Goal: Task Accomplishment & Management: Use online tool/utility

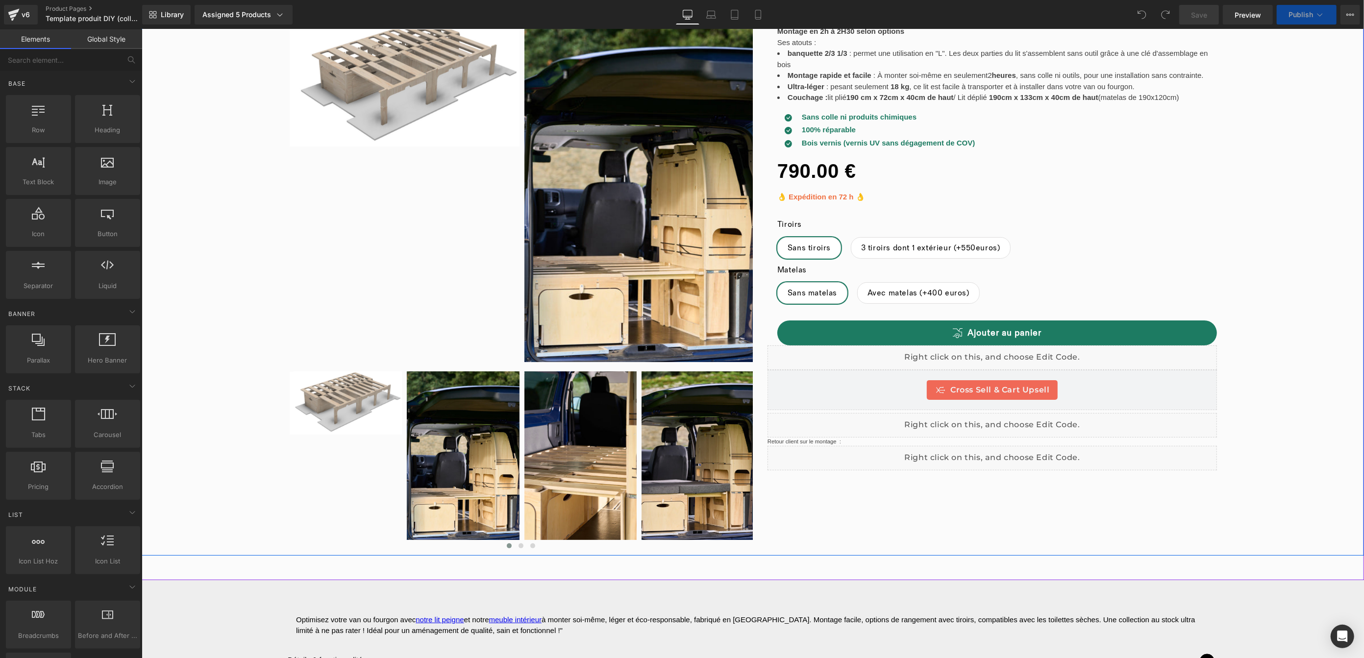
scroll to position [151, 0]
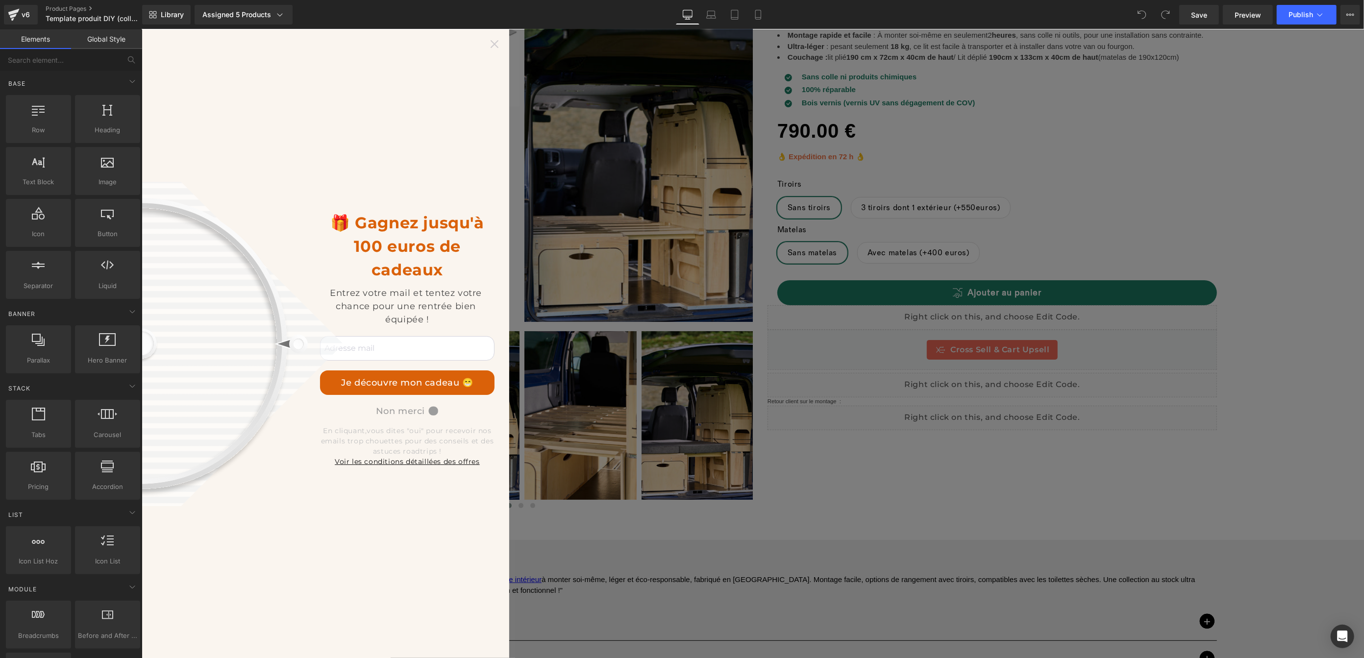
click at [496, 48] on icon at bounding box center [494, 44] width 8 height 8
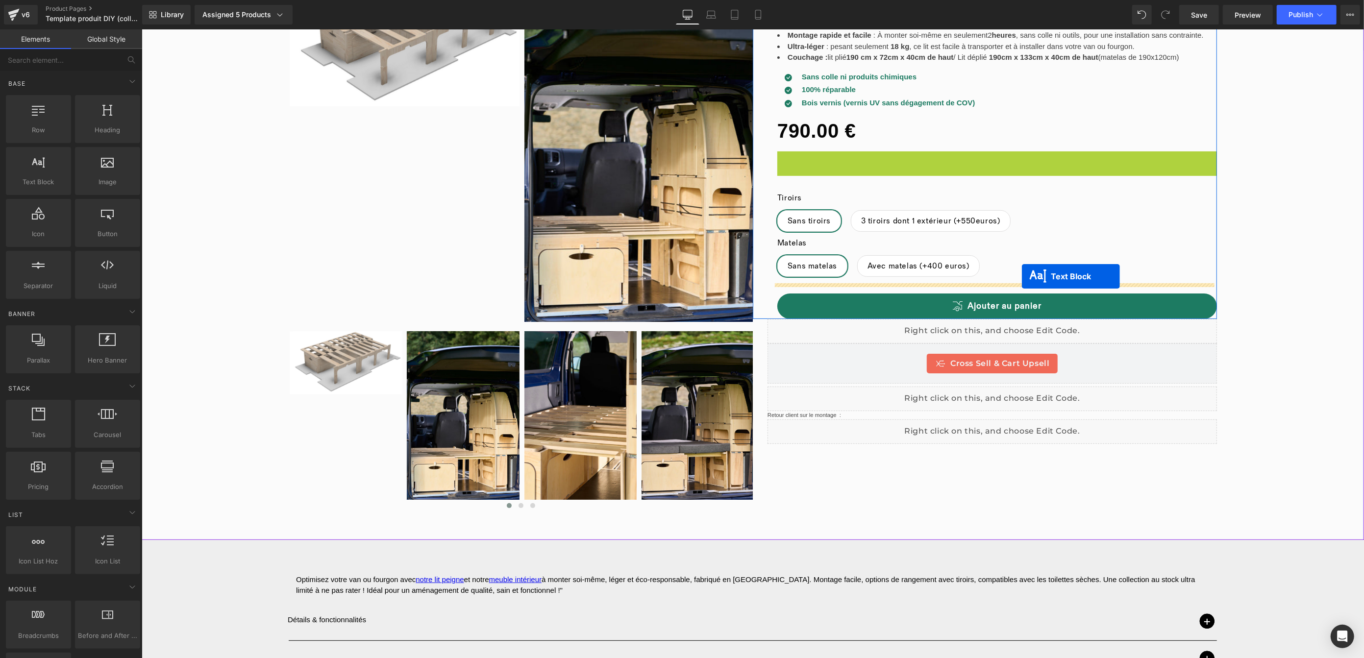
drag, startPoint x: 967, startPoint y: 158, endPoint x: 1022, endPoint y: 277, distance: 130.7
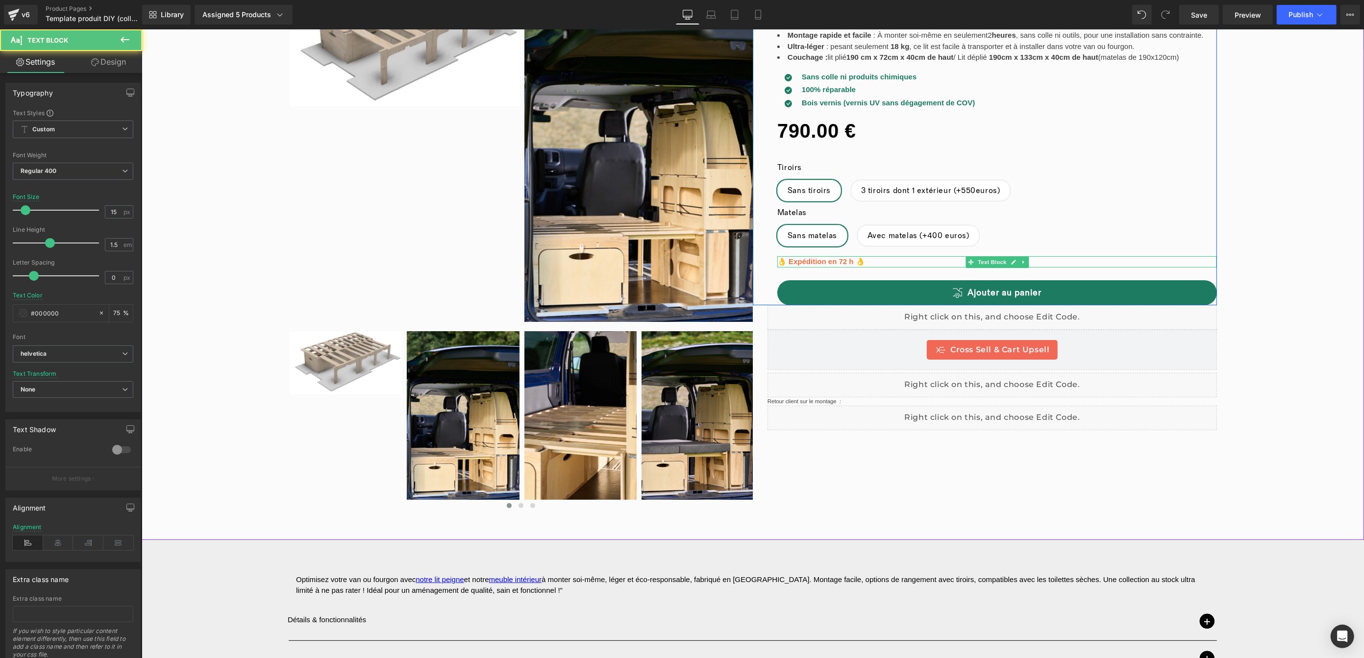
click at [835, 261] on strong "👌 Expédition en 72 h 👌" at bounding box center [821, 261] width 88 height 8
click at [58, 547] on icon at bounding box center [58, 543] width 30 height 15
click at [114, 67] on link "Design" at bounding box center [108, 62] width 71 height 22
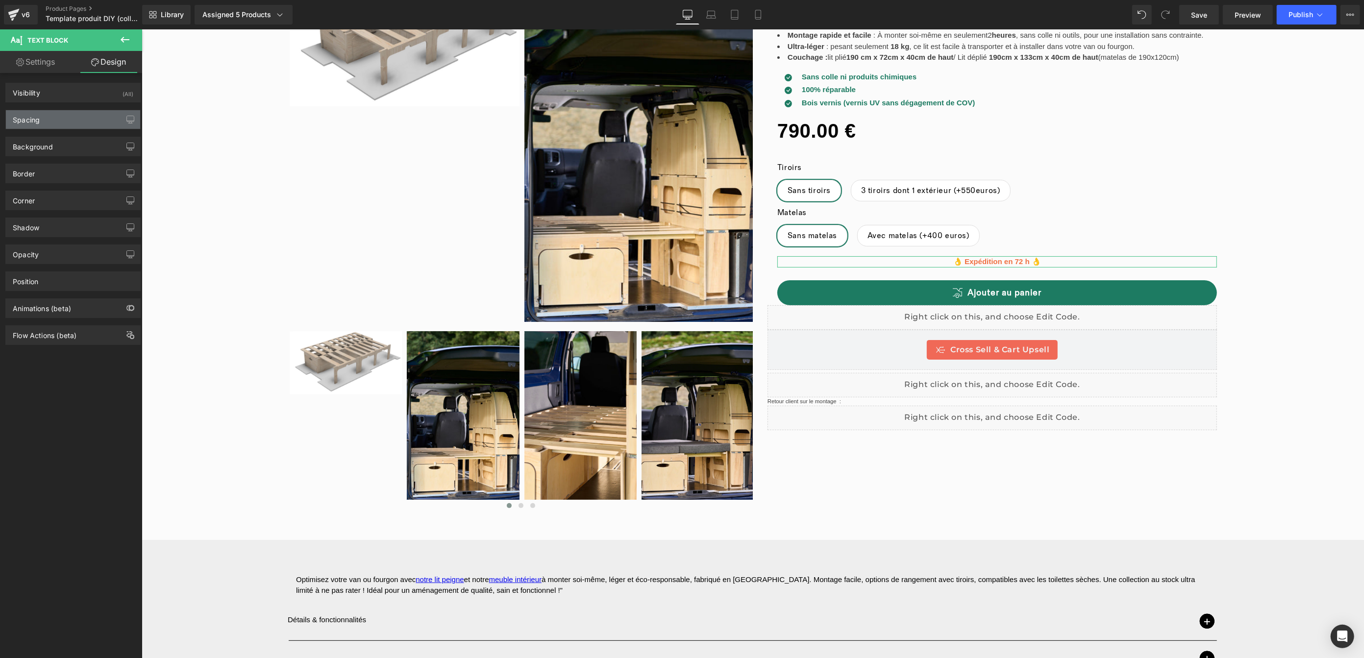
click at [83, 118] on div "Spacing" at bounding box center [73, 119] width 134 height 19
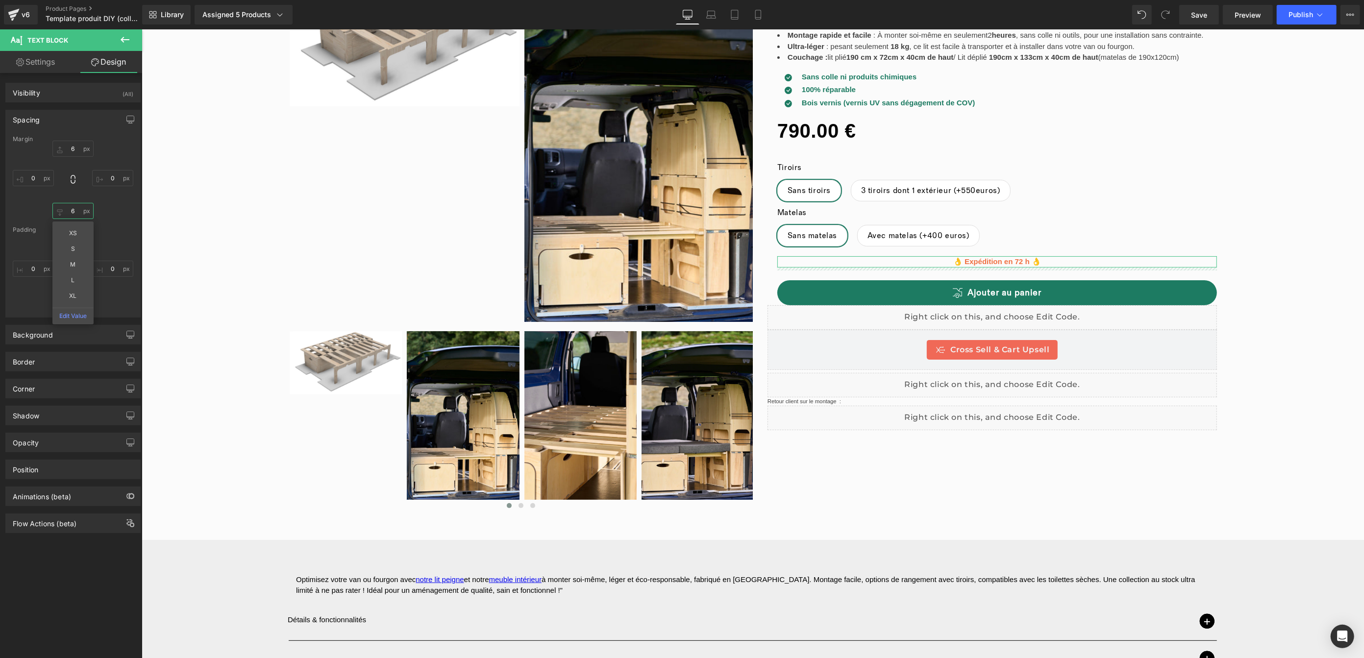
drag, startPoint x: 72, startPoint y: 208, endPoint x: 114, endPoint y: 219, distance: 42.9
click at [72, 208] on input "6" at bounding box center [72, 211] width 41 height 16
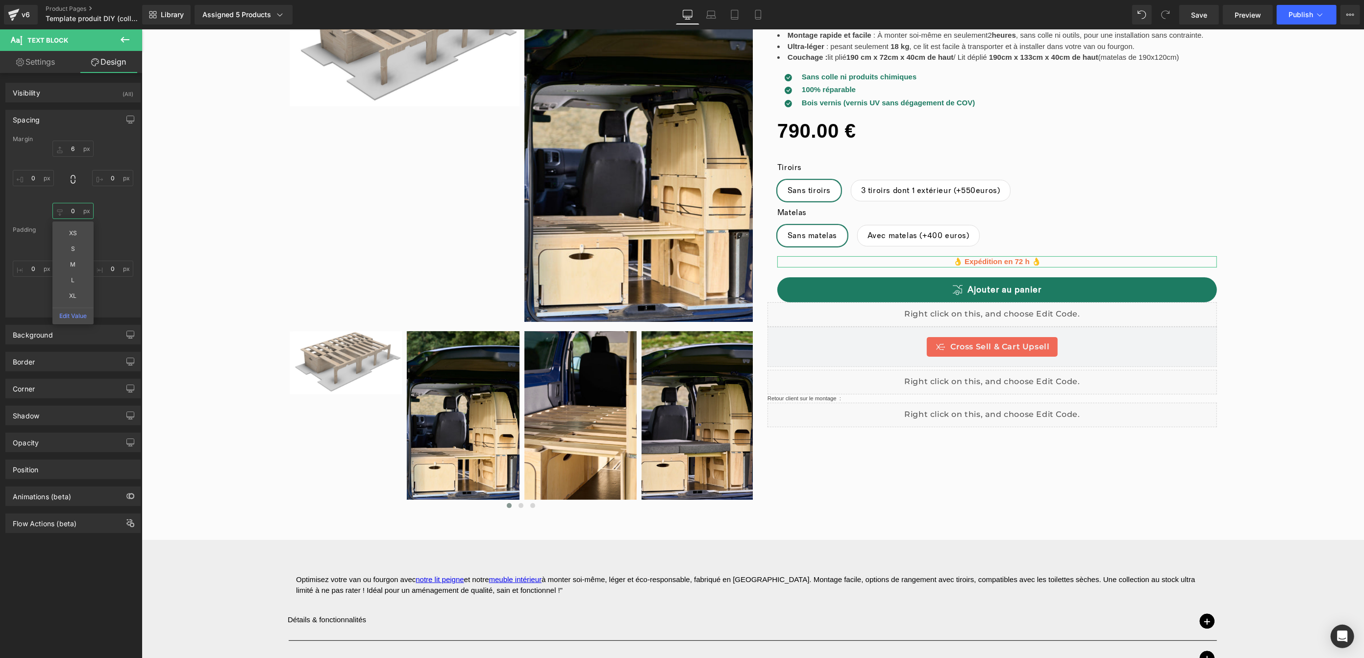
type input "0"
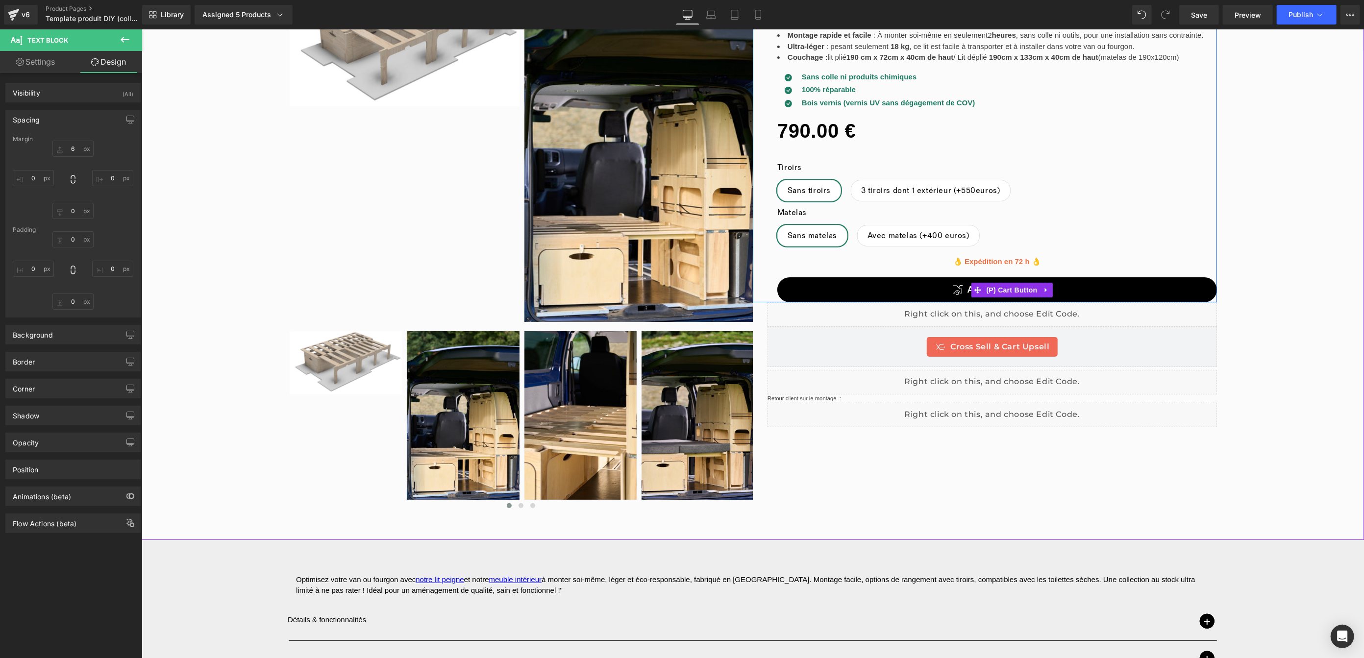
click at [955, 287] on button "Ajouter au panier" at bounding box center [997, 289] width 440 height 25
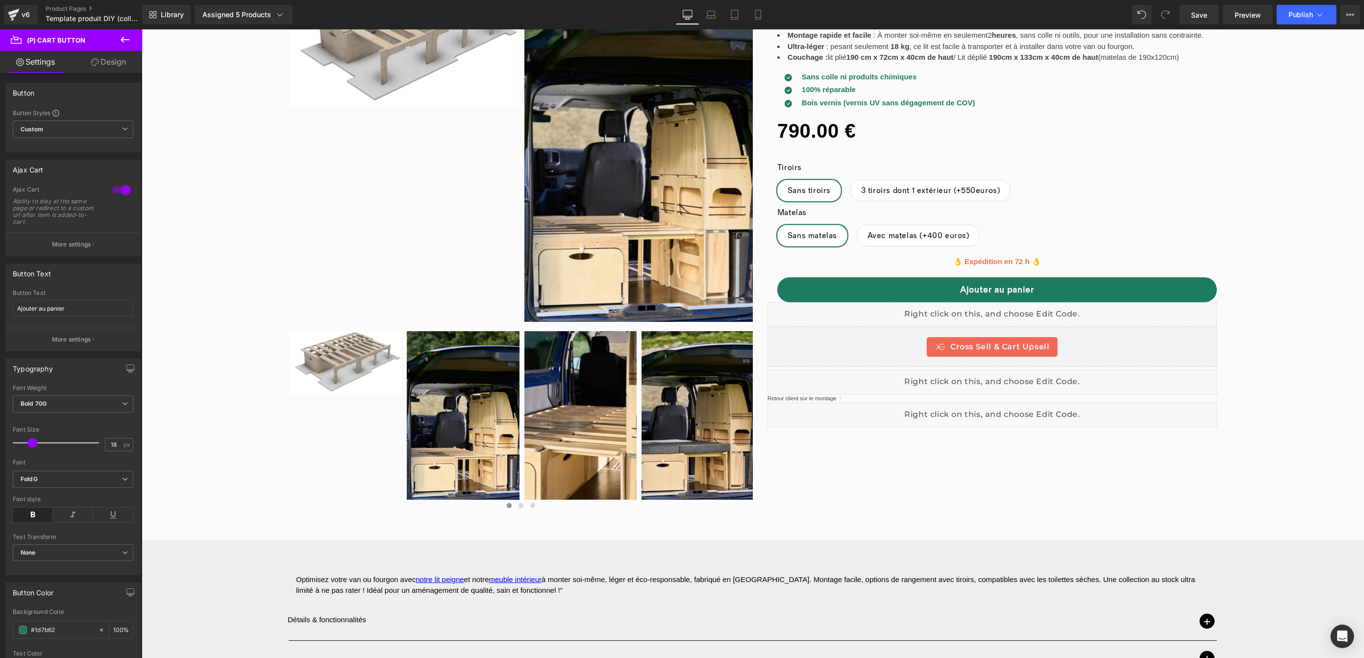
click at [126, 64] on link "Design" at bounding box center [108, 62] width 71 height 22
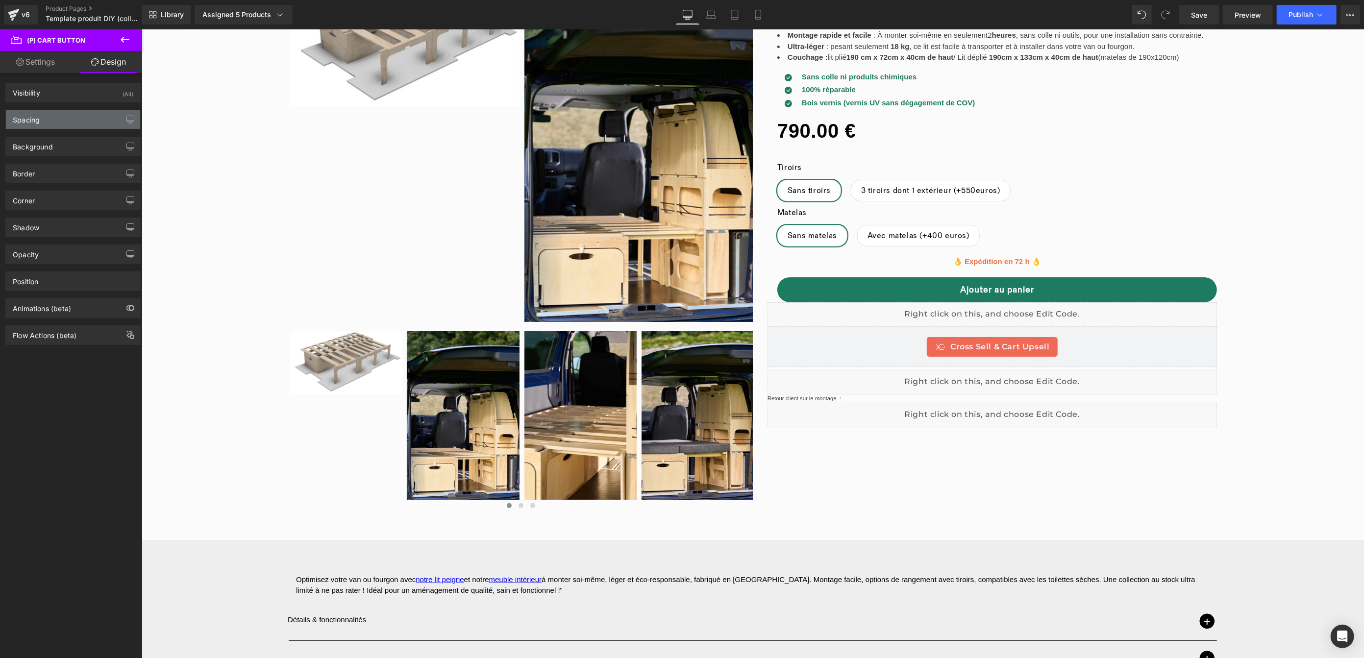
click at [59, 119] on div "Spacing" at bounding box center [73, 119] width 134 height 19
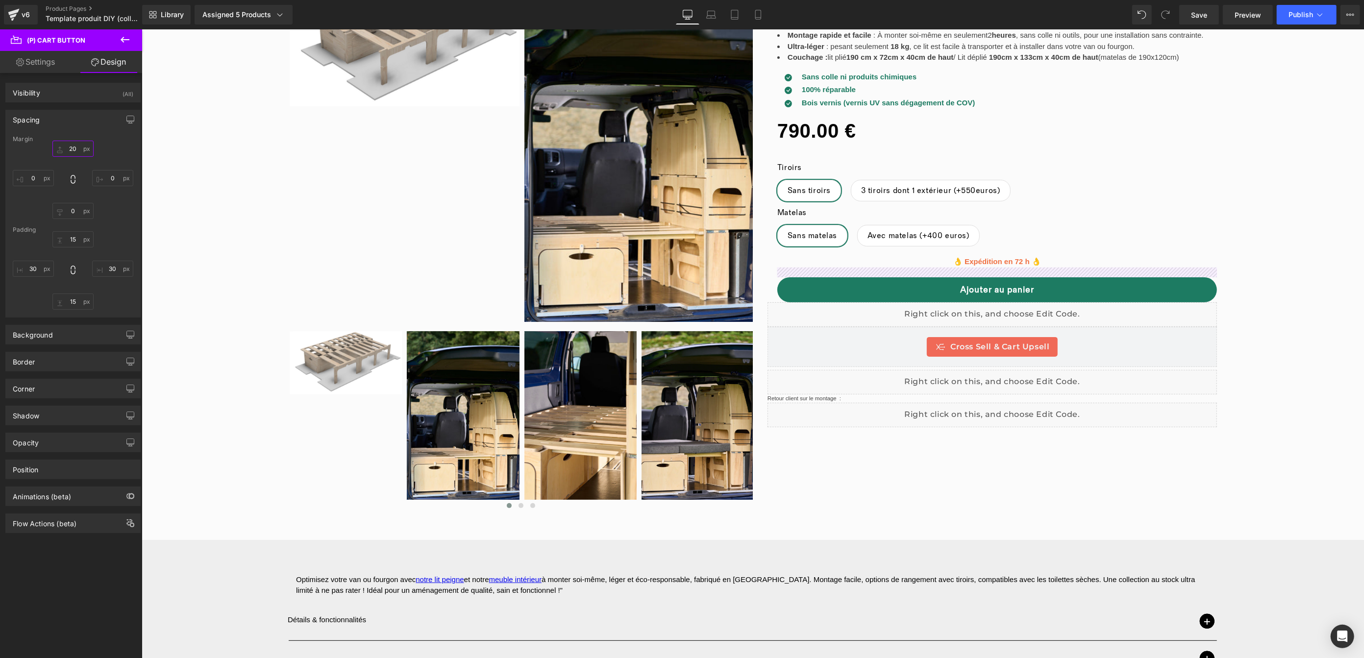
click at [73, 148] on input "20" at bounding box center [72, 149] width 41 height 16
type input "0"
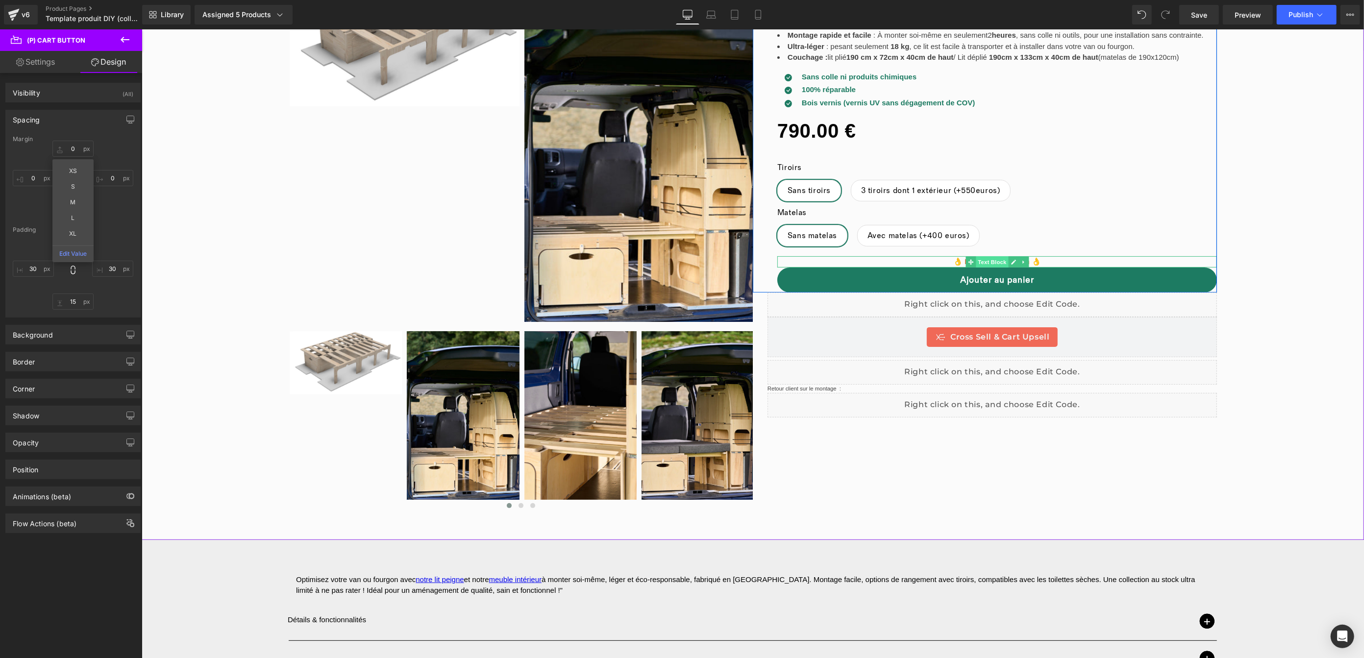
click at [999, 262] on div "👌 Expédition en 72 h 👌 Text Block" at bounding box center [997, 261] width 440 height 11
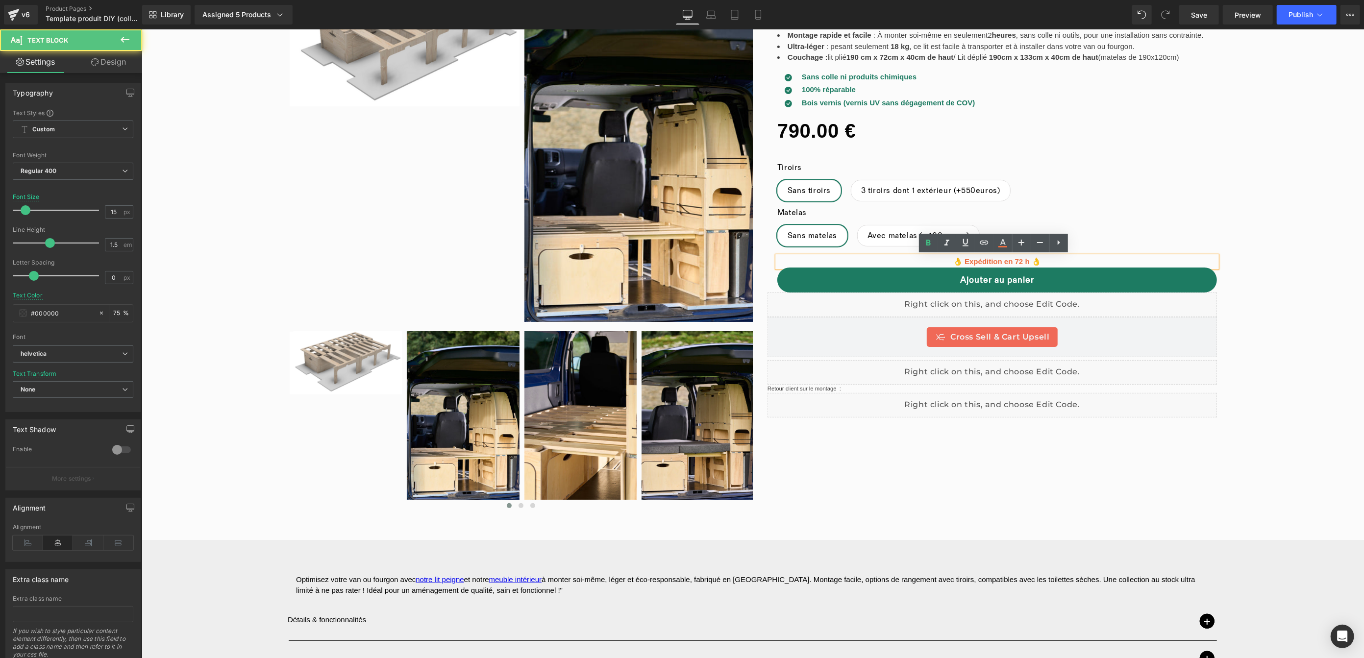
click at [999, 262] on strong "👌 Expédition en 72 h 👌" at bounding box center [997, 261] width 88 height 8
click at [1004, 244] on icon at bounding box center [1003, 243] width 12 height 12
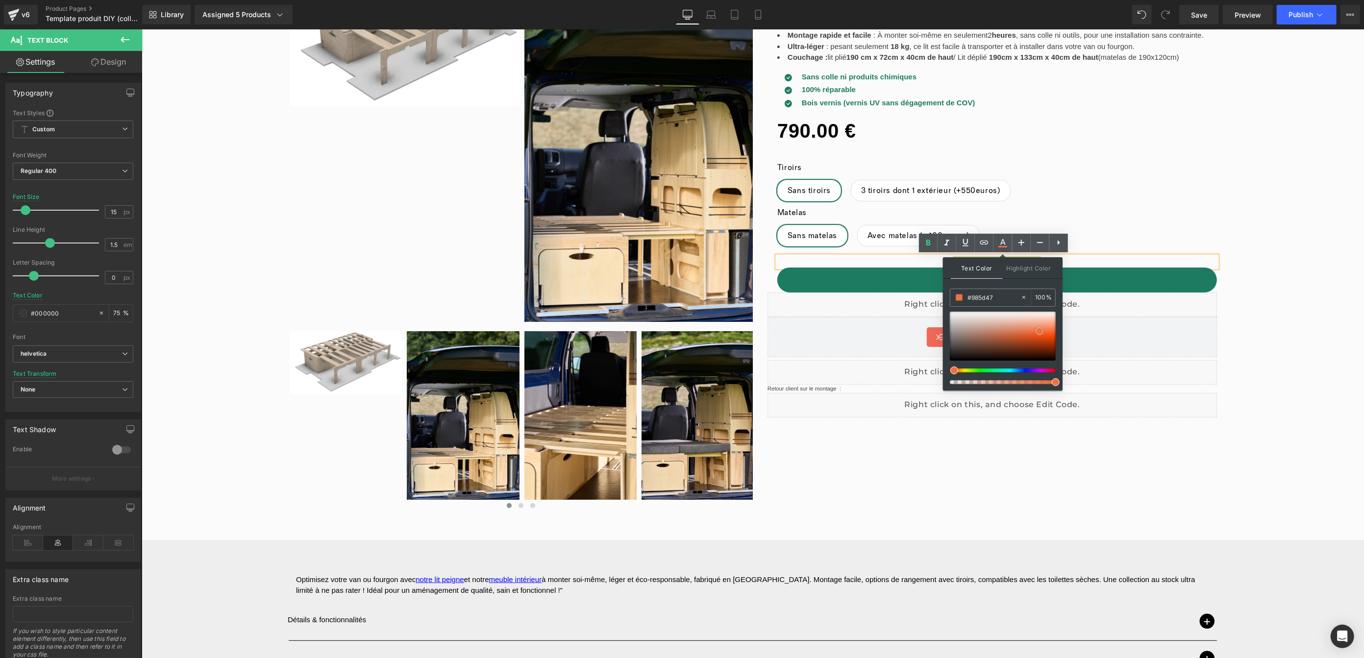
type input "#503b33"
type input "#000000"
drag, startPoint x: 1108, startPoint y: 382, endPoint x: 939, endPoint y: 367, distance: 169.8
click at [1244, 200] on div "‹" at bounding box center [752, 241] width 1223 height 550
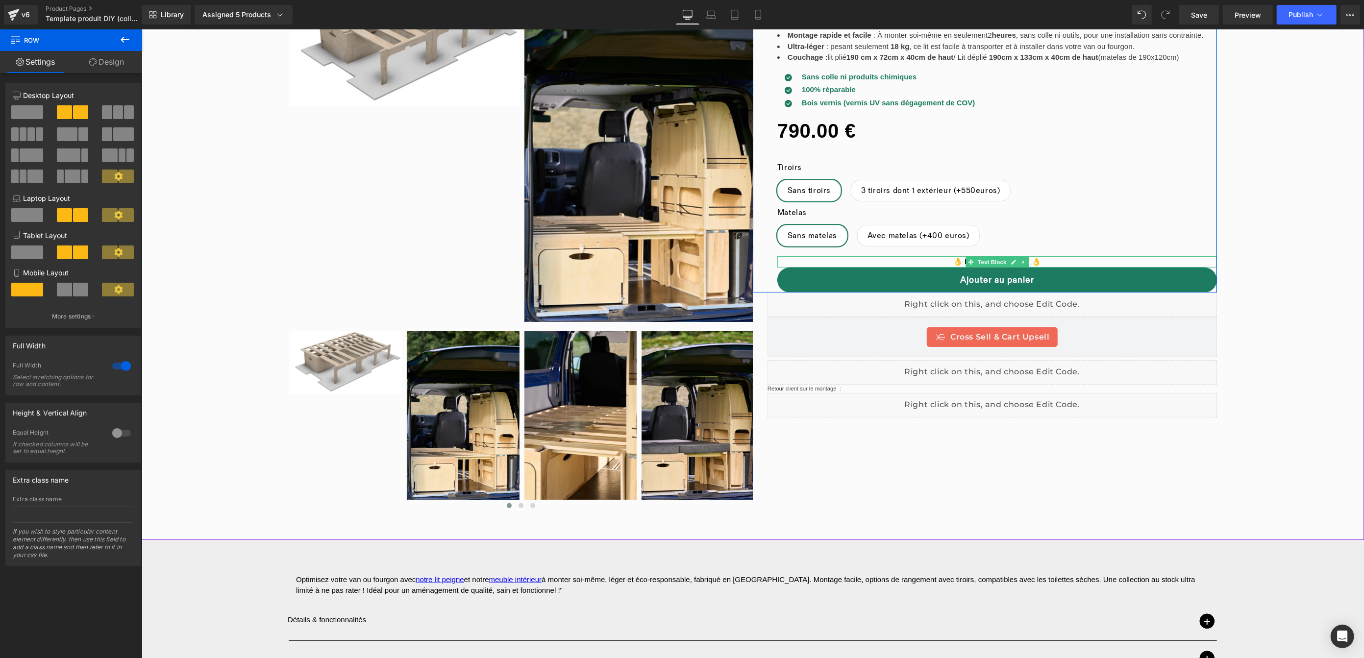
click at [1100, 259] on p "👌 Expédition en 72 h 👌" at bounding box center [997, 261] width 440 height 11
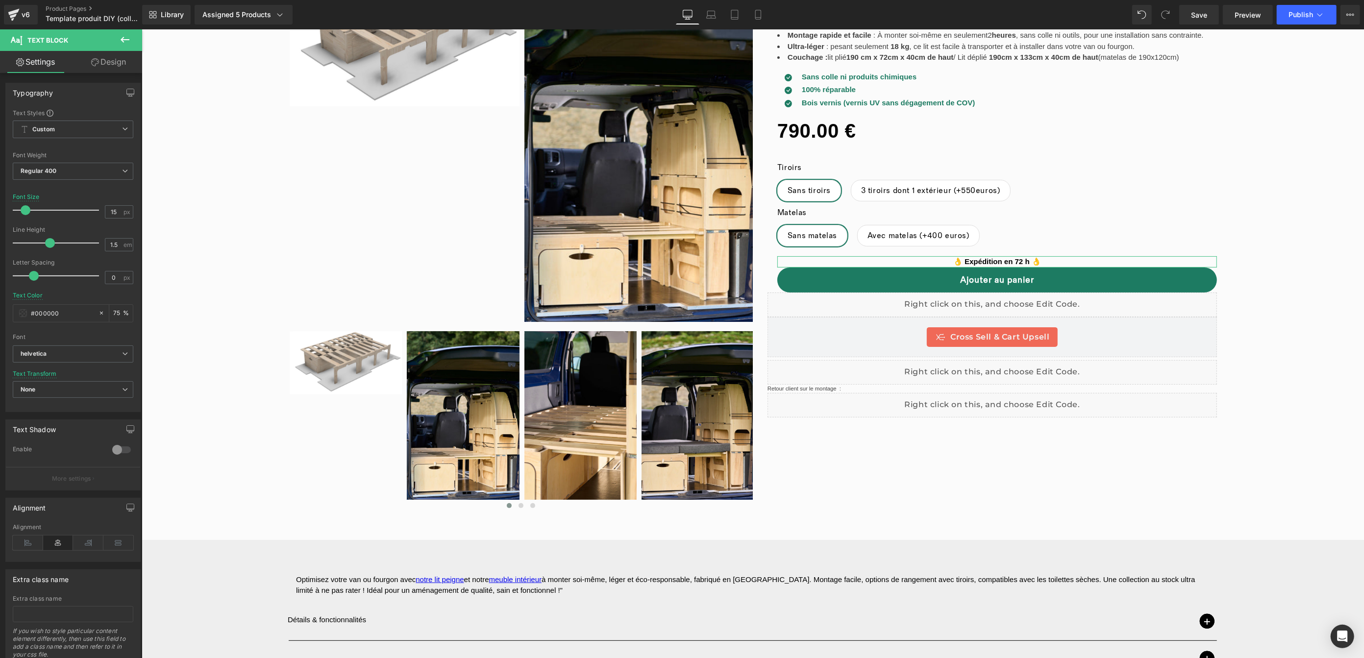
click at [111, 63] on link "Design" at bounding box center [108, 62] width 71 height 22
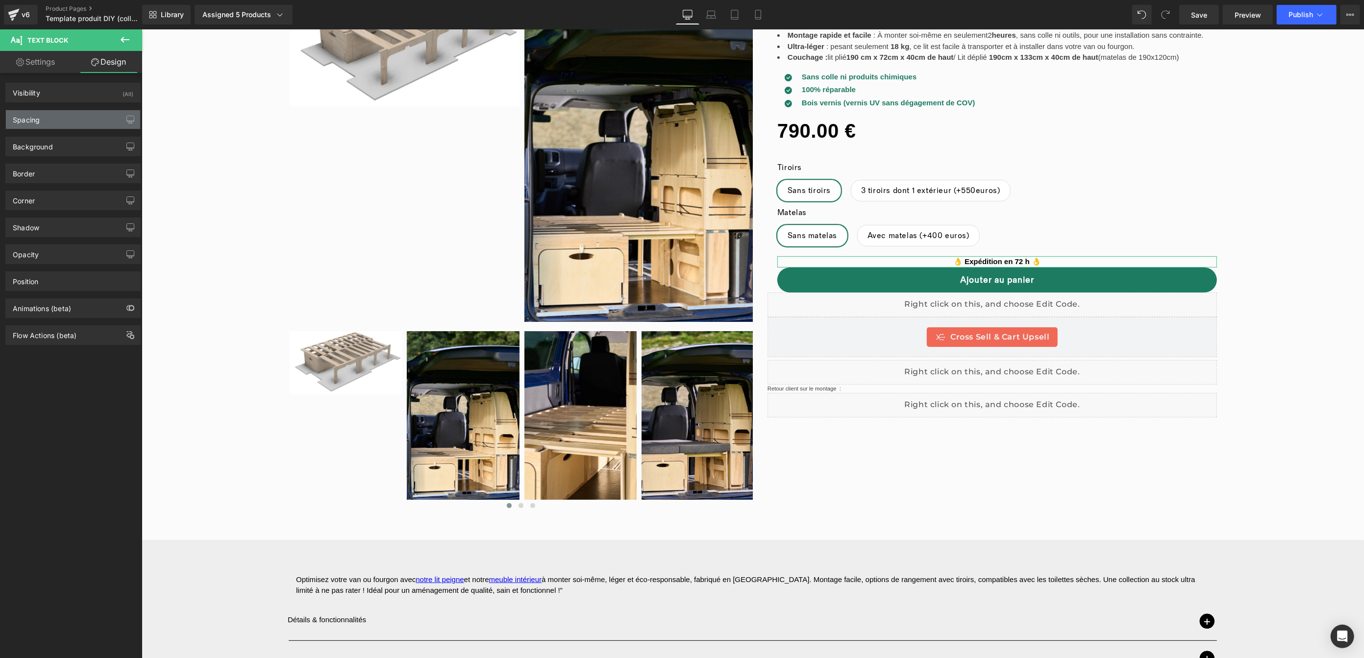
click at [72, 111] on div "Spacing" at bounding box center [73, 119] width 134 height 19
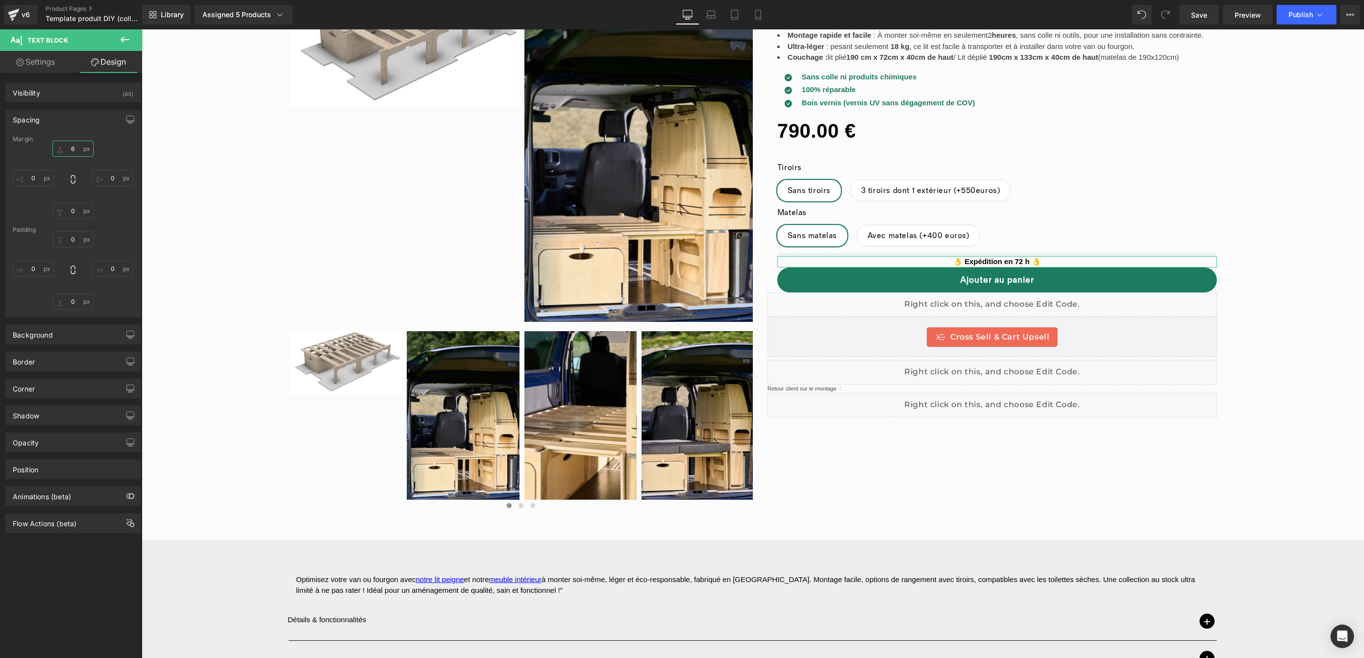
drag, startPoint x: 71, startPoint y: 151, endPoint x: 78, endPoint y: 150, distance: 7.4
click at [71, 151] on input "6" at bounding box center [72, 149] width 41 height 16
type input "M"
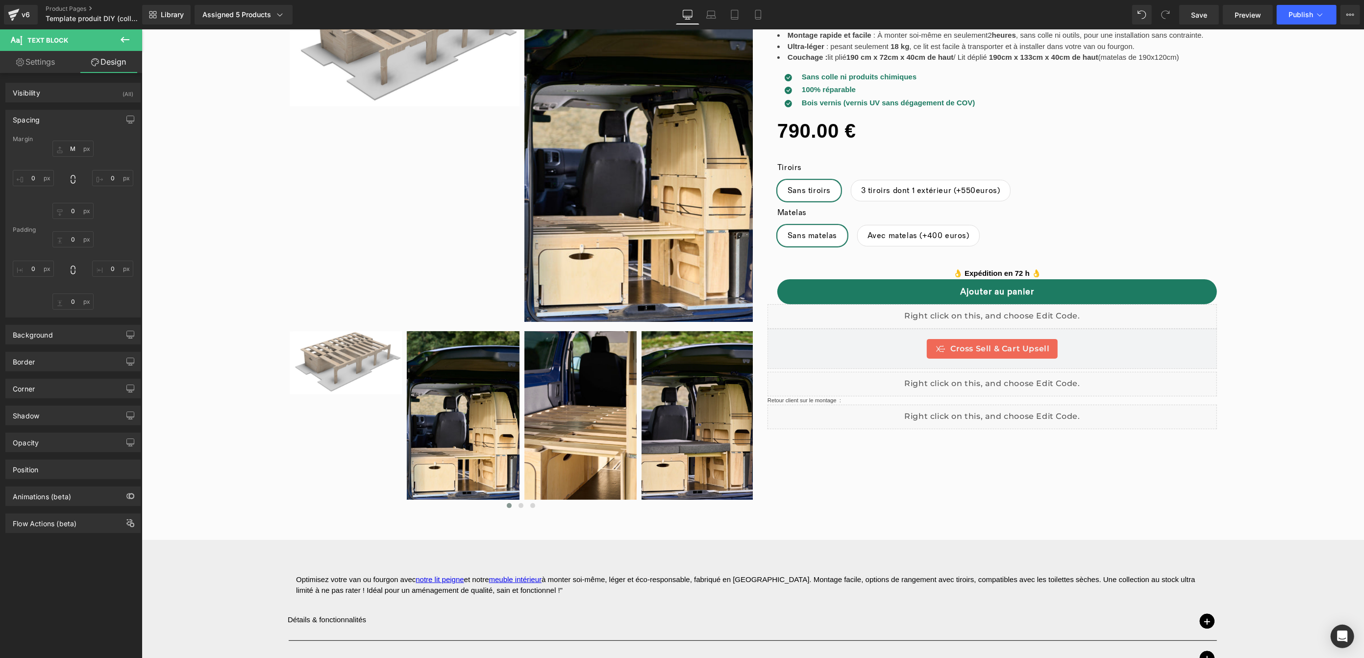
click at [1345, 290] on div "‹" at bounding box center [752, 241] width 1223 height 550
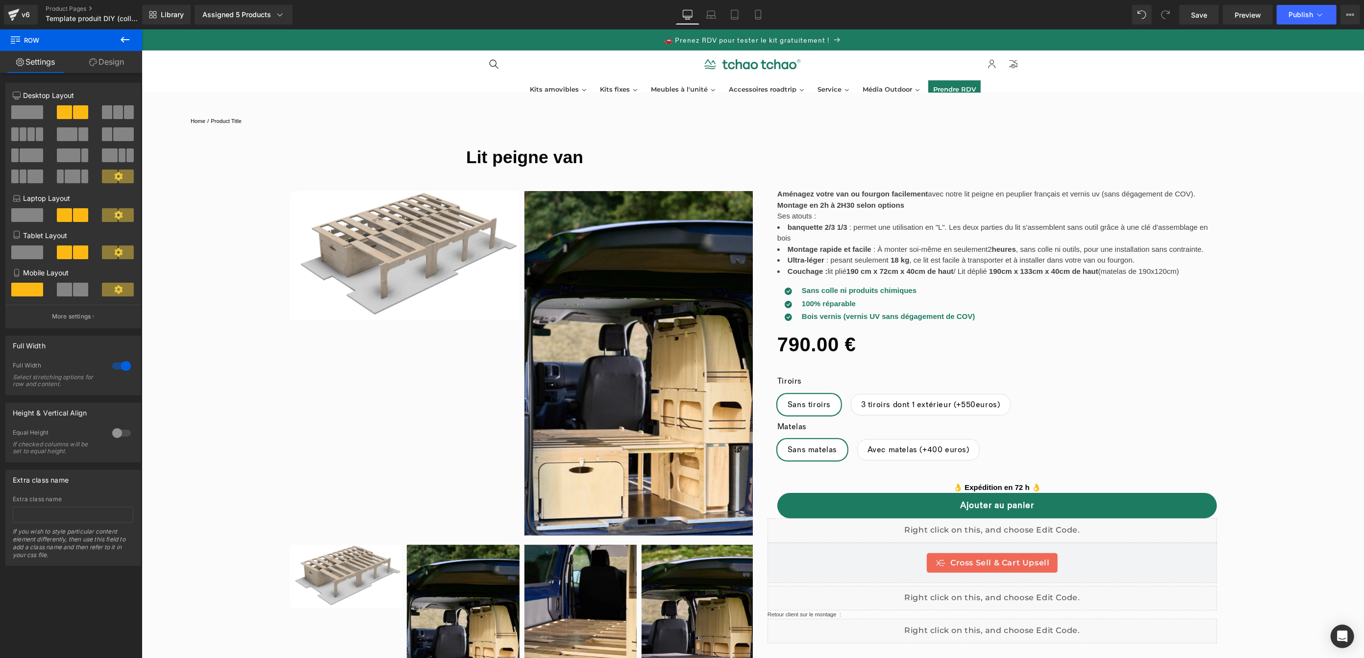
scroll to position [0, 0]
click at [998, 414] on div "Tiroirs Sans tiroirs 3 tiroirs dont 1 extérieur (+550euros) Matelas Sans matela…" at bounding box center [997, 415] width 440 height 105
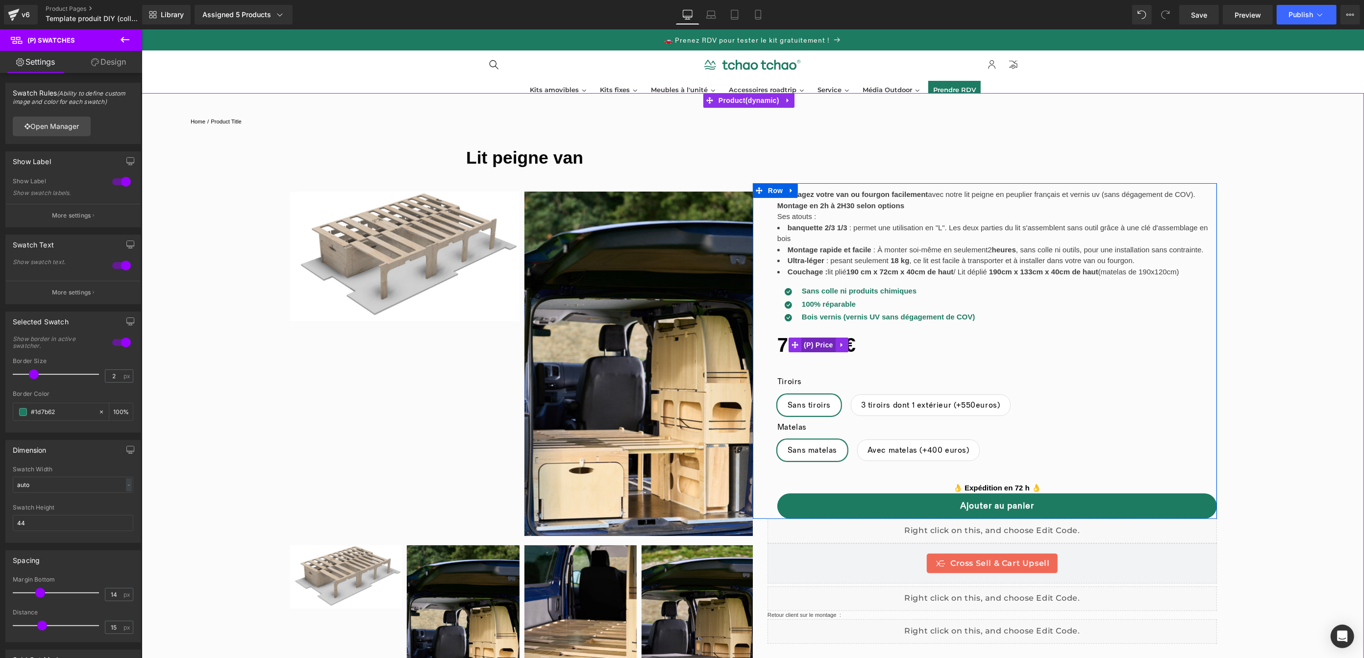
click at [814, 344] on div "0 € 790.00 € (P) Price" at bounding box center [997, 344] width 440 height 35
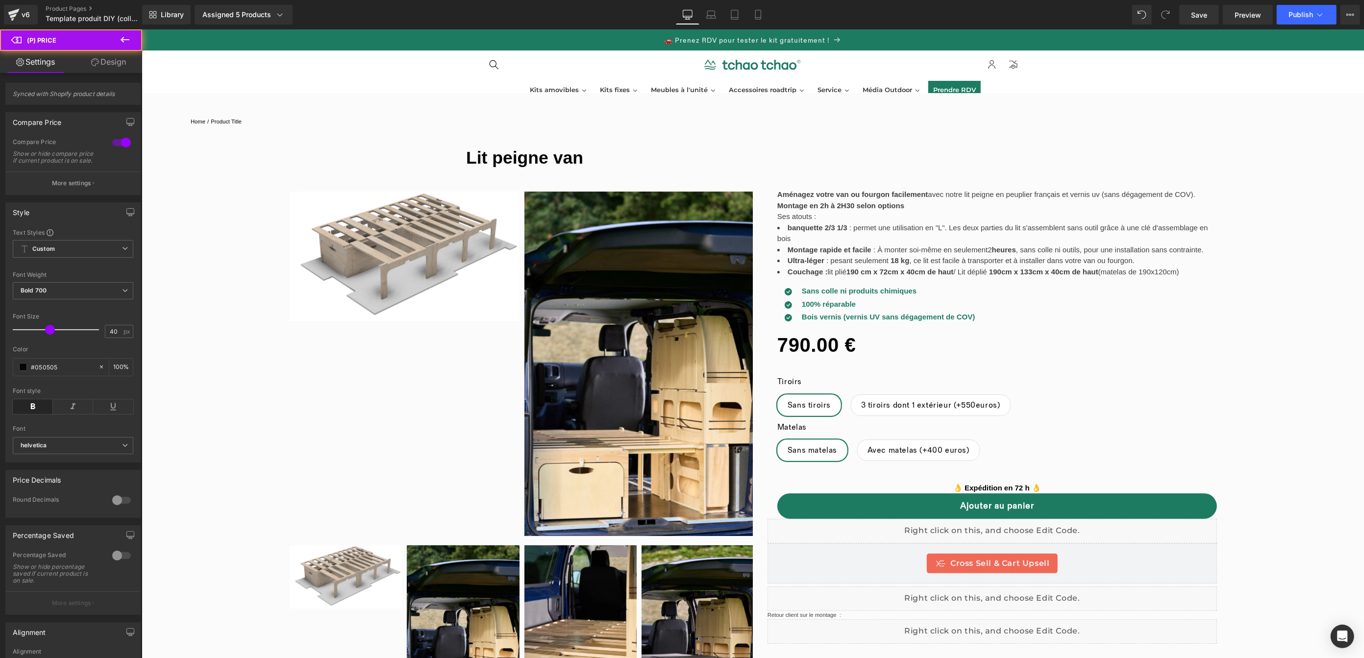
drag, startPoint x: 108, startPoint y: 59, endPoint x: 122, endPoint y: 54, distance: 14.6
click at [108, 59] on link "Design" at bounding box center [108, 62] width 71 height 22
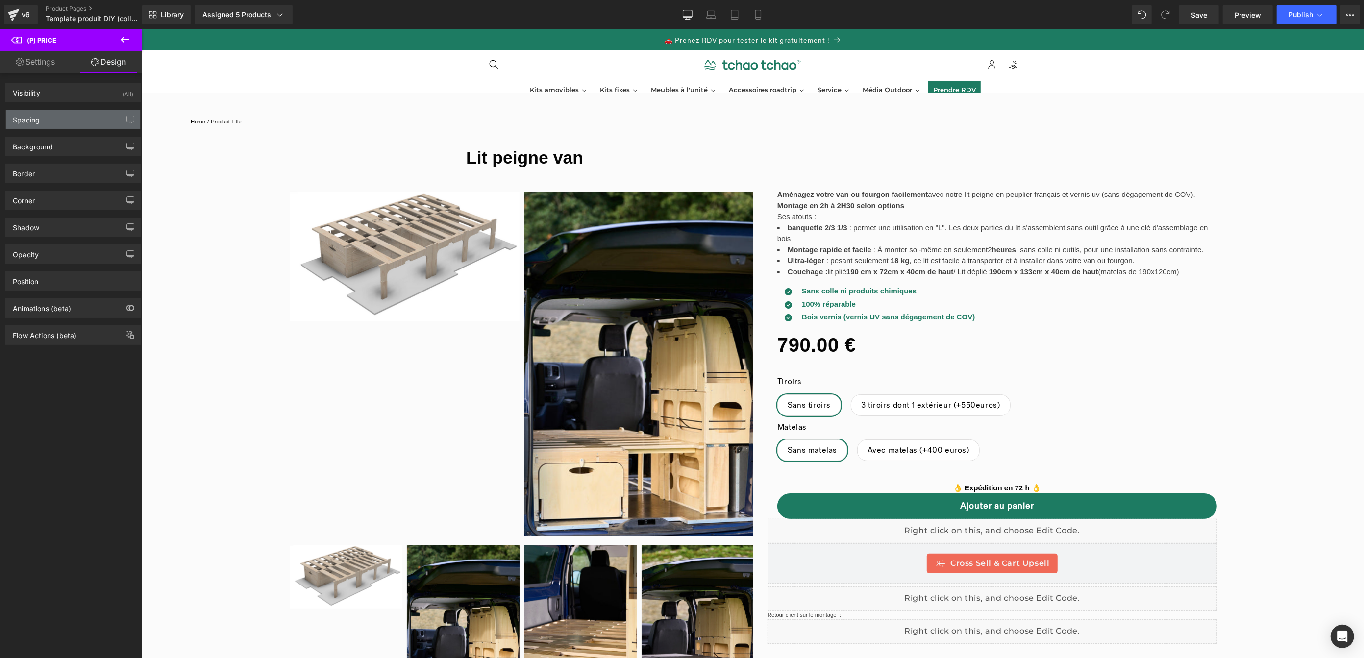
type input "0"
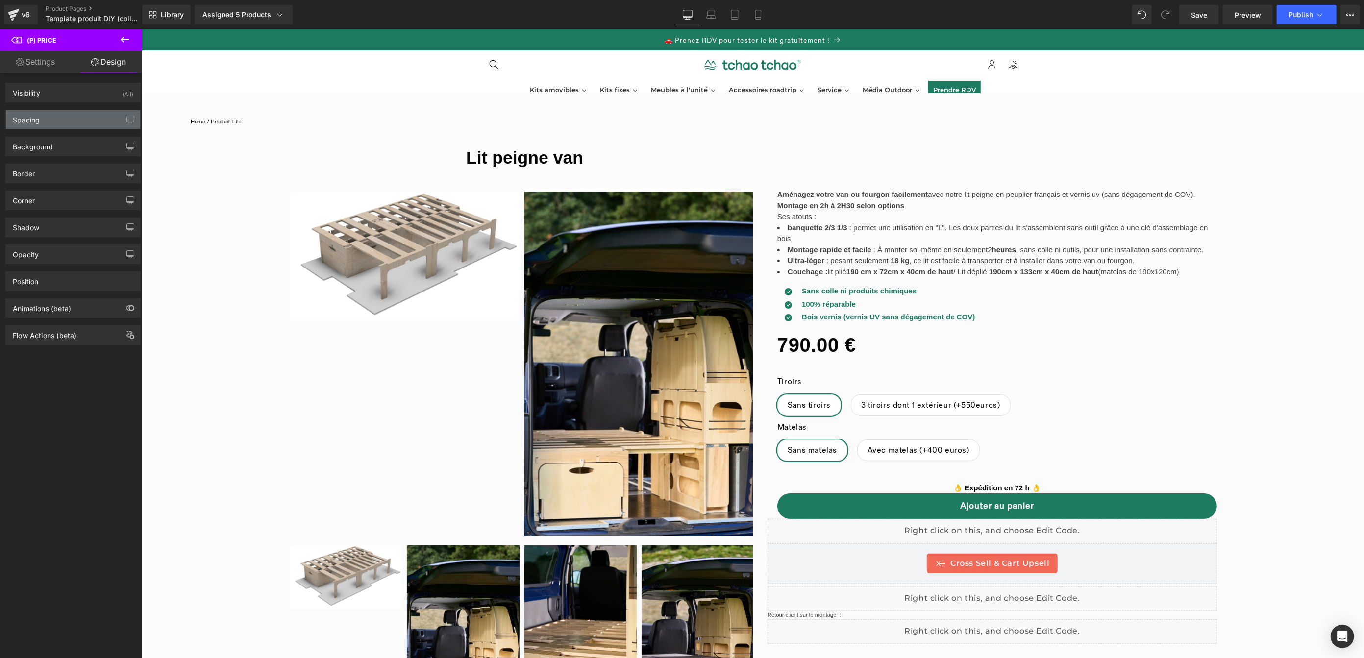
type input "0"
drag, startPoint x: 62, startPoint y: 110, endPoint x: 62, endPoint y: 119, distance: 9.3
click at [62, 110] on div "Spacing Margin 0px 0 0px 0 0px 0 0px 0 Padding 0px 0 0px 0 0px 0 0px 0" at bounding box center [72, 120] width 135 height 20
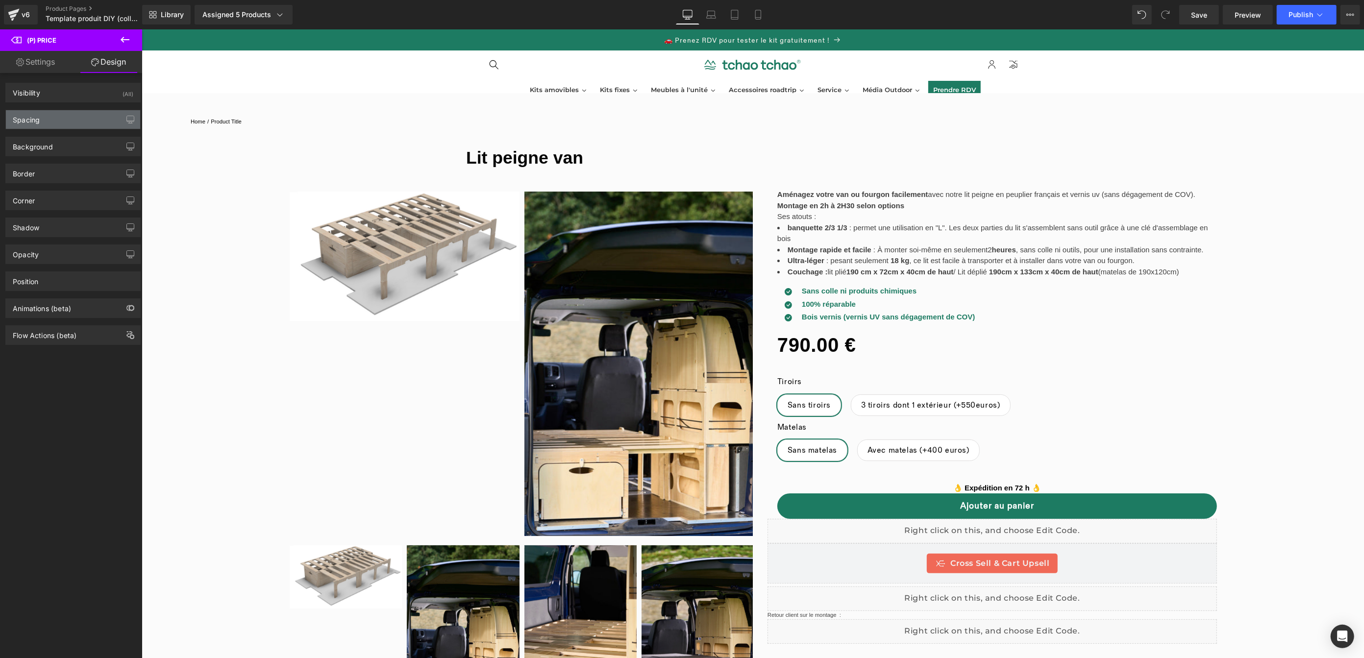
click at [62, 117] on div "Spacing" at bounding box center [73, 119] width 134 height 19
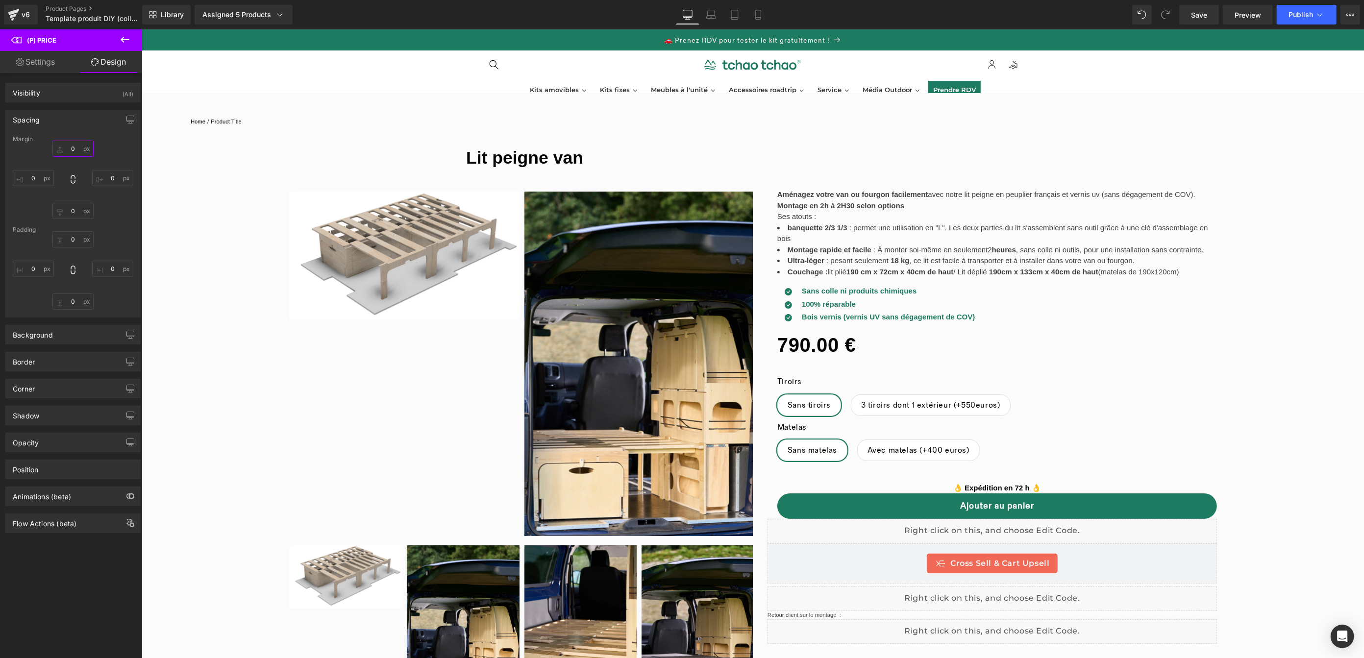
click at [73, 148] on input "0" at bounding box center [72, 149] width 41 height 16
type input "S"
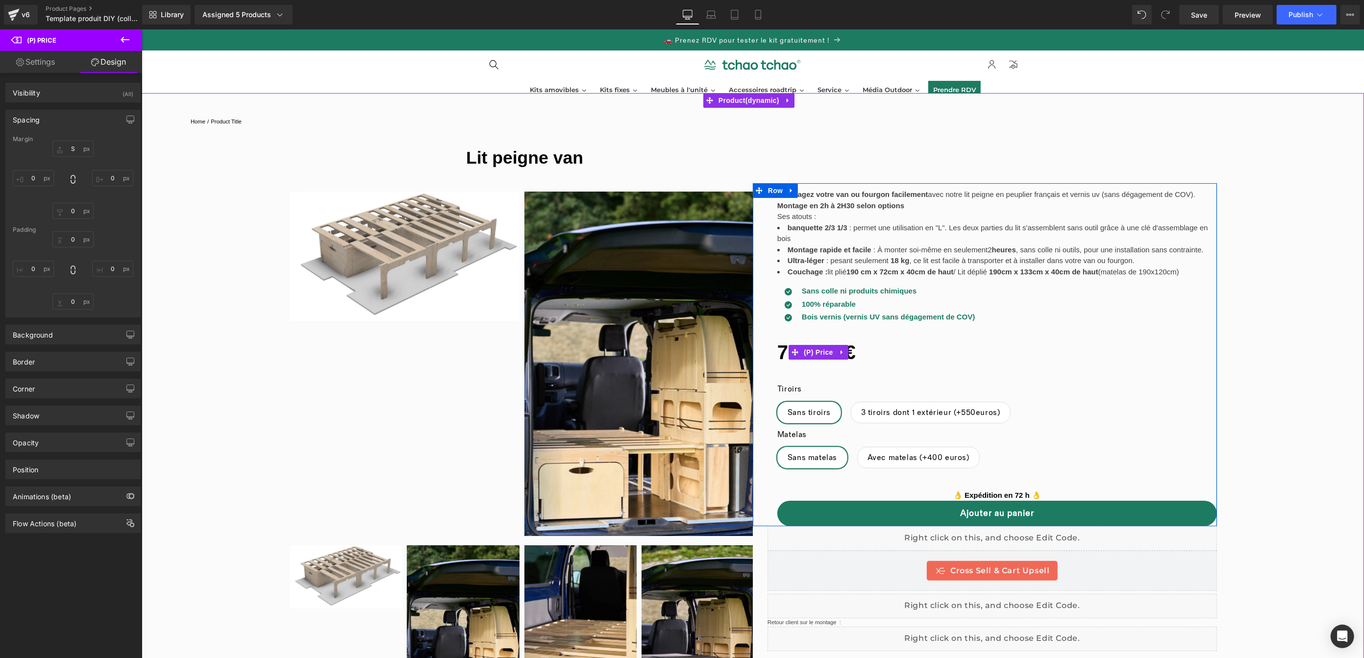
drag, startPoint x: 818, startPoint y: 350, endPoint x: 321, endPoint y: 134, distance: 541.9
click at [818, 350] on div "0 € 790.00 € (P) Price" at bounding box center [997, 352] width 440 height 35
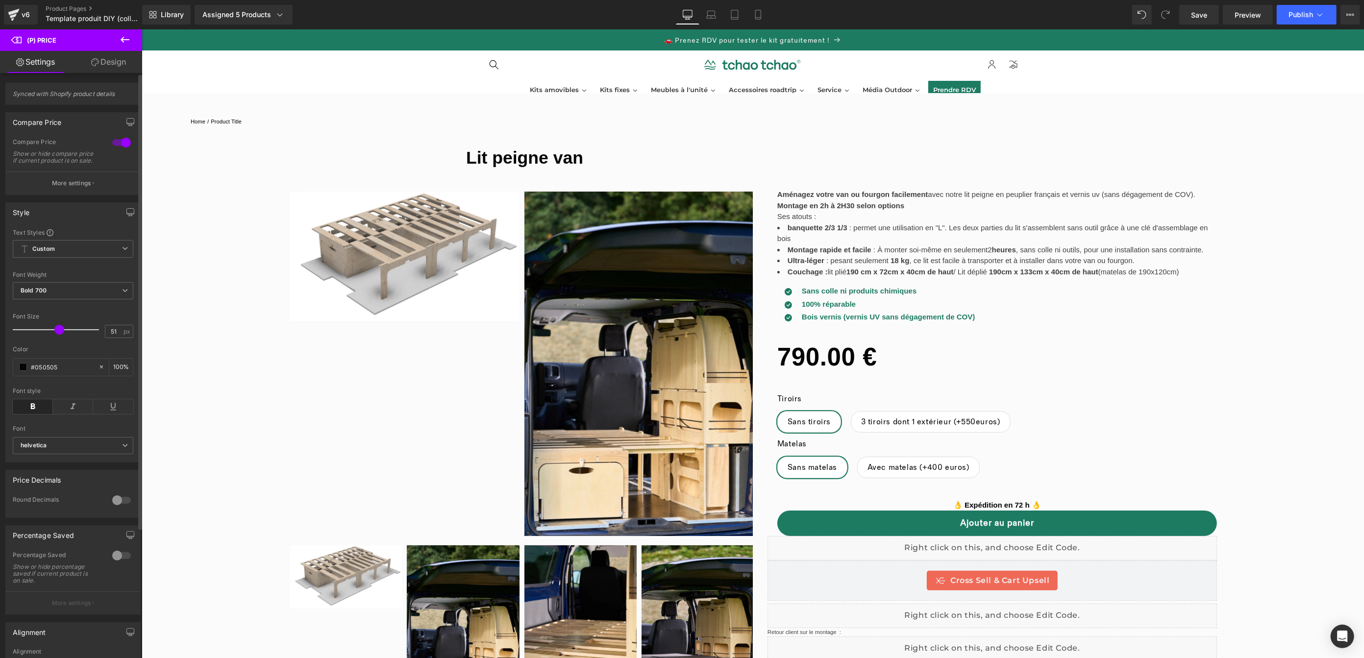
drag, startPoint x: 50, startPoint y: 343, endPoint x: 57, endPoint y: 340, distance: 7.9
click at [57, 340] on div at bounding box center [58, 330] width 81 height 20
click at [758, 13] on icon at bounding box center [759, 15] width 10 height 10
type input "39"
type input "100"
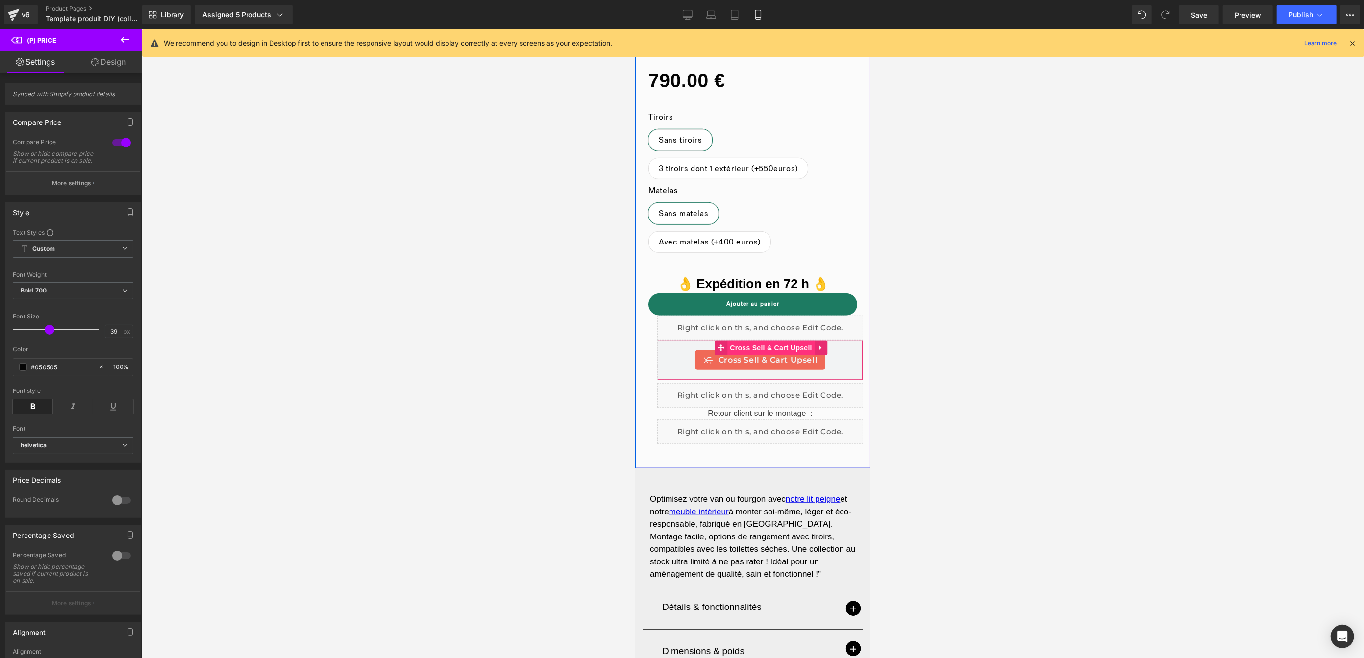
scroll to position [584, 0]
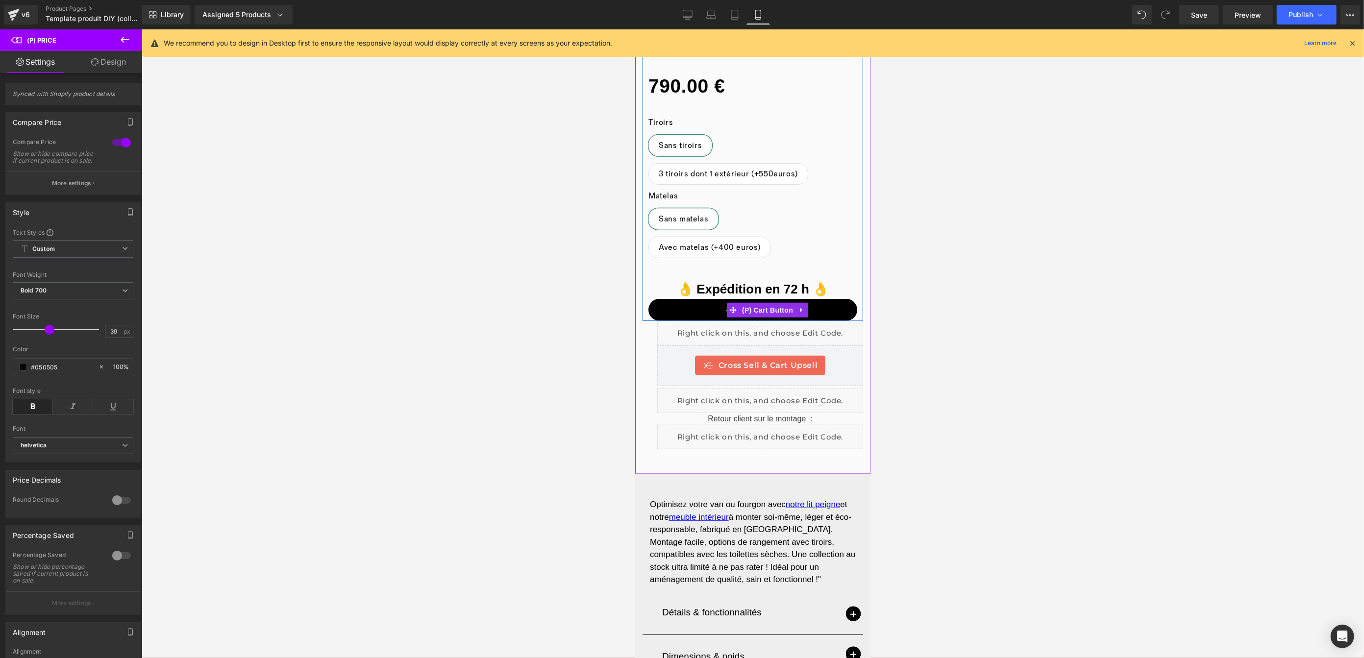
click at [752, 299] on div "Ajouter au panier (P) Cart Button" at bounding box center [752, 310] width 209 height 22
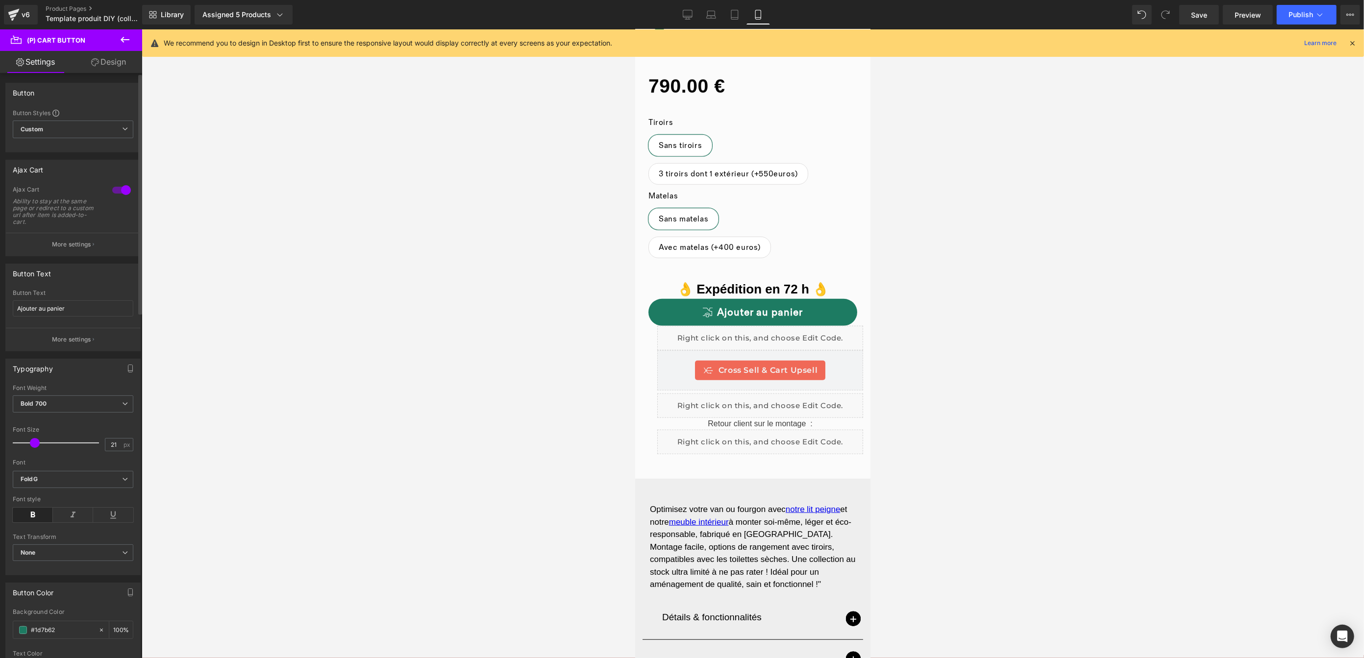
type input "22"
drag, startPoint x: 30, startPoint y: 447, endPoint x: 36, endPoint y: 447, distance: 5.4
click at [36, 447] on span at bounding box center [36, 443] width 10 height 10
click at [749, 280] on div "👌 Expédition en 72 h 👌 Text Block" at bounding box center [752, 289] width 209 height 19
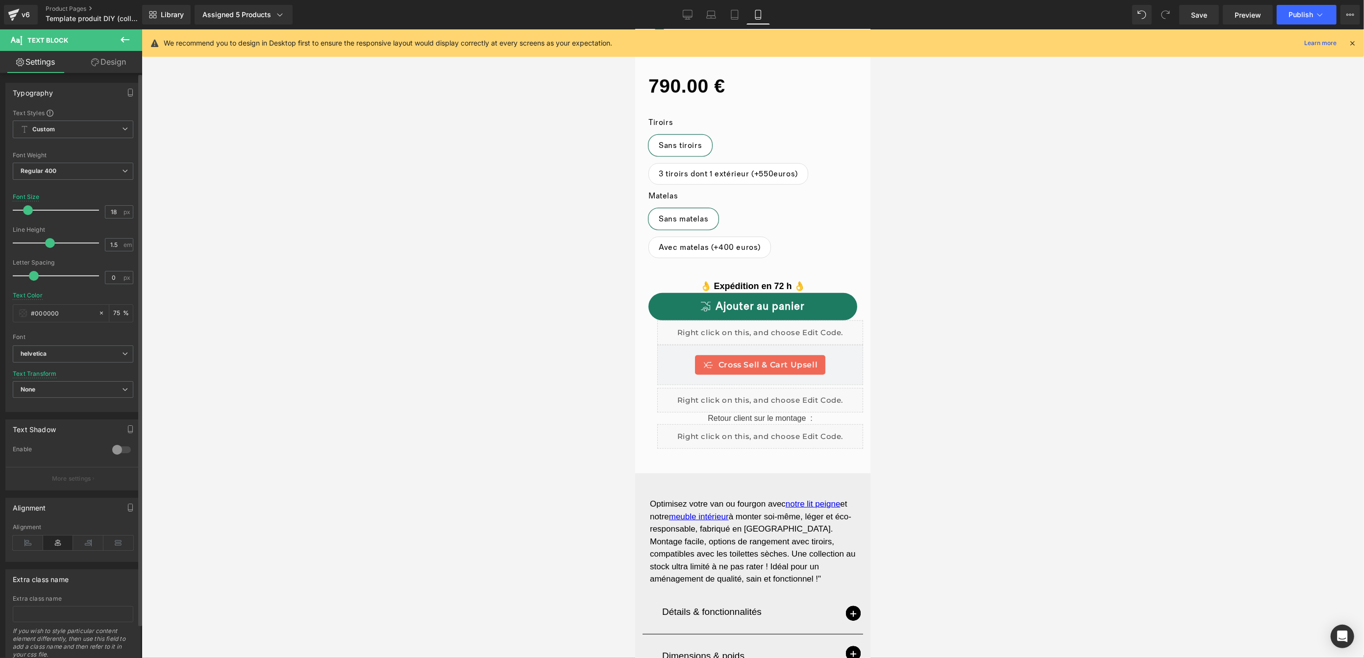
drag, startPoint x: 35, startPoint y: 213, endPoint x: 28, endPoint y: 216, distance: 7.3
click at [28, 216] on div at bounding box center [58, 211] width 81 height 20
click at [689, 14] on icon at bounding box center [688, 15] width 10 height 10
type input "15"
type input "75"
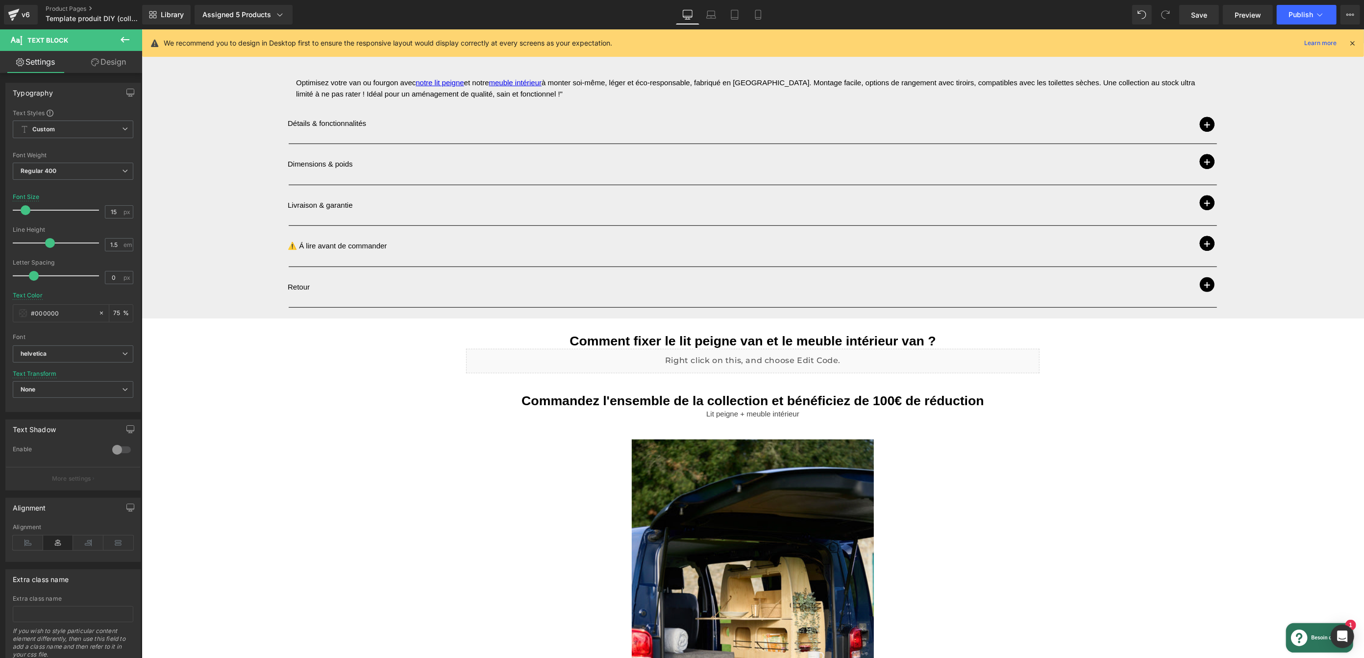
scroll to position [185, 0]
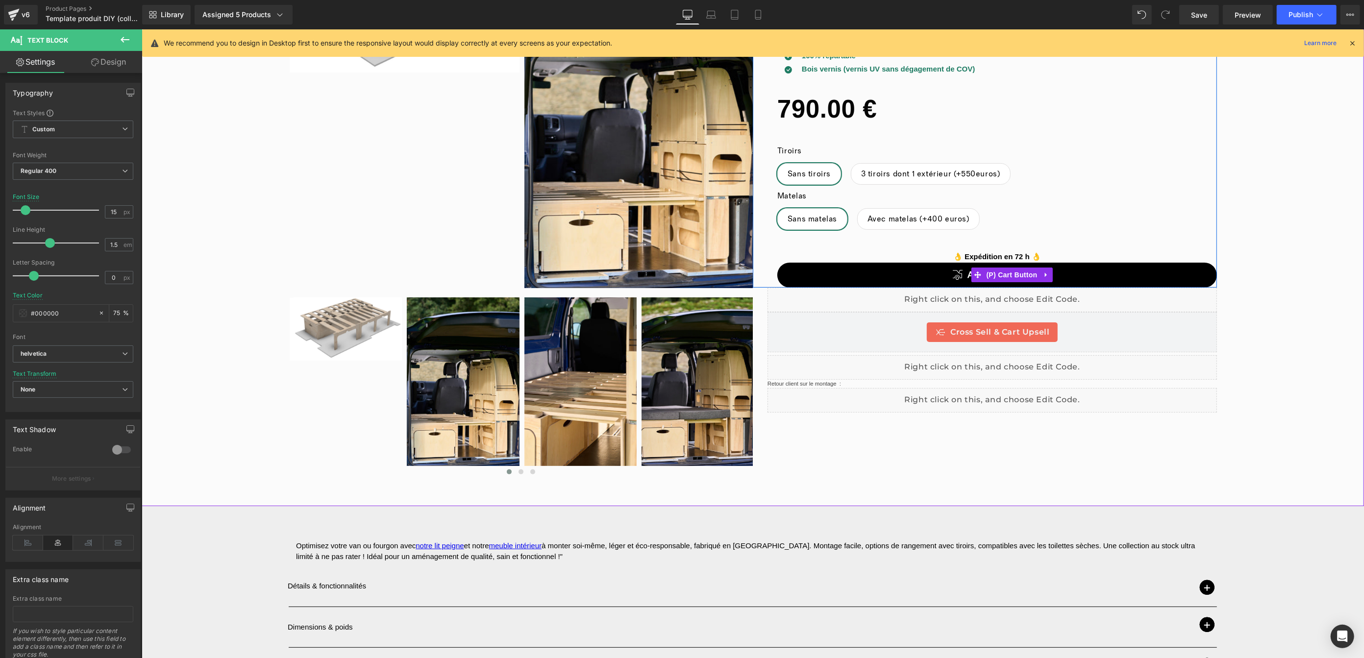
click at [1067, 278] on button "Ajouter au panier" at bounding box center [997, 275] width 440 height 25
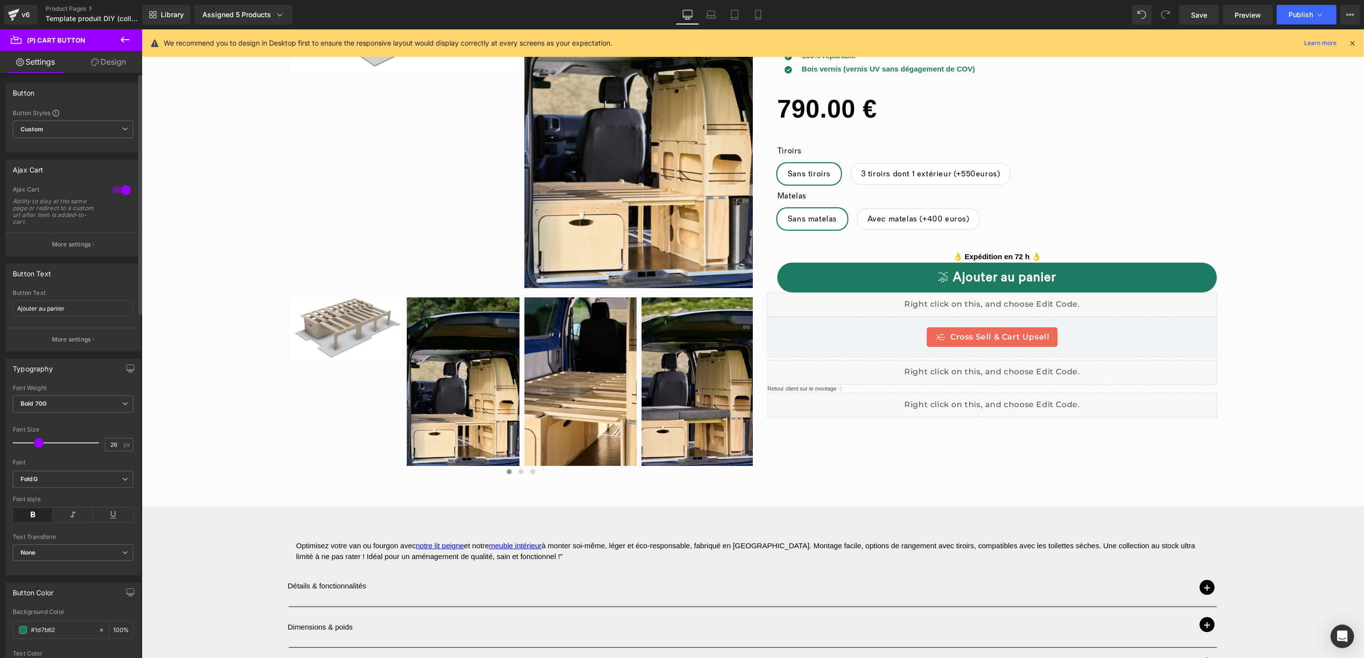
drag, startPoint x: 32, startPoint y: 443, endPoint x: 38, endPoint y: 444, distance: 6.1
click at [38, 444] on span at bounding box center [39, 443] width 10 height 10
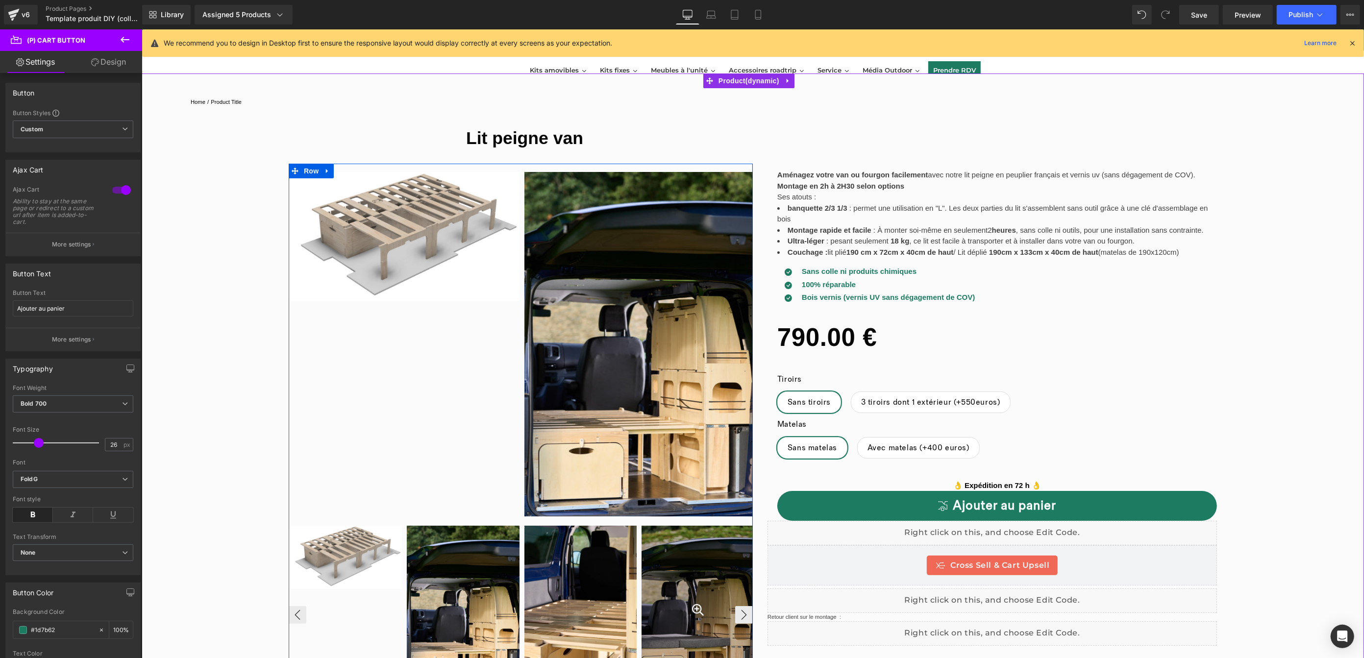
scroll to position [11, 0]
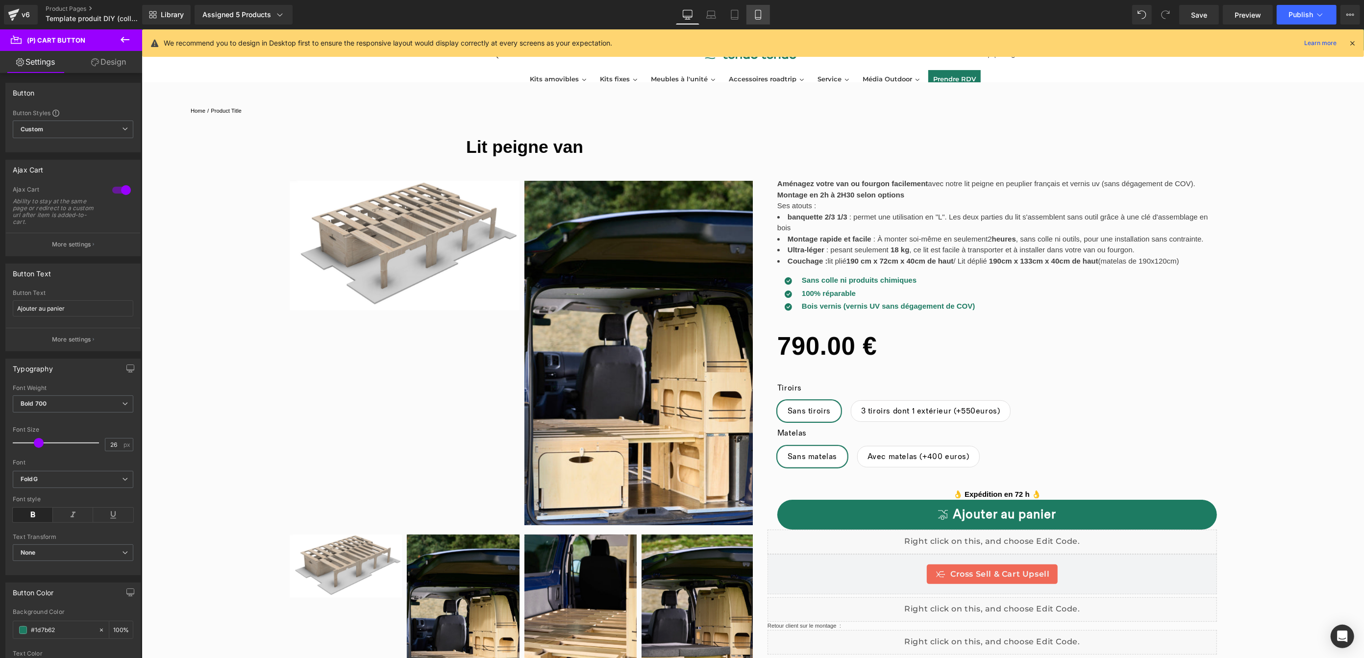
click at [754, 16] on icon at bounding box center [759, 15] width 10 height 10
type input "22"
type input "100"
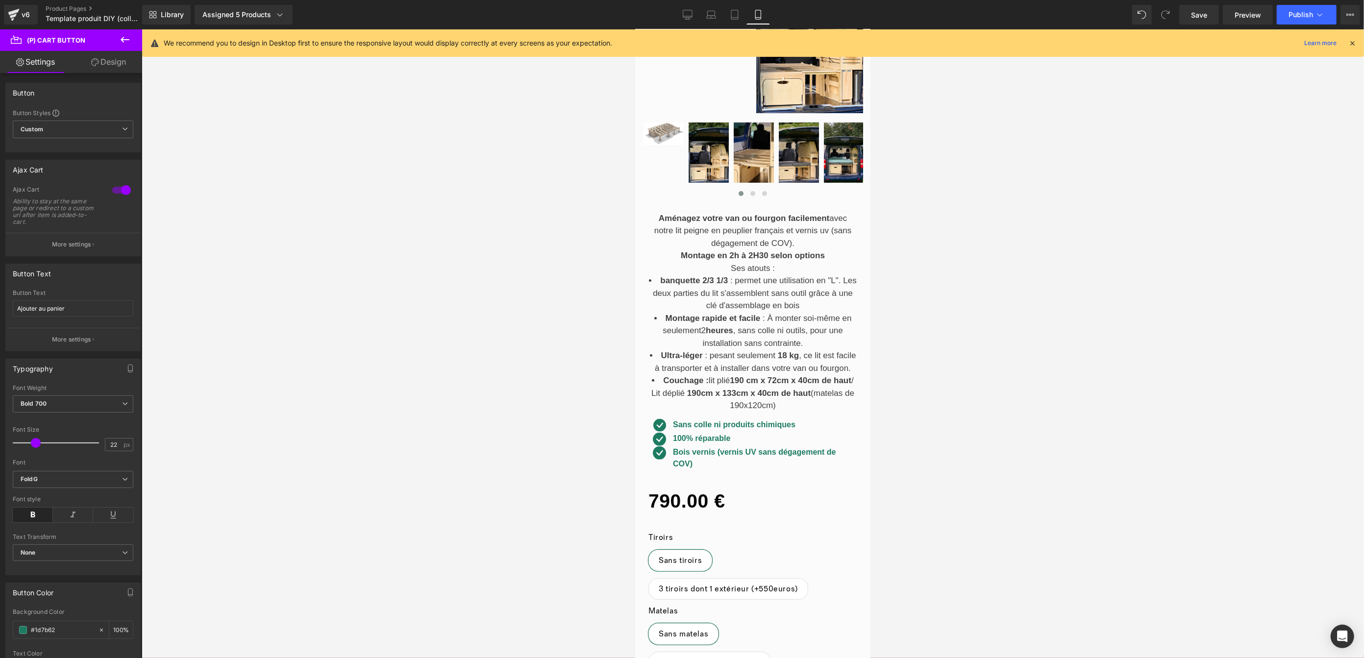
scroll to position [179, 0]
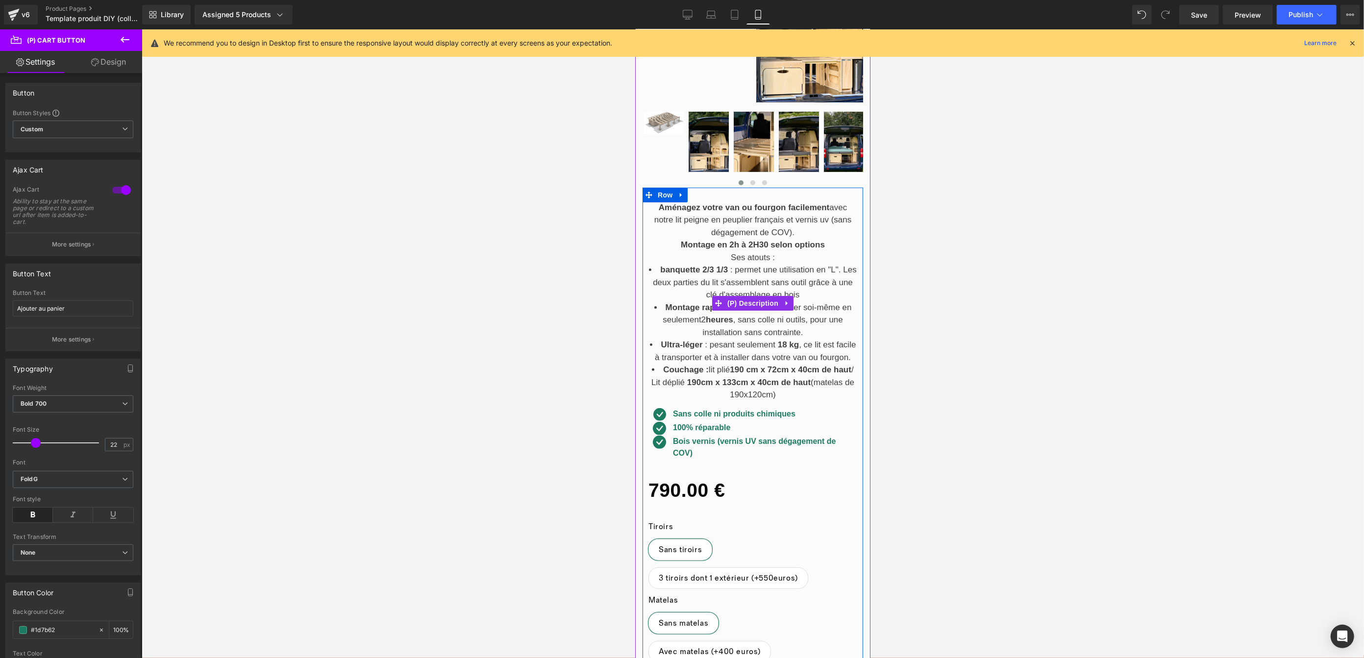
click at [783, 277] on li "banquette 2/3 1/3 : permet une utilisation en "L". Les deux parties du lit s'as…" at bounding box center [752, 283] width 209 height 38
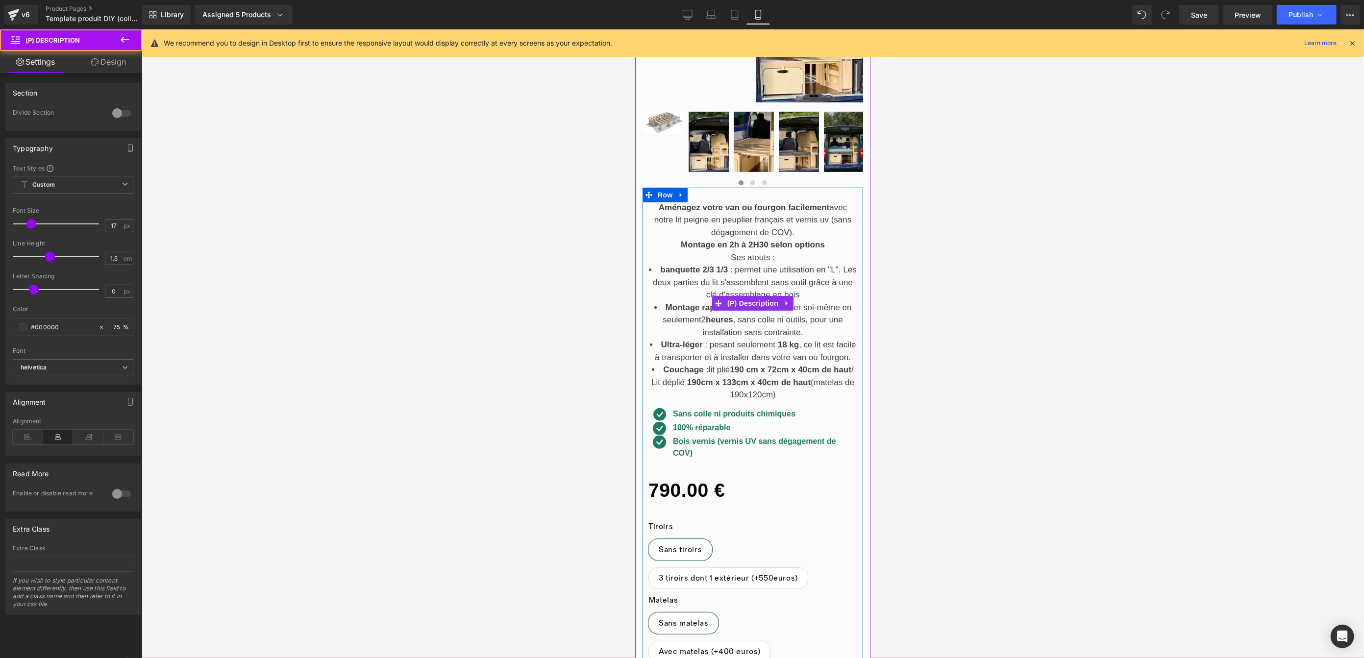
click at [731, 271] on li "banquette 2/3 1/3 : permet une utilisation en "L". Les deux parties du lit s'as…" at bounding box center [752, 283] width 209 height 38
click at [768, 246] on strong "Montage en 2h à 2H30 selon options" at bounding box center [752, 244] width 144 height 9
click at [754, 302] on div "Aménagez votre van ou fourgon facilement avec notre lit peigne en peuplier fran…" at bounding box center [752, 303] width 209 height 204
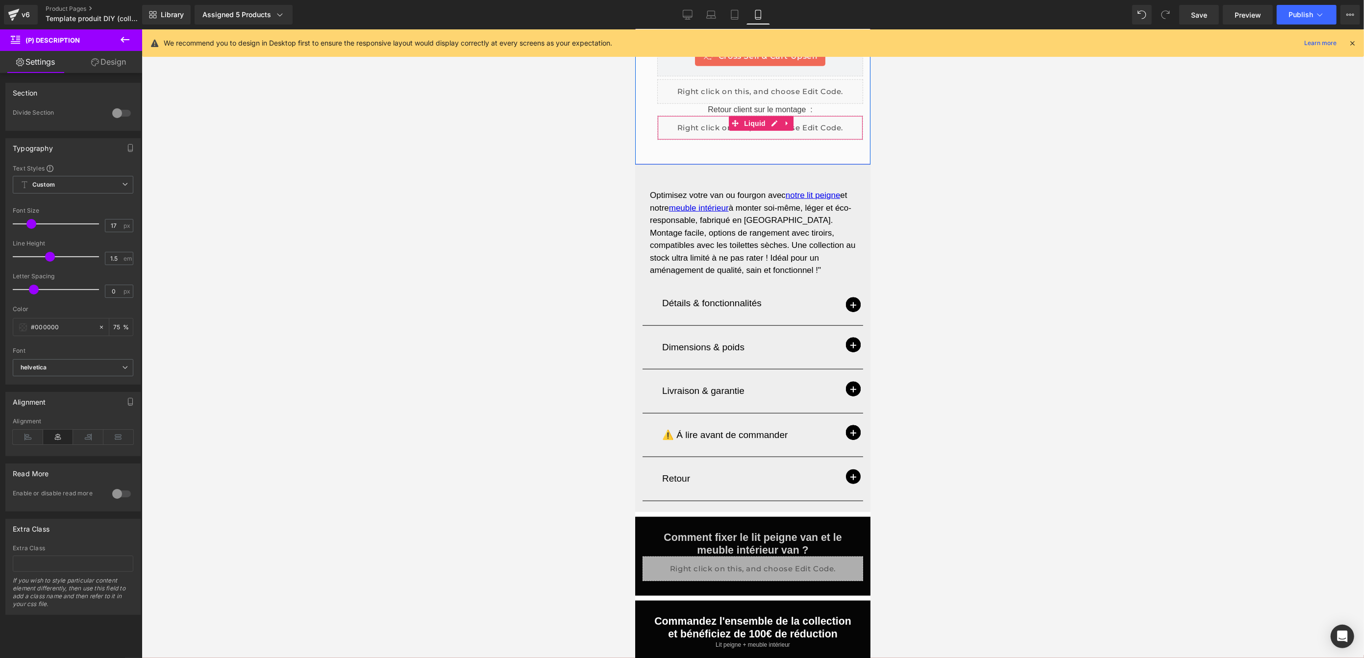
scroll to position [1154, 0]
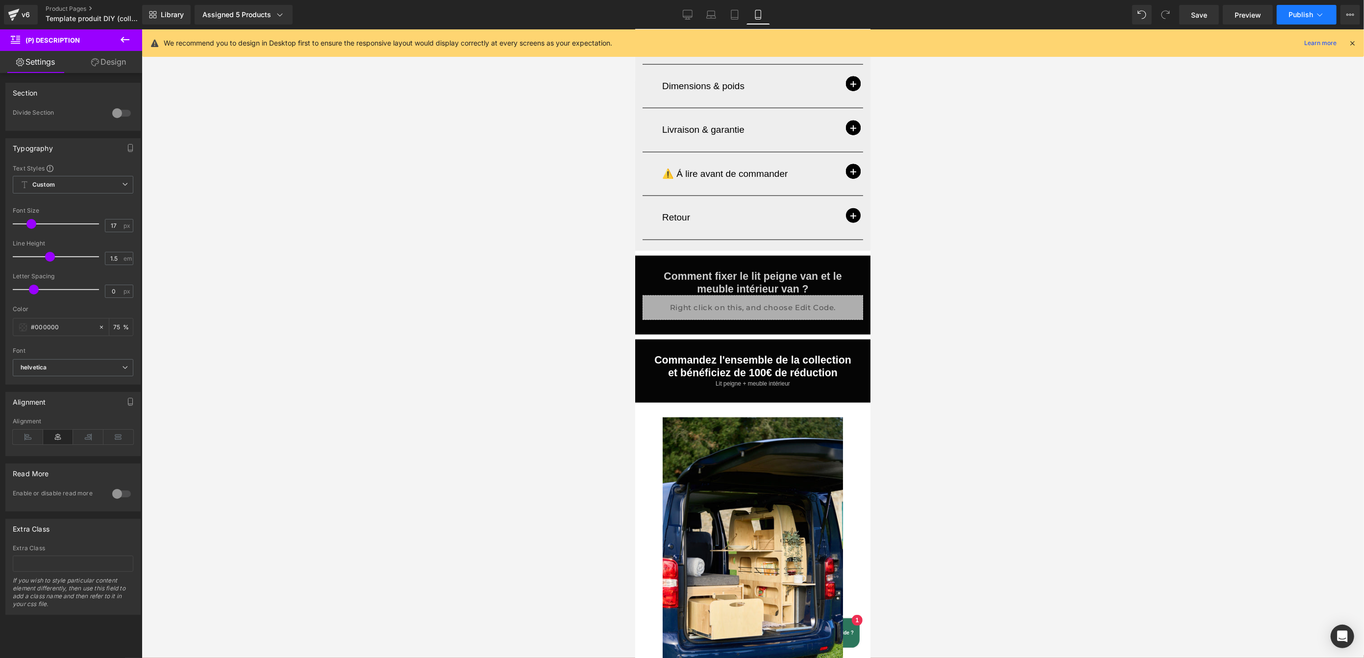
click at [1291, 13] on span "Publish" at bounding box center [1301, 15] width 25 height 8
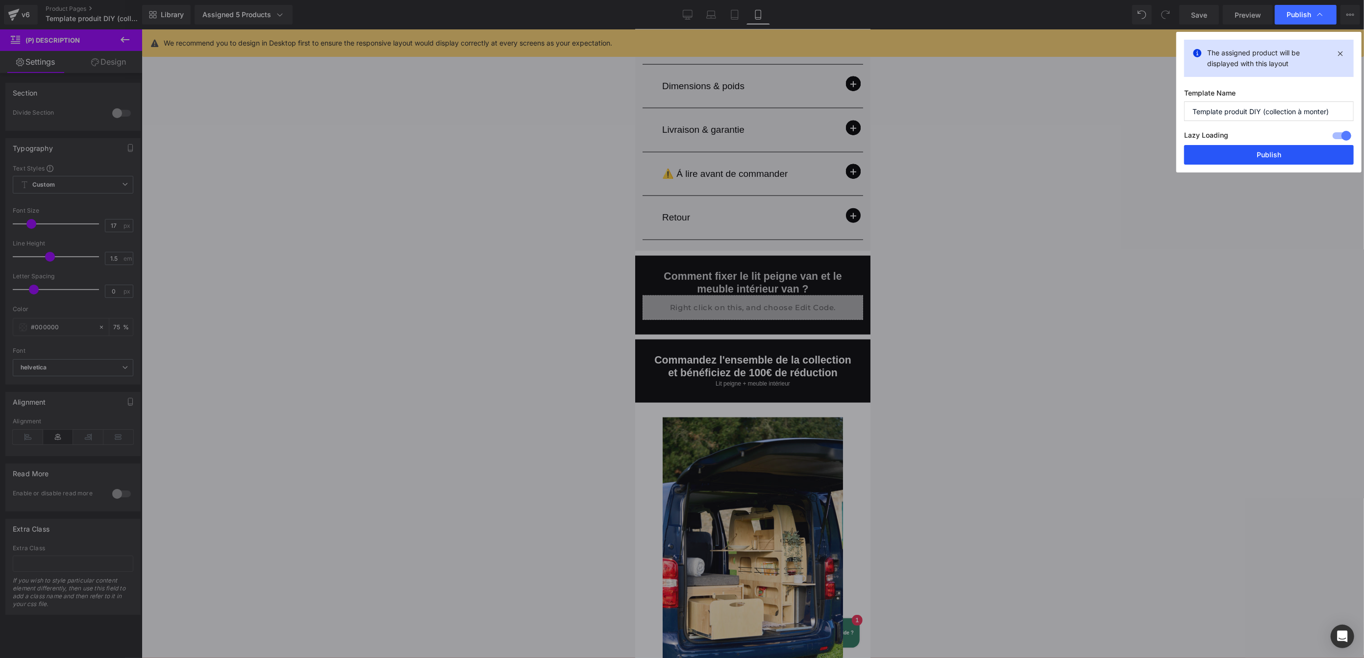
click at [1268, 153] on button "Publish" at bounding box center [1269, 155] width 170 height 20
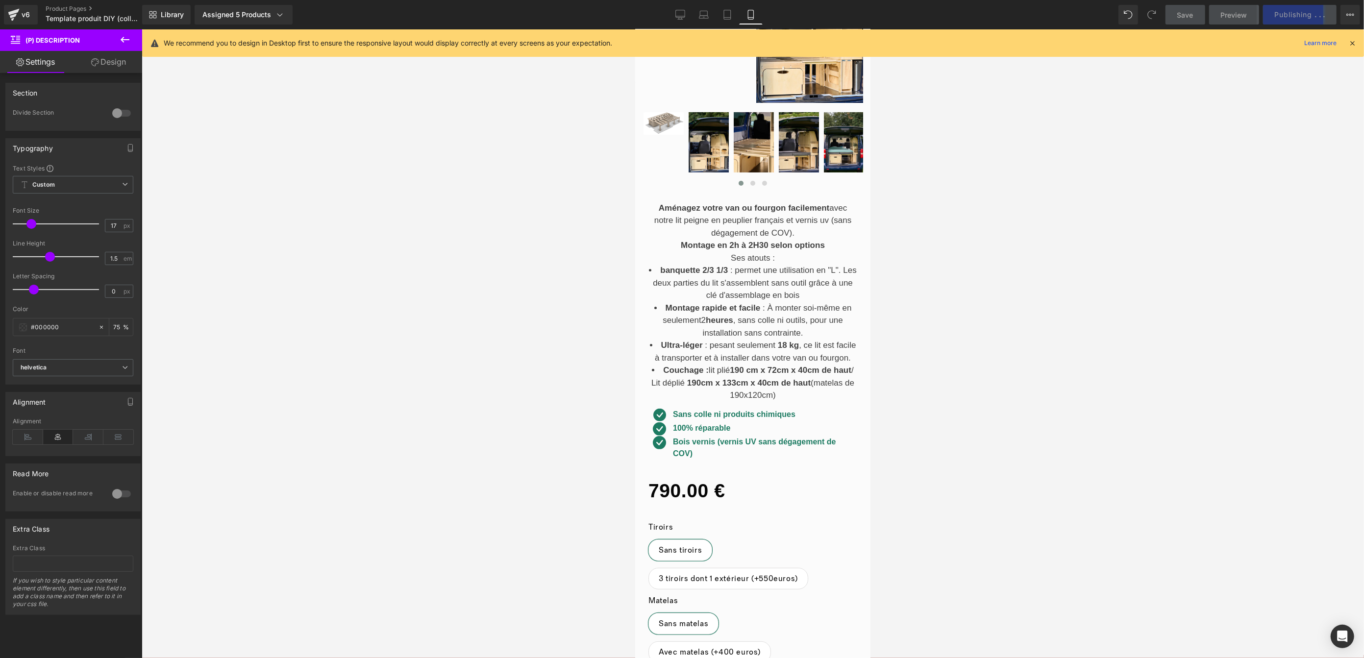
scroll to position [0, 0]
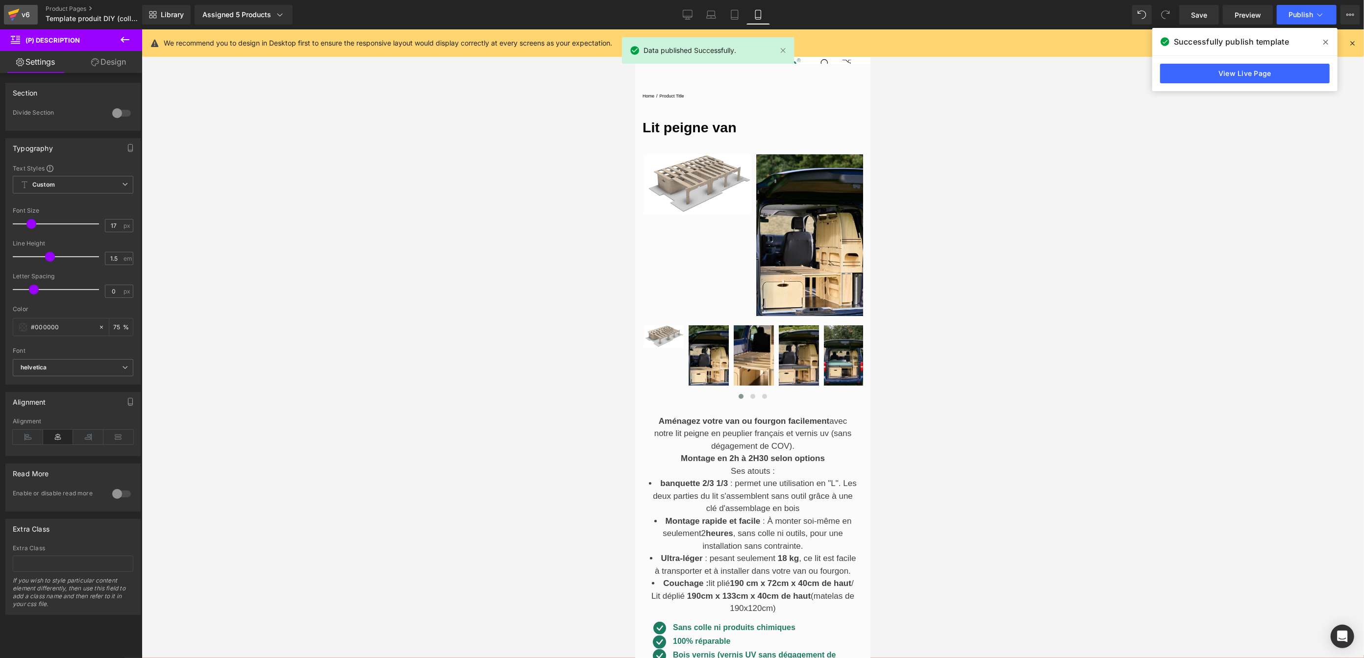
click at [21, 17] on div "v6" at bounding box center [26, 14] width 12 height 13
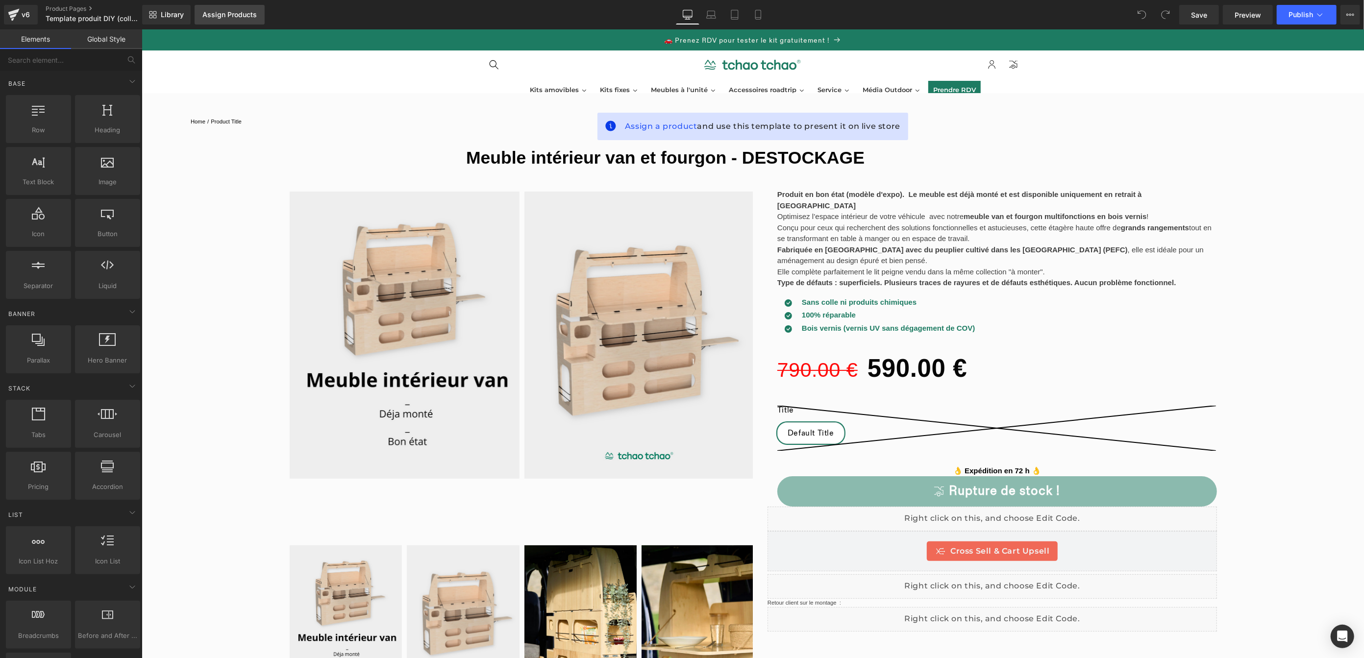
click at [229, 18] on div "Assign Products" at bounding box center [229, 15] width 54 height 8
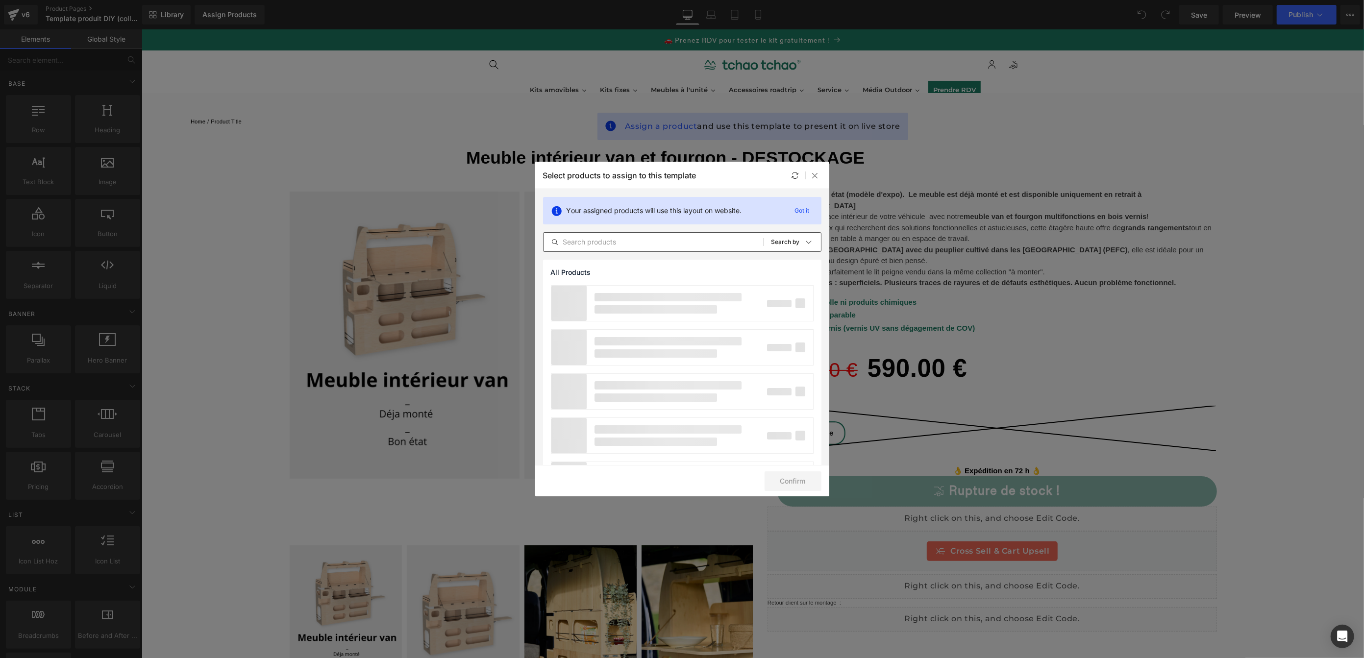
click at [616, 237] on input "text" at bounding box center [654, 242] width 220 height 12
type input "en L"
click at [640, 379] on div "Lit peigne van en L" at bounding box center [598, 387] width 93 height 34
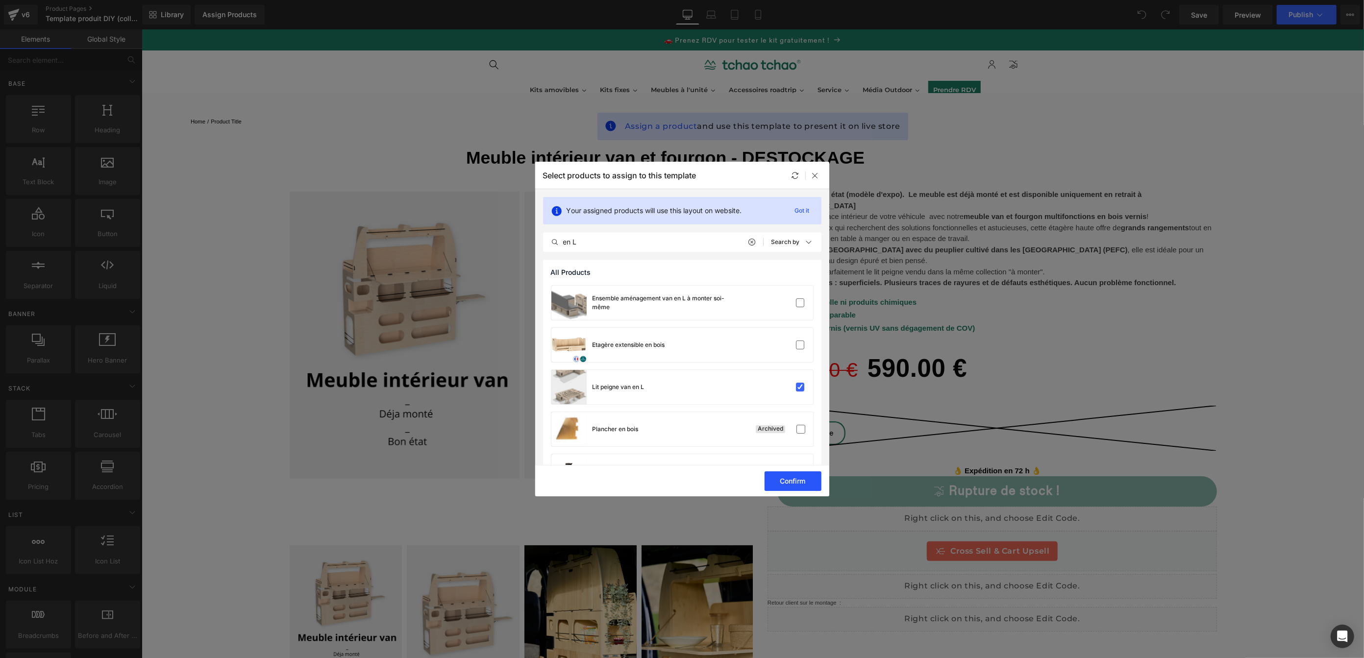
click at [804, 483] on button "Confirm" at bounding box center [793, 482] width 57 height 20
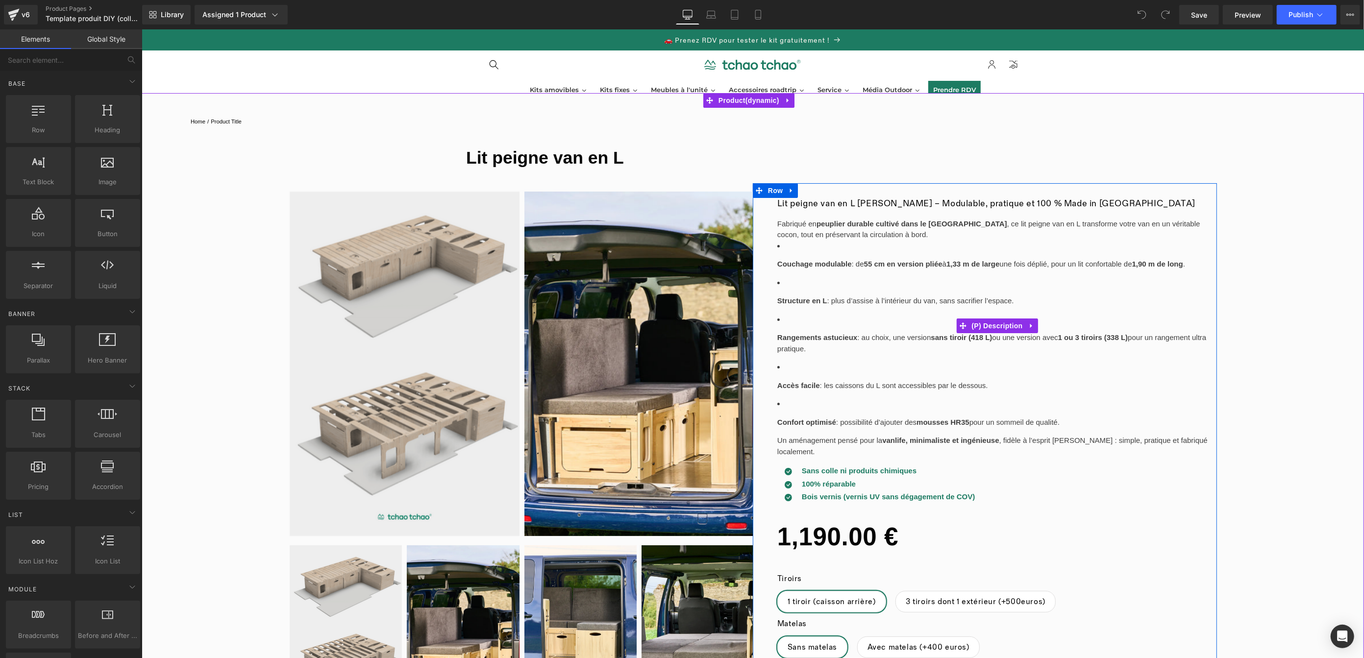
scroll to position [2, 0]
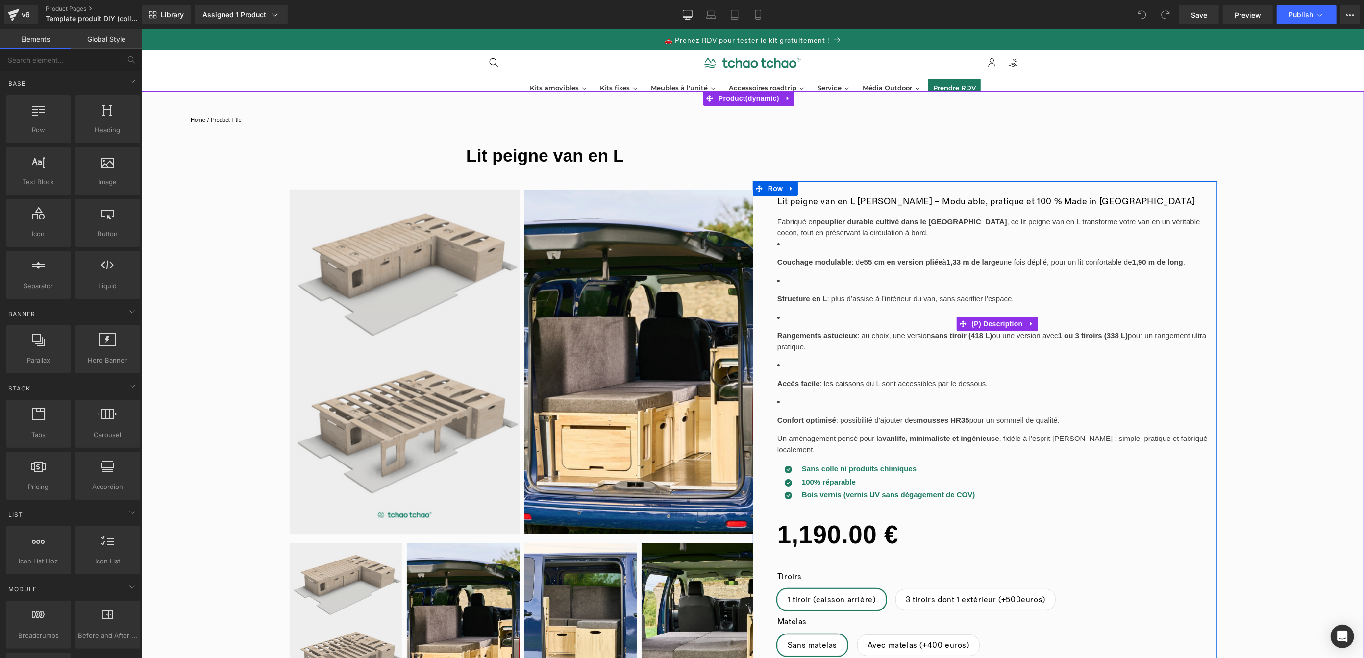
click at [1070, 290] on li "Structure en L : plus d’assise à l’intérieur du van, sans sacrifier l’espace." at bounding box center [997, 290] width 440 height 29
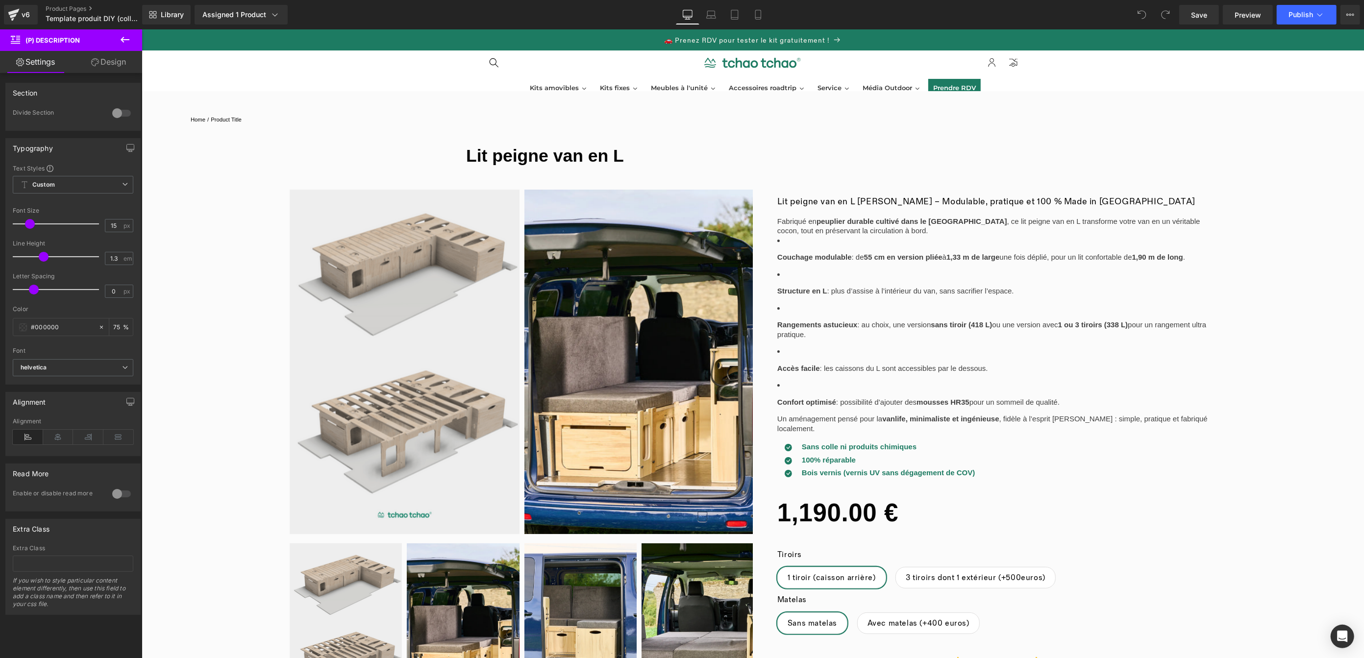
type input "1.4"
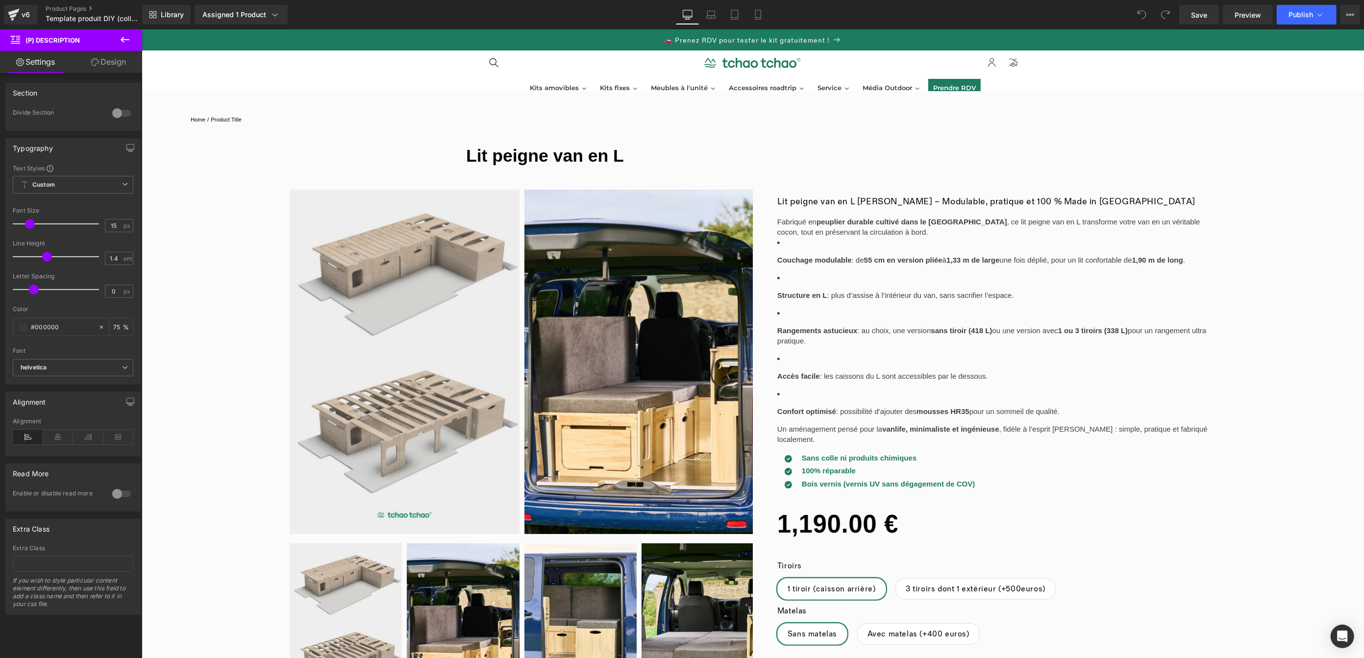
click at [46, 260] on span at bounding box center [47, 257] width 10 height 10
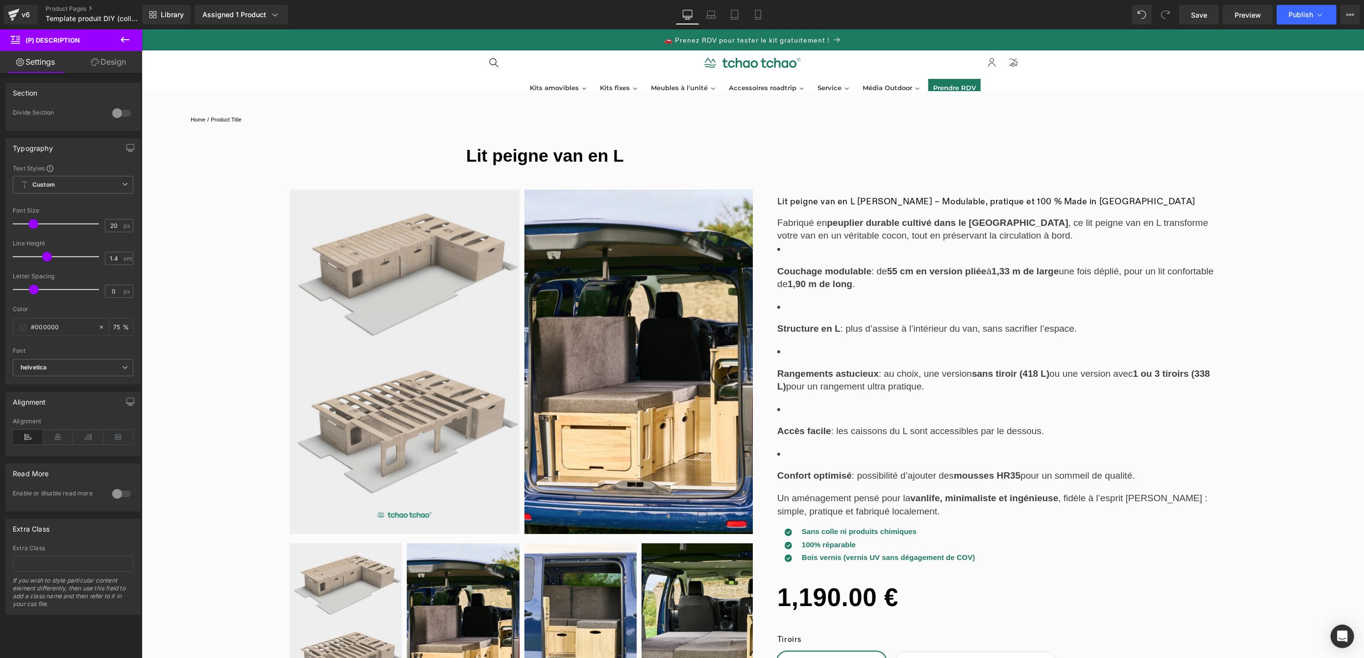
type input "21"
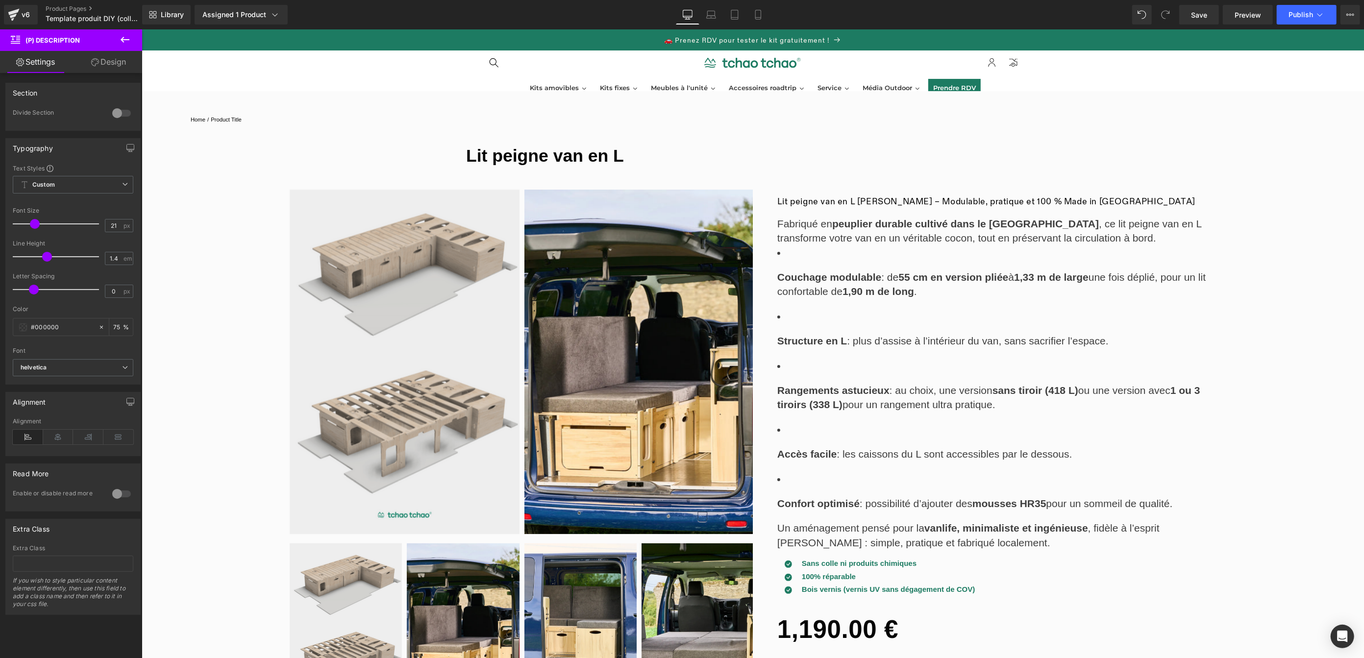
click at [35, 227] on span at bounding box center [35, 224] width 10 height 10
click at [777, 277] on strong "Couchage modulable" at bounding box center [829, 277] width 104 height 11
click at [777, 276] on strong "Couchage modulable" at bounding box center [829, 277] width 104 height 11
click at [1260, 12] on span "Preview" at bounding box center [1248, 15] width 26 height 10
click at [559, 141] on h1 "Lit peigne van en L" at bounding box center [753, 155] width 574 height 35
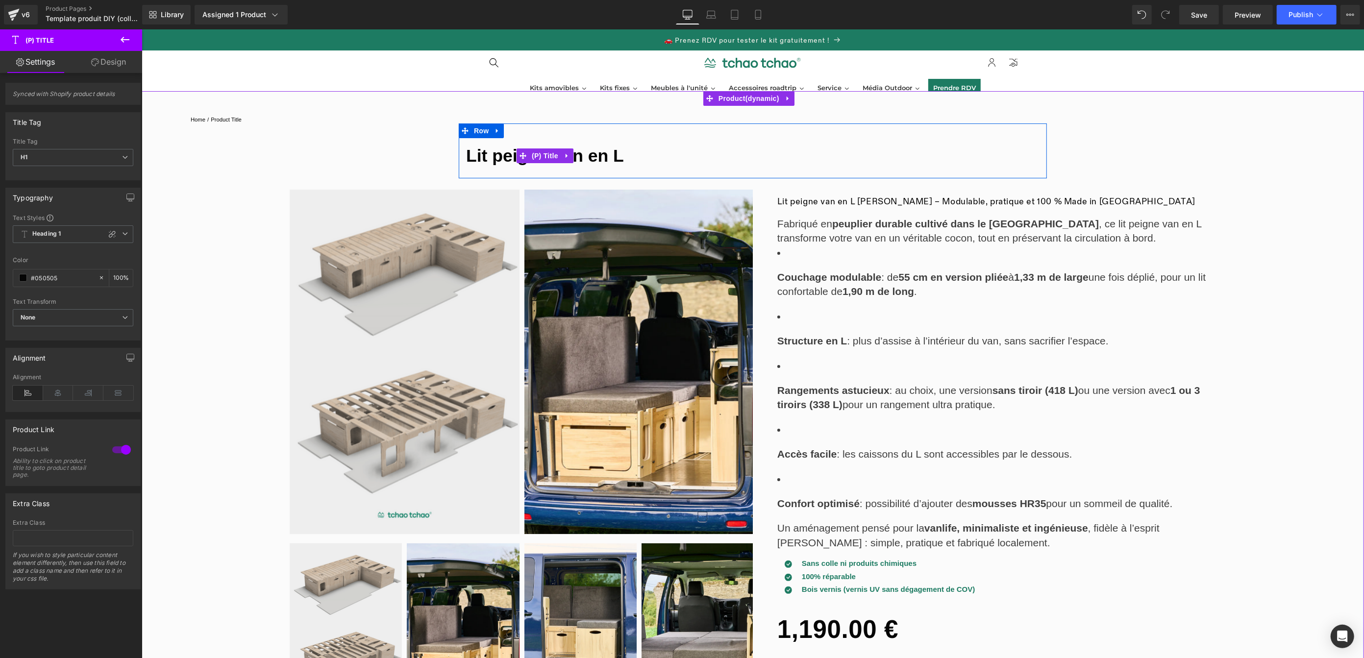
click at [500, 156] on link "Lit peigne van en L" at bounding box center [545, 156] width 158 height 21
click at [120, 66] on link "Design" at bounding box center [108, 62] width 71 height 22
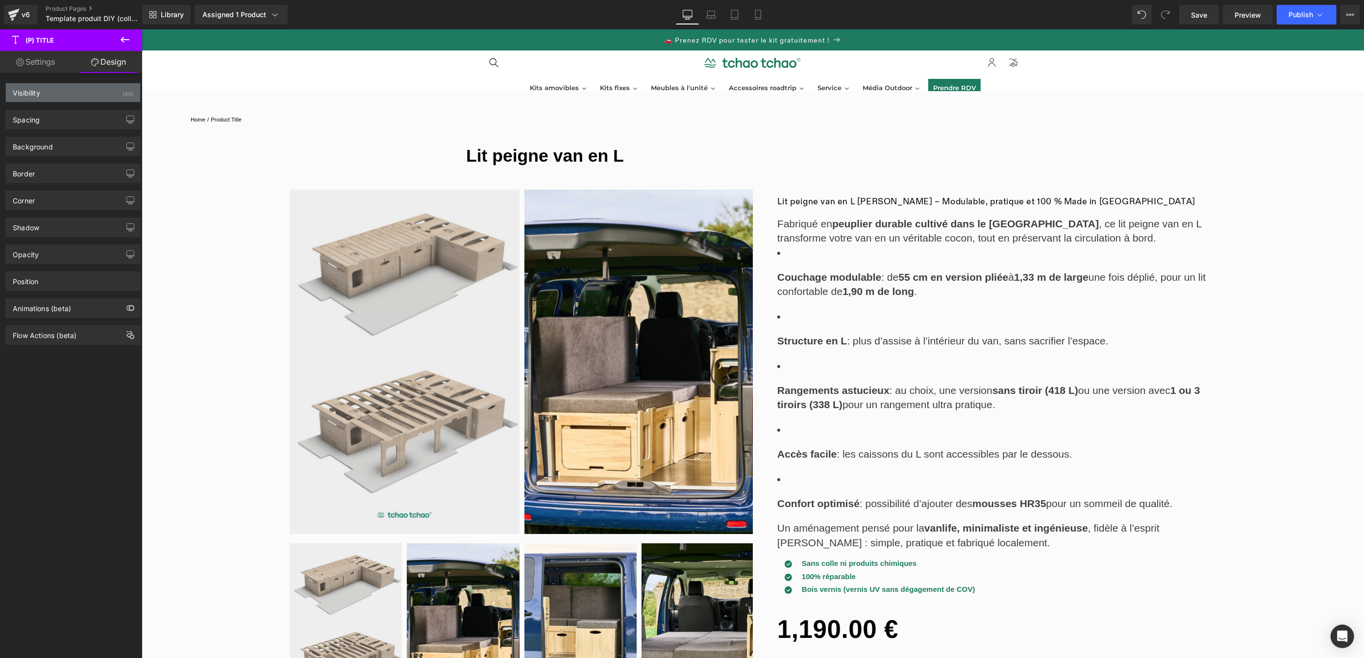
click at [91, 95] on div "Visibility (All)" at bounding box center [73, 92] width 134 height 19
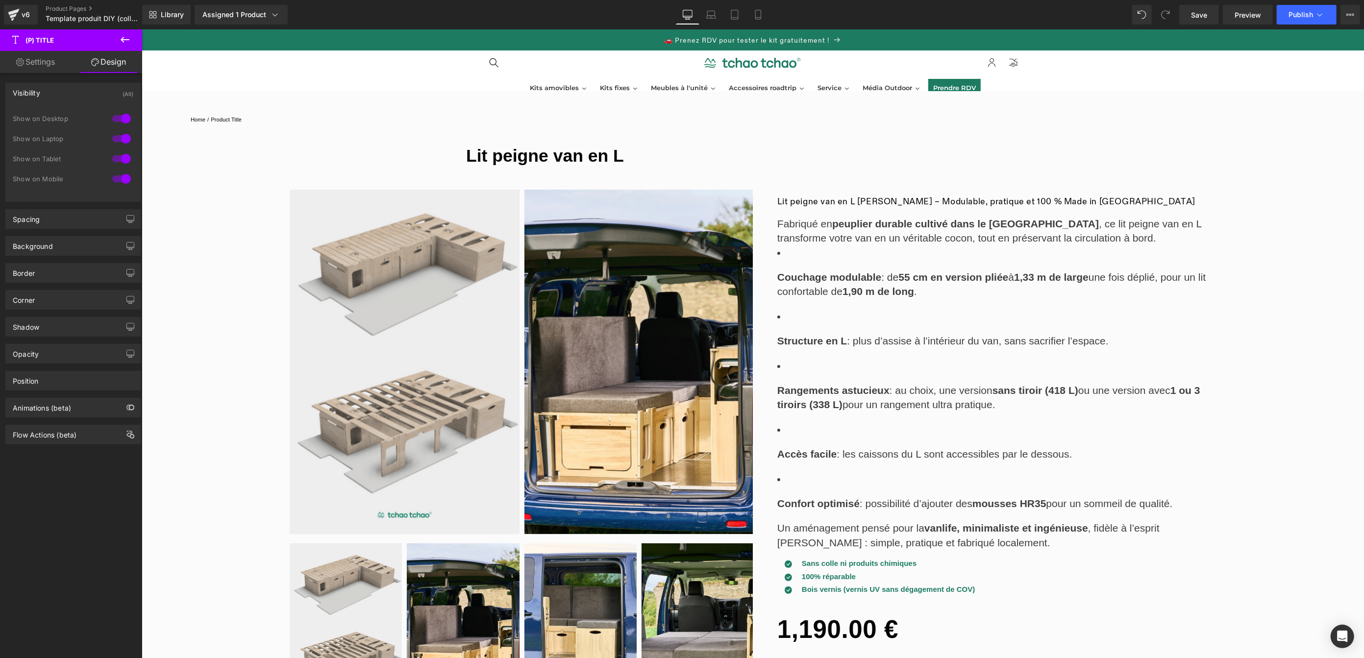
click at [63, 229] on div "Background Color & Image color transparent Color transparent 0 % Image Replace …" at bounding box center [73, 242] width 147 height 27
click at [68, 221] on div "Spacing" at bounding box center [73, 219] width 134 height 19
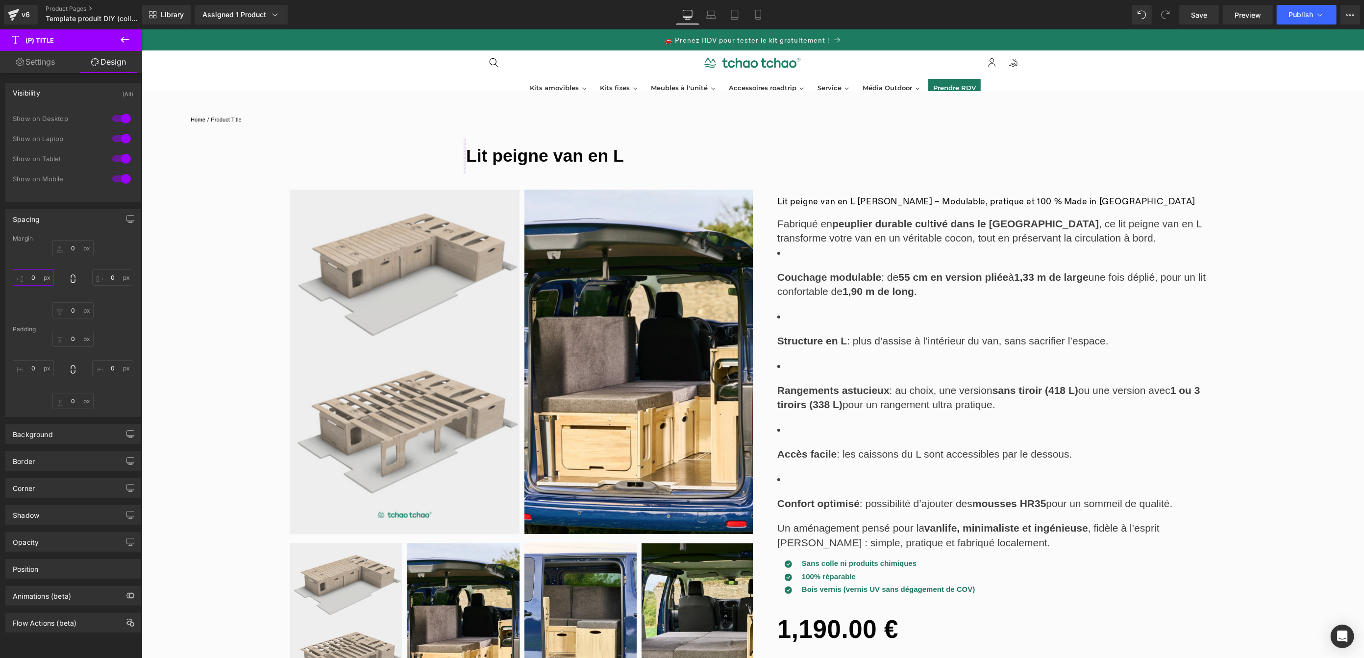
click at [34, 277] on input "0" at bounding box center [33, 278] width 41 height 16
click at [35, 254] on div "0px 0 0px 0 0px 0 0px 0" at bounding box center [73, 279] width 121 height 78
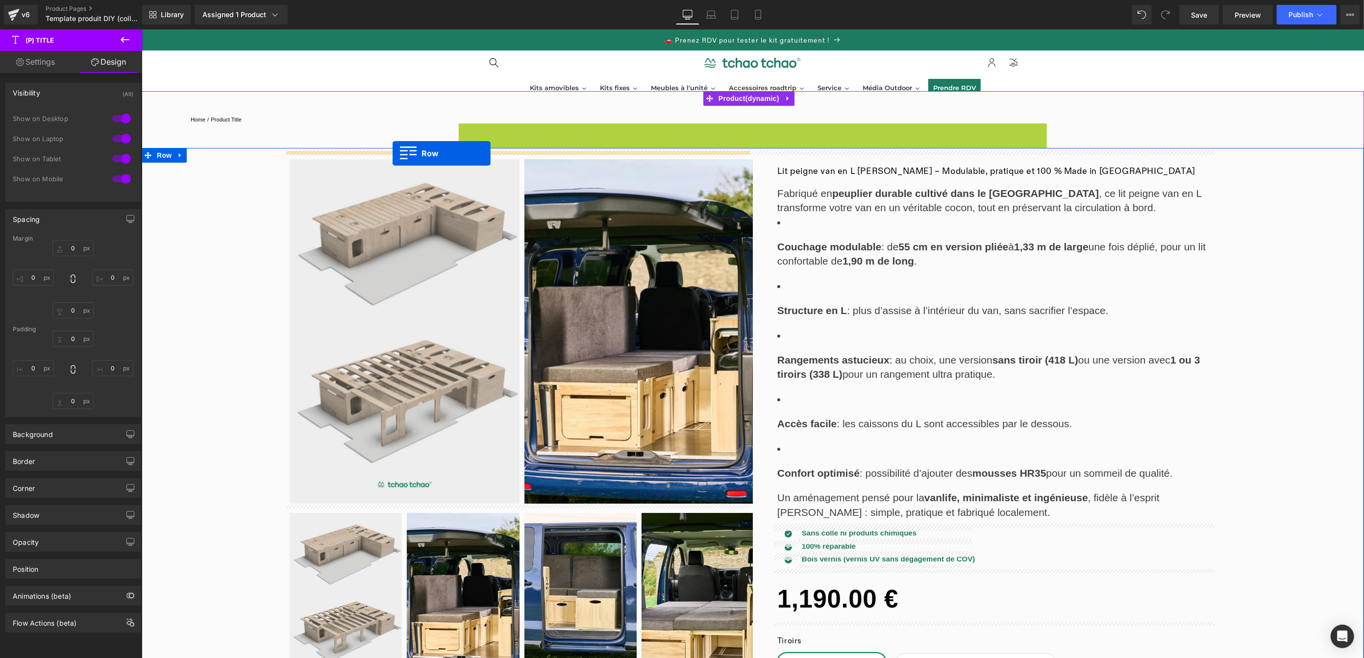
drag, startPoint x: 479, startPoint y: 127, endPoint x: 392, endPoint y: 153, distance: 91.1
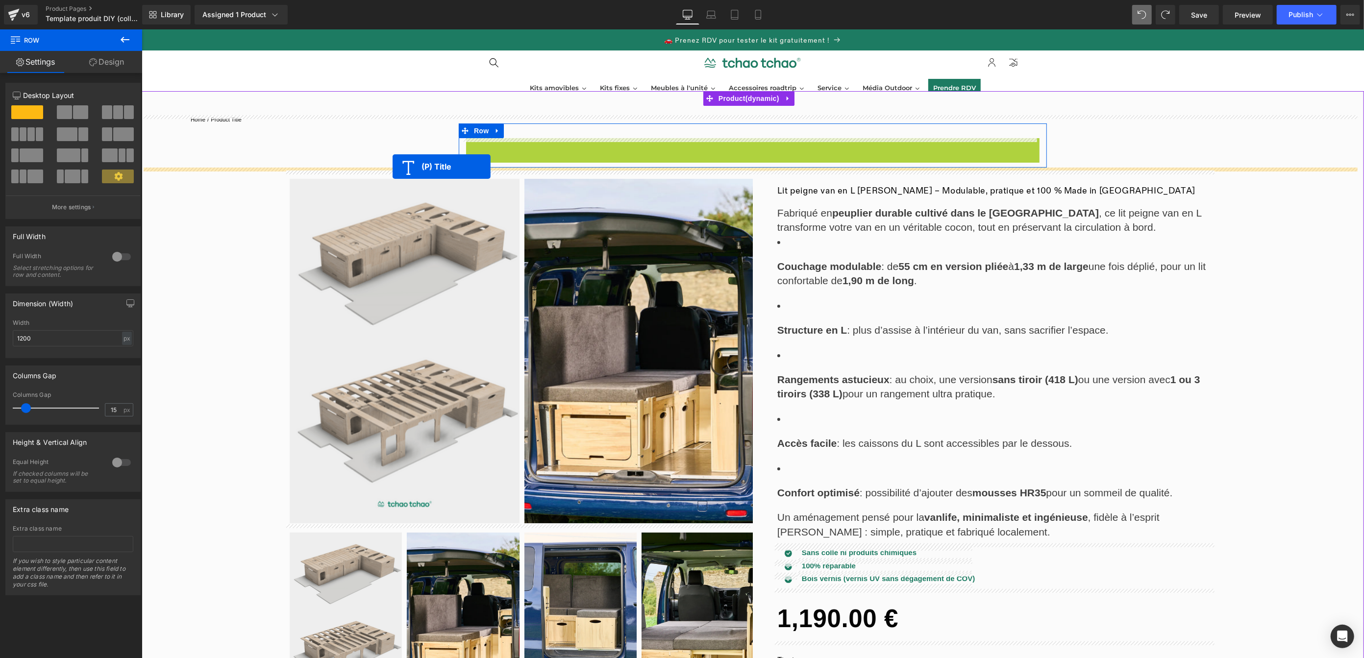
drag, startPoint x: 519, startPoint y: 153, endPoint x: 392, endPoint y: 167, distance: 127.2
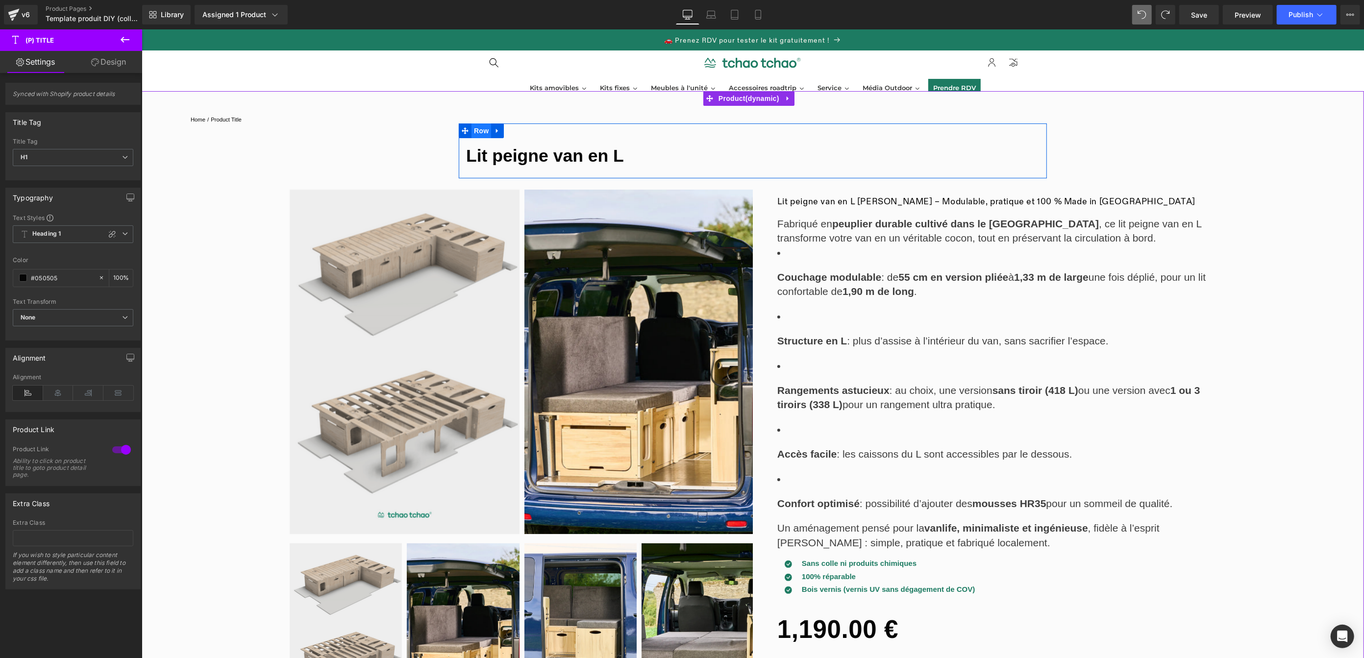
click at [481, 136] on span "Row" at bounding box center [481, 131] width 20 height 15
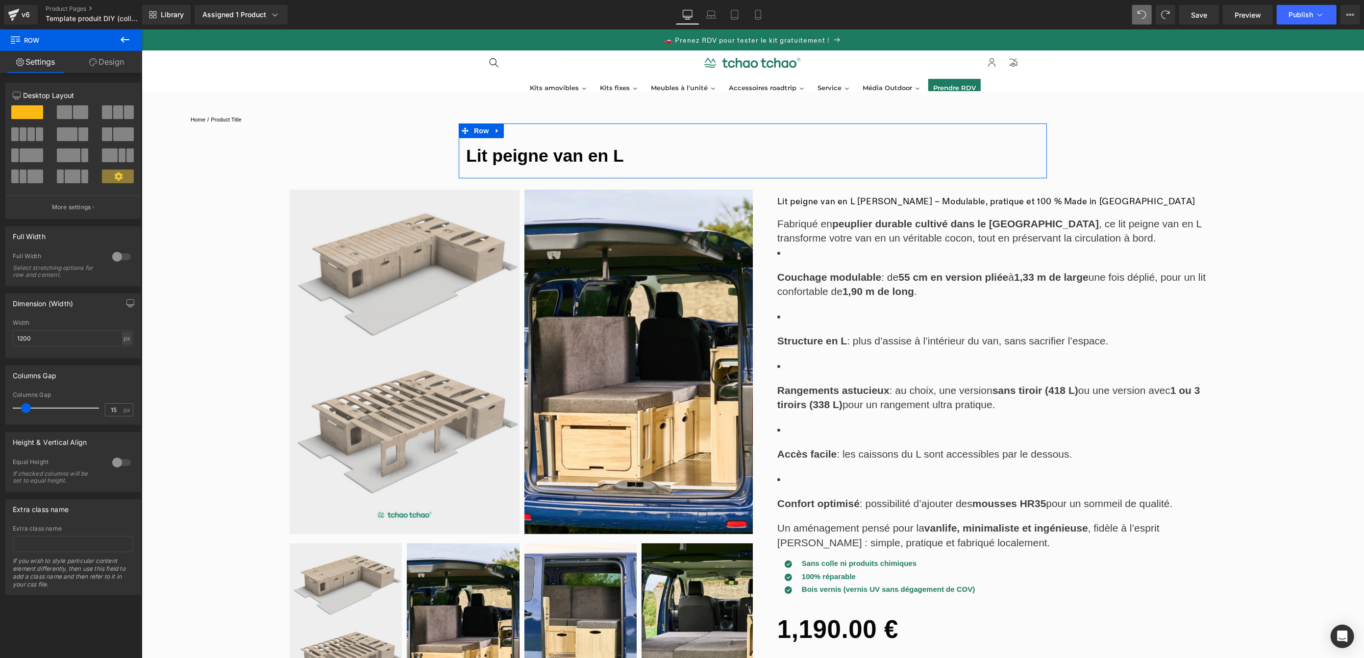
click at [64, 113] on span at bounding box center [64, 112] width 15 height 14
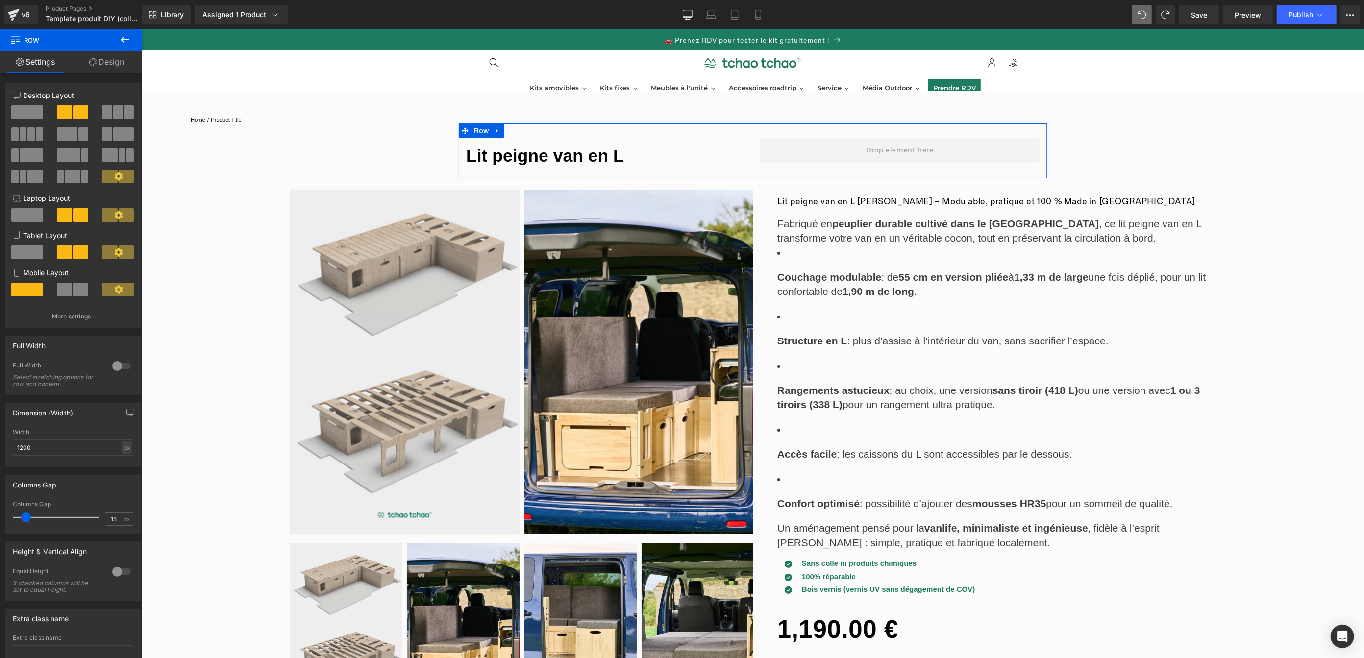
click at [36, 113] on span at bounding box center [27, 112] width 32 height 14
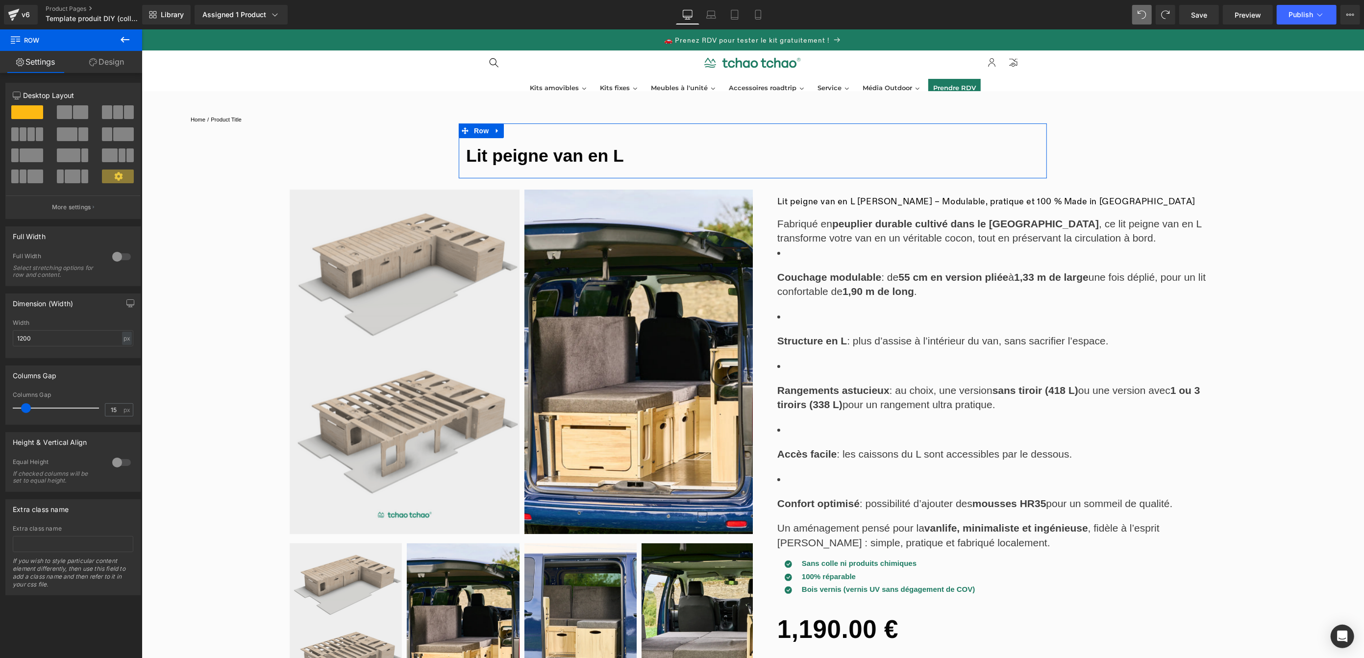
click at [109, 68] on link "Design" at bounding box center [106, 62] width 71 height 22
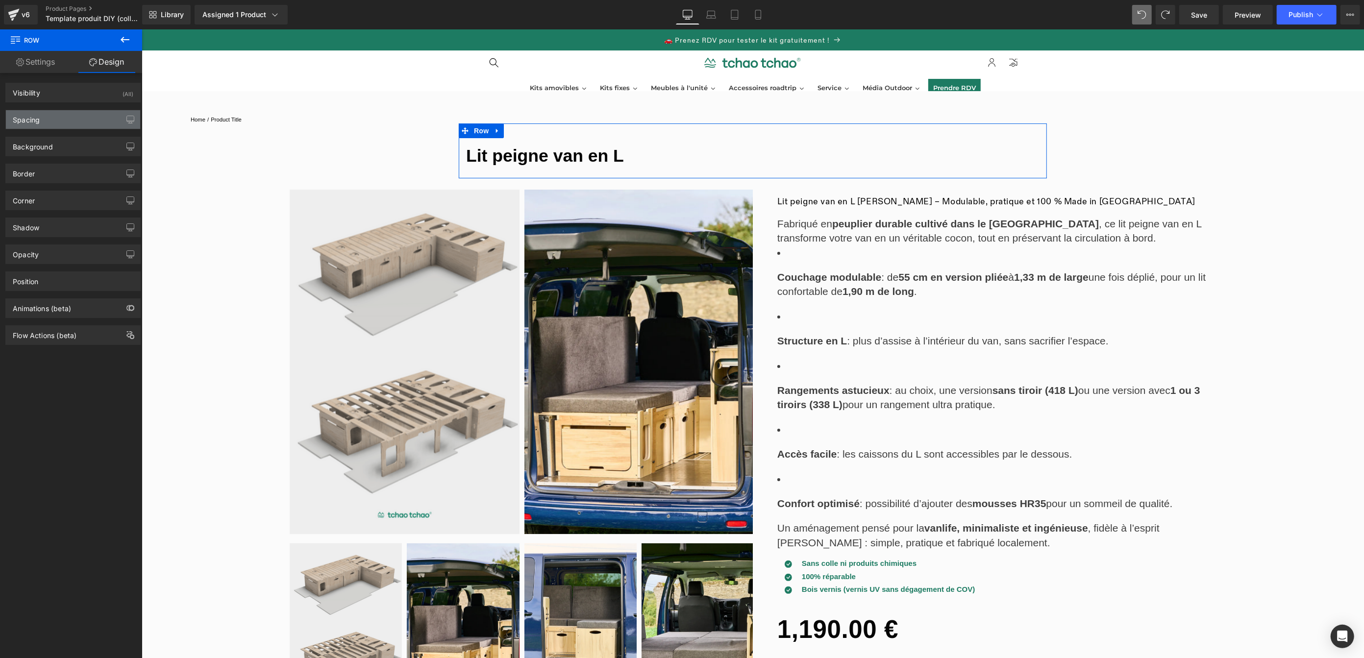
click at [53, 123] on div "Spacing" at bounding box center [73, 119] width 134 height 19
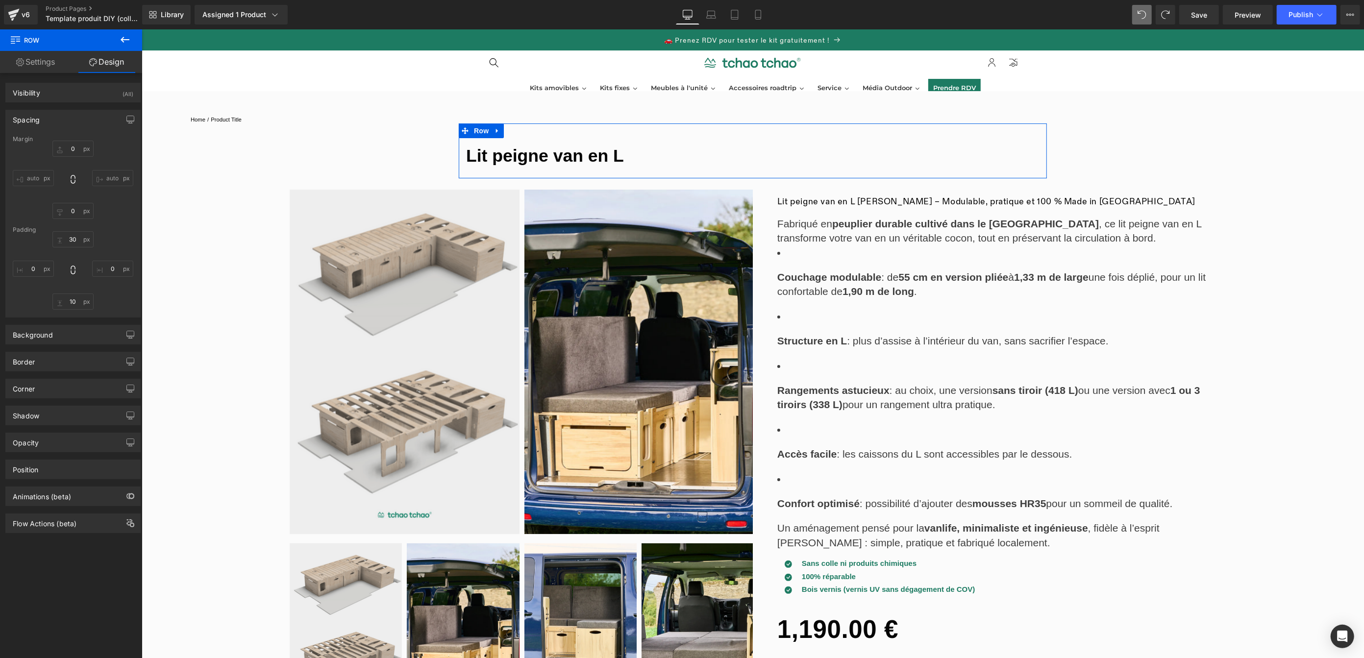
click at [27, 177] on input "auto" at bounding box center [33, 178] width 41 height 16
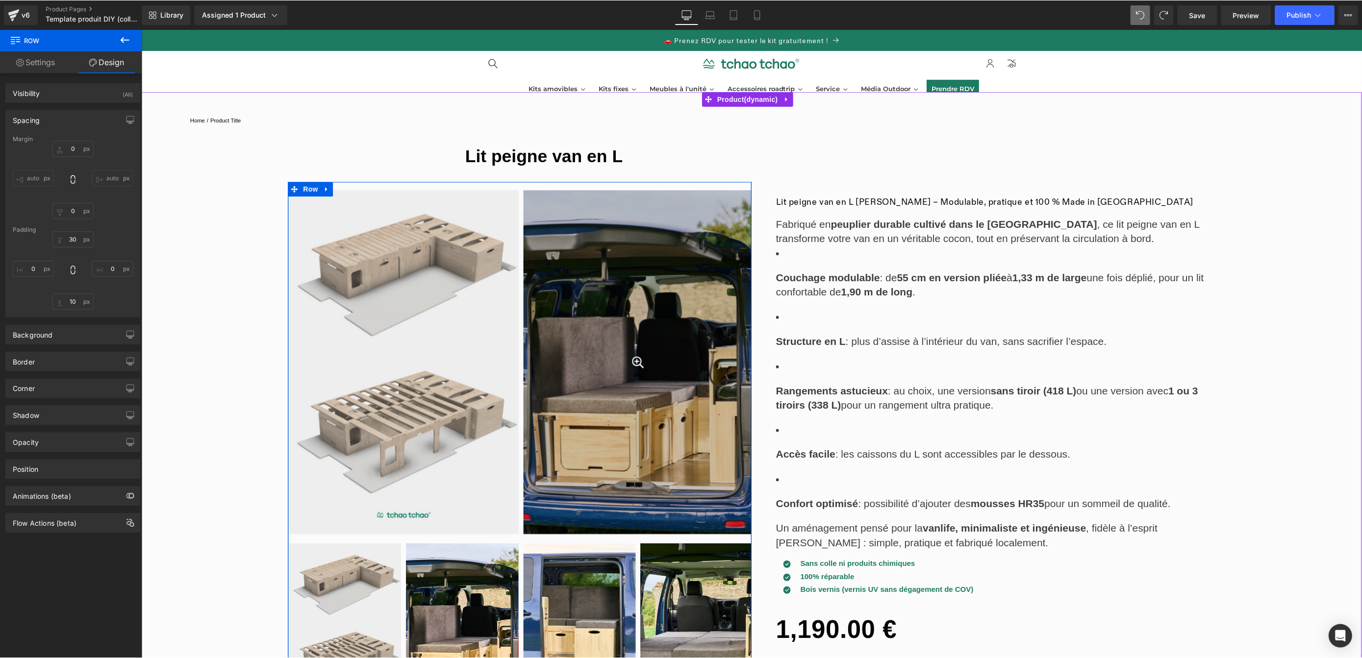
scroll to position [0, 0]
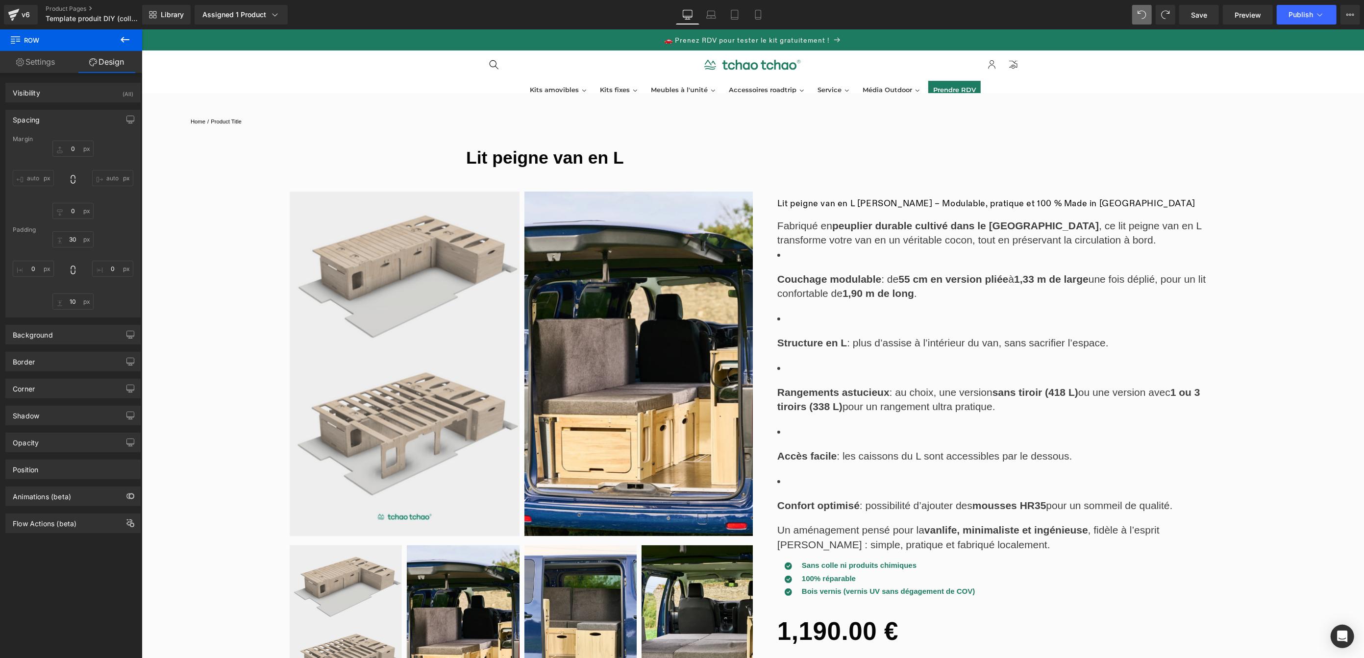
click at [121, 42] on icon at bounding box center [125, 40] width 12 height 12
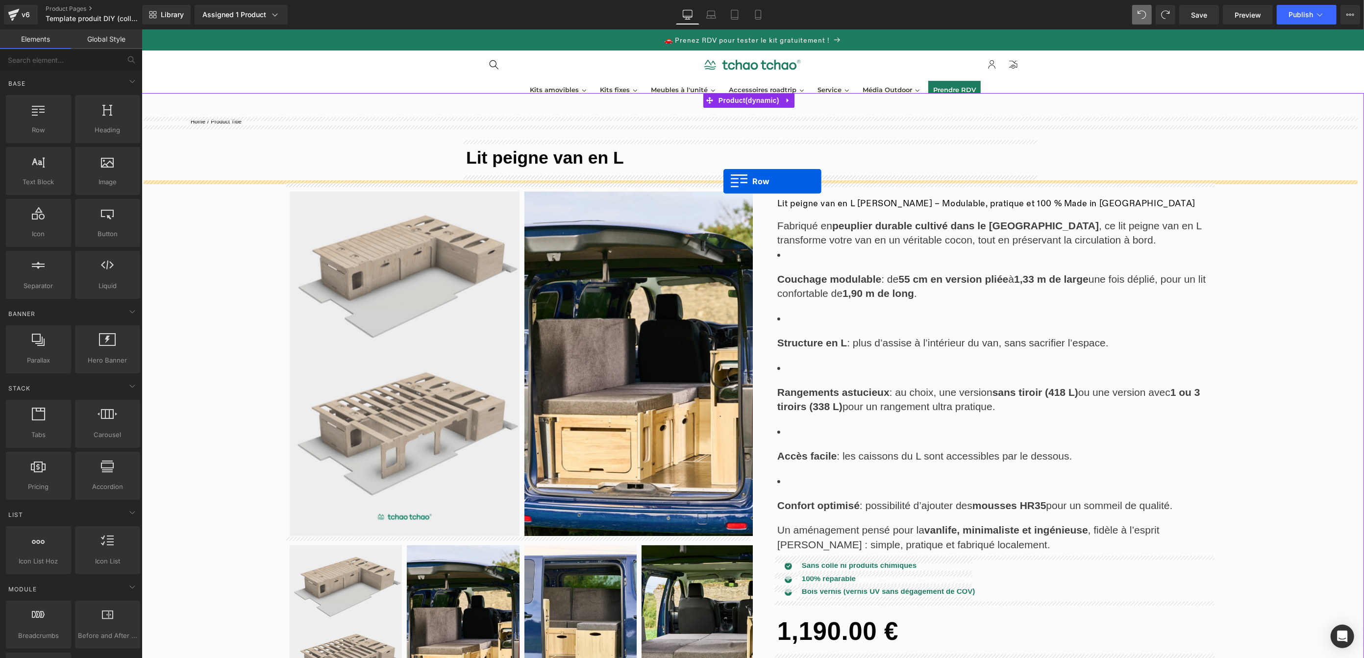
drag, startPoint x: 183, startPoint y: 142, endPoint x: 723, endPoint y: 181, distance: 541.2
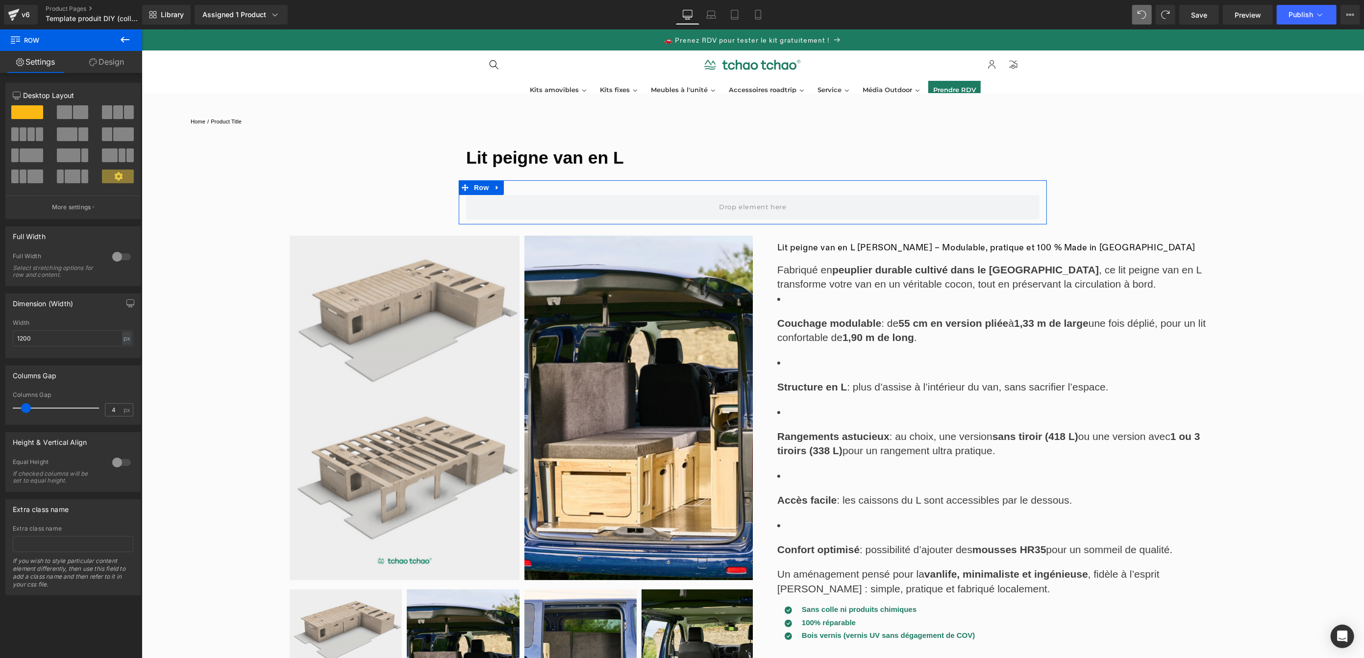
type input "0"
drag, startPoint x: 25, startPoint y: 410, endPoint x: 0, endPoint y: 410, distance: 25.5
click at [0, 410] on div "Columns Gap 0px Columns Gap 0 px" at bounding box center [73, 391] width 147 height 67
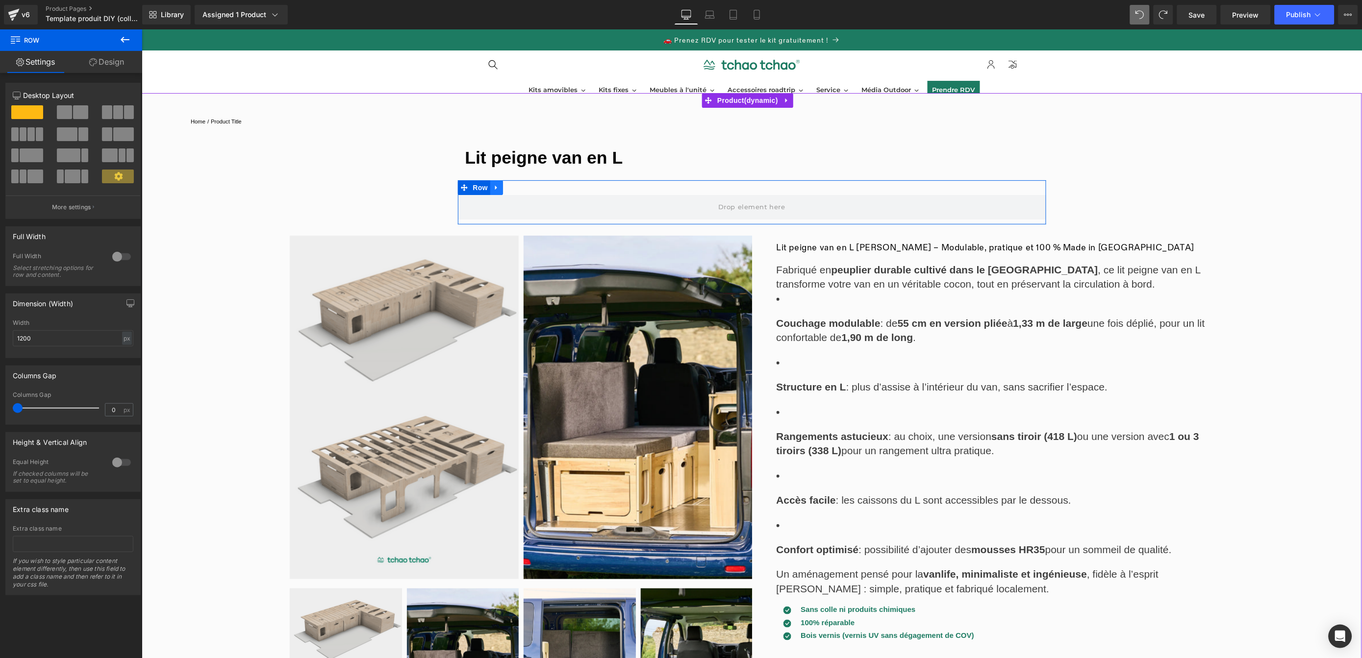
click at [493, 188] on icon at bounding box center [496, 187] width 7 height 7
click at [518, 190] on icon at bounding box center [521, 187] width 7 height 7
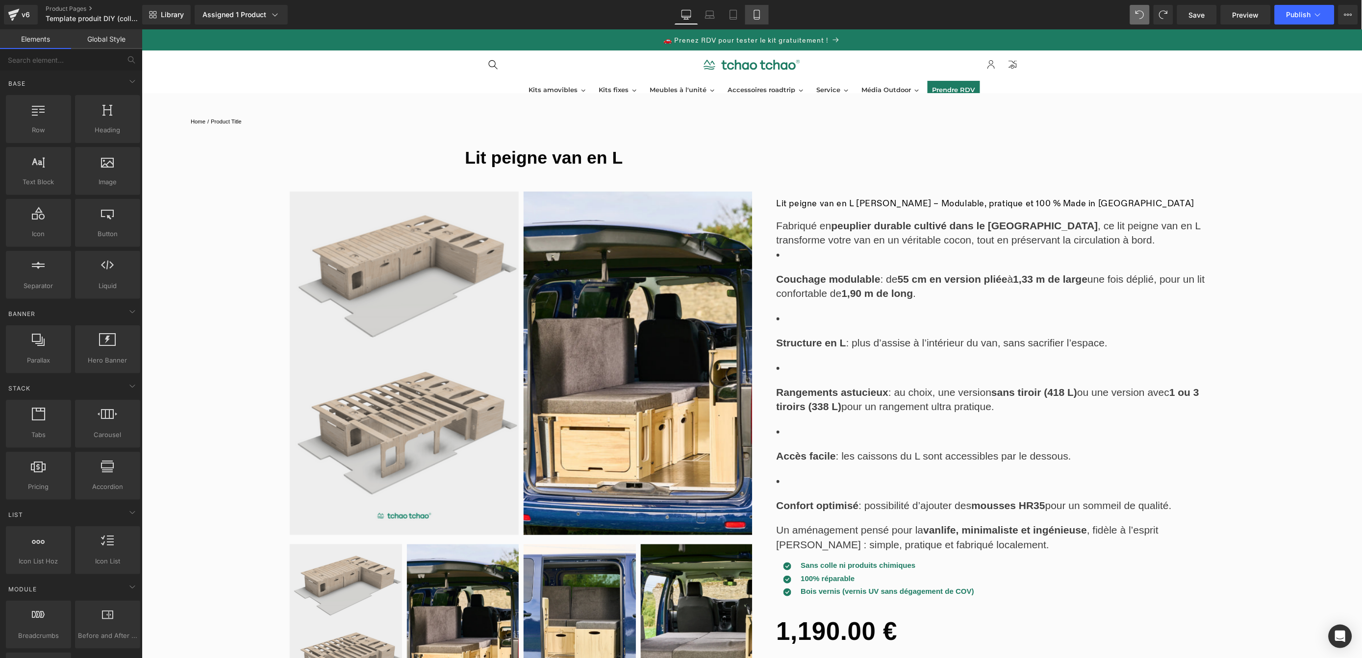
click at [760, 16] on icon at bounding box center [757, 15] width 10 height 10
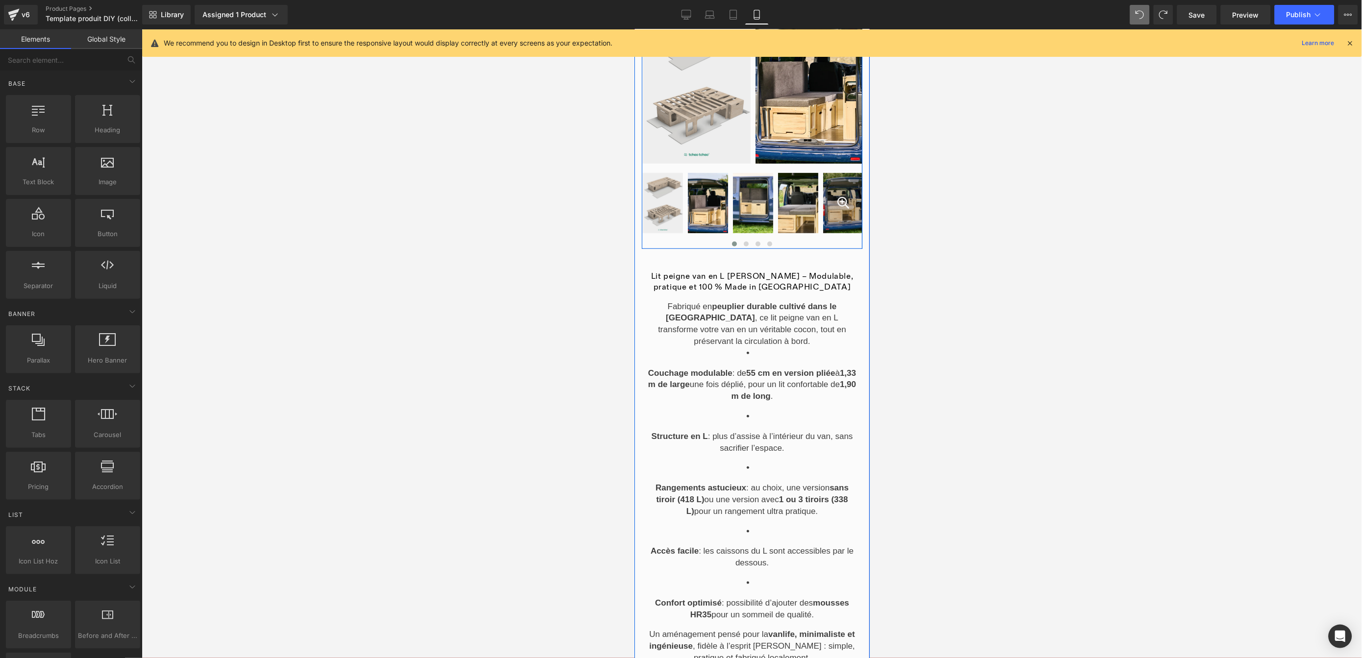
scroll to position [119, 0]
click at [830, 321] on p "Fabriqué en peuplier durable cultivé dans le [GEOGRAPHIC_DATA] , ce lit peigne …" at bounding box center [751, 323] width 209 height 47
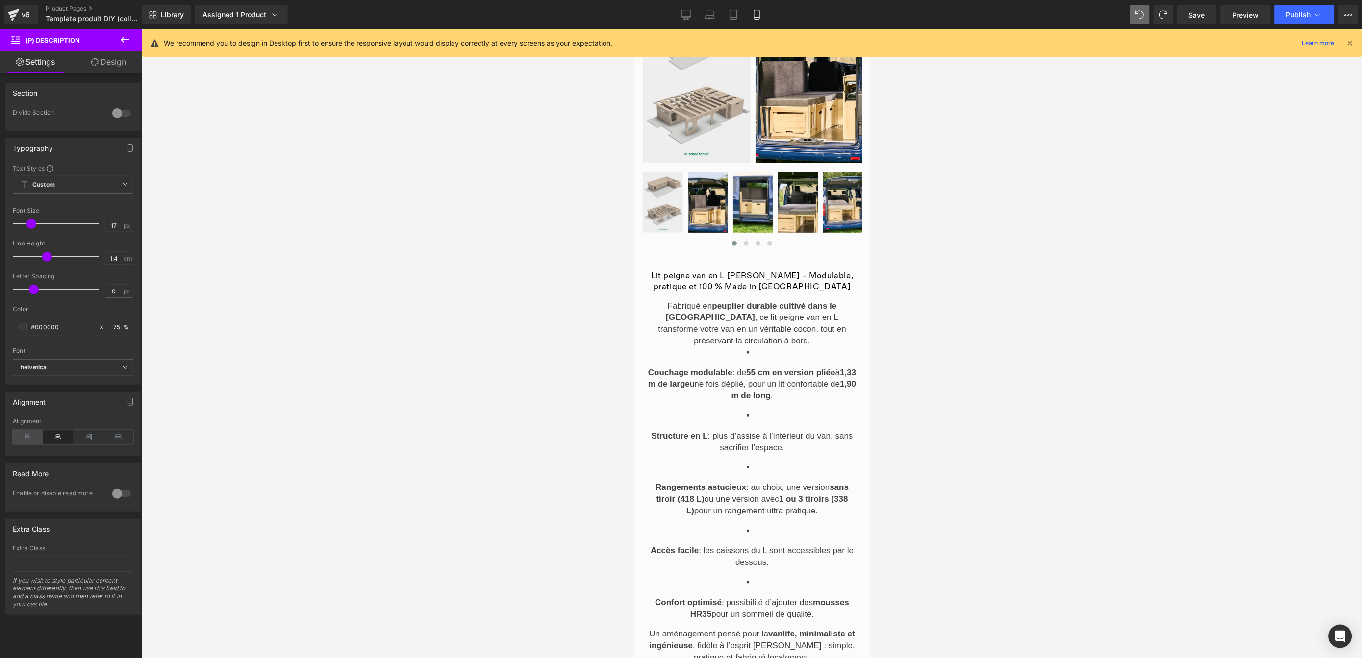
click at [31, 438] on icon at bounding box center [28, 437] width 30 height 15
click at [126, 37] on icon at bounding box center [125, 40] width 12 height 12
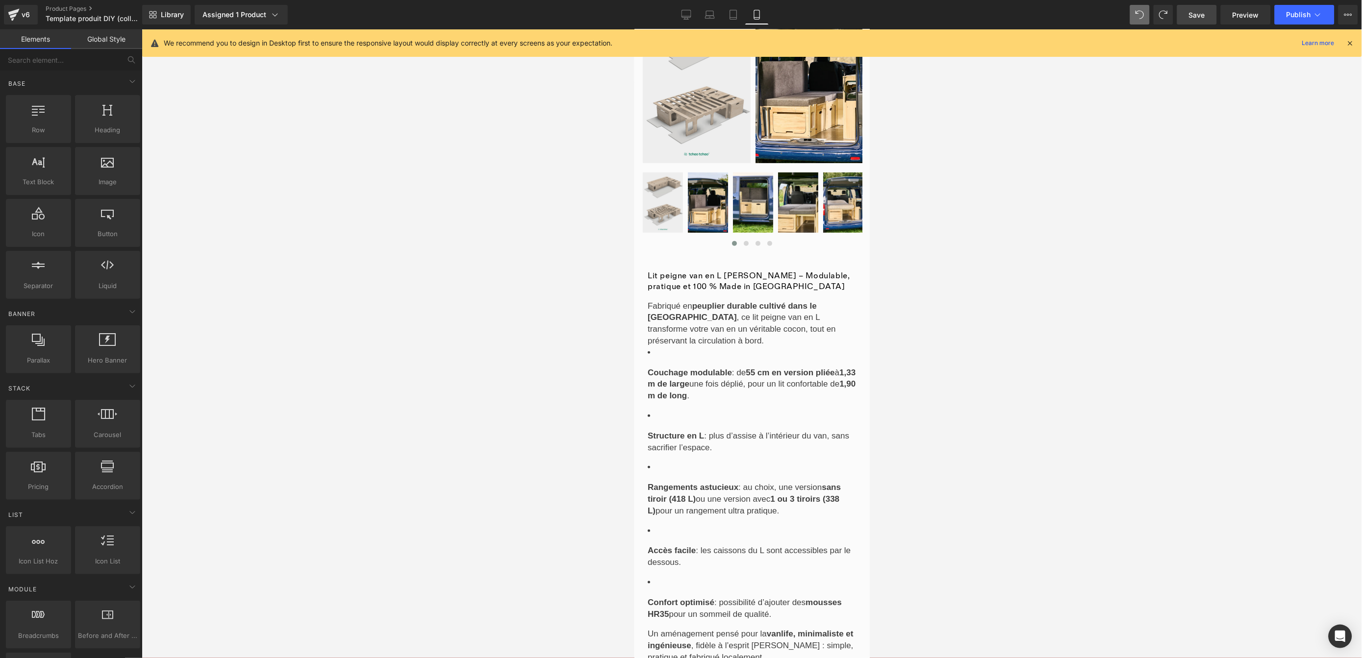
click at [1198, 20] on link "Save" at bounding box center [1197, 15] width 40 height 20
click at [1247, 13] on span "Preview" at bounding box center [1246, 15] width 26 height 10
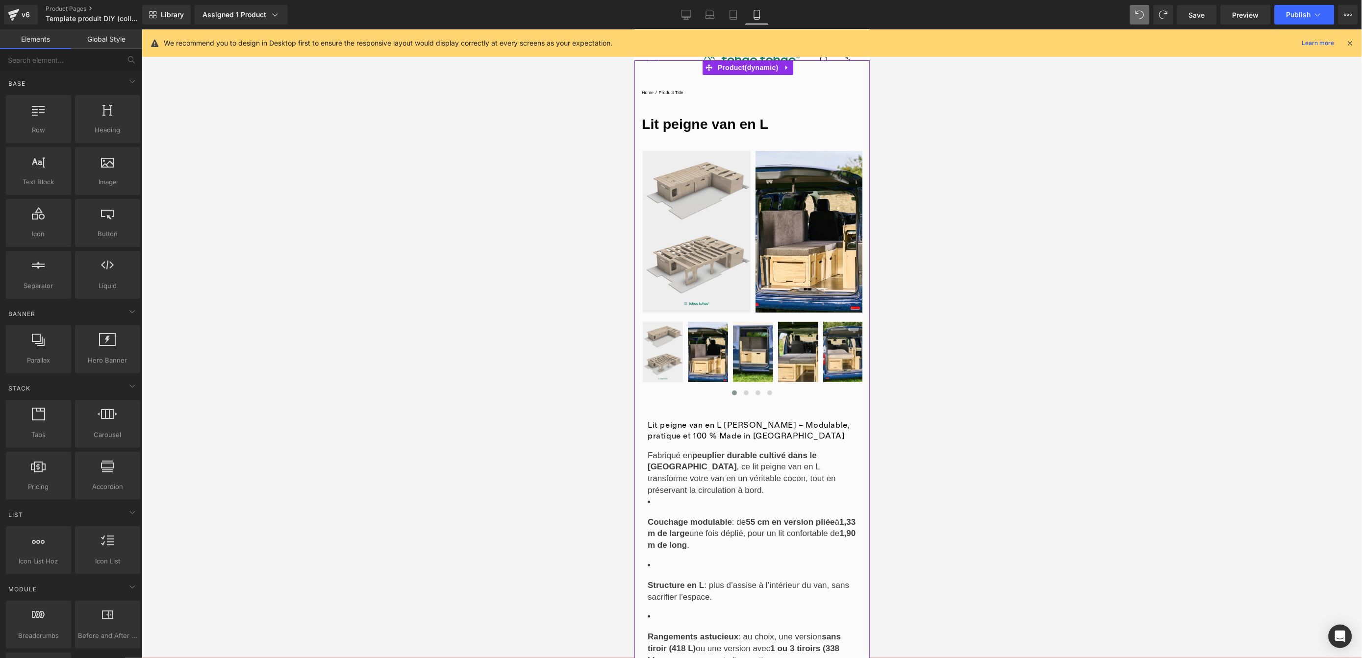
scroll to position [0, 0]
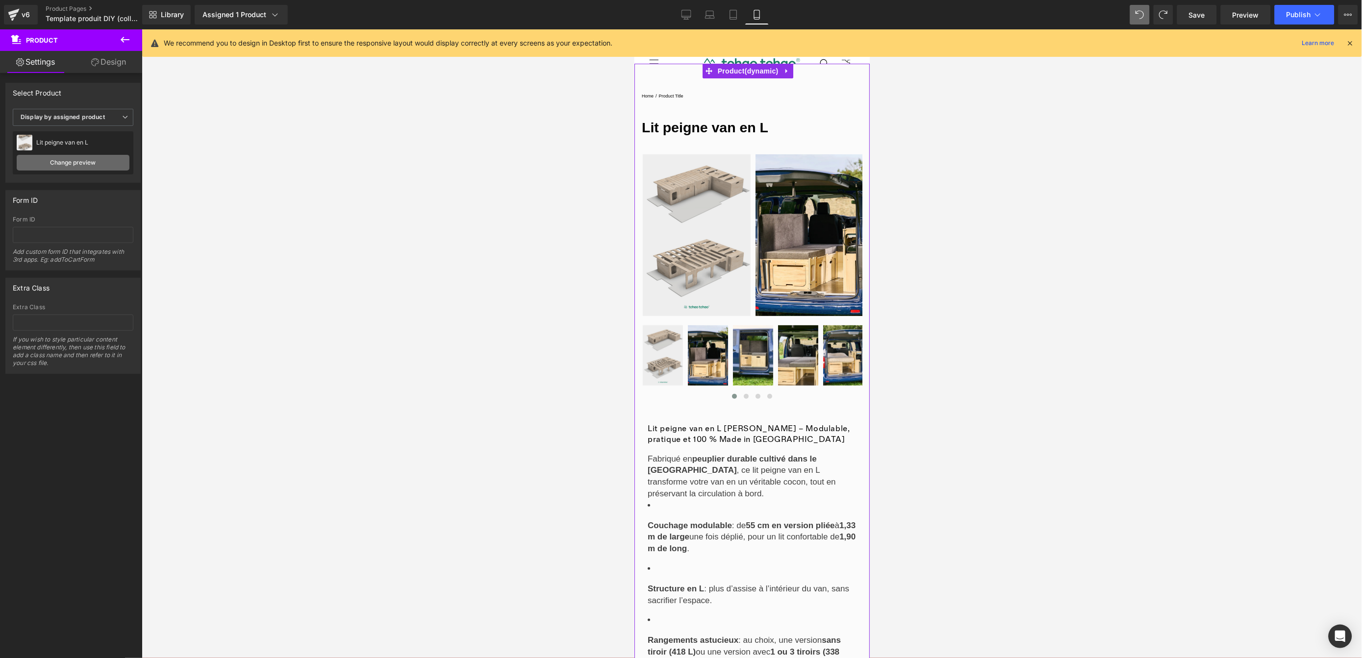
click at [69, 163] on link "Change preview" at bounding box center [73, 163] width 113 height 16
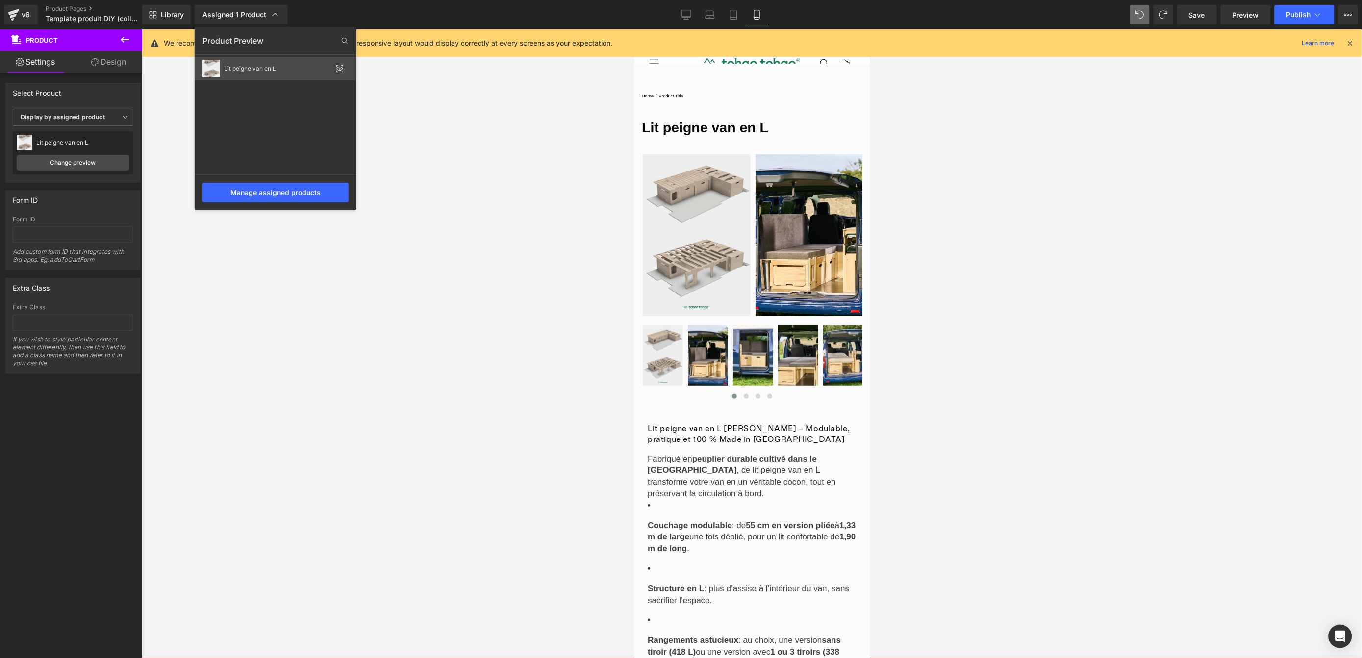
click at [279, 70] on div "Lit peigne van en L" at bounding box center [278, 68] width 108 height 7
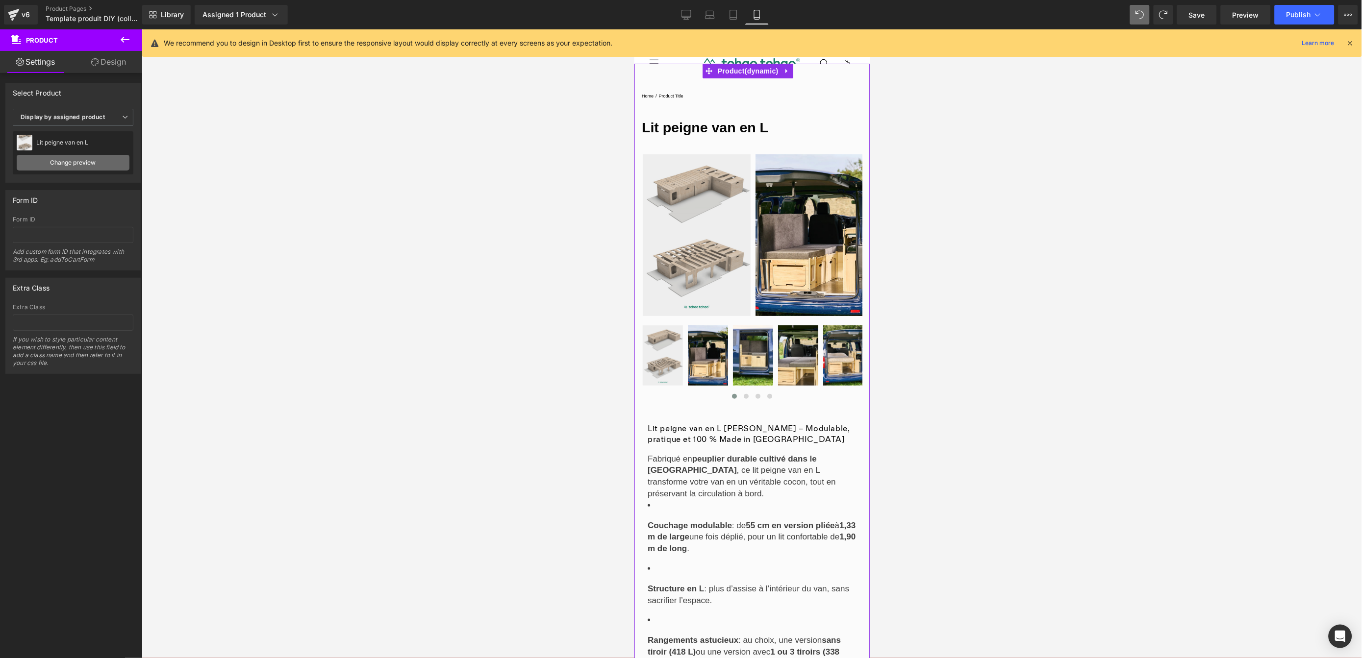
click at [89, 165] on link "Change preview" at bounding box center [73, 163] width 113 height 16
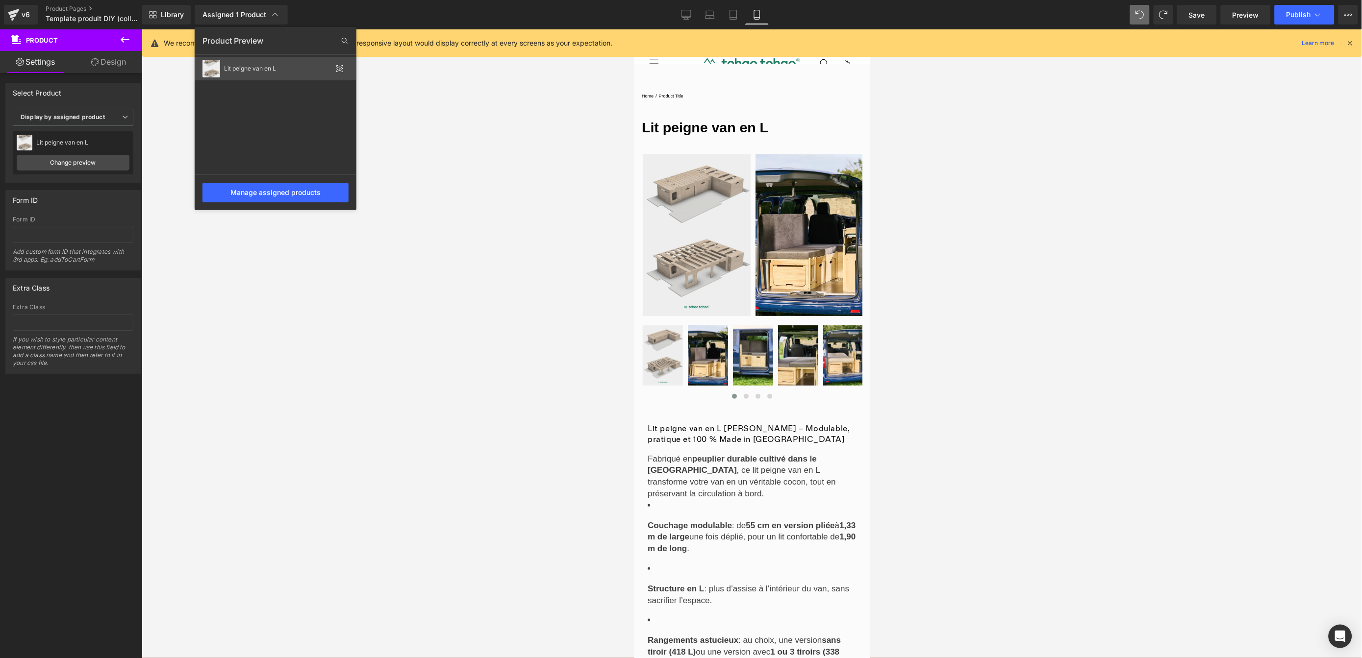
click at [339, 66] on icon at bounding box center [340, 69] width 8 height 8
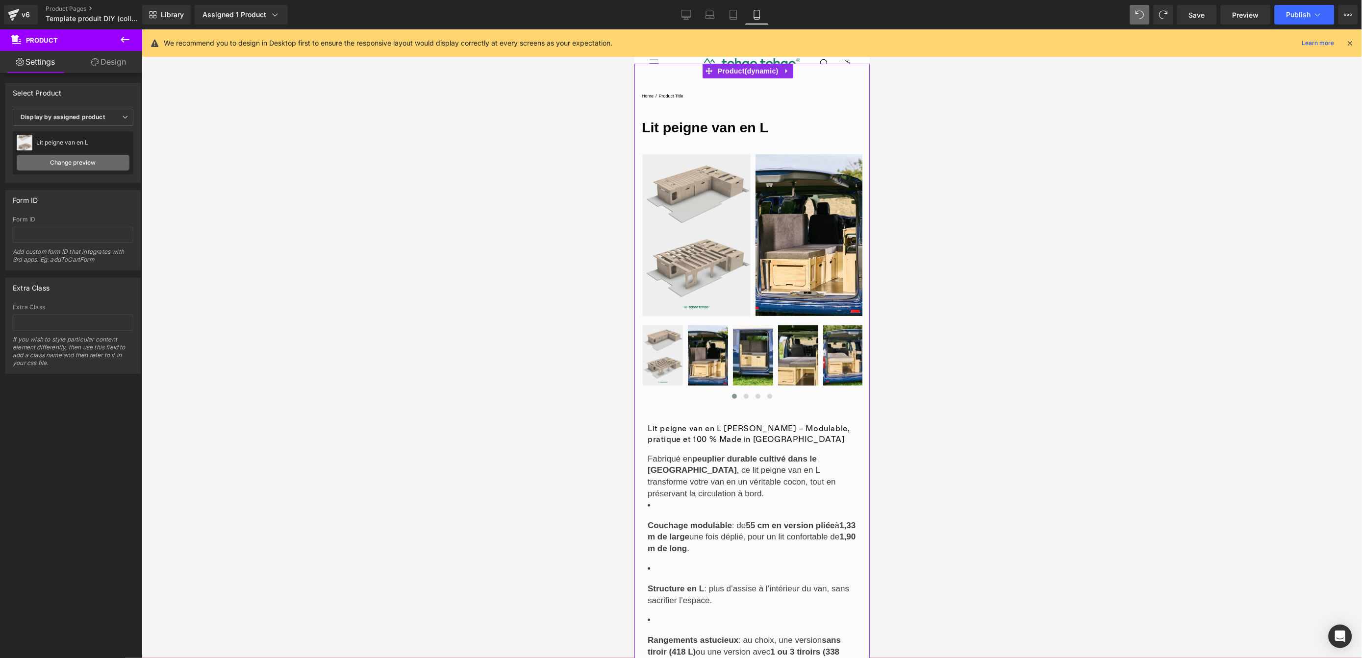
click at [87, 162] on link "Change preview" at bounding box center [73, 163] width 113 height 16
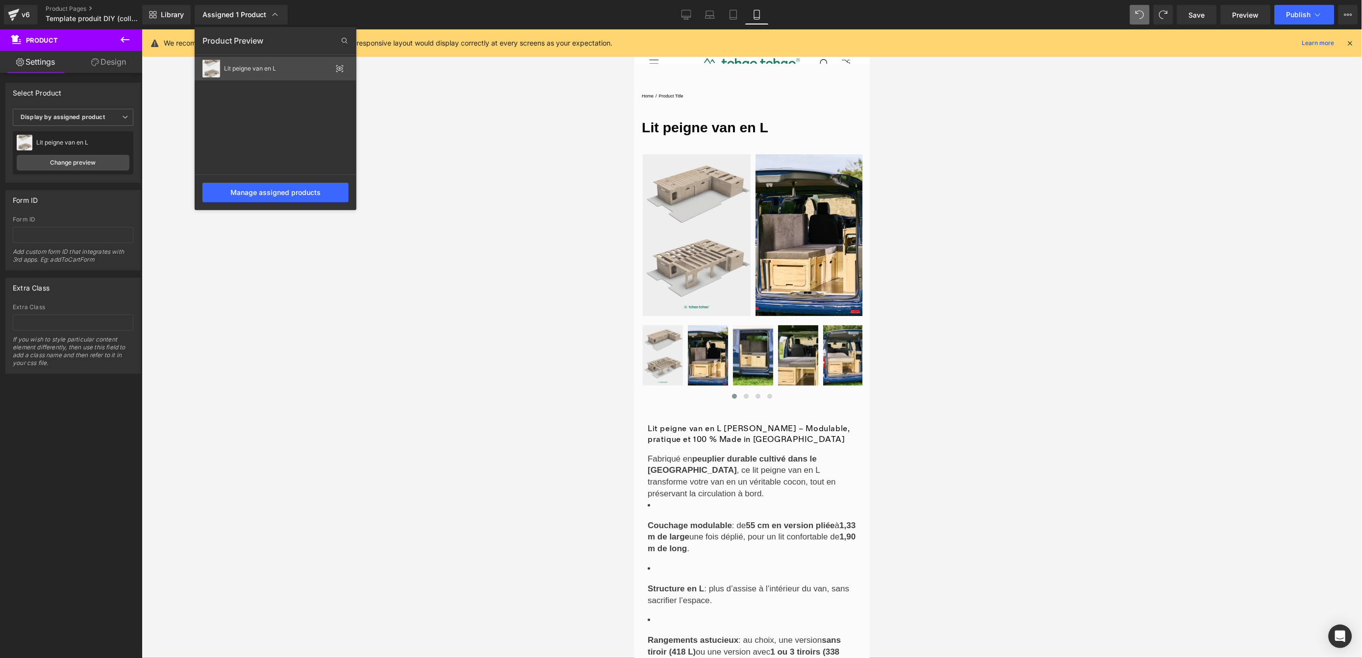
click at [268, 63] on div "Lit peigne van en L" at bounding box center [276, 69] width 162 height 24
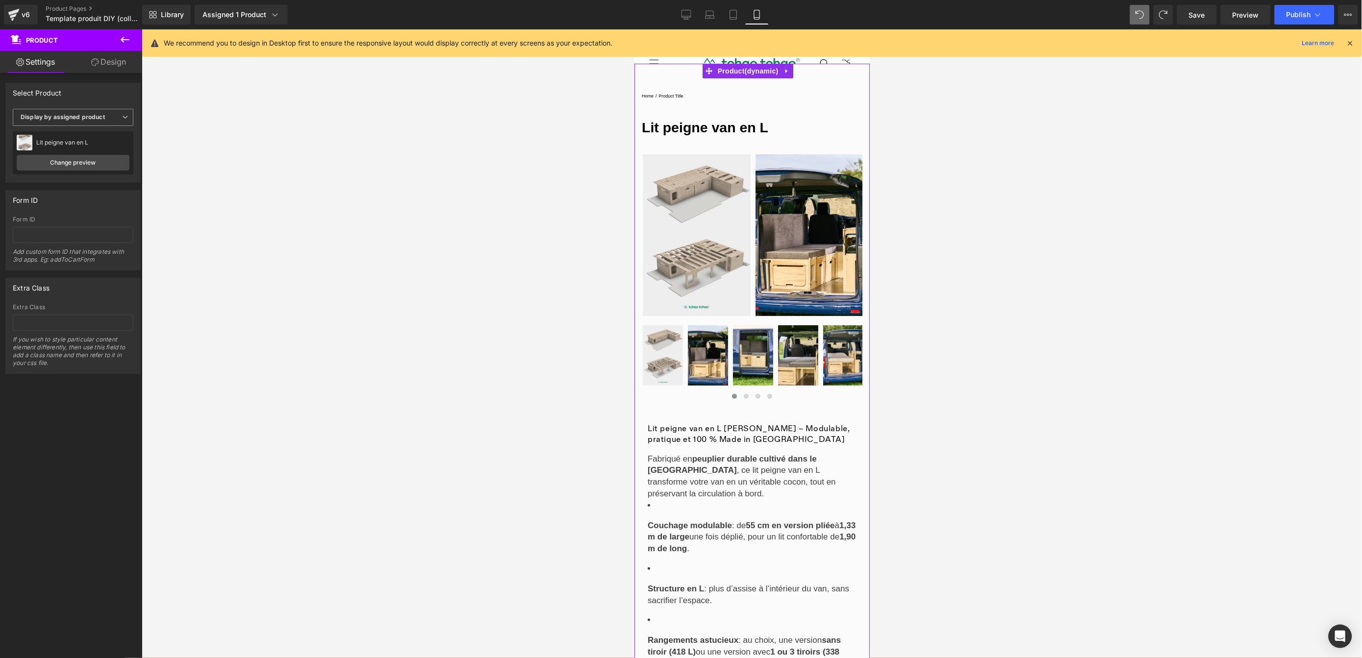
click at [99, 119] on b "Display by assigned product" at bounding box center [63, 116] width 84 height 7
click at [75, 146] on li "Select manually" at bounding box center [71, 147] width 117 height 15
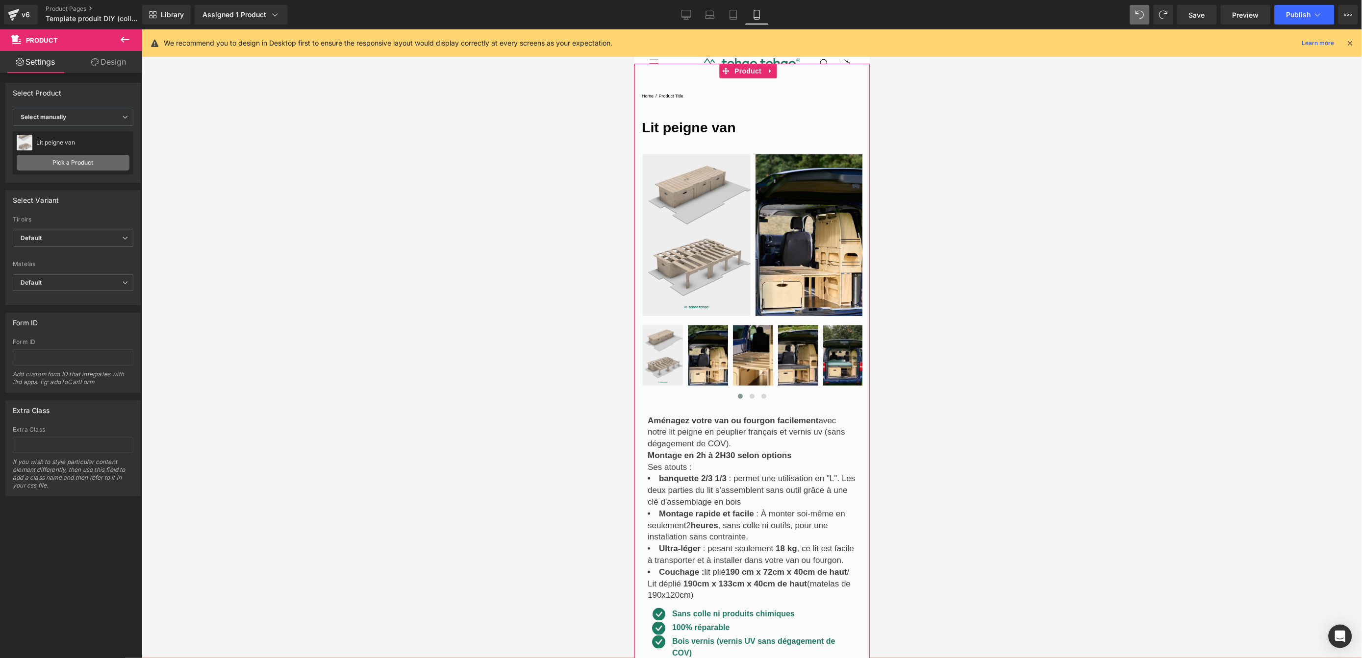
click at [71, 169] on link "Pick a Product" at bounding box center [73, 163] width 113 height 16
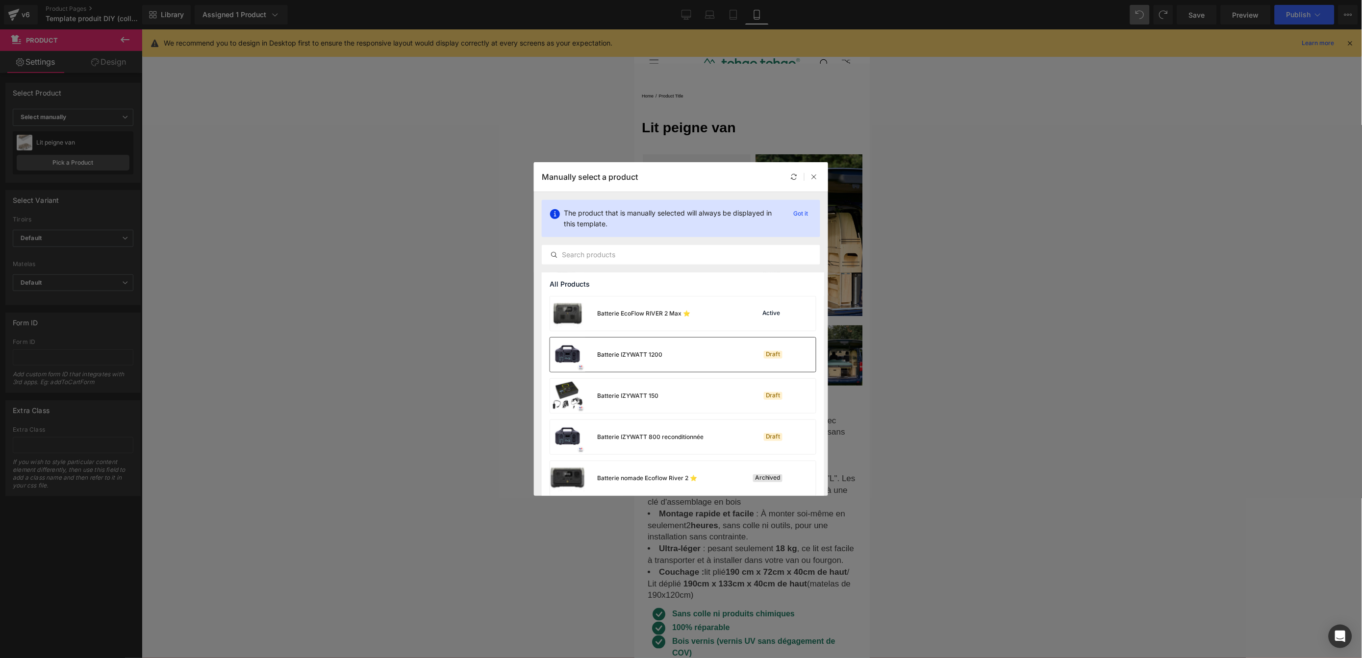
scroll to position [331, 0]
click at [671, 254] on input "text" at bounding box center [680, 255] width 277 height 12
type input "en L"
drag, startPoint x: 677, startPoint y: 396, endPoint x: 42, endPoint y: 366, distance: 635.6
click at [677, 396] on div "Lit peigne van en L Active" at bounding box center [683, 396] width 266 height 34
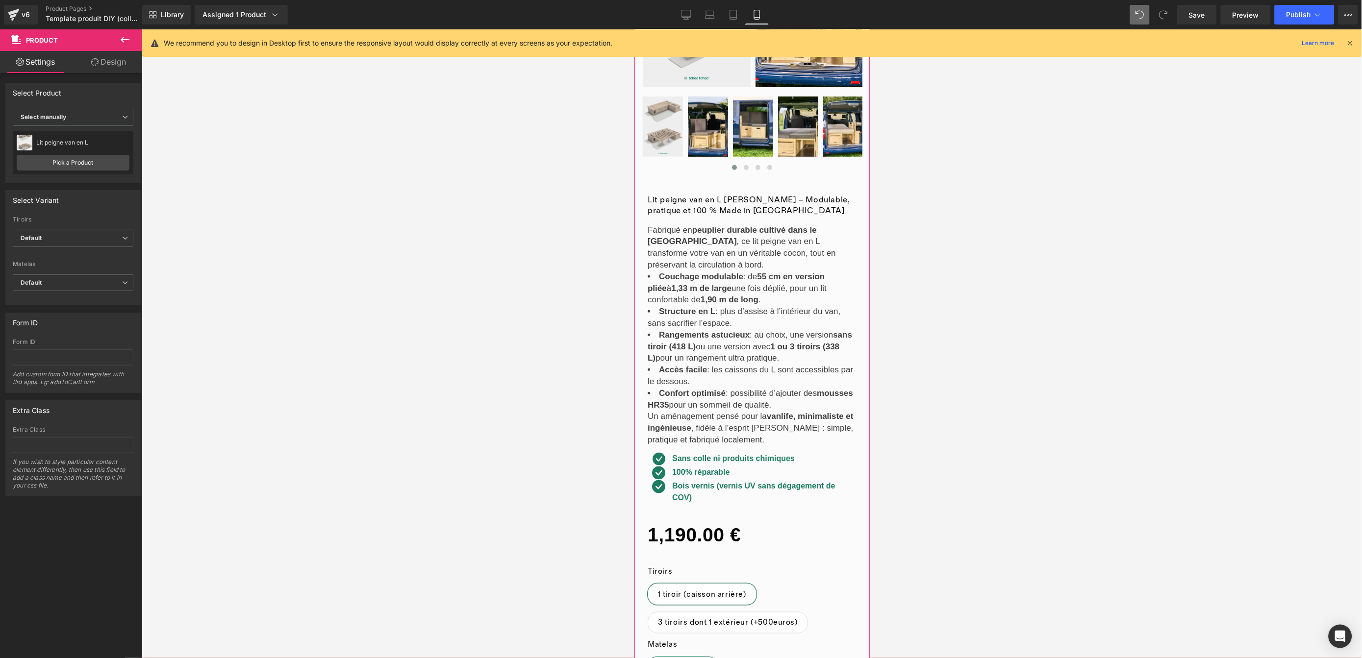
scroll to position [197, 0]
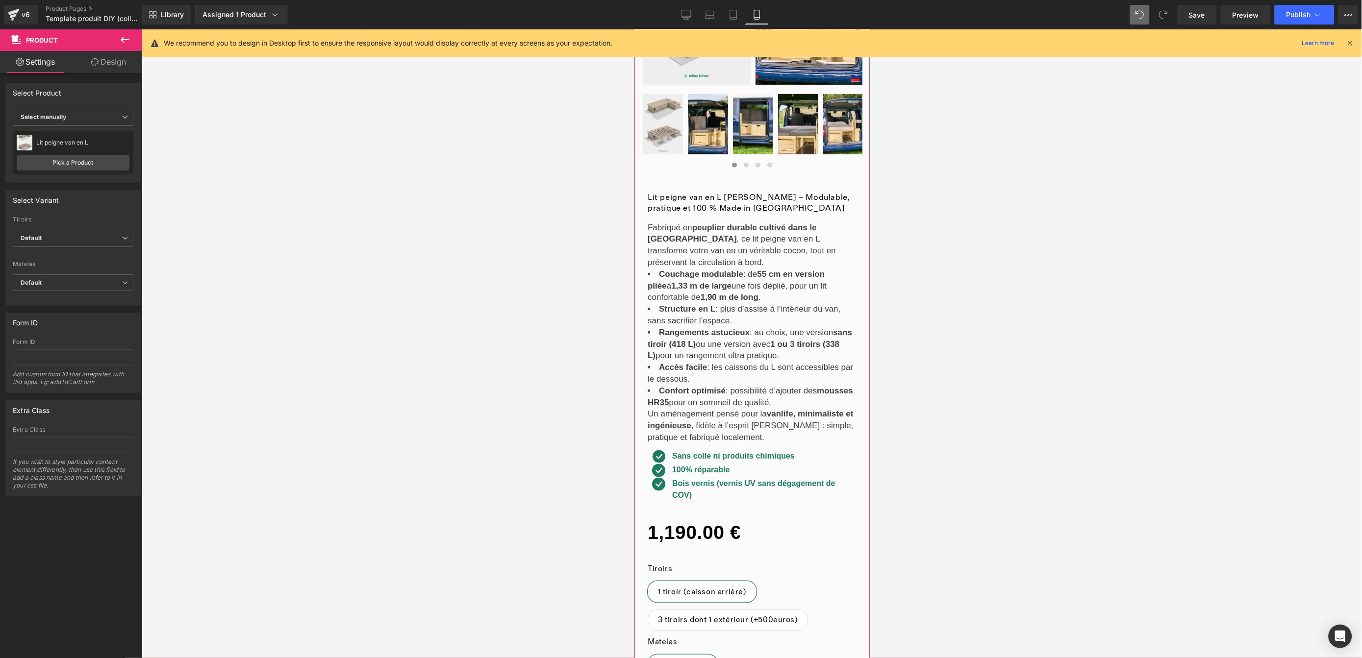
click at [751, 372] on li "Accès facile : les caissons du L sont accessibles par le dessous." at bounding box center [751, 373] width 209 height 24
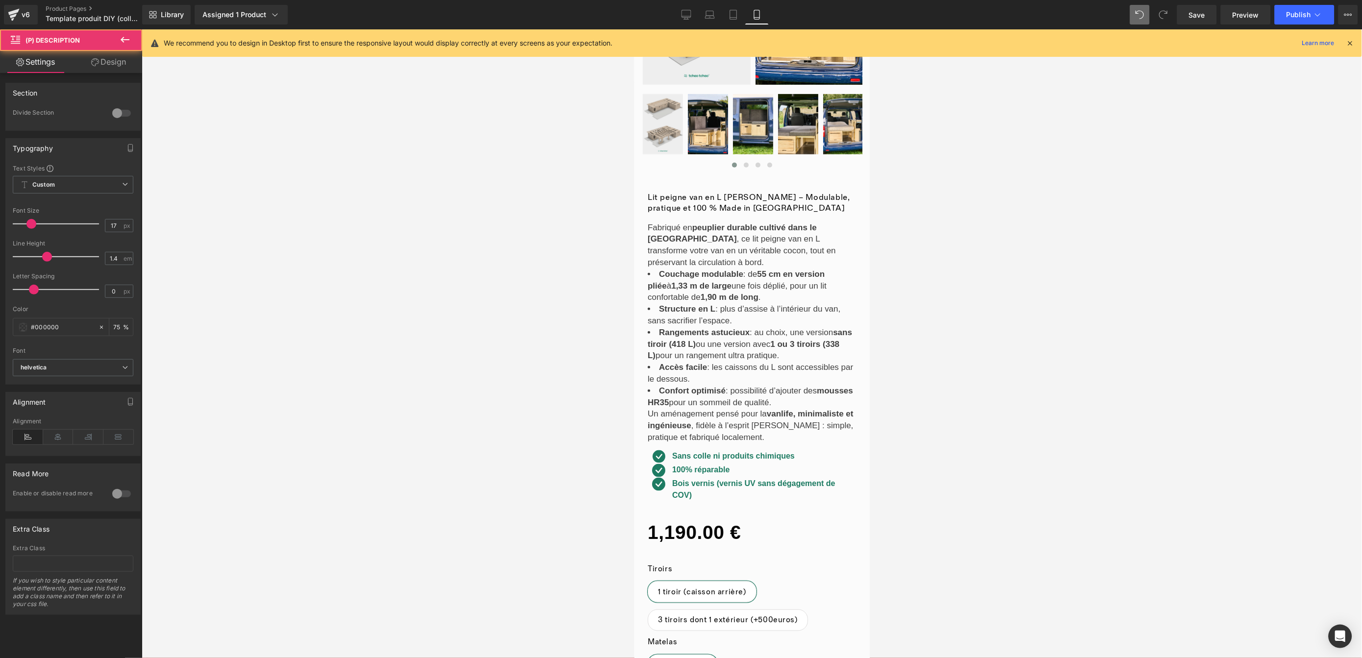
click at [979, 388] on div at bounding box center [752, 343] width 1220 height 629
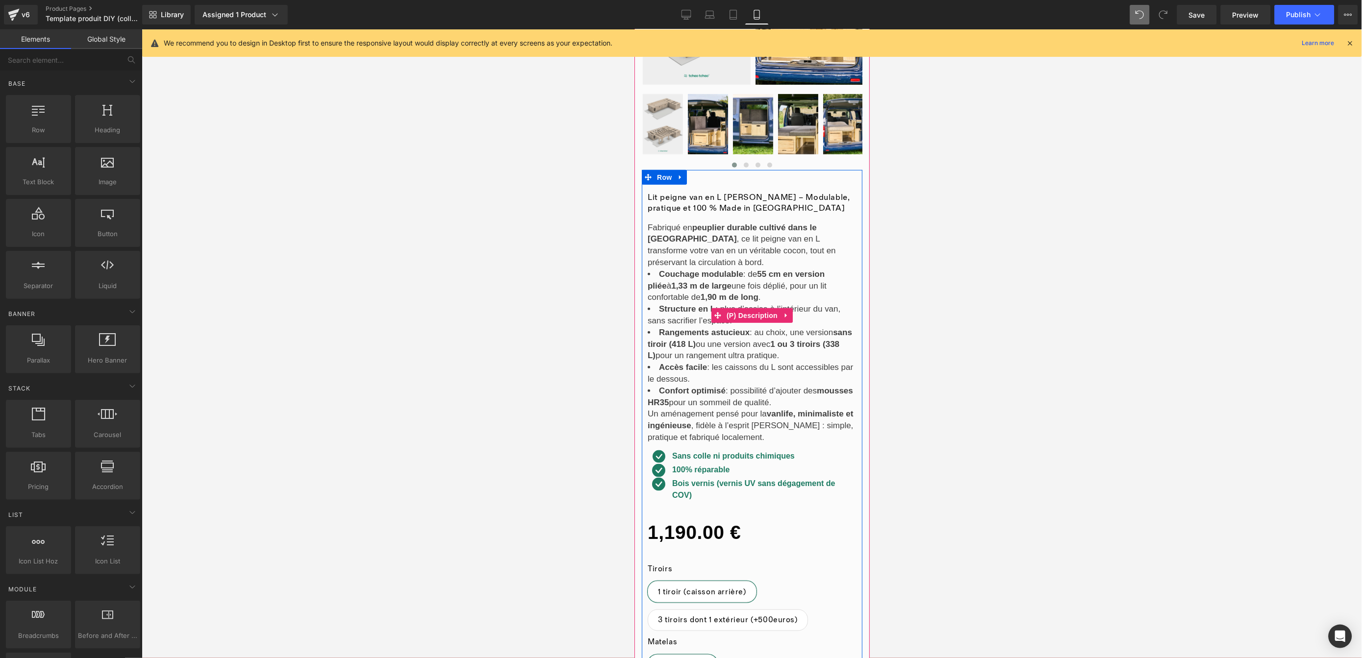
click at [677, 379] on li "Accès facile : les caissons du L sont accessibles par le dessous." at bounding box center [751, 373] width 209 height 24
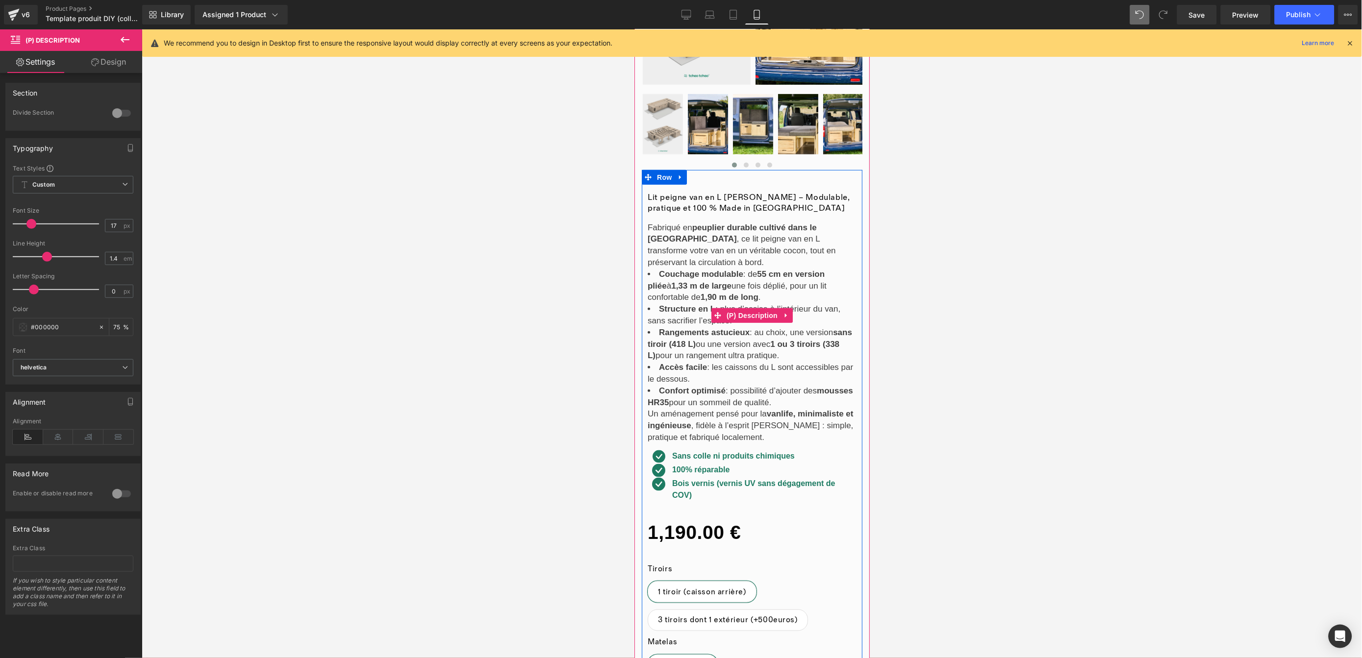
click at [763, 201] on h3 "Lit peigne van en L [PERSON_NAME] – Modulable, pratique et 100 % Made in [GEOGR…" at bounding box center [751, 203] width 209 height 22
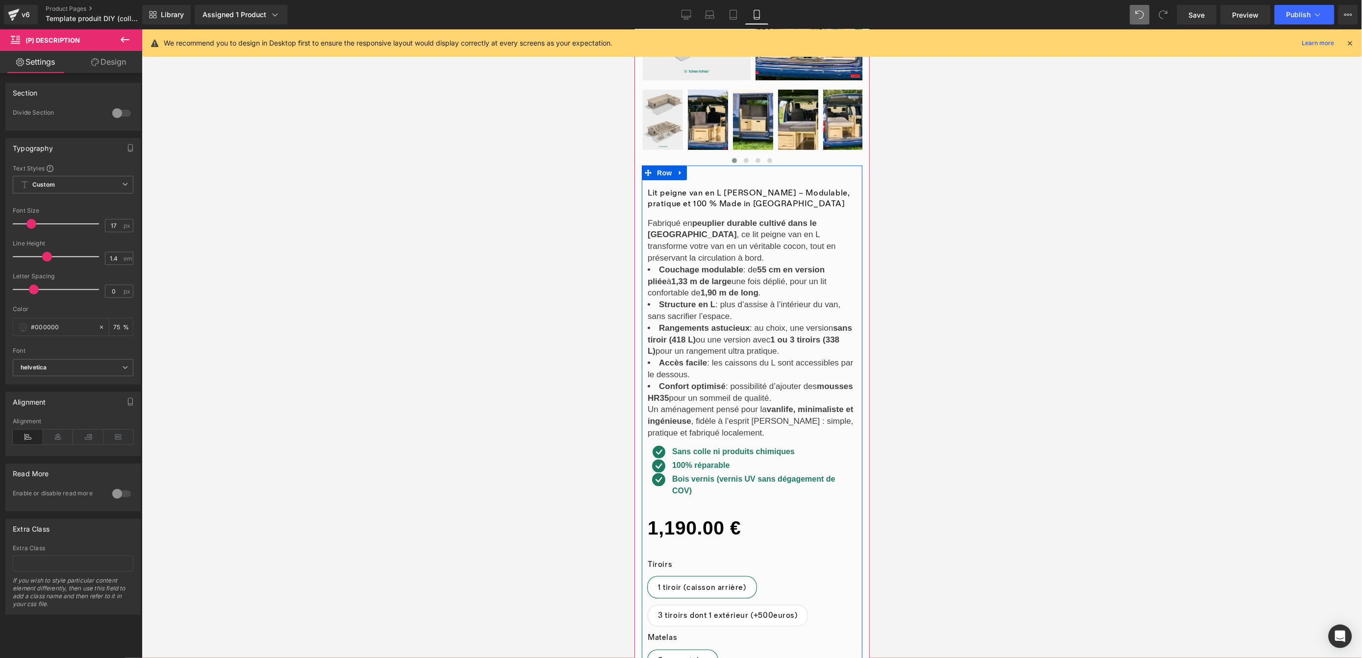
scroll to position [95, 0]
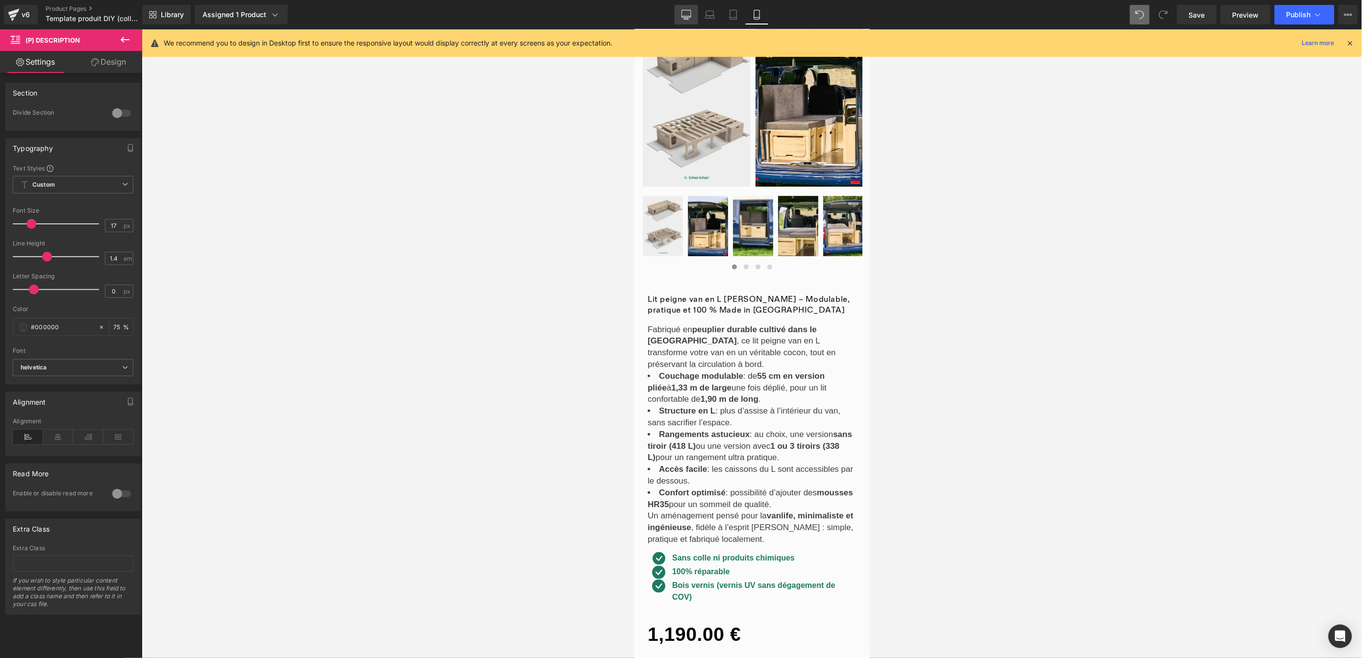
click at [696, 16] on link "Desktop" at bounding box center [687, 15] width 24 height 20
type input "21"
type input "75"
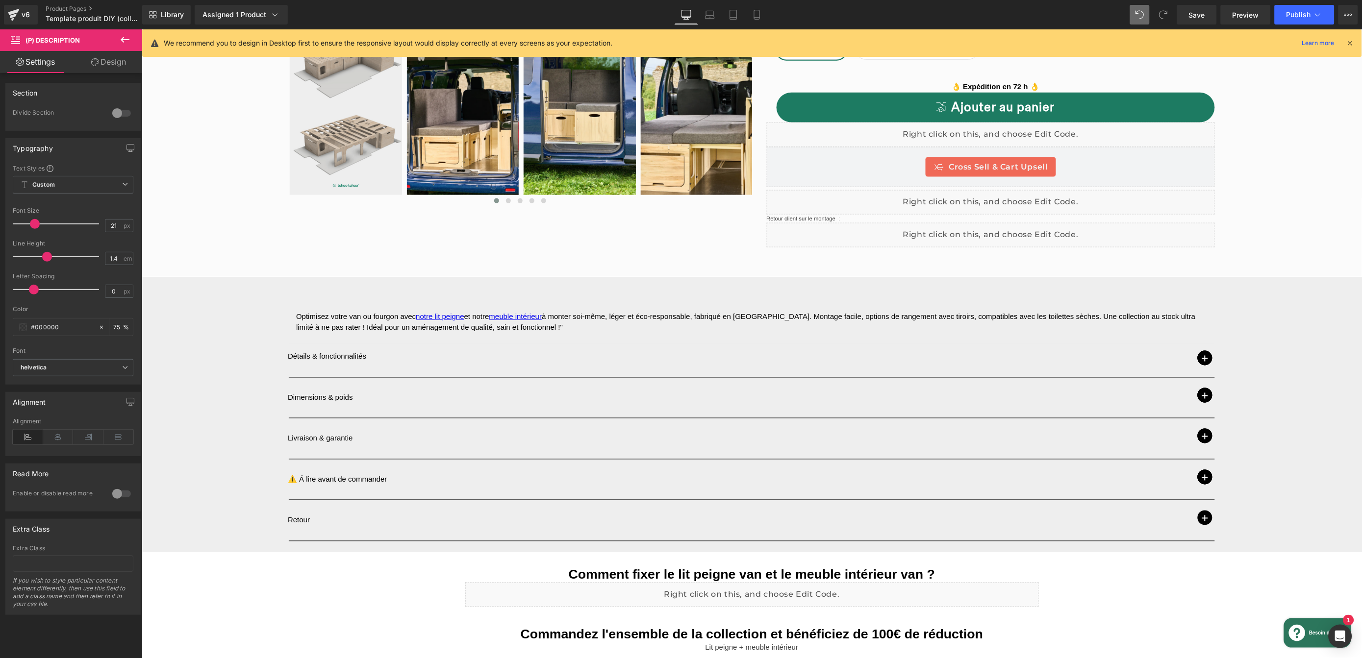
scroll to position [457, 0]
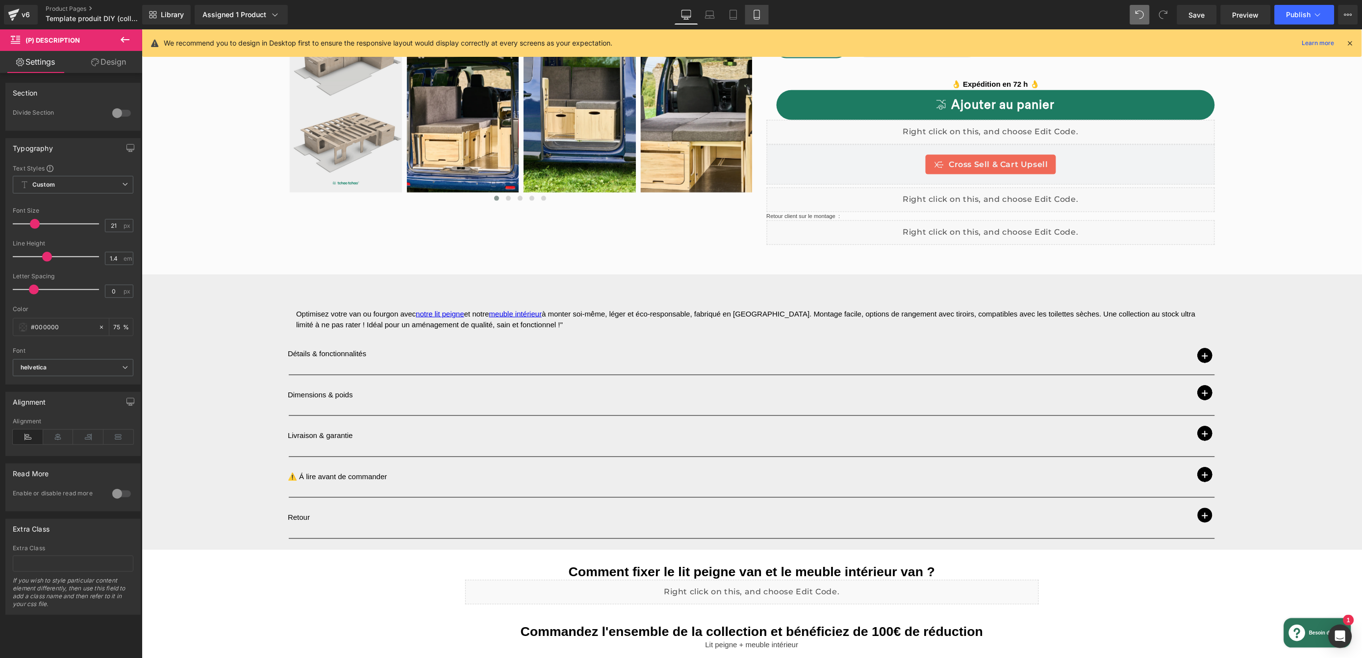
click at [755, 10] on icon at bounding box center [757, 15] width 10 height 10
type input "17"
type input "75"
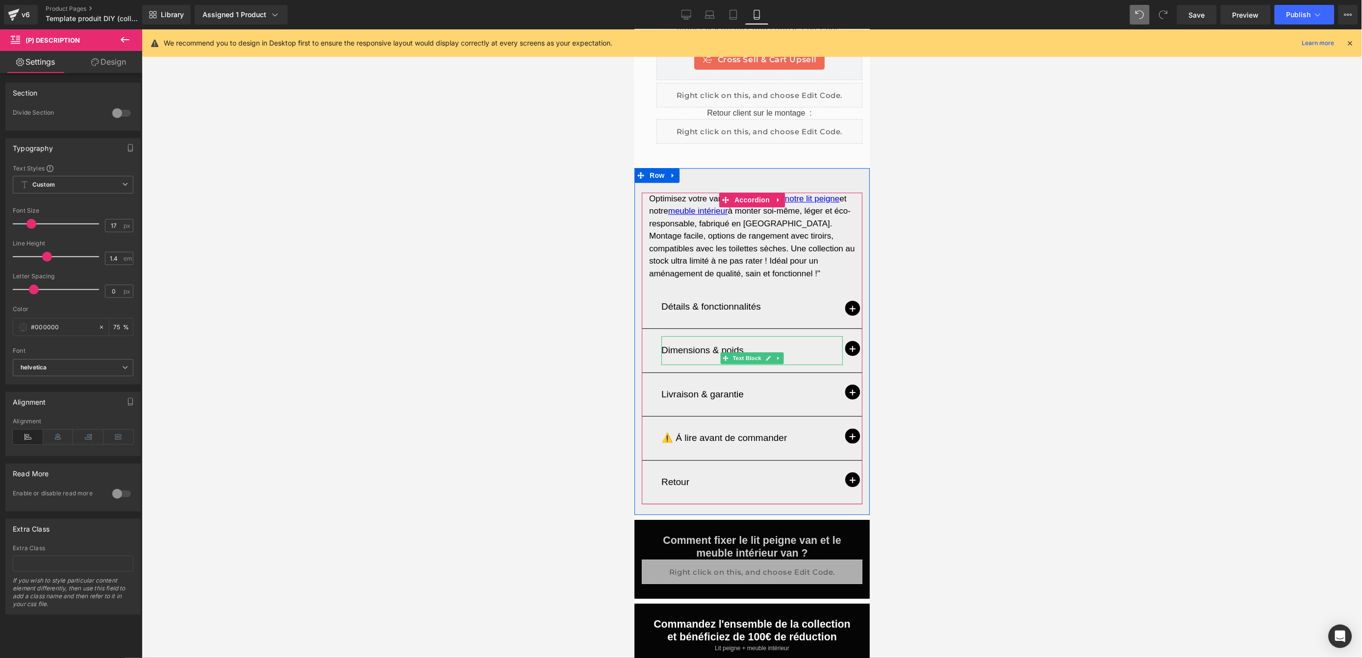
scroll to position [756, 0]
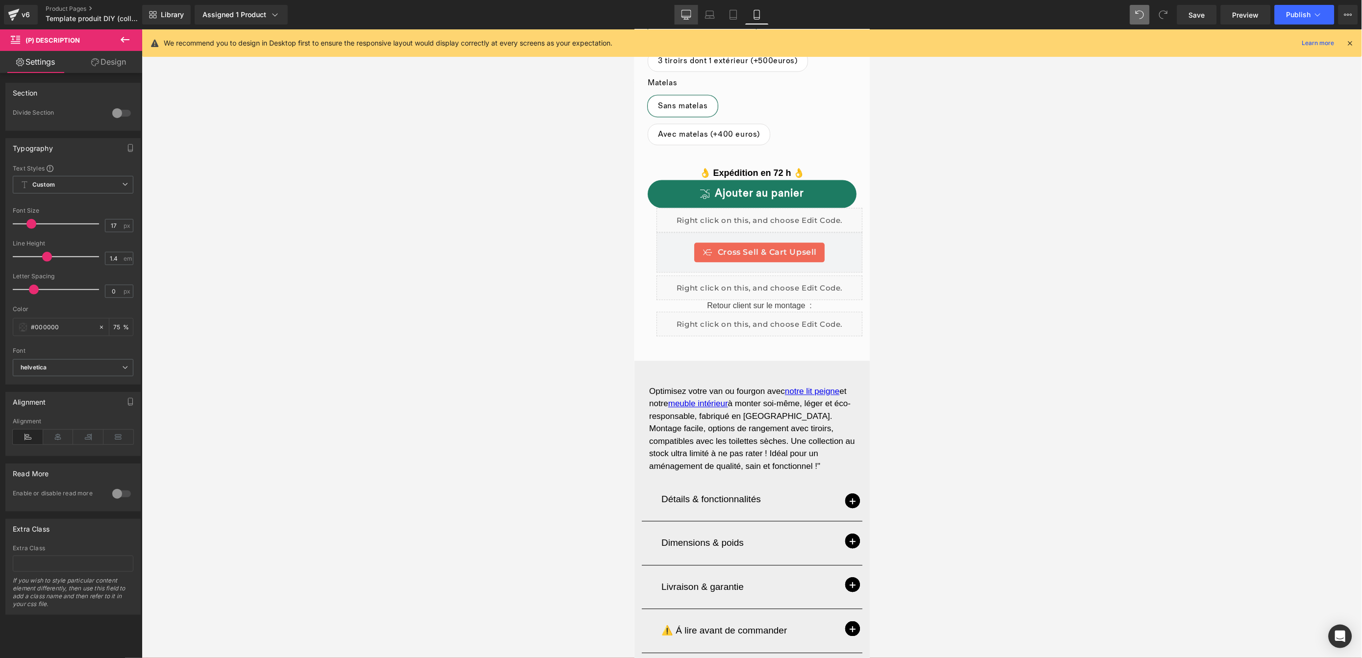
click at [691, 11] on icon at bounding box center [686, 15] width 10 height 10
type input "21"
type input "75"
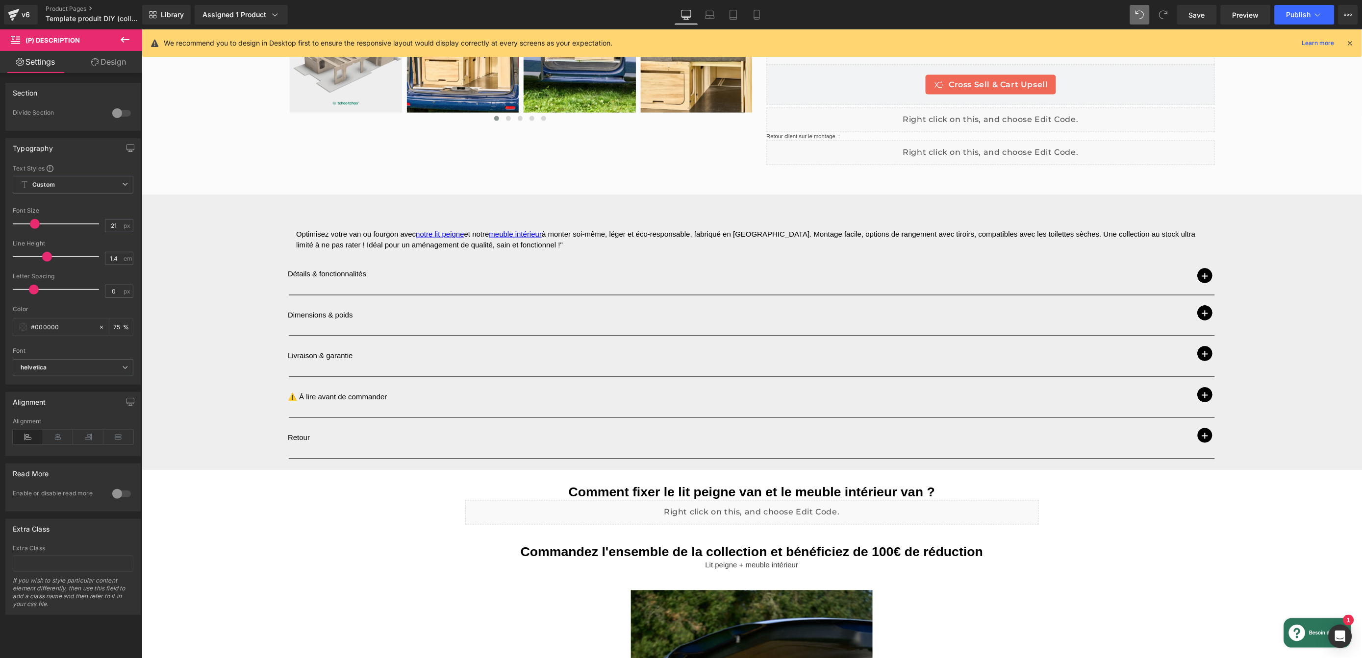
scroll to position [545, 0]
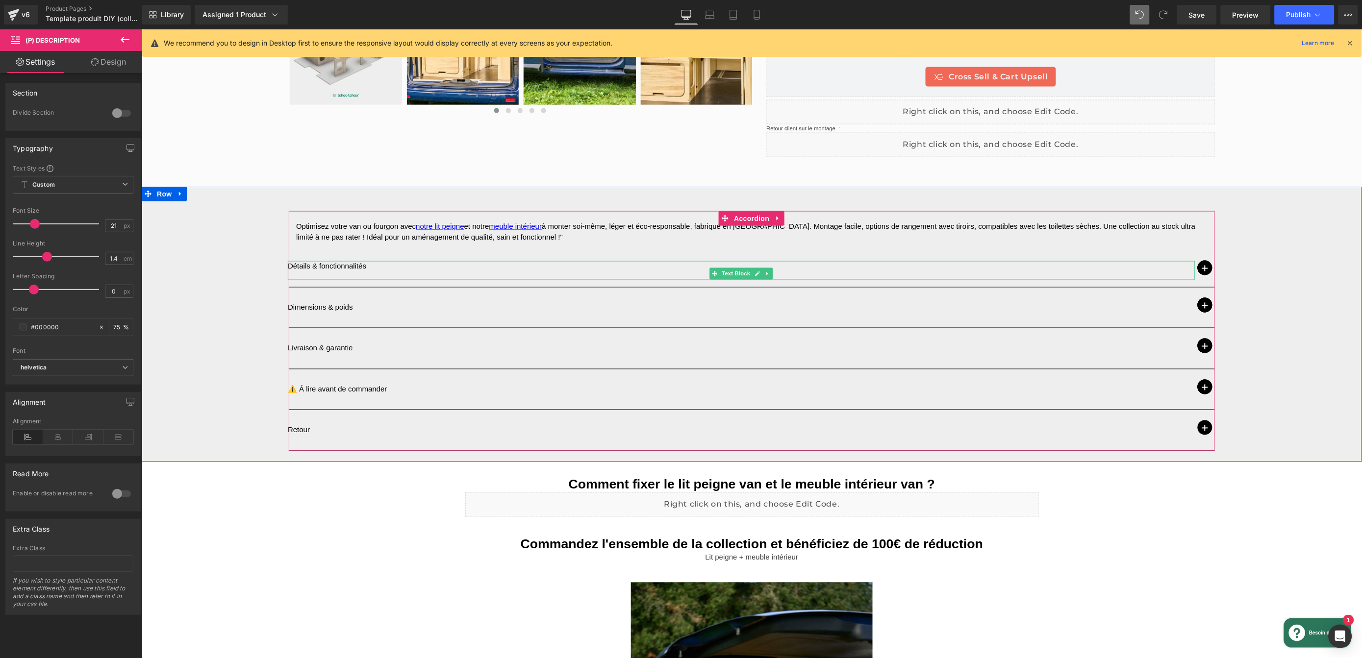
click at [340, 268] on p "Détails & fonctionnalités" at bounding box center [740, 266] width 907 height 11
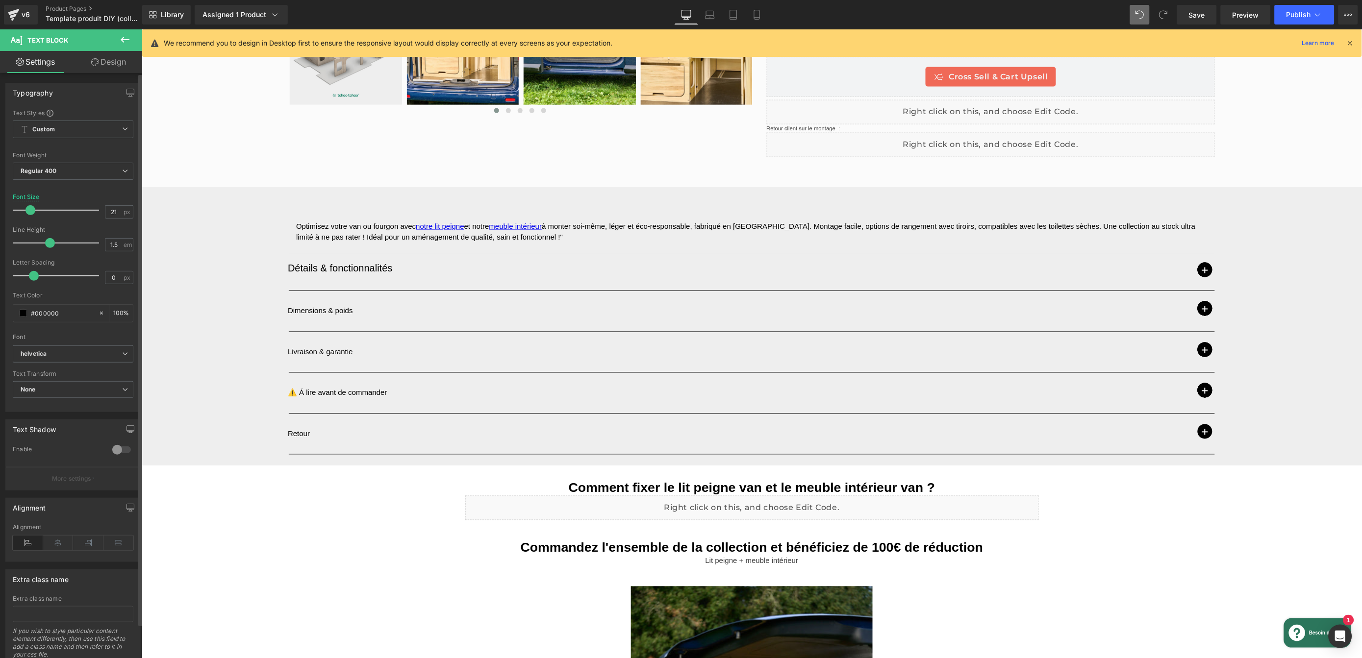
type input "22"
drag, startPoint x: 25, startPoint y: 212, endPoint x: 31, endPoint y: 213, distance: 5.9
click at [31, 213] on span at bounding box center [31, 210] width 10 height 10
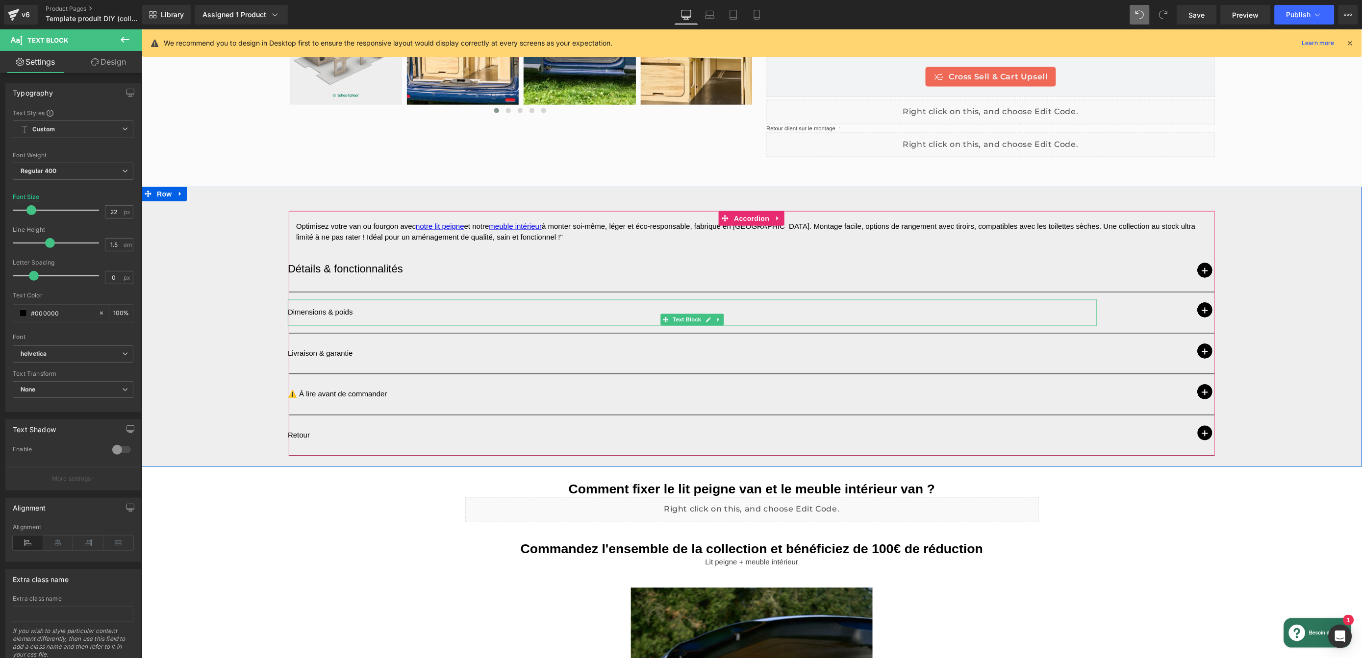
click at [346, 307] on p "Dimensions & poids" at bounding box center [691, 312] width 809 height 11
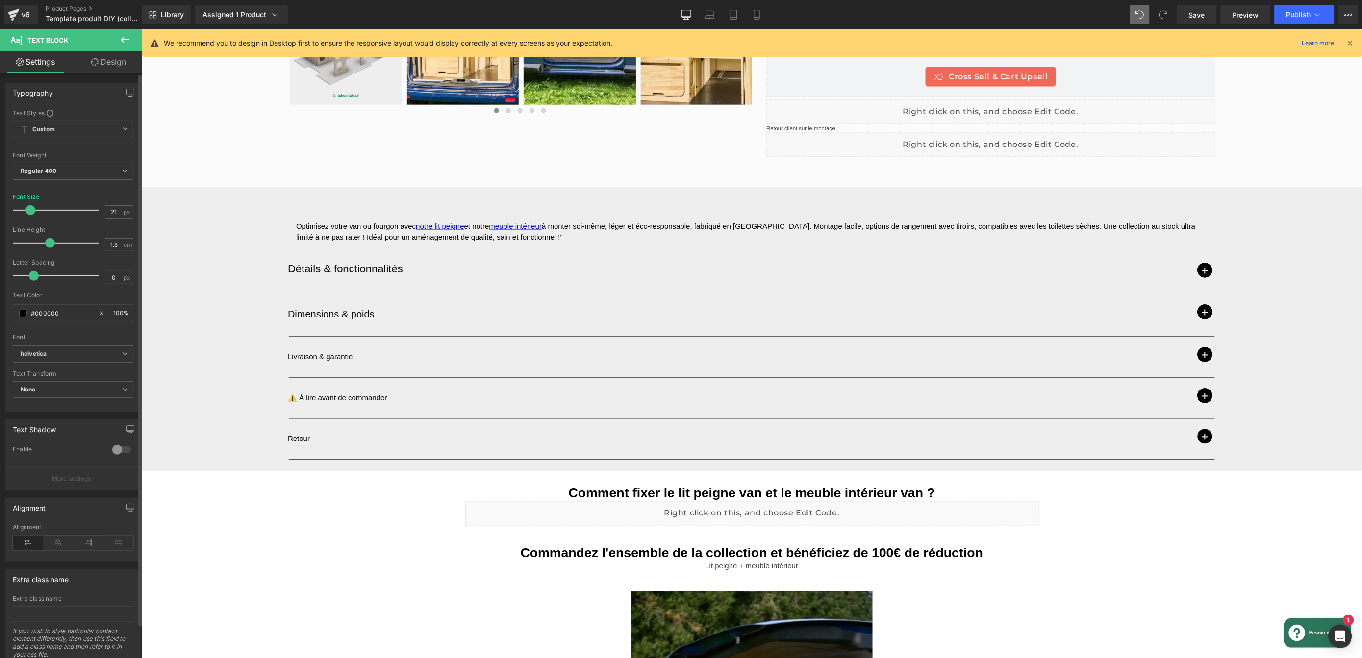
type input "22"
drag, startPoint x: 28, startPoint y: 212, endPoint x: 34, endPoint y: 211, distance: 5.5
click at [34, 211] on span at bounding box center [31, 210] width 10 height 10
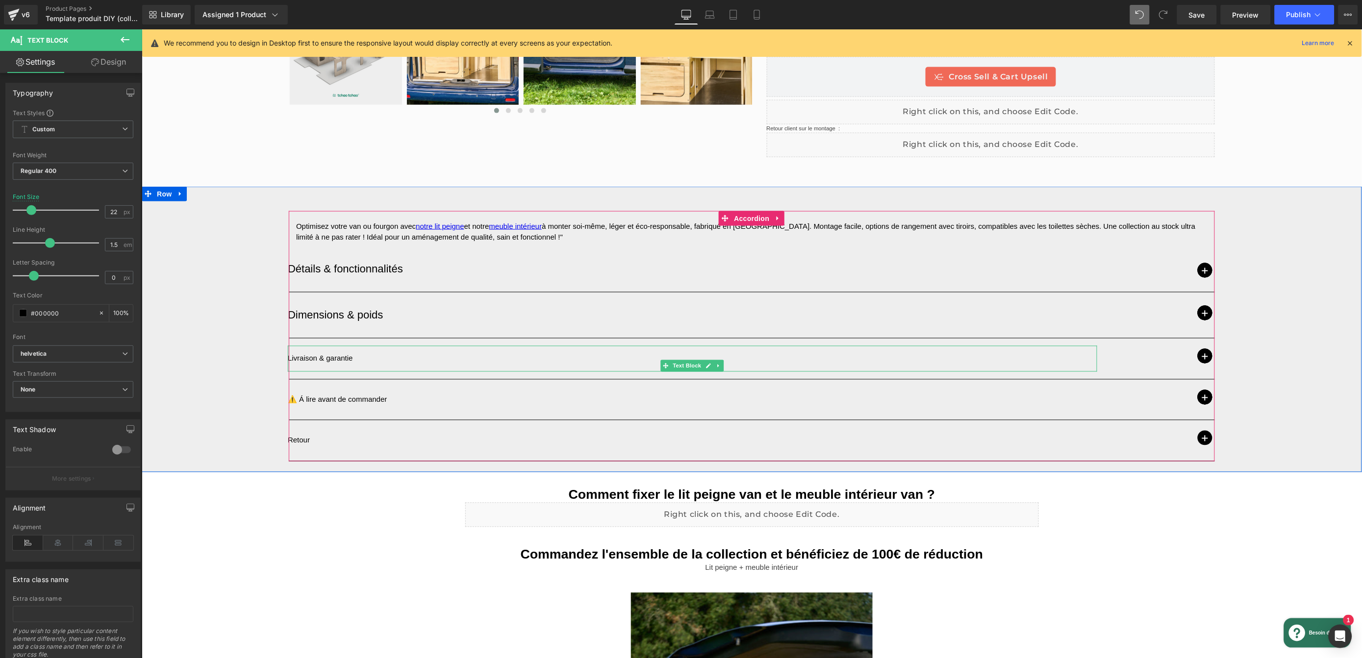
click at [346, 352] on div "Livraison & garantie" at bounding box center [691, 359] width 809 height 26
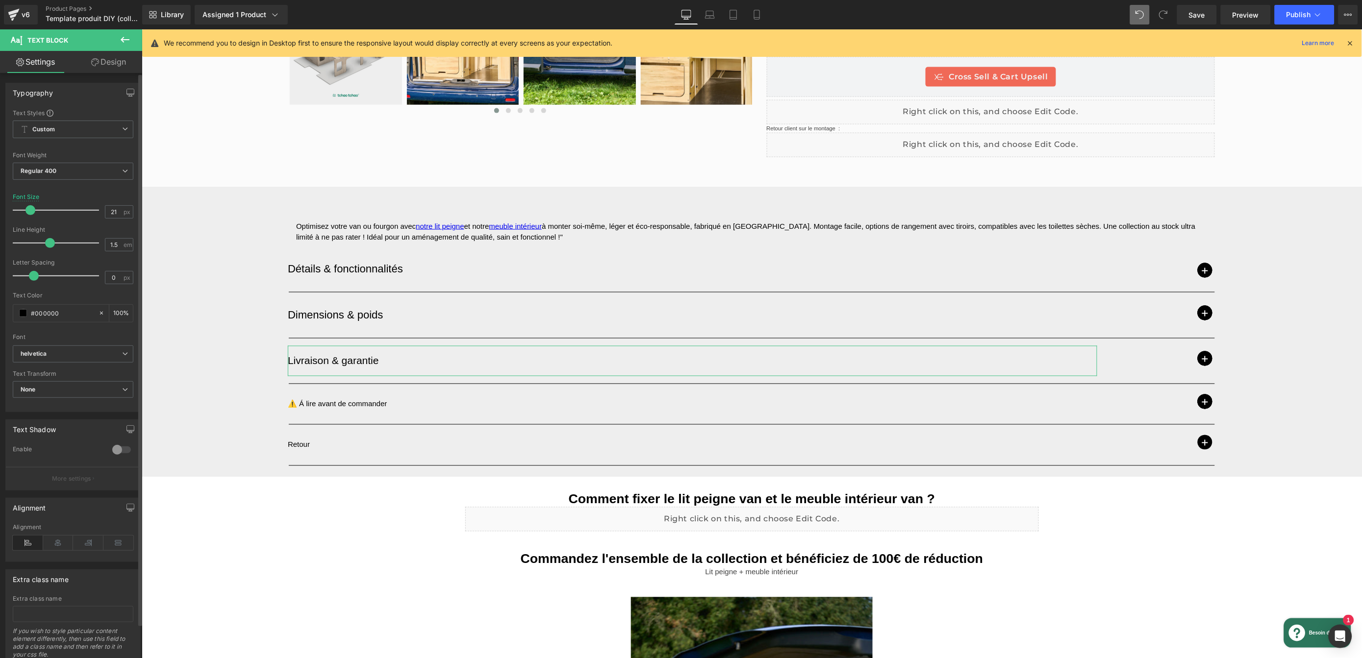
type input "22"
click at [30, 210] on span at bounding box center [31, 210] width 10 height 10
click at [330, 400] on p "⚠️ Á lire avant de commander" at bounding box center [691, 404] width 809 height 11
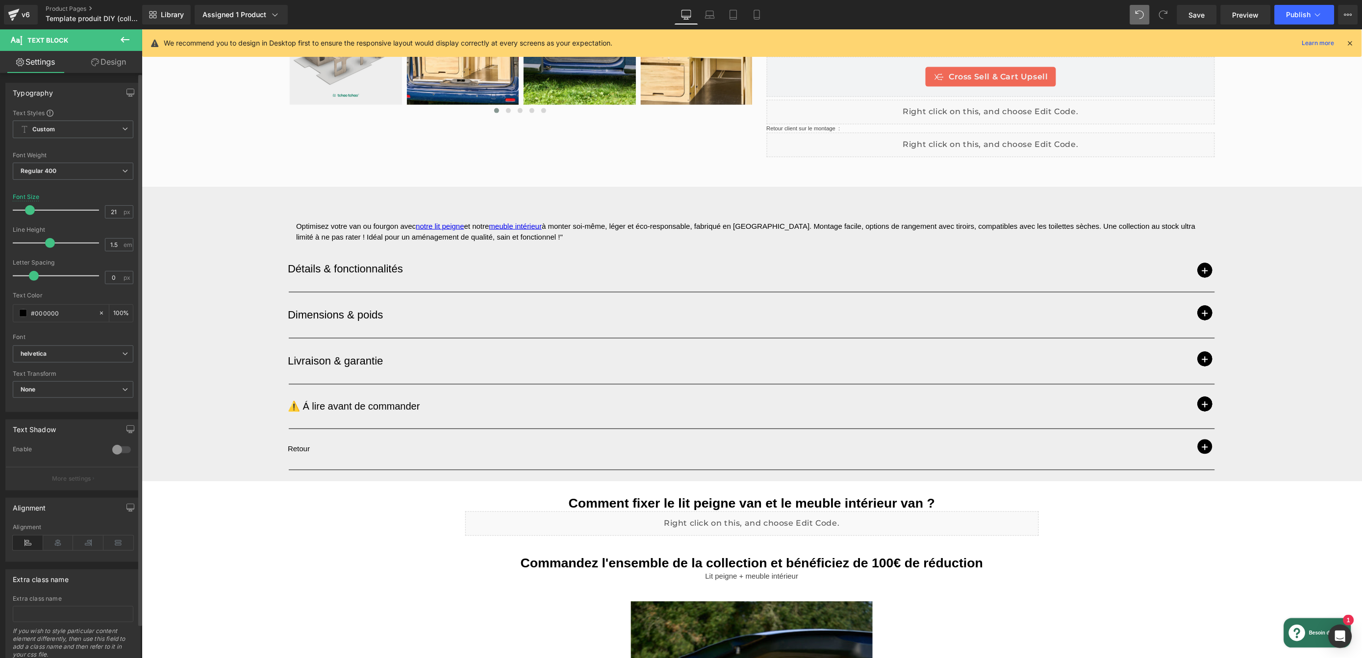
type input "22"
drag, startPoint x: 23, startPoint y: 212, endPoint x: 28, endPoint y: 212, distance: 5.4
click at [28, 212] on span at bounding box center [31, 210] width 10 height 10
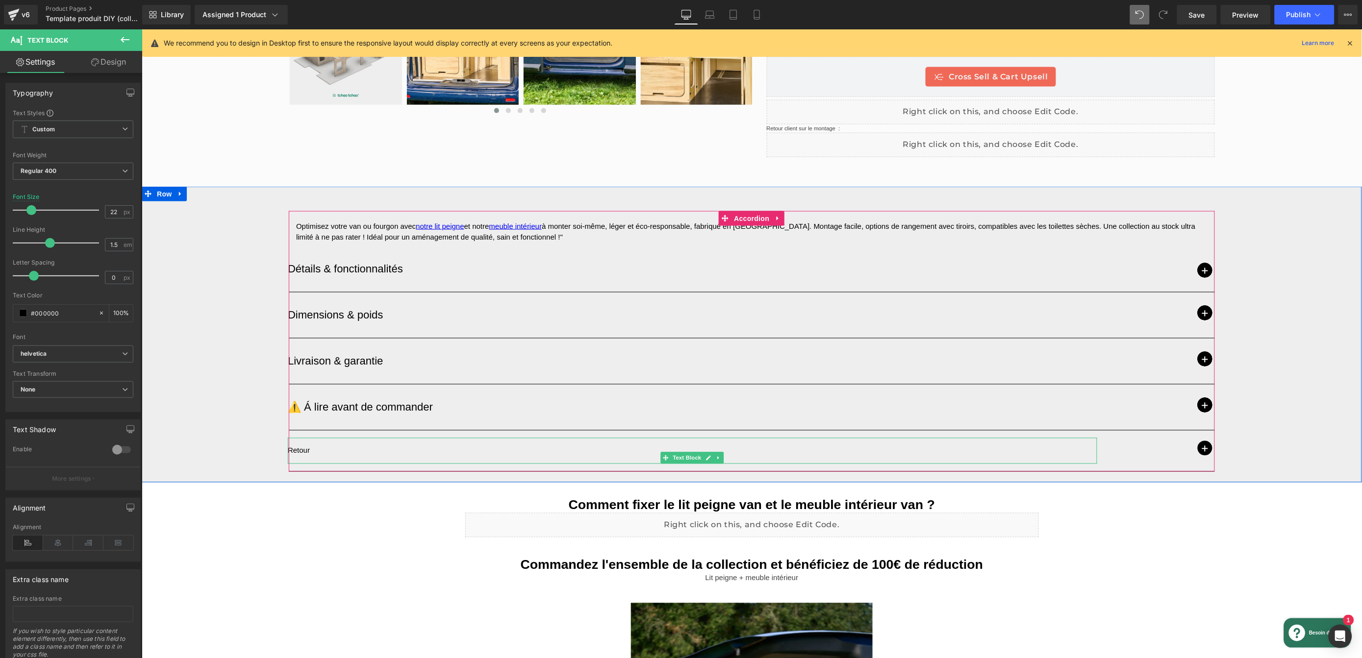
click at [353, 443] on div "Retour" at bounding box center [691, 451] width 809 height 26
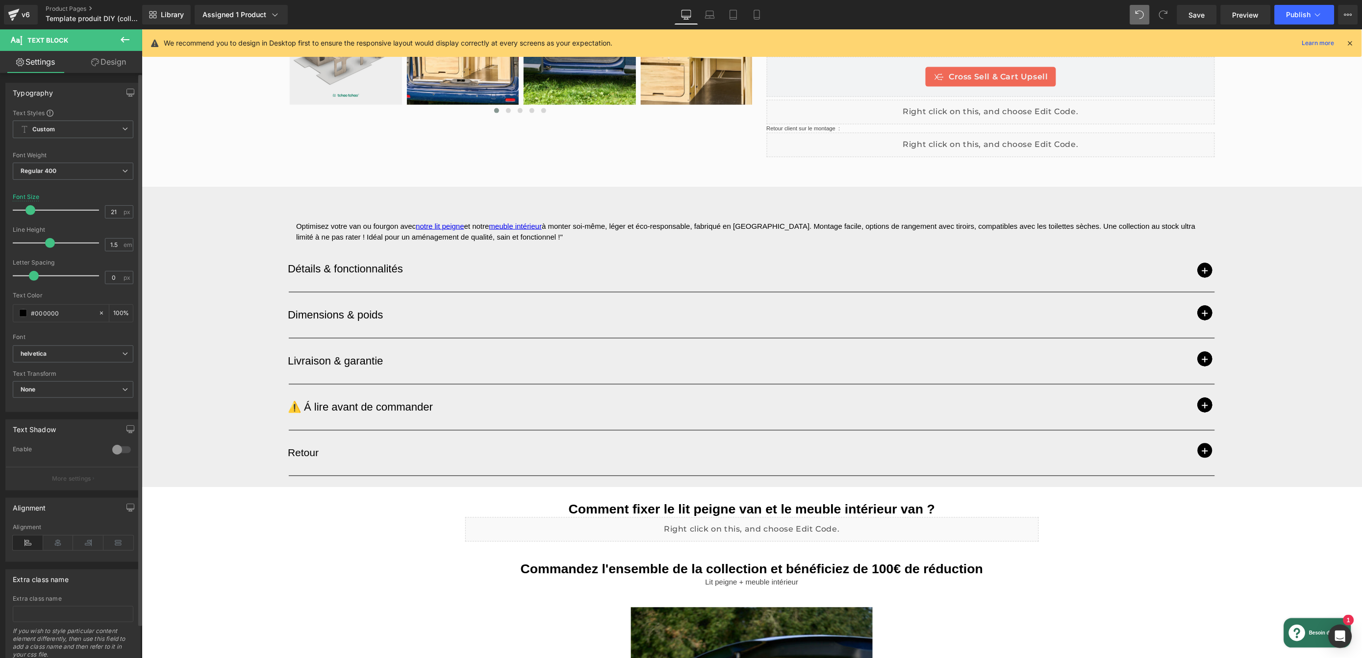
type input "22"
drag, startPoint x: 25, startPoint y: 212, endPoint x: 31, endPoint y: 212, distance: 5.4
click at [31, 212] on span at bounding box center [31, 210] width 10 height 10
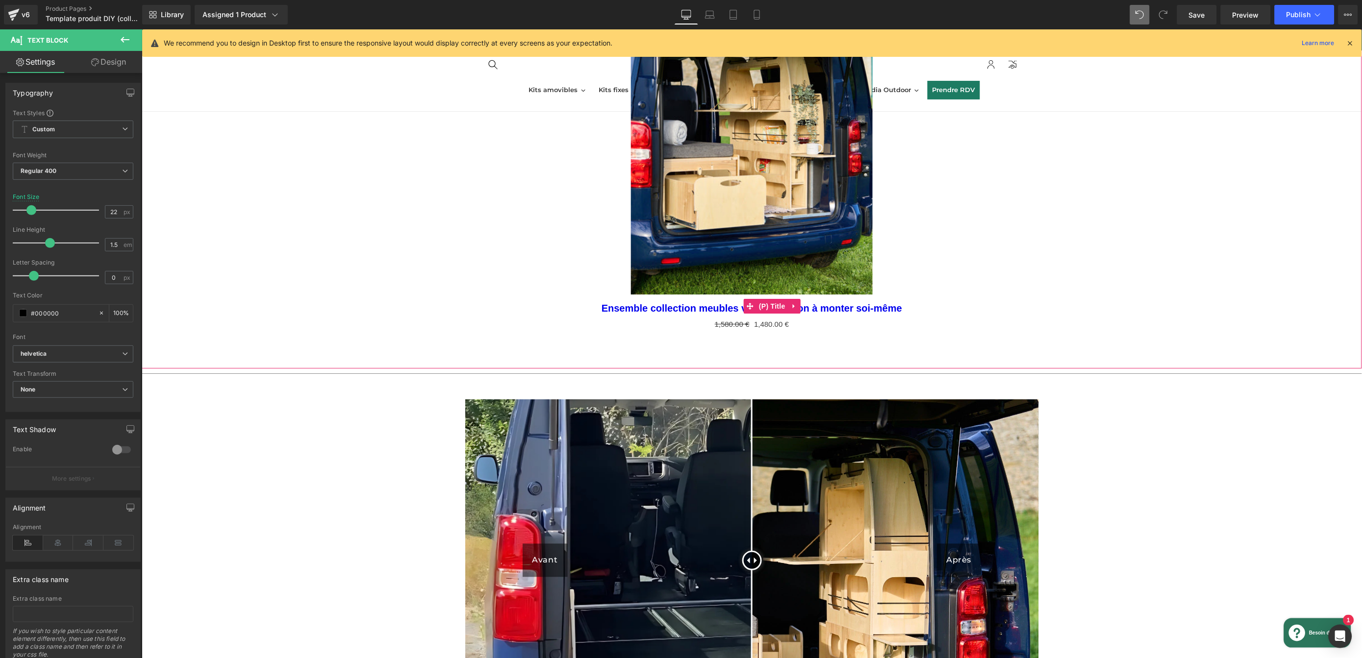
scroll to position [1487, 0]
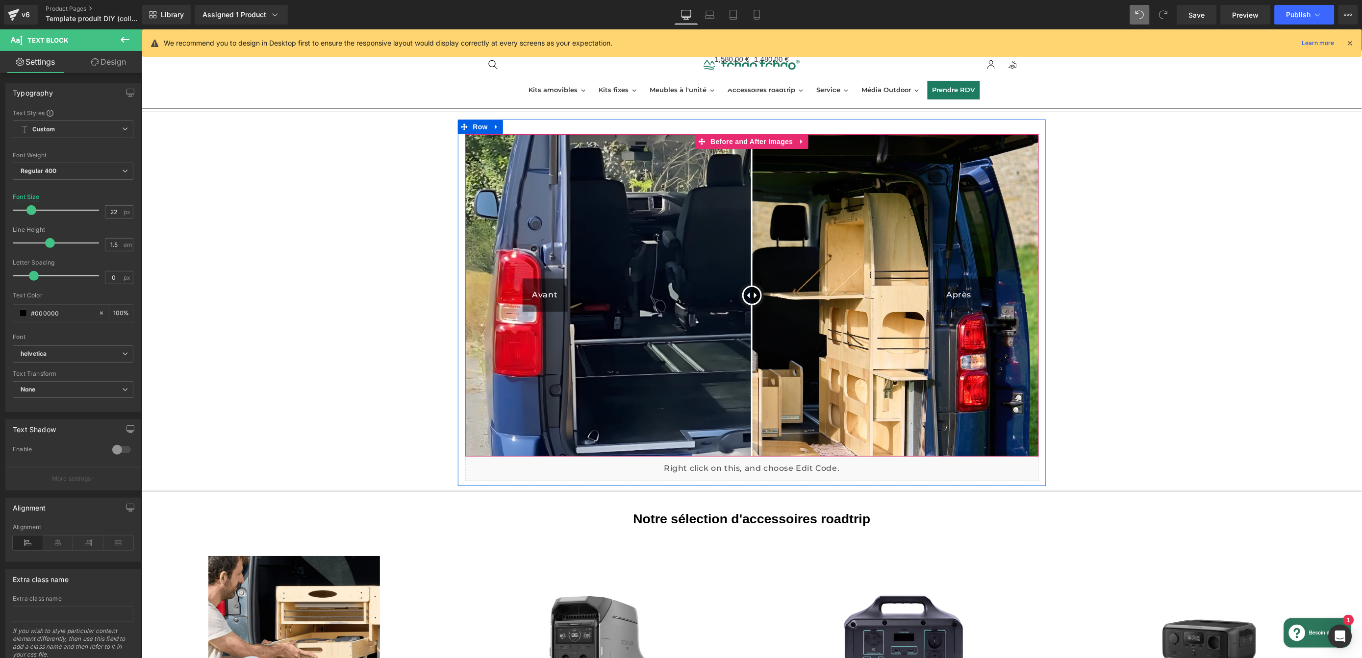
click at [786, 320] on img at bounding box center [752, 325] width 574 height 382
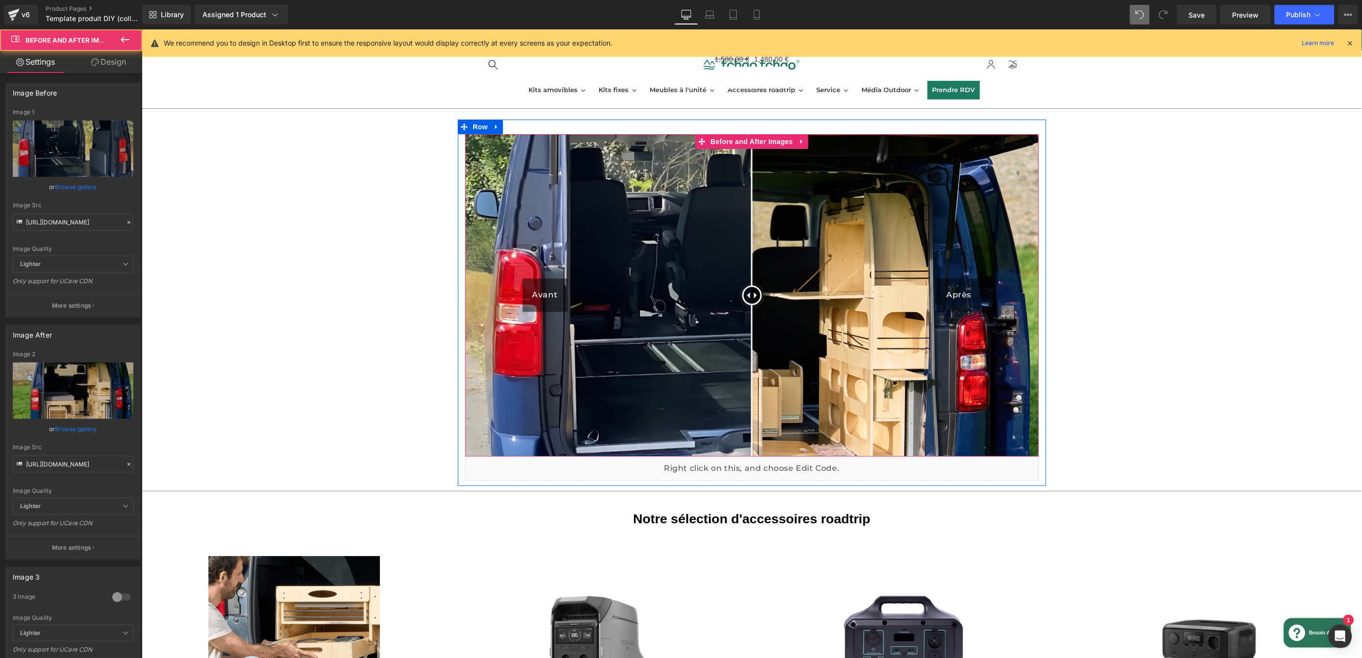
click at [636, 286] on img at bounding box center [752, 295] width 574 height 323
click at [88, 465] on input "[URL][DOMAIN_NAME]" at bounding box center [73, 464] width 121 height 17
type input "[URL][DOMAIN_NAME]"
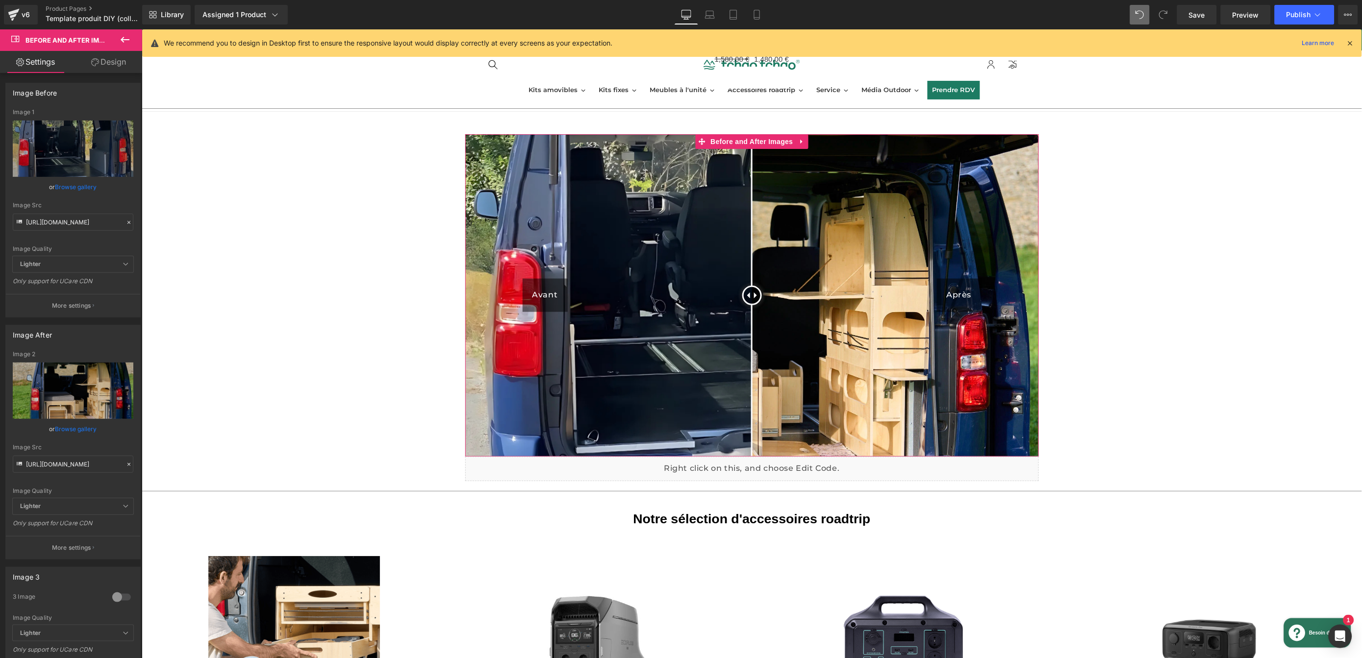
click at [85, 427] on link "Browse gallery" at bounding box center [76, 429] width 42 height 17
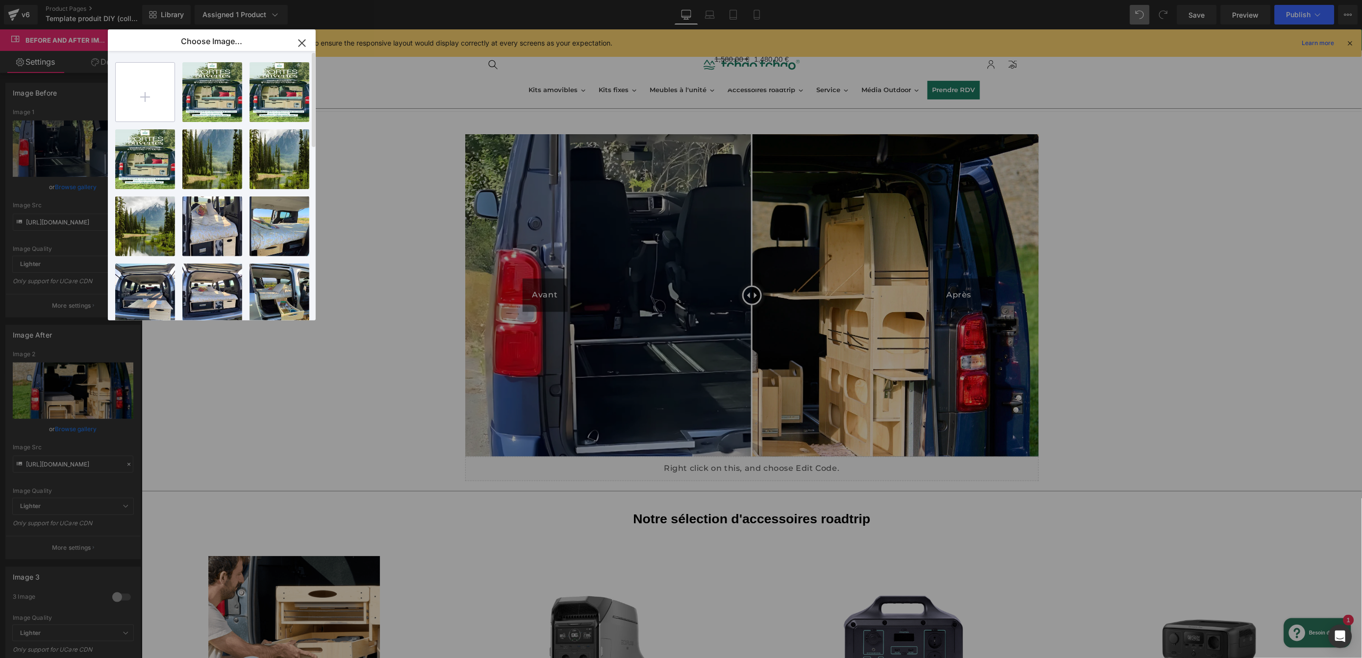
click at [156, 93] on input "file" at bounding box center [145, 92] width 59 height 59
type input "C:\fakepath\Design sans titre (26).png"
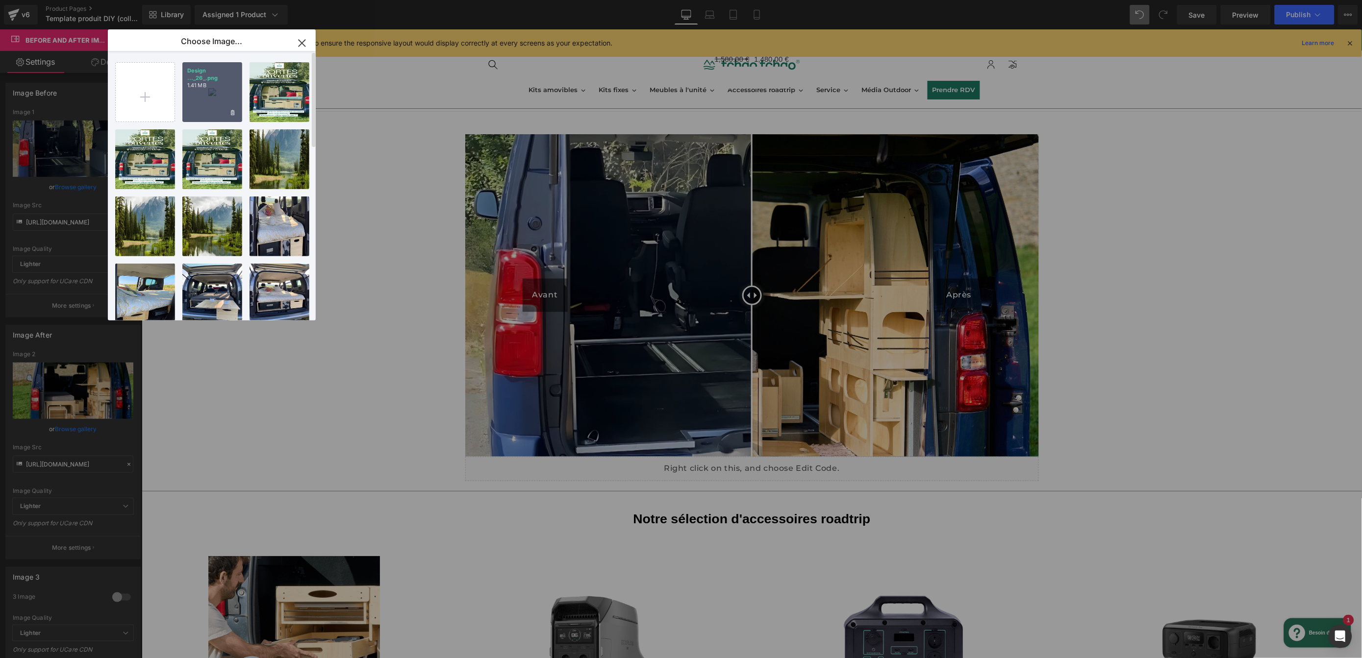
click at [207, 90] on div "Design ..._26_.png 1.41 MB" at bounding box center [212, 92] width 60 height 60
type input "[URL][DOMAIN_NAME]"
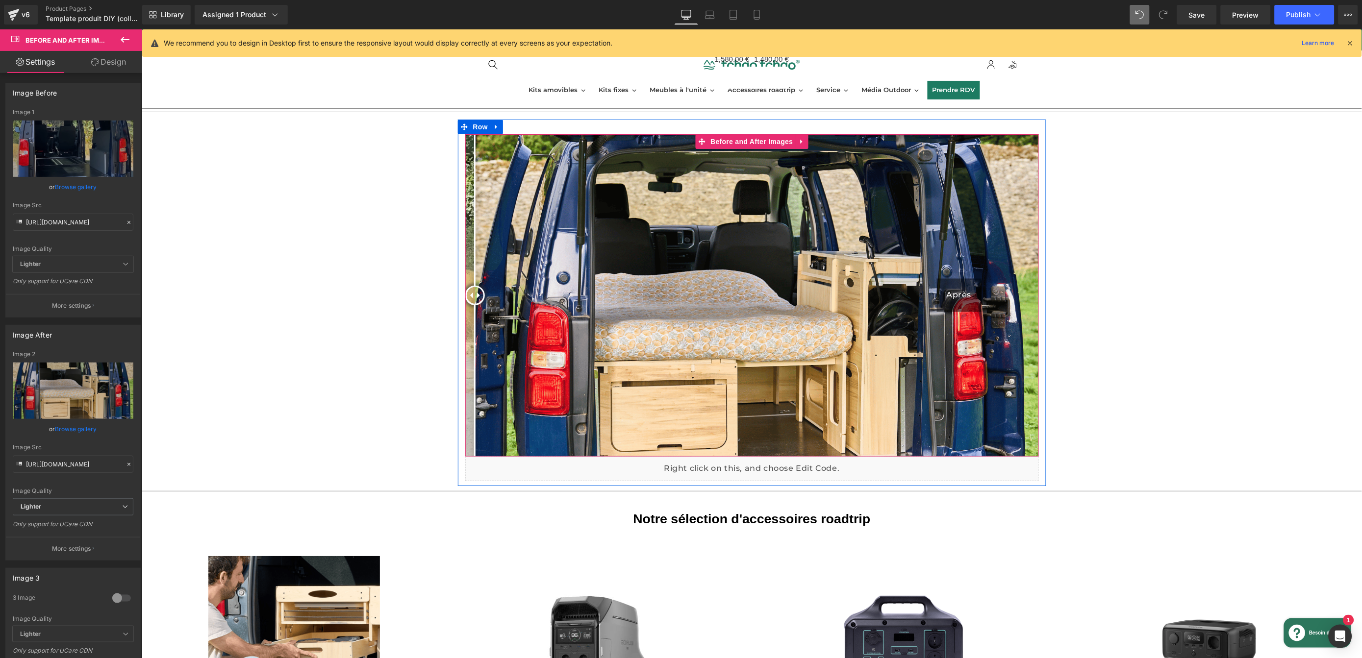
drag, startPoint x: 747, startPoint y: 288, endPoint x: 468, endPoint y: 321, distance: 280.9
click at [469, 321] on div "Avant Après" at bounding box center [752, 295] width 574 height 323
click at [81, 394] on icon "Replace Image" at bounding box center [73, 391] width 78 height 12
type input "C:\fakepath\Design sans titre (27).png"
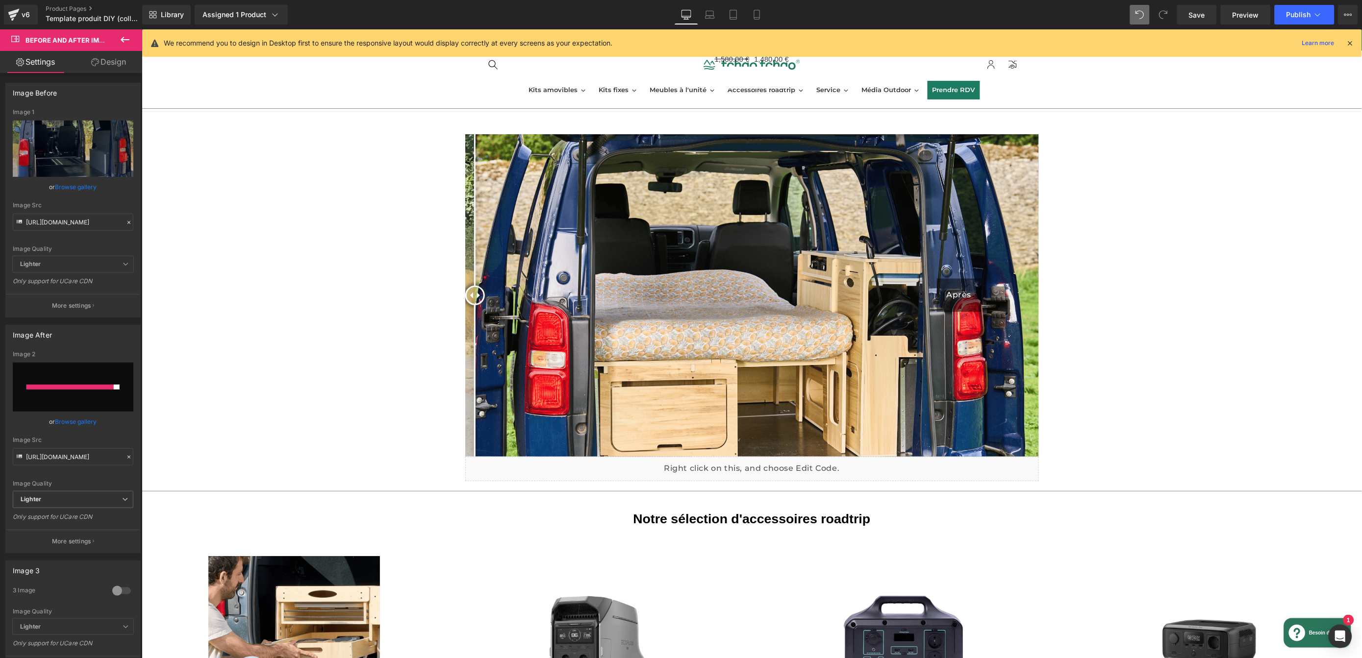
type input "[URL][DOMAIN_NAME]"
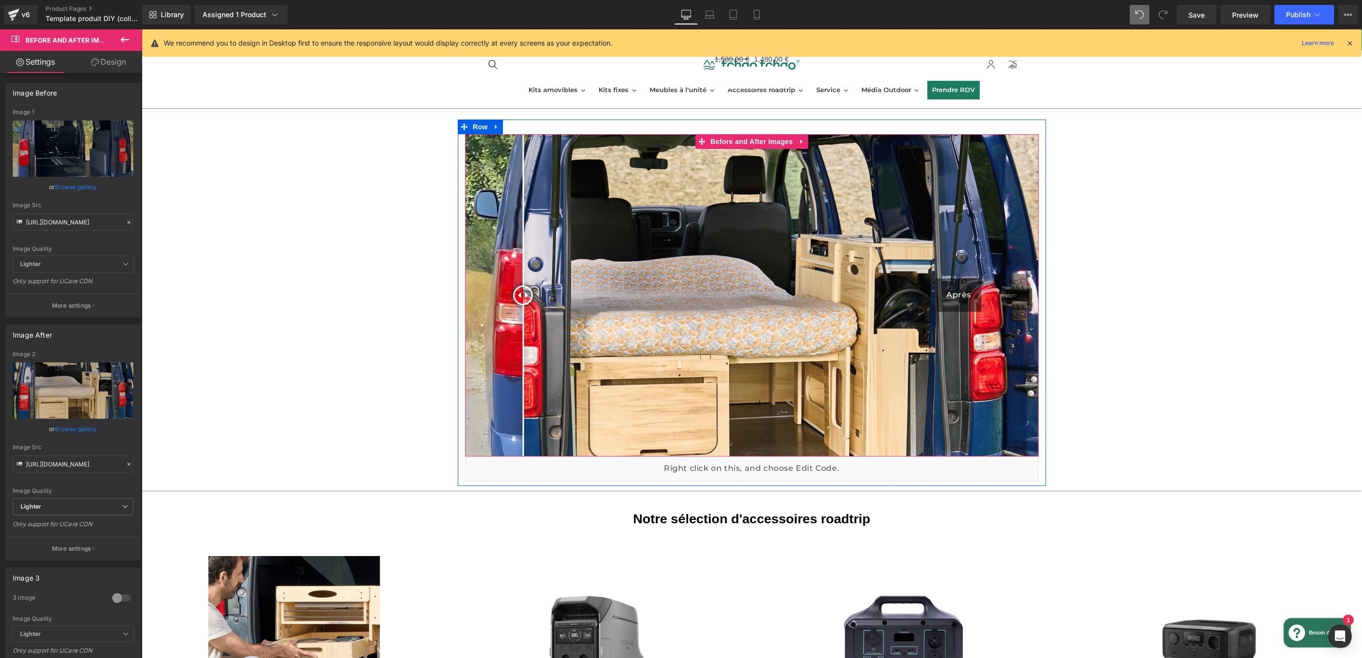
drag, startPoint x: 747, startPoint y: 292, endPoint x: 472, endPoint y: 324, distance: 276.9
click at [513, 305] on div at bounding box center [523, 295] width 20 height 20
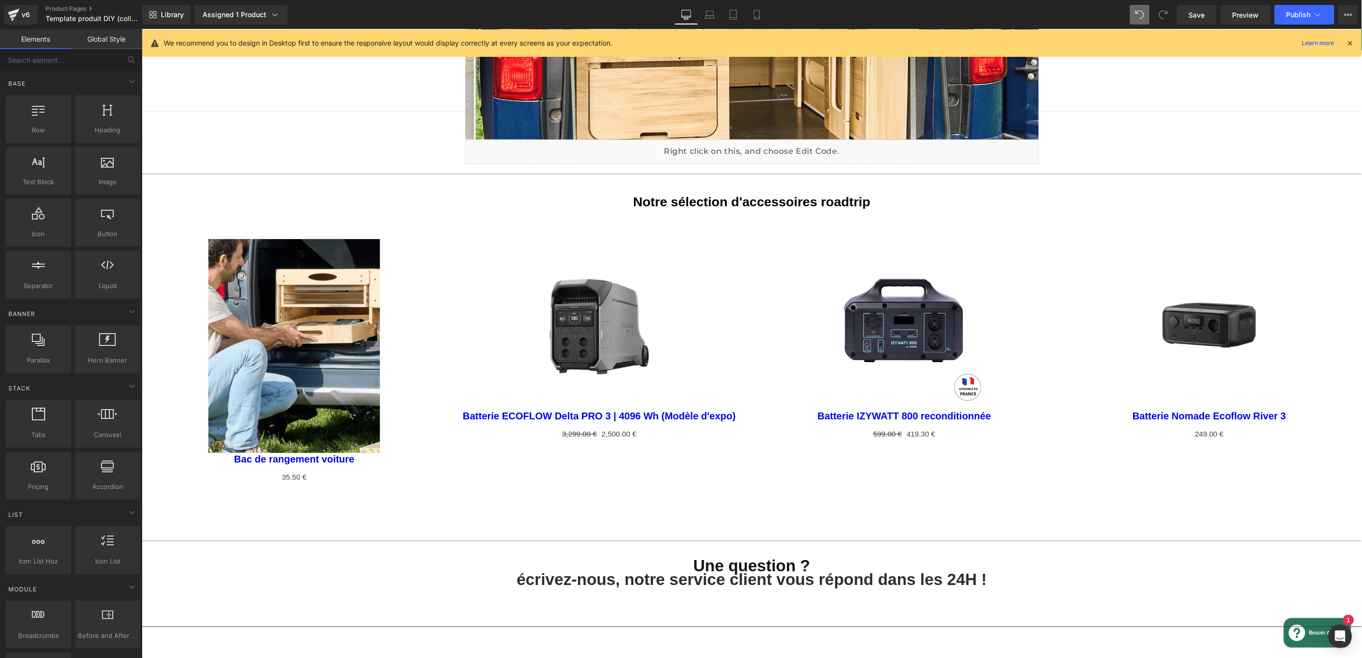
scroll to position [1851, 0]
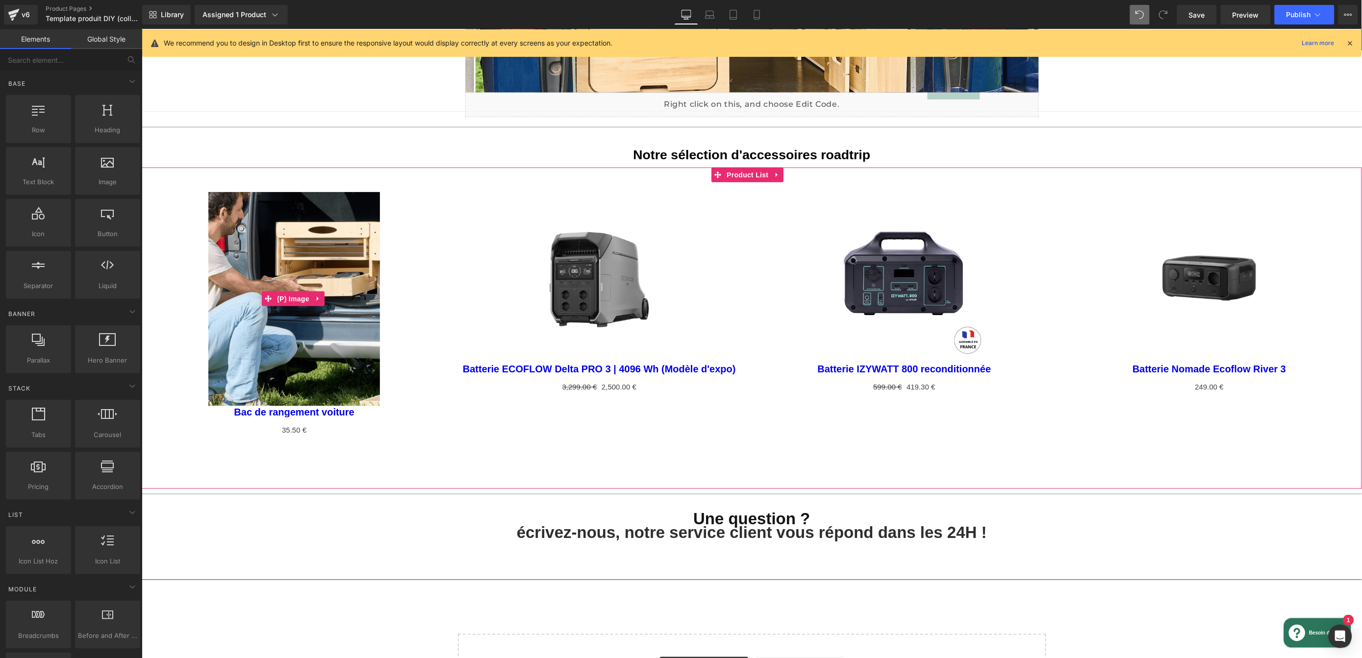
click at [375, 306] on img at bounding box center [293, 299] width 171 height 214
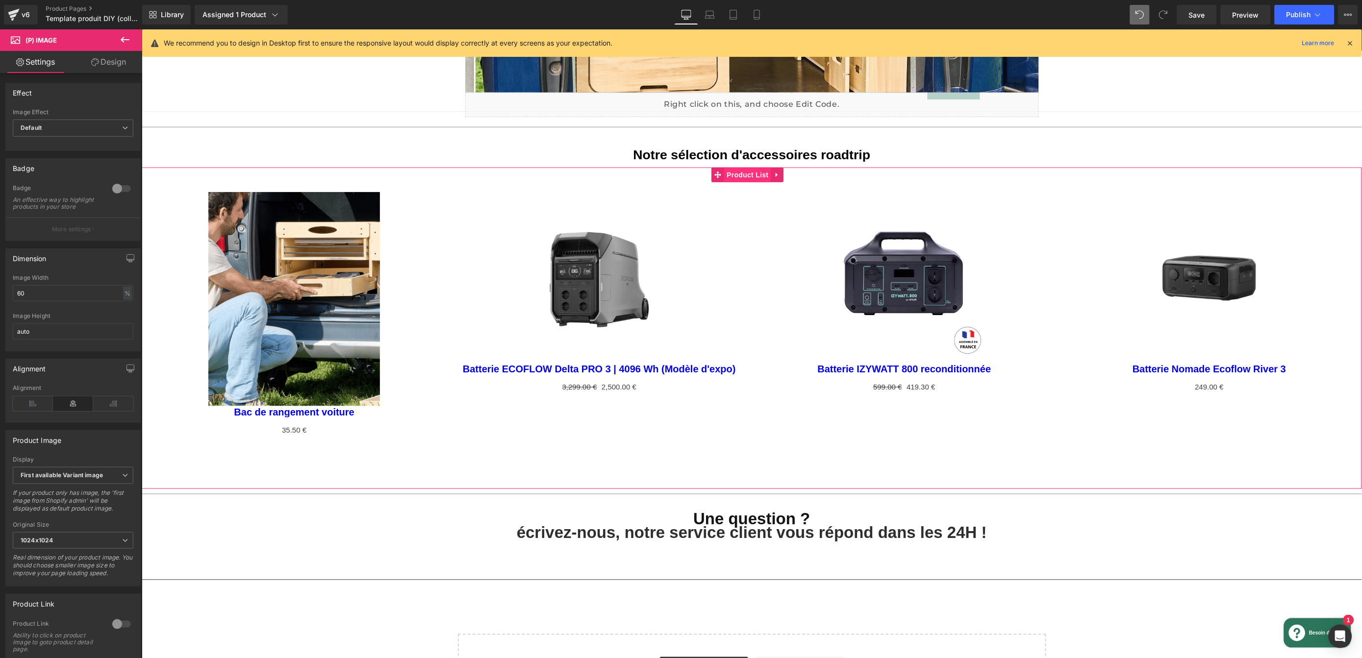
click at [752, 173] on link "Product List" at bounding box center [740, 174] width 59 height 15
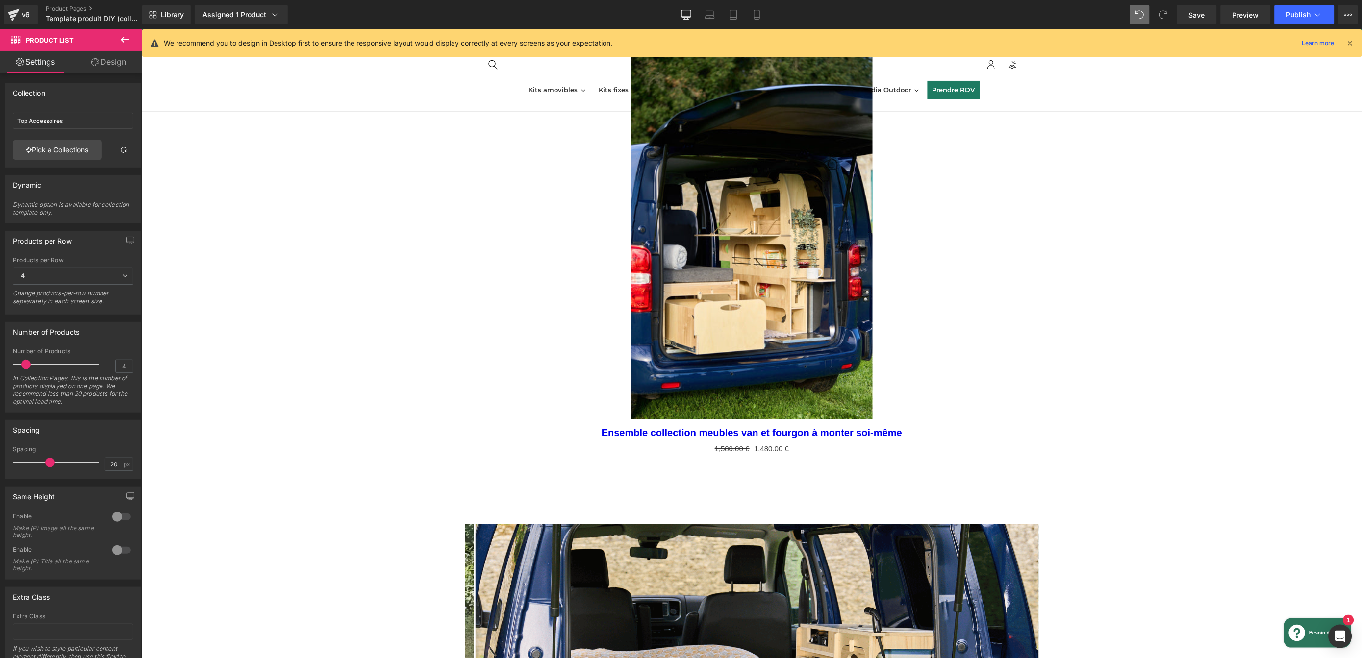
scroll to position [956, 0]
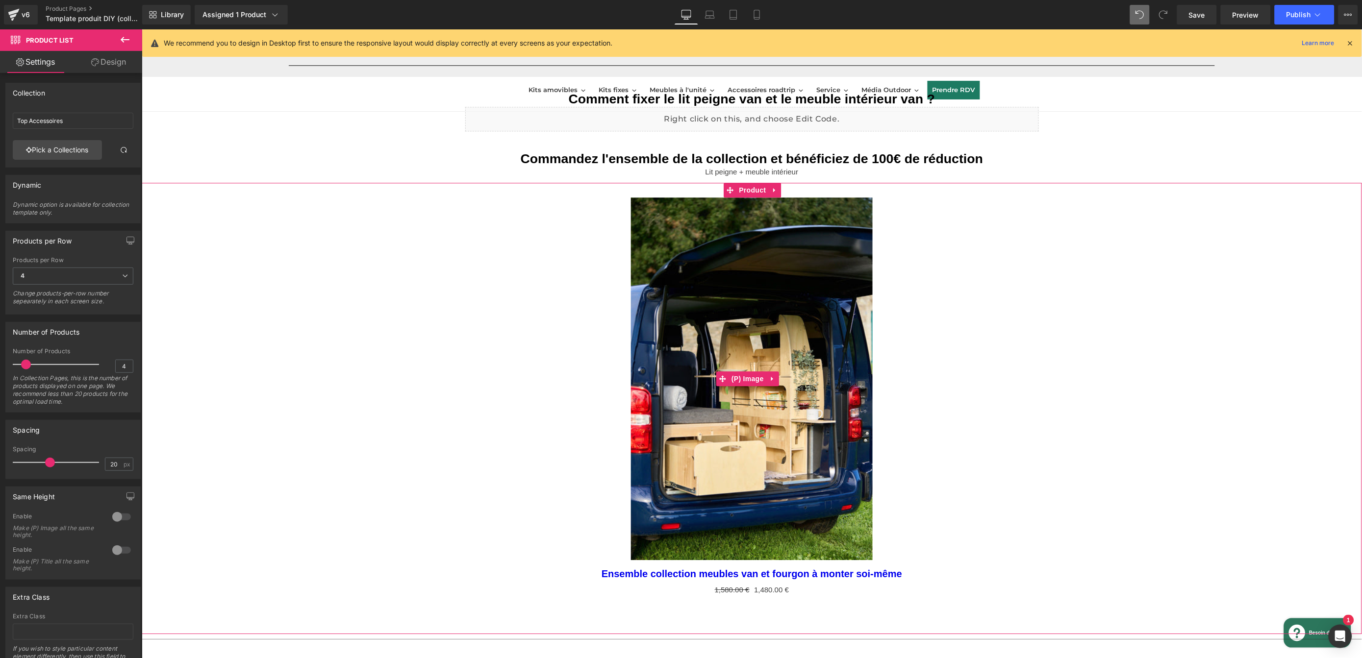
click at [784, 375] on img at bounding box center [751, 378] width 242 height 363
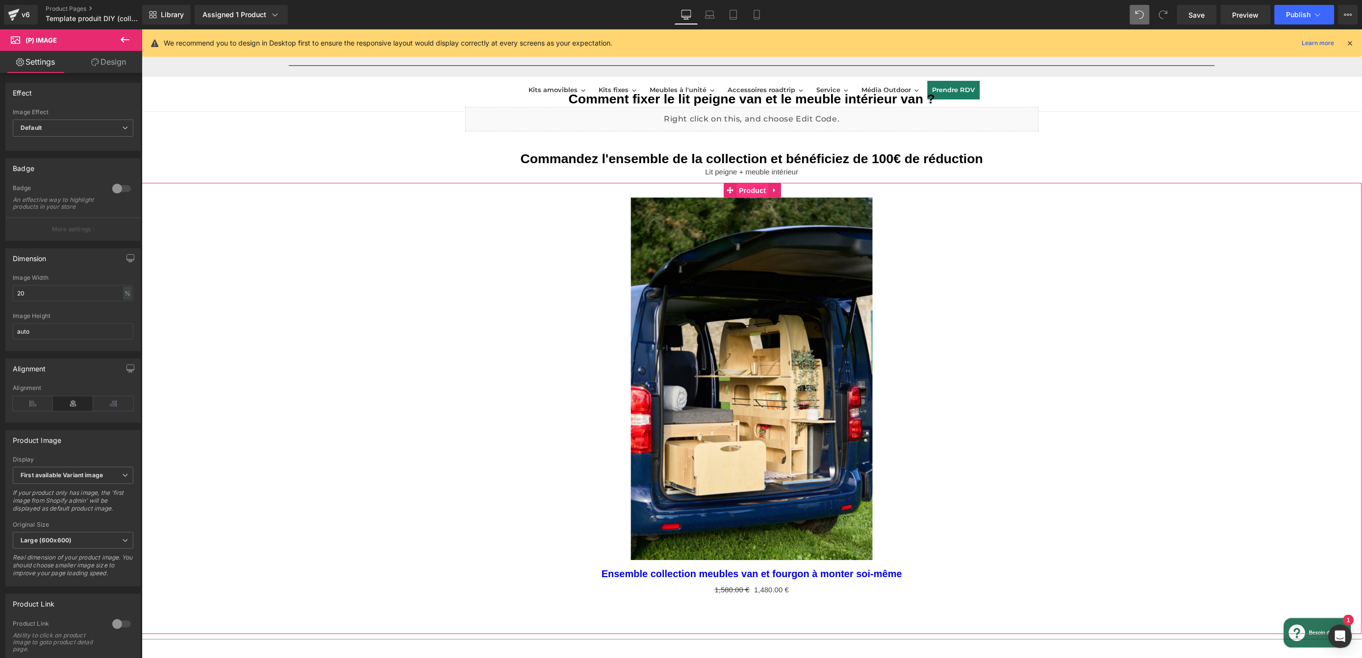
click at [755, 193] on link "Product" at bounding box center [746, 189] width 45 height 15
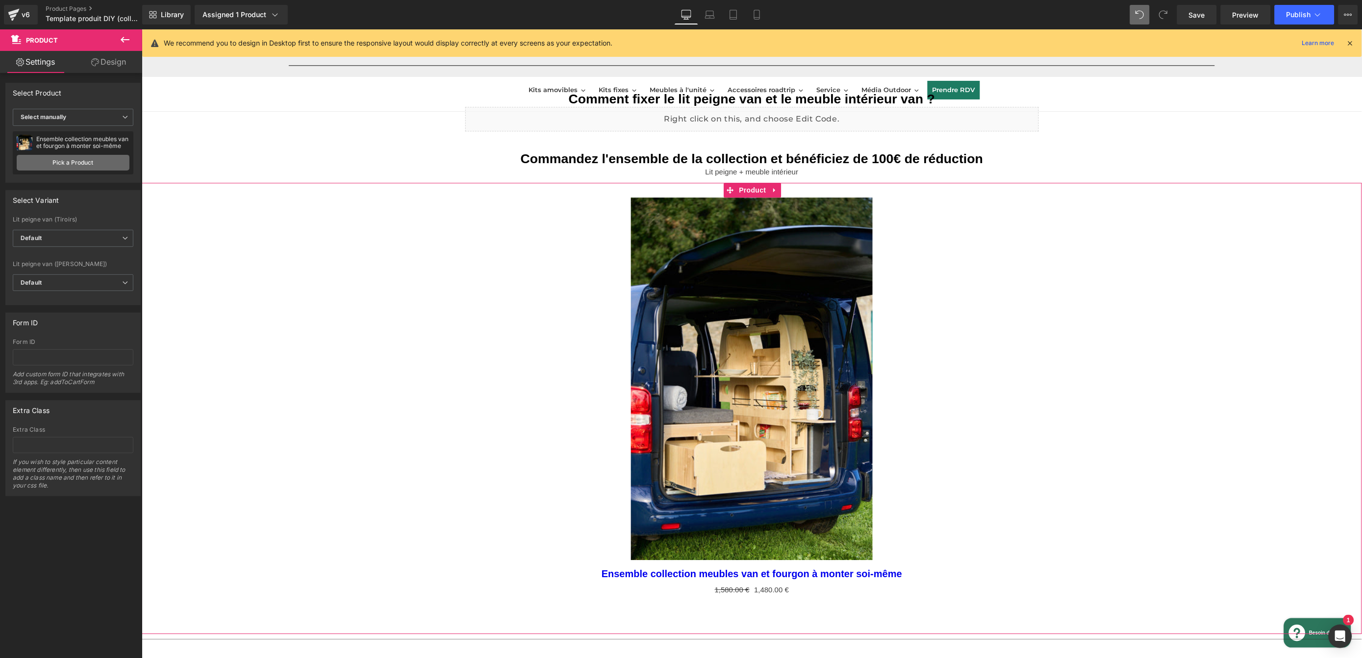
click at [78, 162] on link "Pick a Product" at bounding box center [73, 163] width 113 height 16
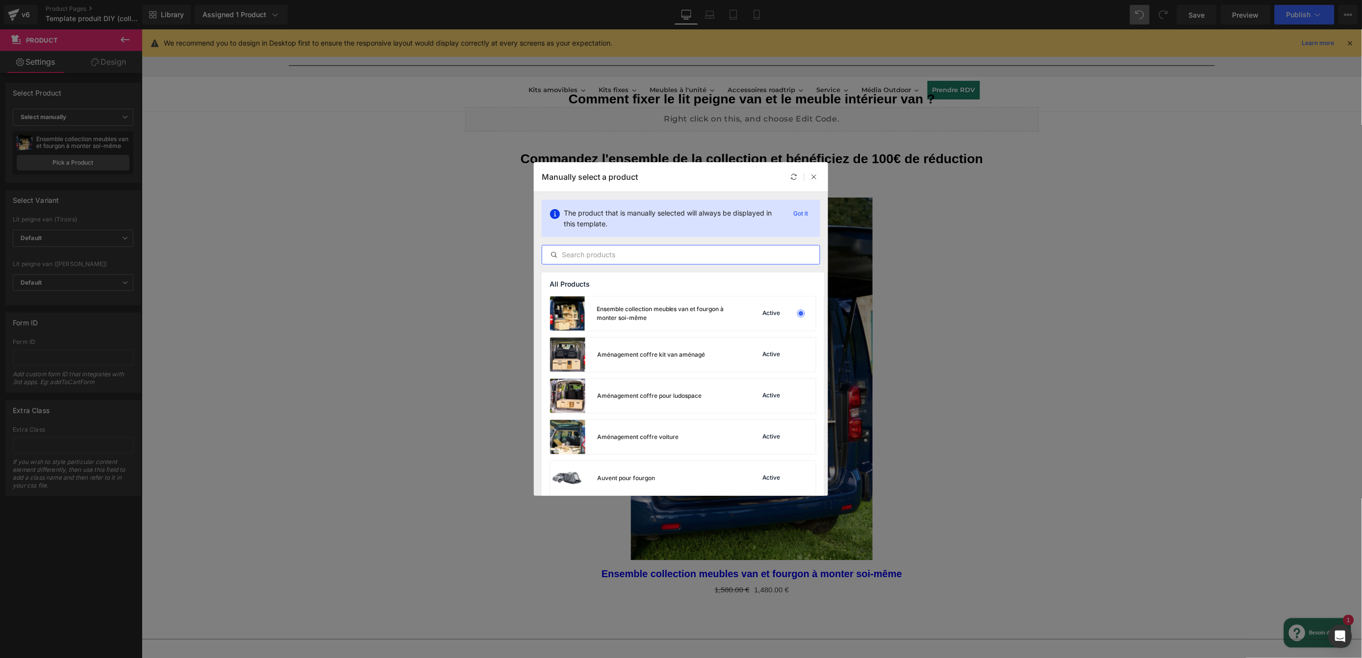
click at [672, 259] on input "text" at bounding box center [680, 255] width 277 height 12
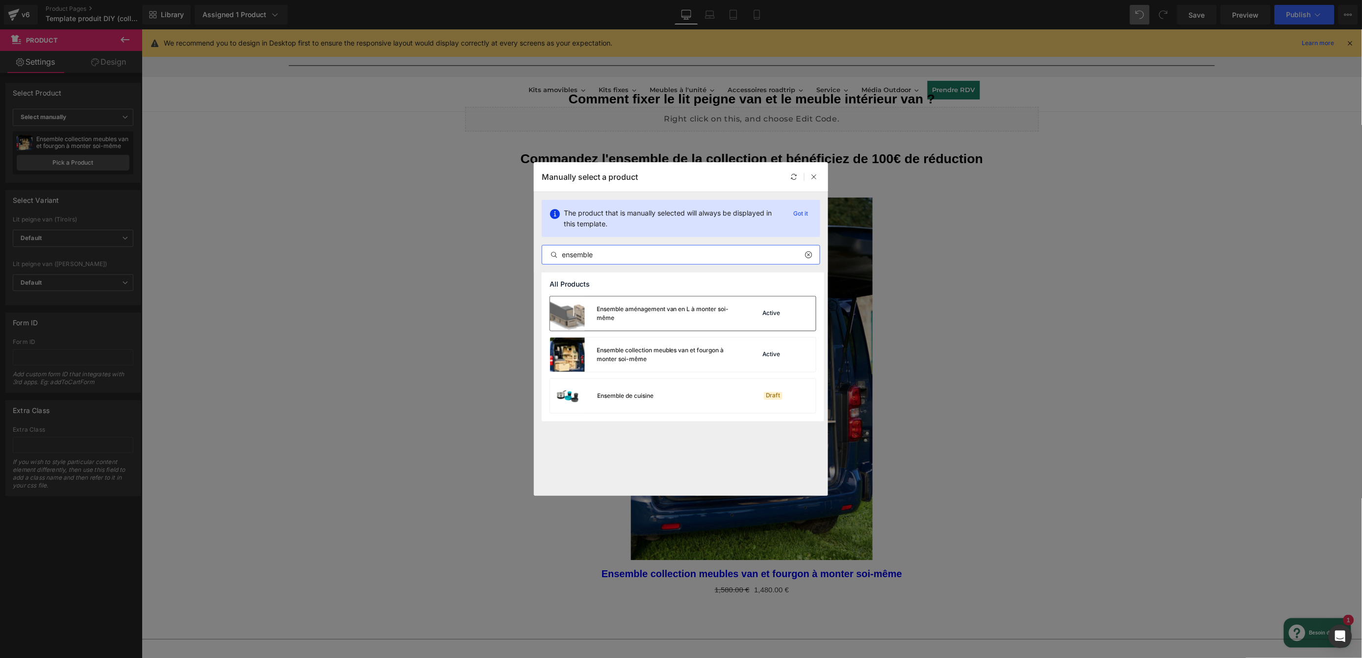
type input "ensemble"
click at [677, 310] on div "Ensemble aménagement van en L à monter soi-même" at bounding box center [669, 314] width 145 height 18
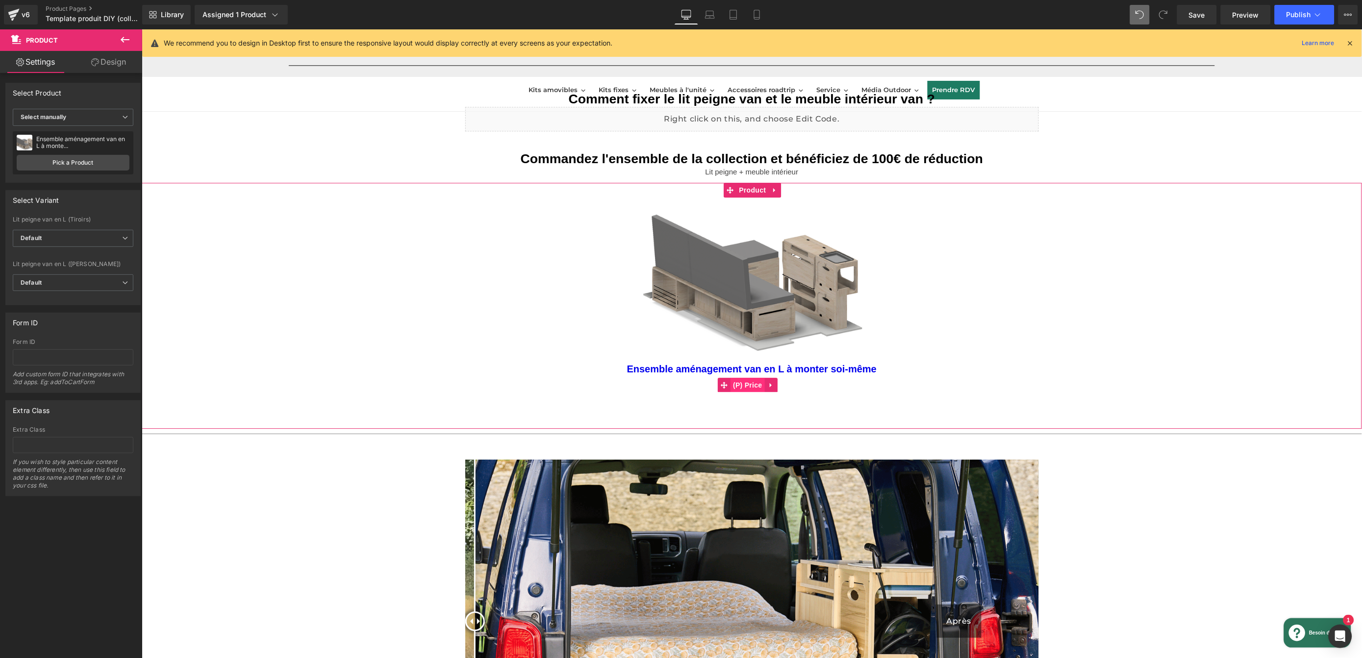
click at [754, 381] on div "0 € 2,280.00 € (P) Price" at bounding box center [751, 385] width 1210 height 14
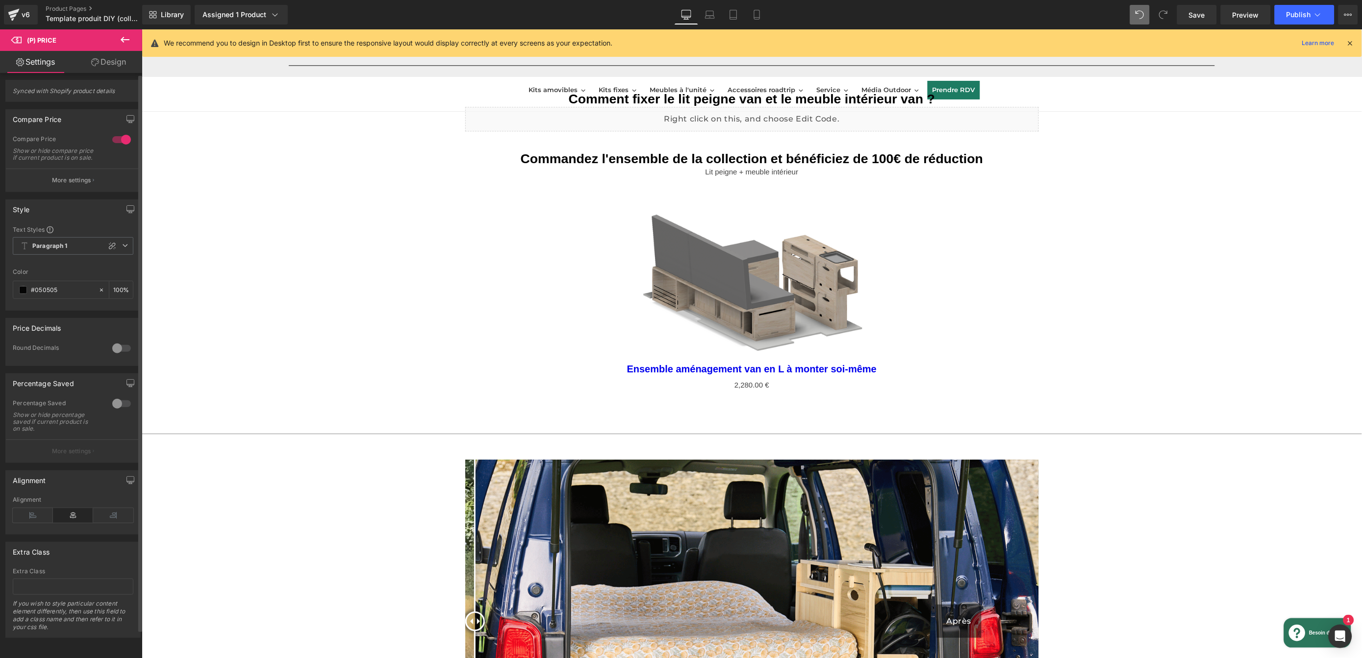
scroll to position [0, 0]
click at [768, 367] on div "Ensemble aménagement van en L à monter soi-même (P) Title" at bounding box center [751, 366] width 1210 height 23
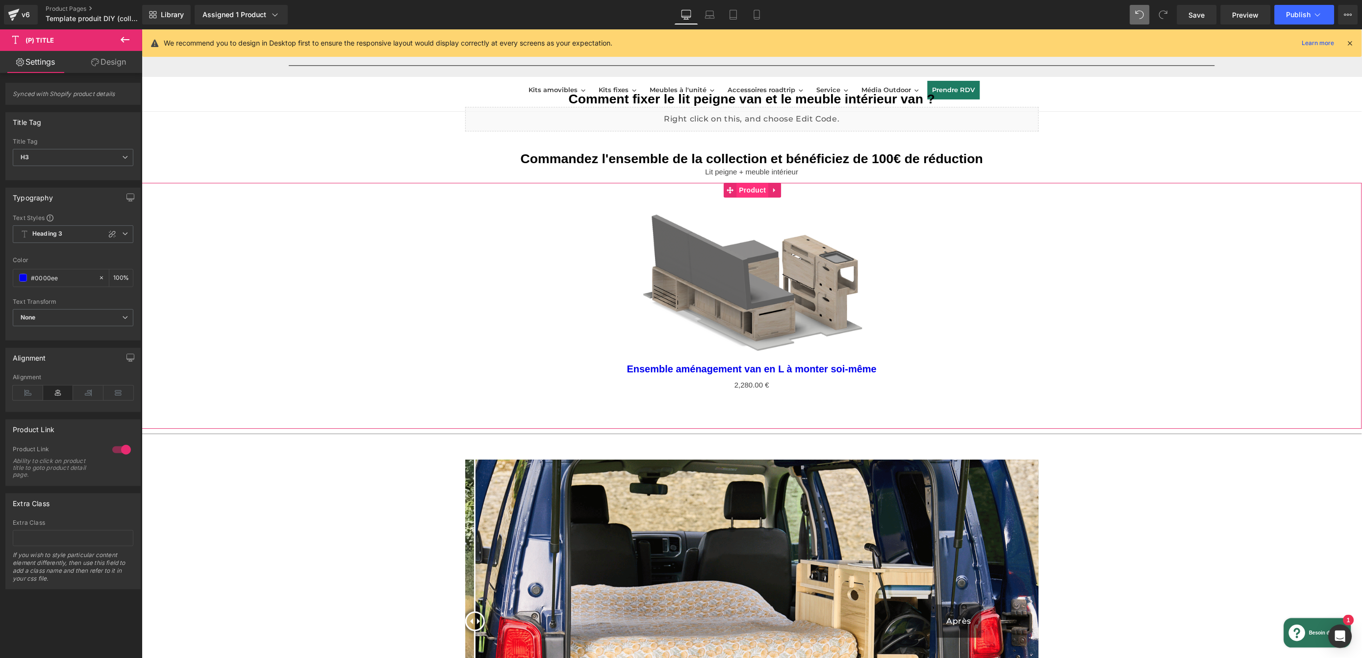
click at [753, 192] on div "Sale Off (P) Image Ensemble aménagement van en L à monter soi-même (P) Title 0 …" at bounding box center [751, 305] width 1220 height 247
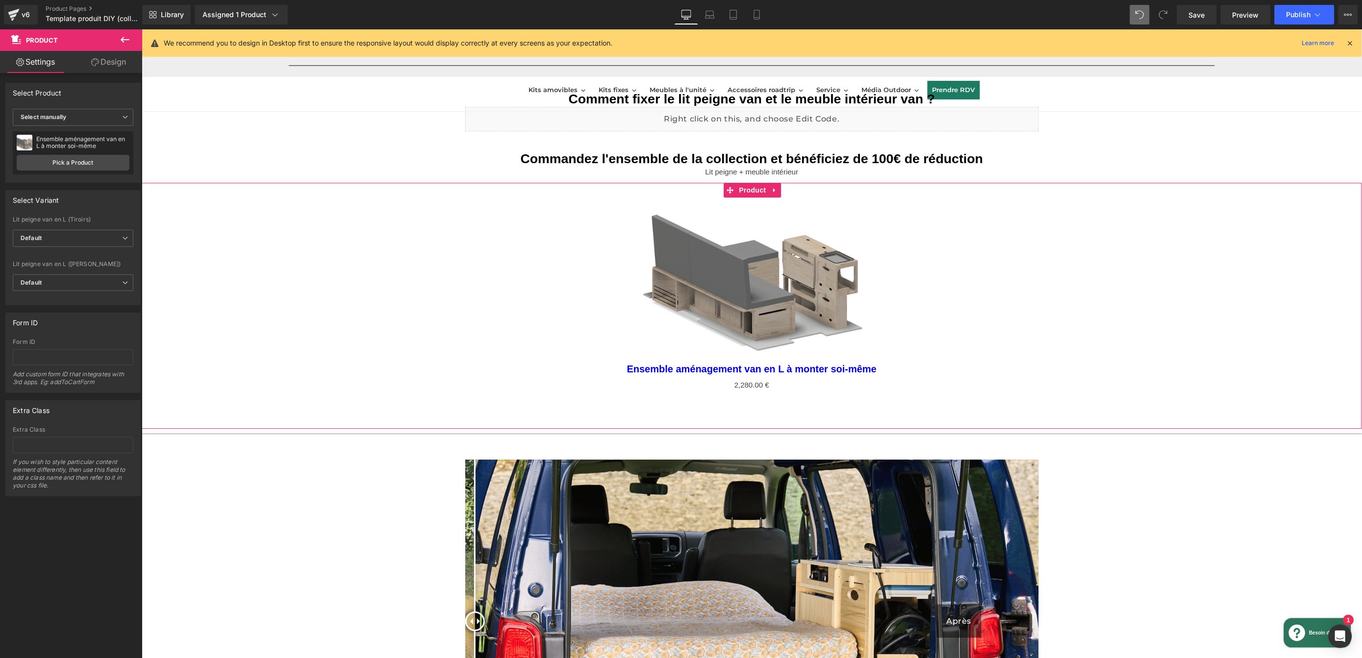
click at [106, 65] on link "Design" at bounding box center [108, 62] width 71 height 22
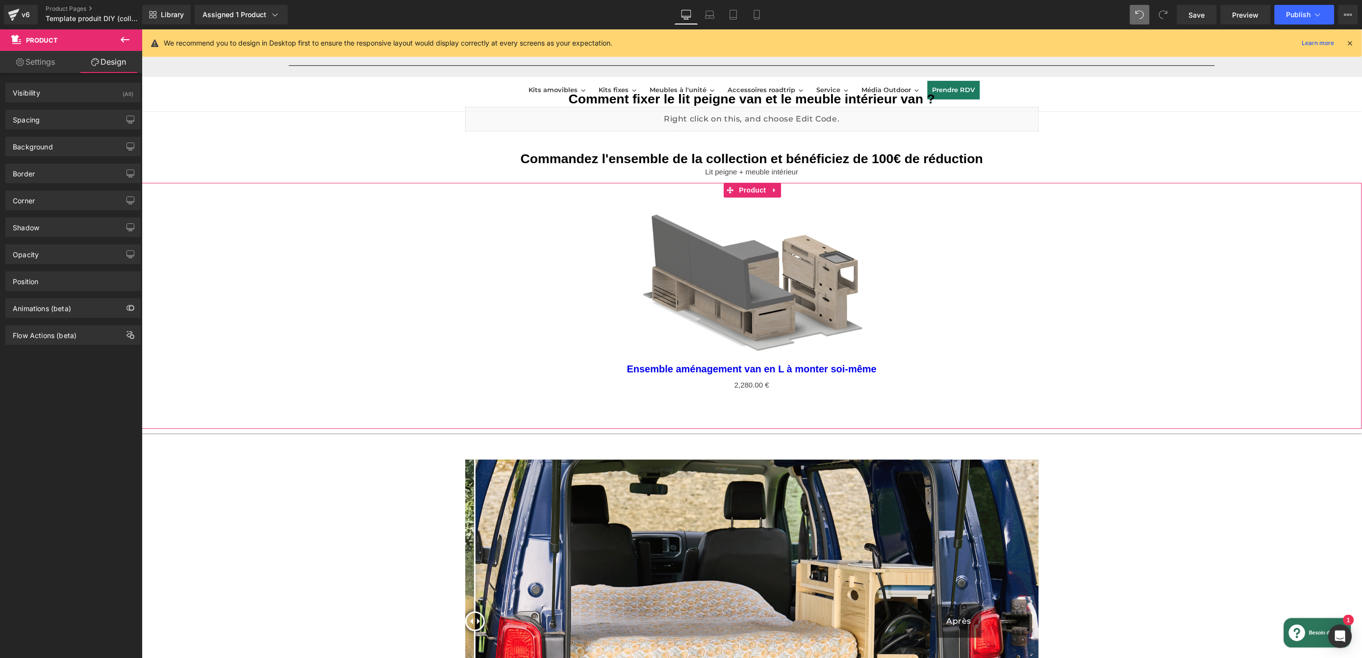
click at [33, 65] on link "Settings" at bounding box center [35, 62] width 71 height 22
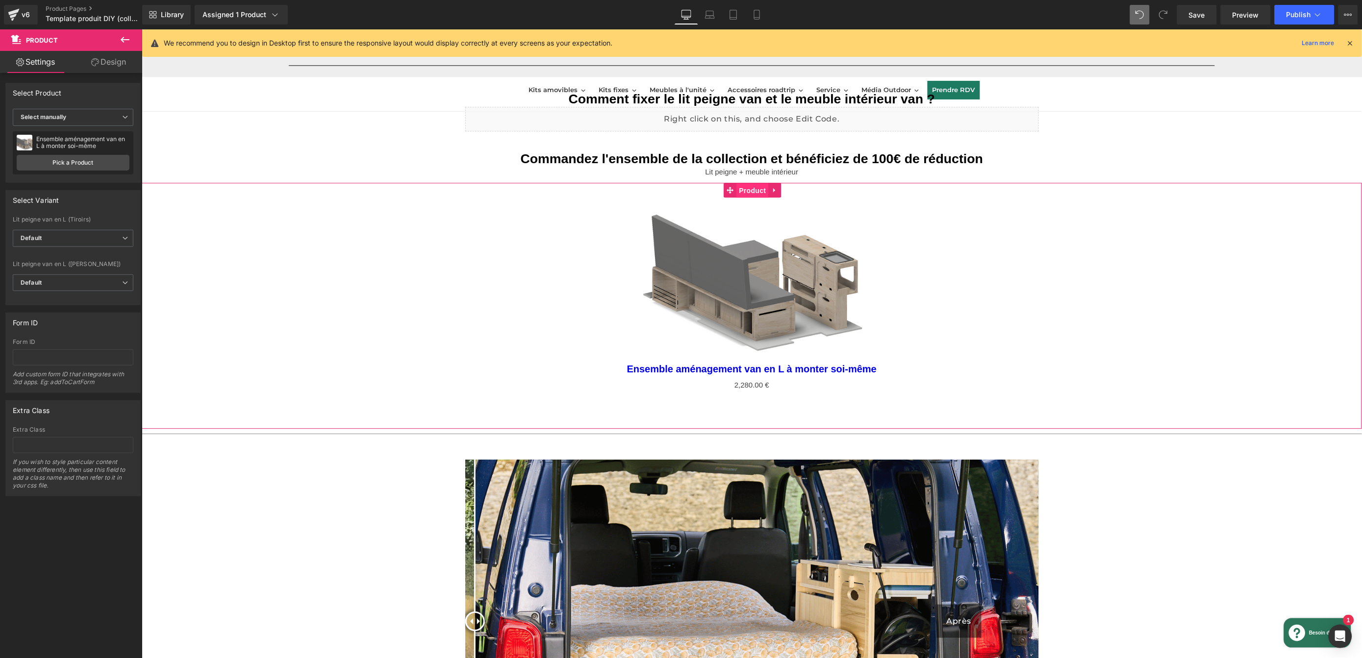
click at [754, 187] on link "Product" at bounding box center [746, 189] width 45 height 15
click at [754, 276] on link "(P) Image" at bounding box center [741, 276] width 50 height 15
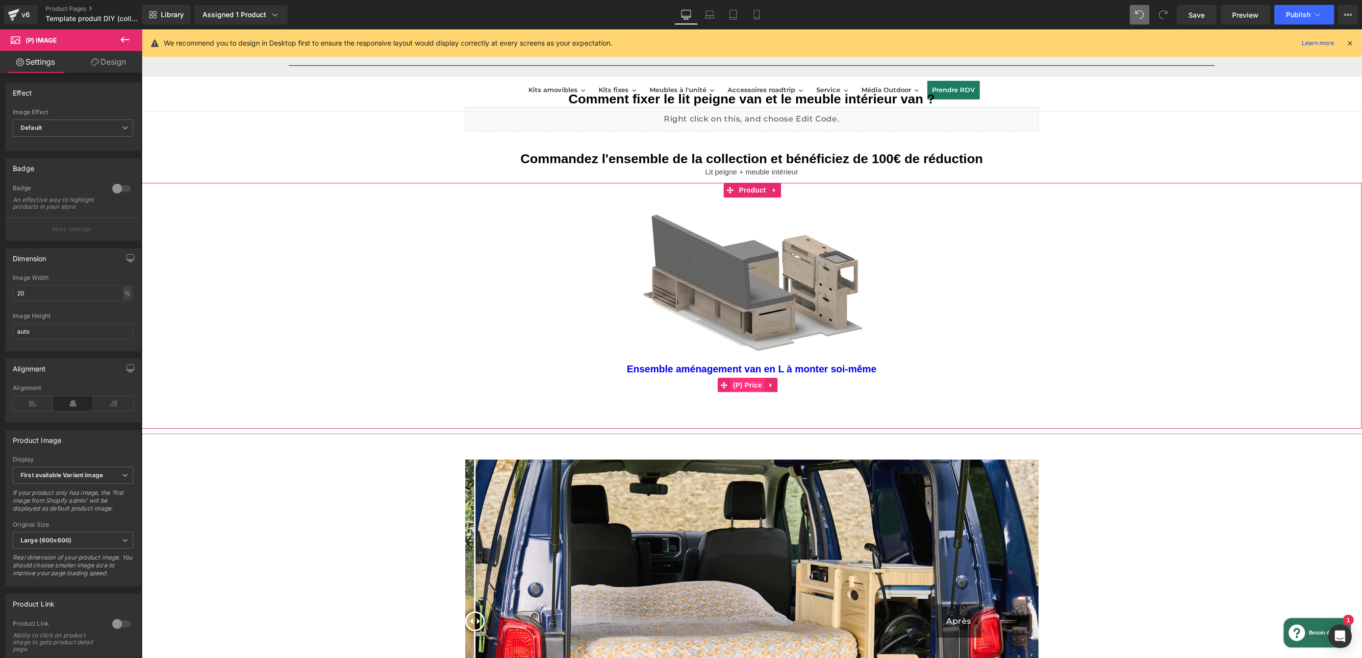
click at [747, 383] on div "0 € 2,280.00 € (P) Price" at bounding box center [751, 385] width 1210 height 14
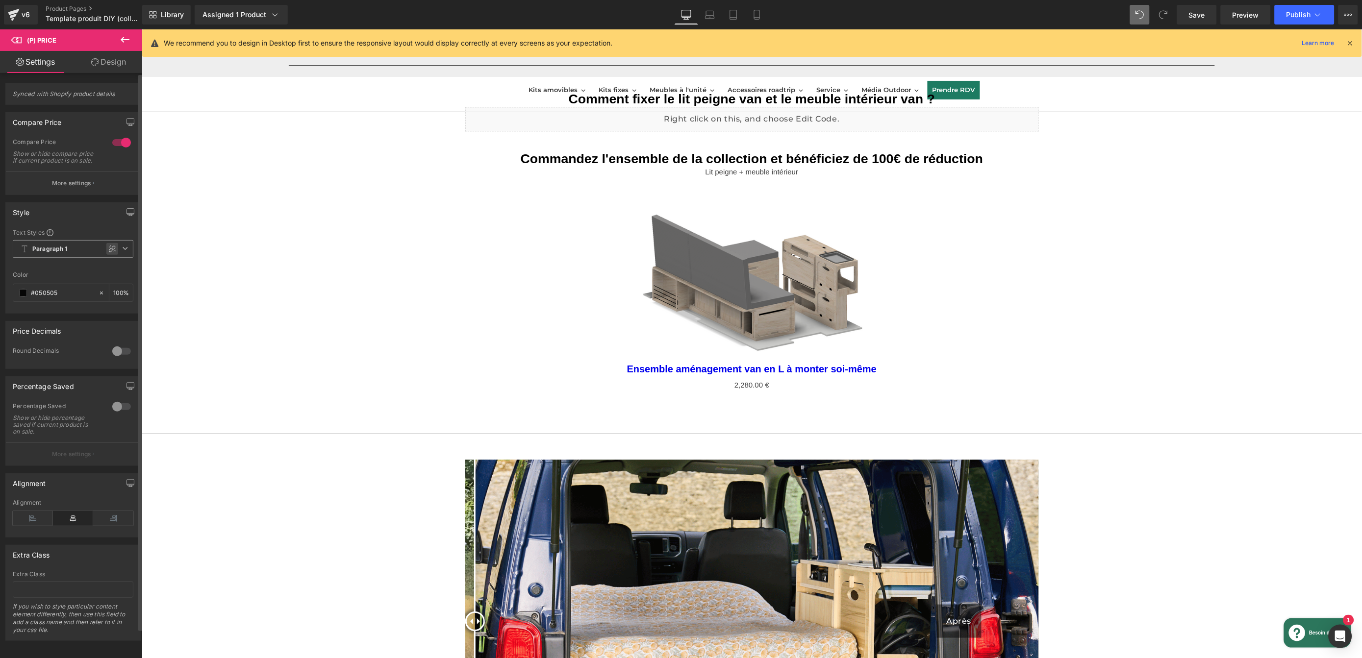
click at [108, 253] on icon at bounding box center [112, 249] width 8 height 8
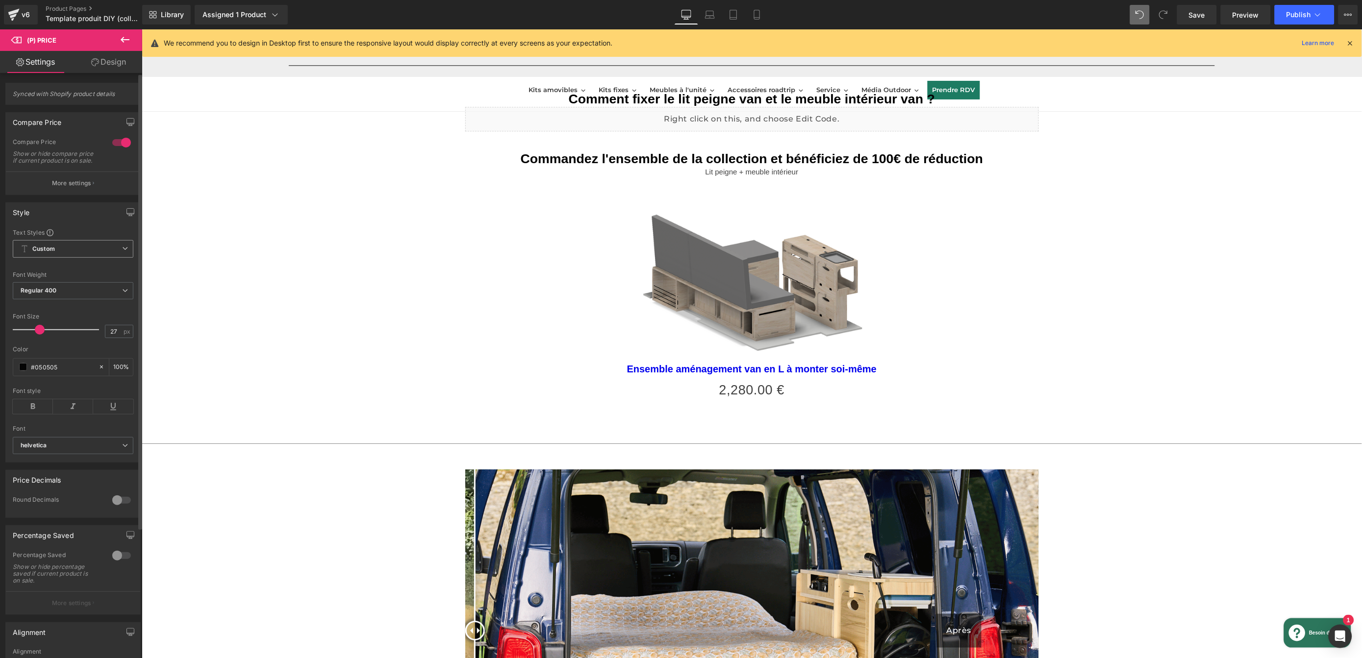
type input "28"
drag, startPoint x: 28, startPoint y: 338, endPoint x: 38, endPoint y: 337, distance: 9.8
click at [38, 335] on span at bounding box center [40, 330] width 10 height 10
click at [81, 188] on p "More settings" at bounding box center [71, 183] width 39 height 9
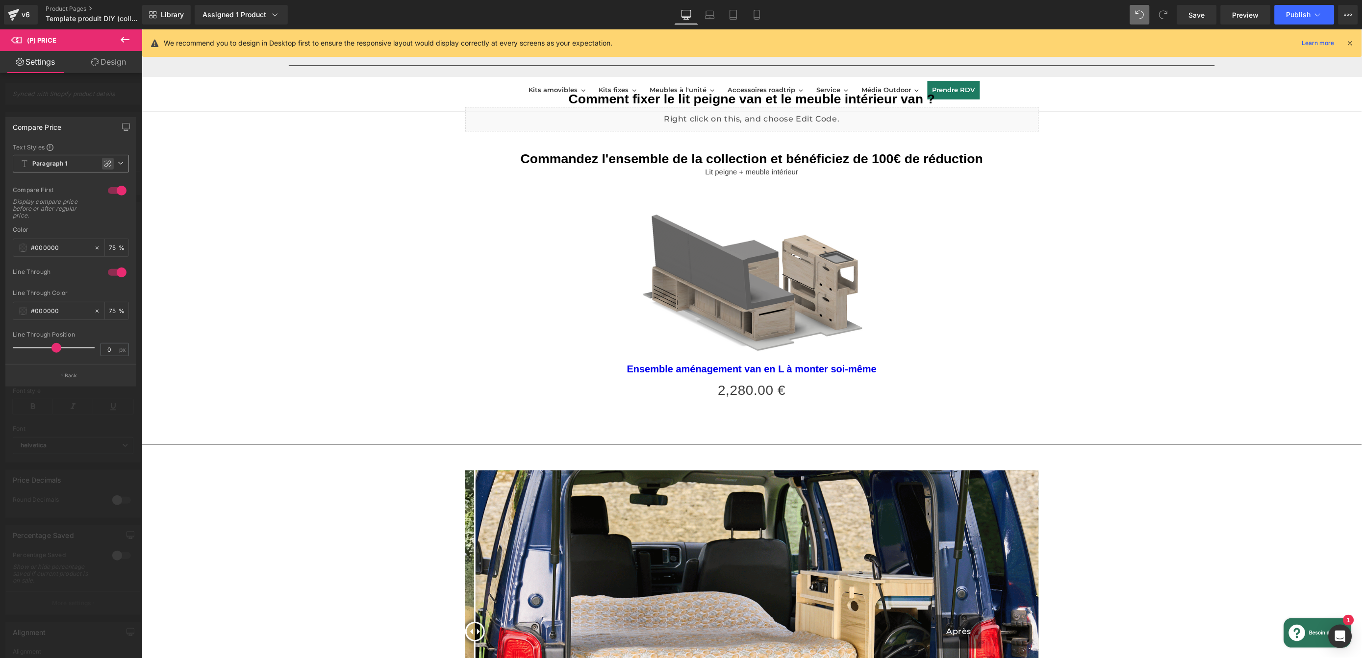
click at [107, 165] on icon at bounding box center [108, 164] width 8 height 8
type input "15"
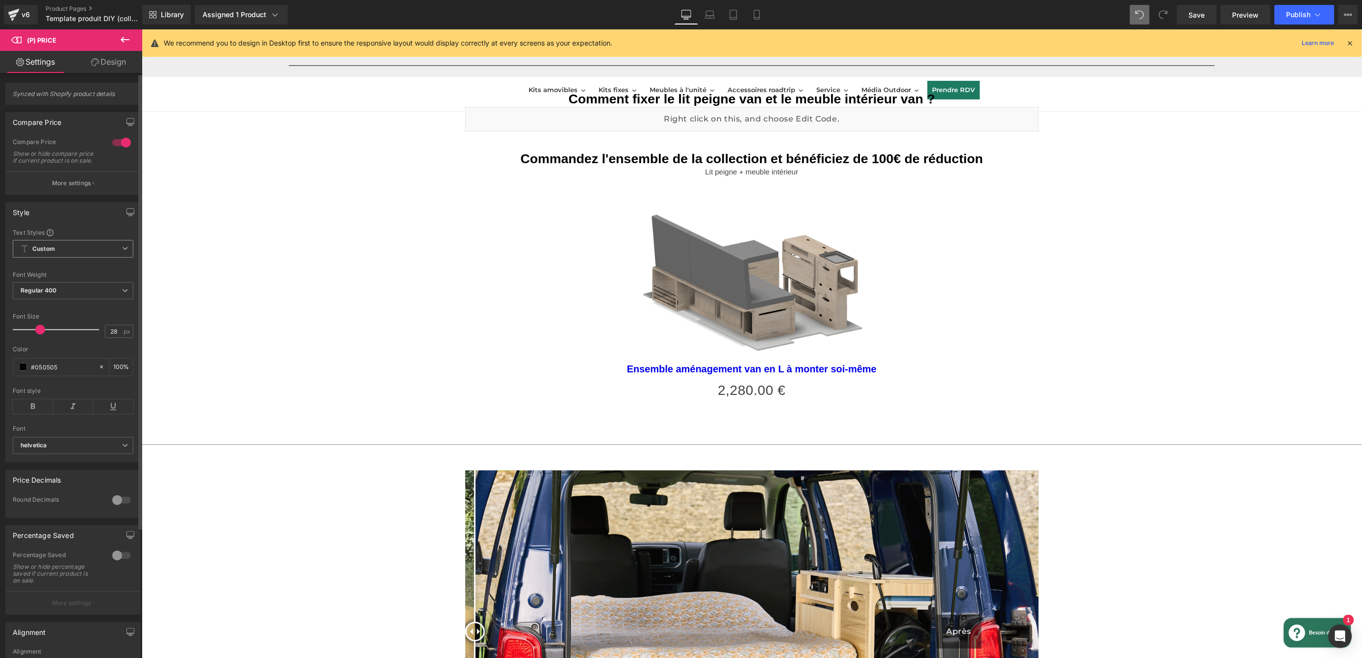
click at [669, 369] on body "🎁 Gagnez jusqu'à 100 euros de cadeaux Entrez votre mail et tentez votre chance …" at bounding box center [751, 377] width 1220 height 2609
click at [776, 367] on link "(P) Title" at bounding box center [765, 366] width 44 height 15
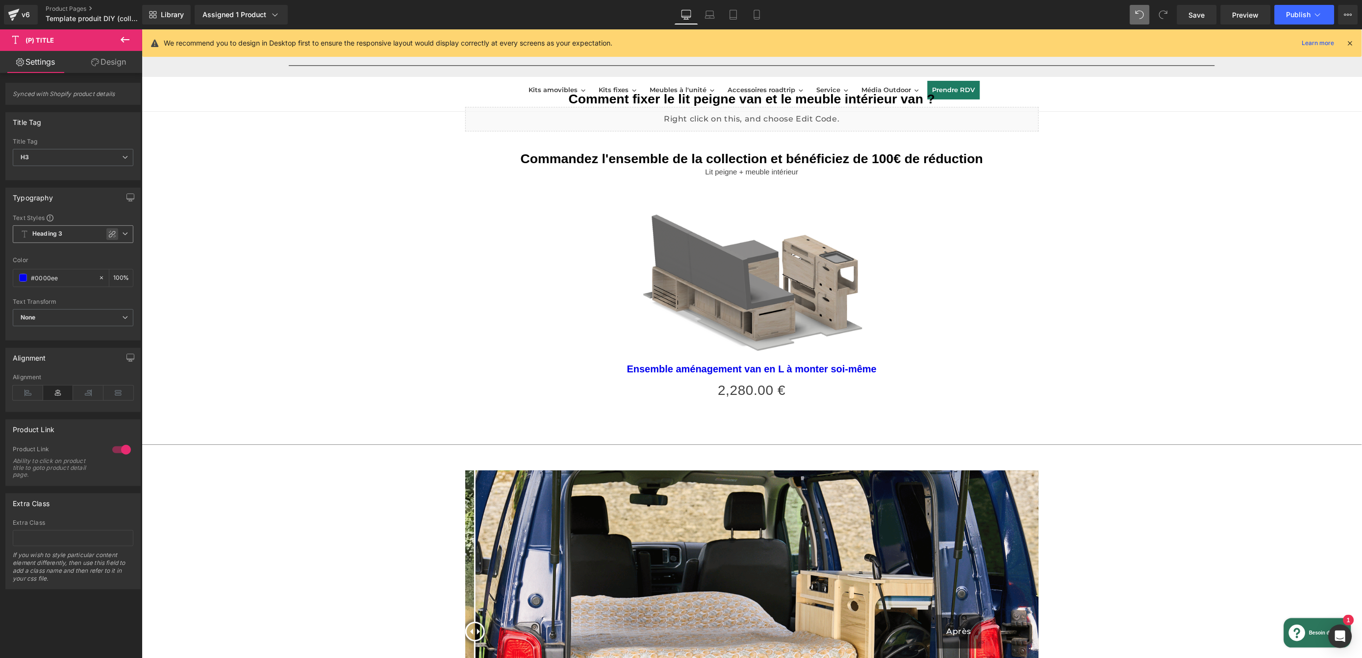
click at [108, 238] on icon at bounding box center [112, 234] width 8 height 8
type input "0"
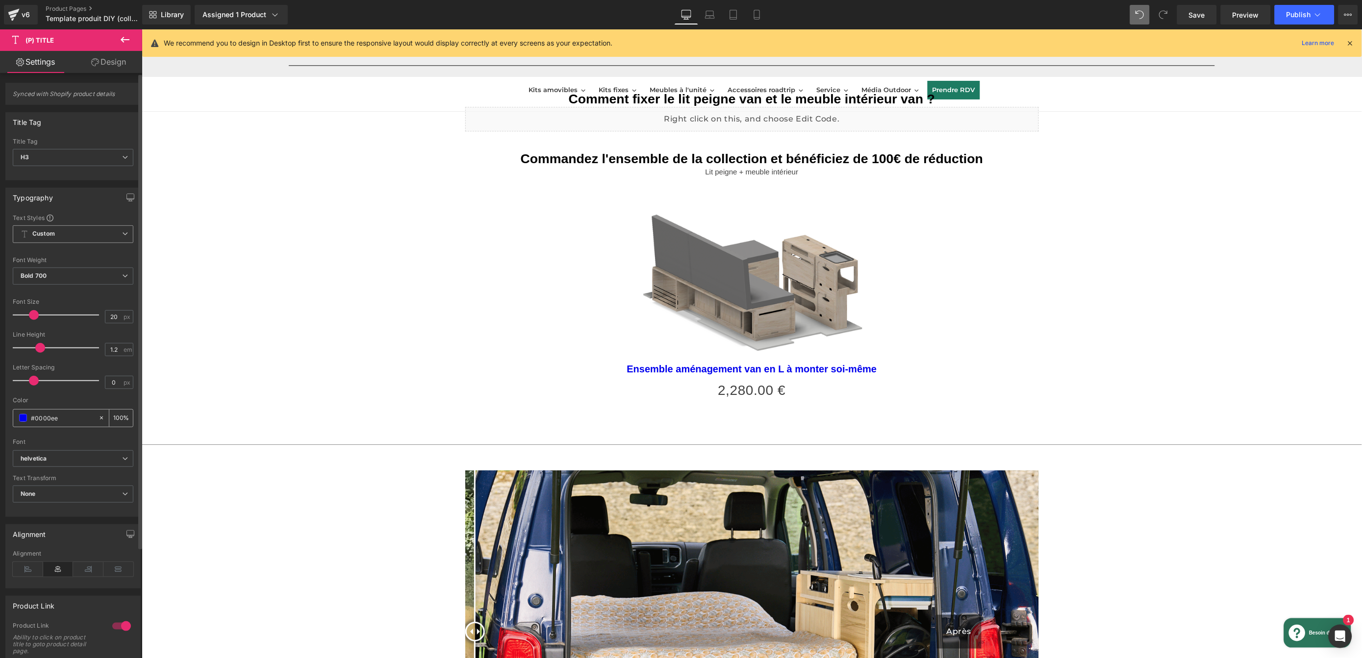
click at [21, 421] on span at bounding box center [23, 418] width 8 height 8
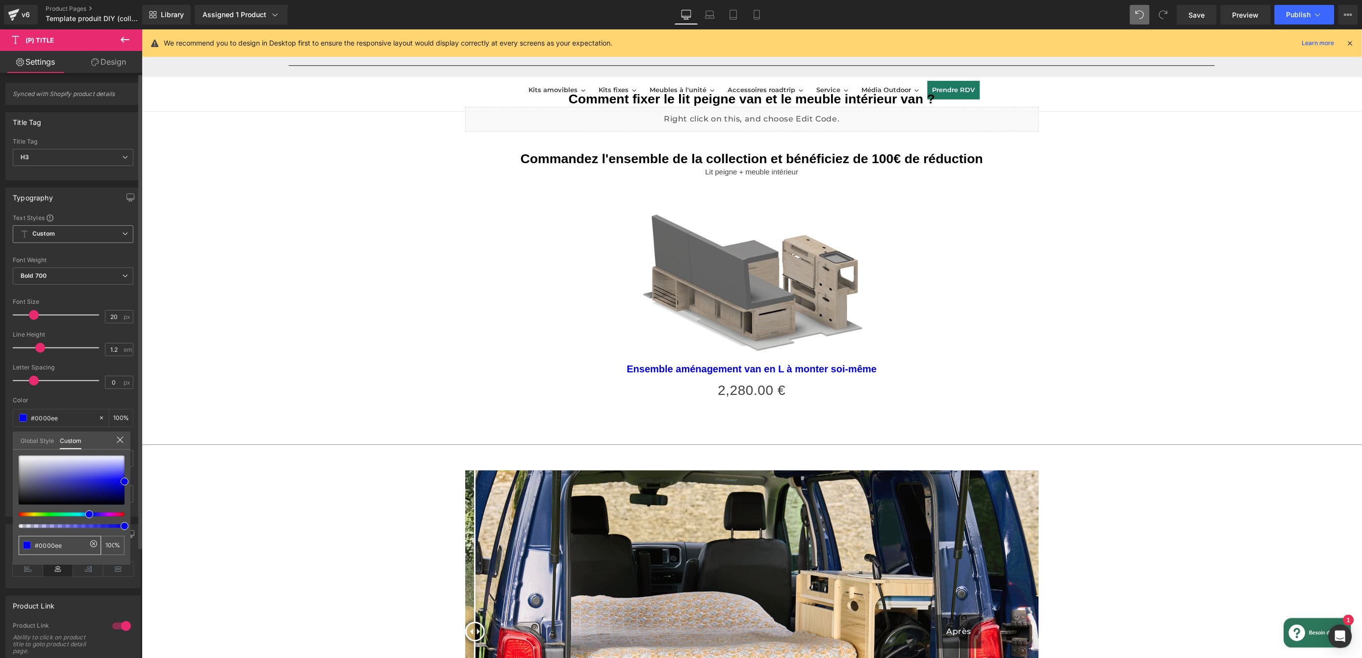
click at [69, 546] on input "#0000ee" at bounding box center [61, 546] width 52 height 10
type input "#c2c2df"
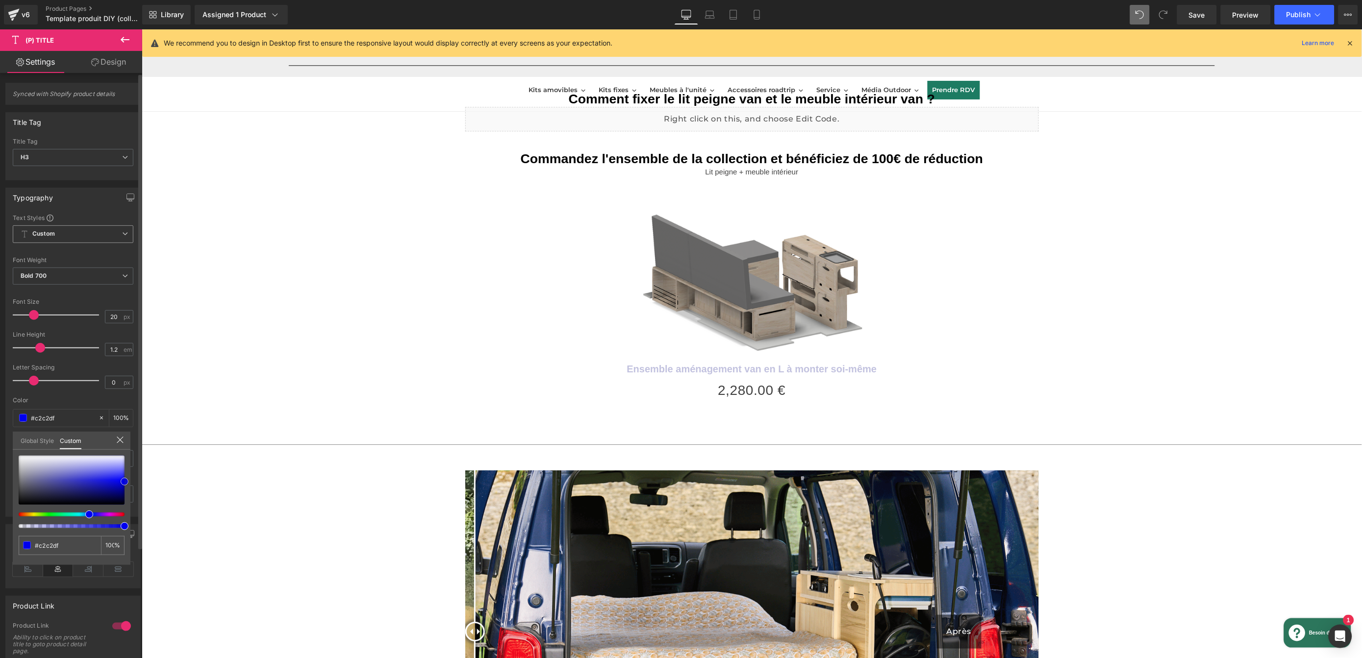
type input "#8a8ab1"
type input "#4a4a4e"
type input "#303030"
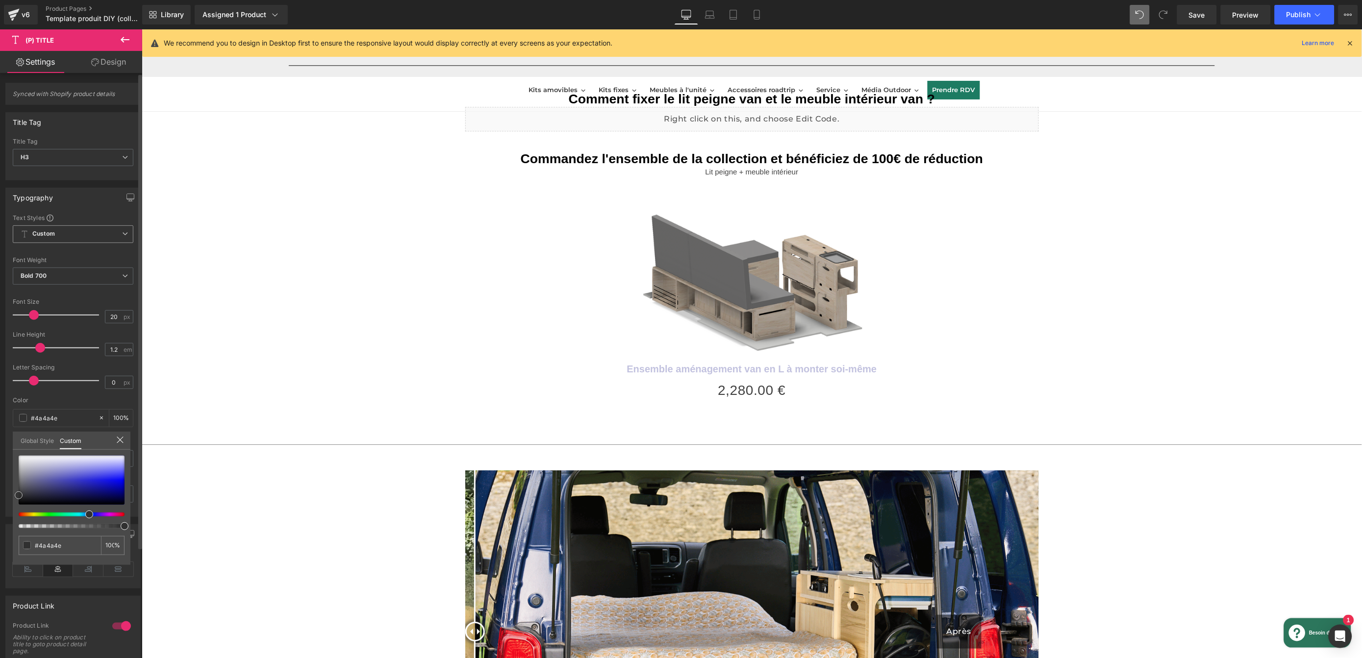
type input "#303030"
type input "#232323"
type input "#1e1e1e"
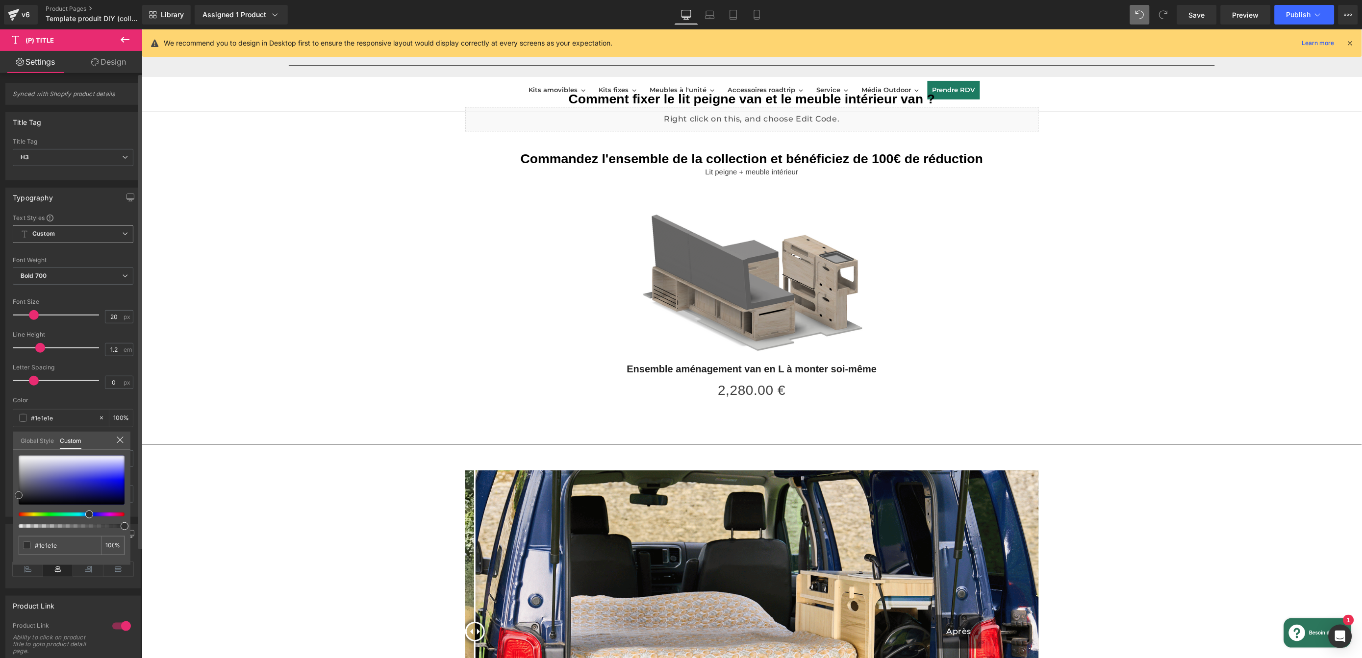
type input "#1c1c1c"
drag, startPoint x: 21, startPoint y: 490, endPoint x: 11, endPoint y: 499, distance: 13.5
click at [11, 499] on div "Typography Text Styles Custom HEADING Heading 1 Heading 2 Heading 3 Heading 4 H…" at bounding box center [73, 348] width 147 height 337
click at [681, 368] on body "🎁 Gagnez jusqu'à 100 euros de cadeaux Entrez votre mail et tentez votre chance …" at bounding box center [751, 377] width 1220 height 2609
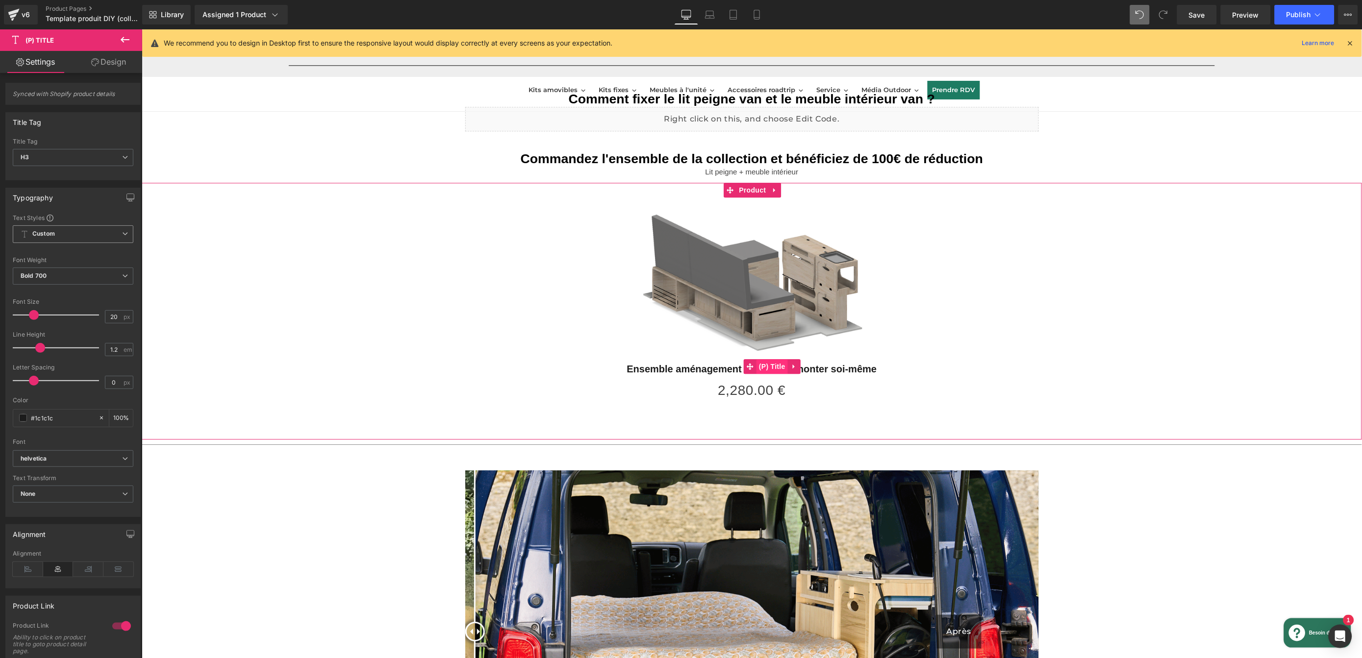
click at [761, 370] on div "Ensemble aménagement van en L à monter soi-même (P) Title" at bounding box center [751, 366] width 1210 height 23
drag, startPoint x: 755, startPoint y: 390, endPoint x: 743, endPoint y: 389, distance: 11.8
click at [755, 390] on link "(P) Price" at bounding box center [740, 390] width 47 height 15
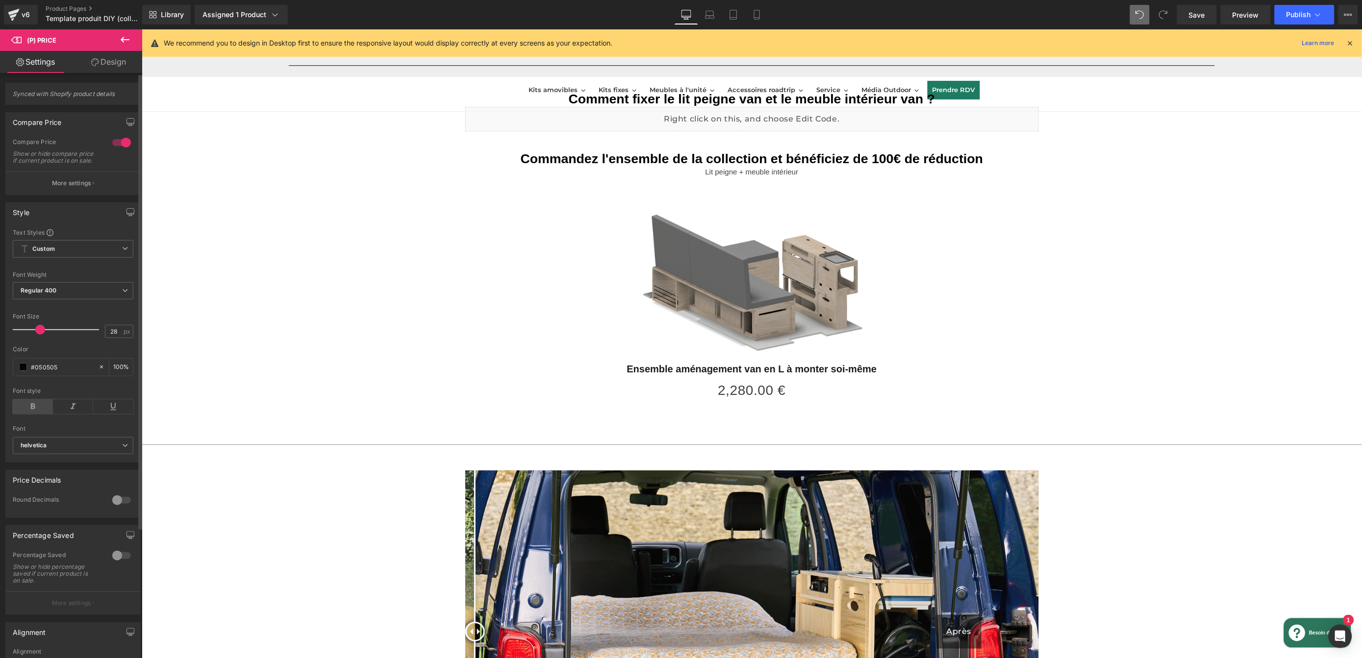
click at [27, 414] on icon at bounding box center [33, 407] width 40 height 15
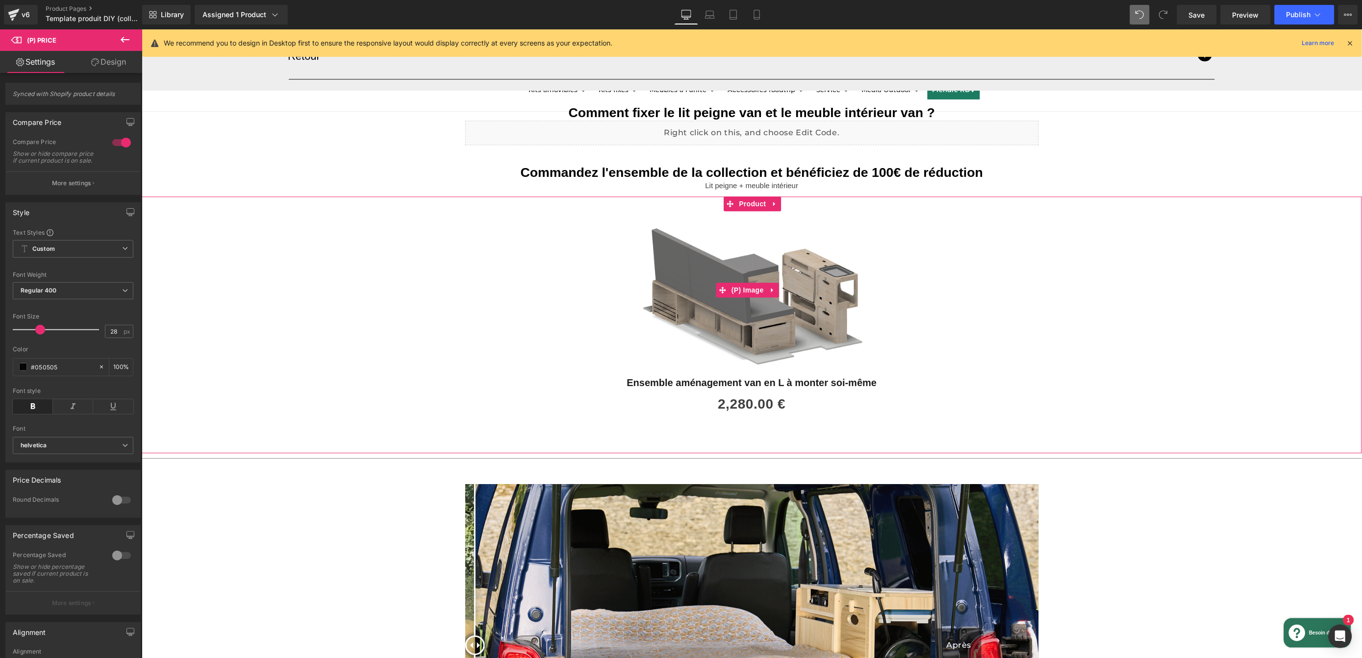
scroll to position [942, 0]
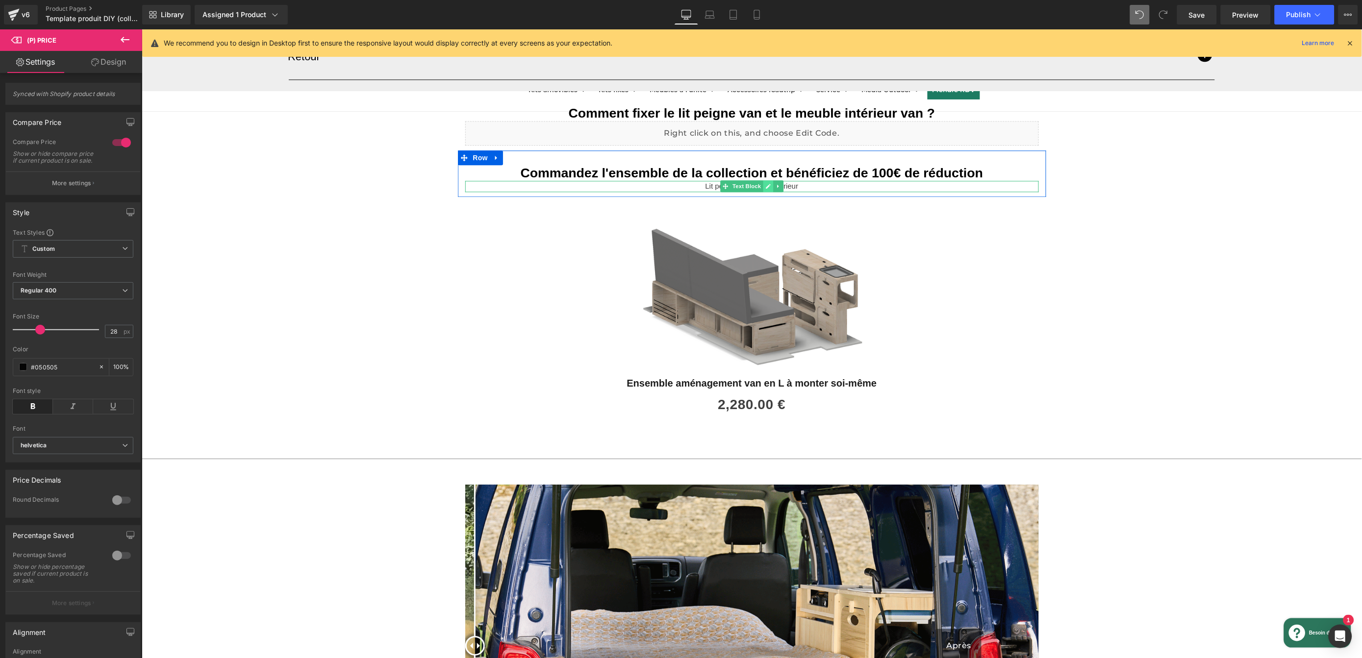
click at [765, 187] on icon at bounding box center [767, 186] width 5 height 6
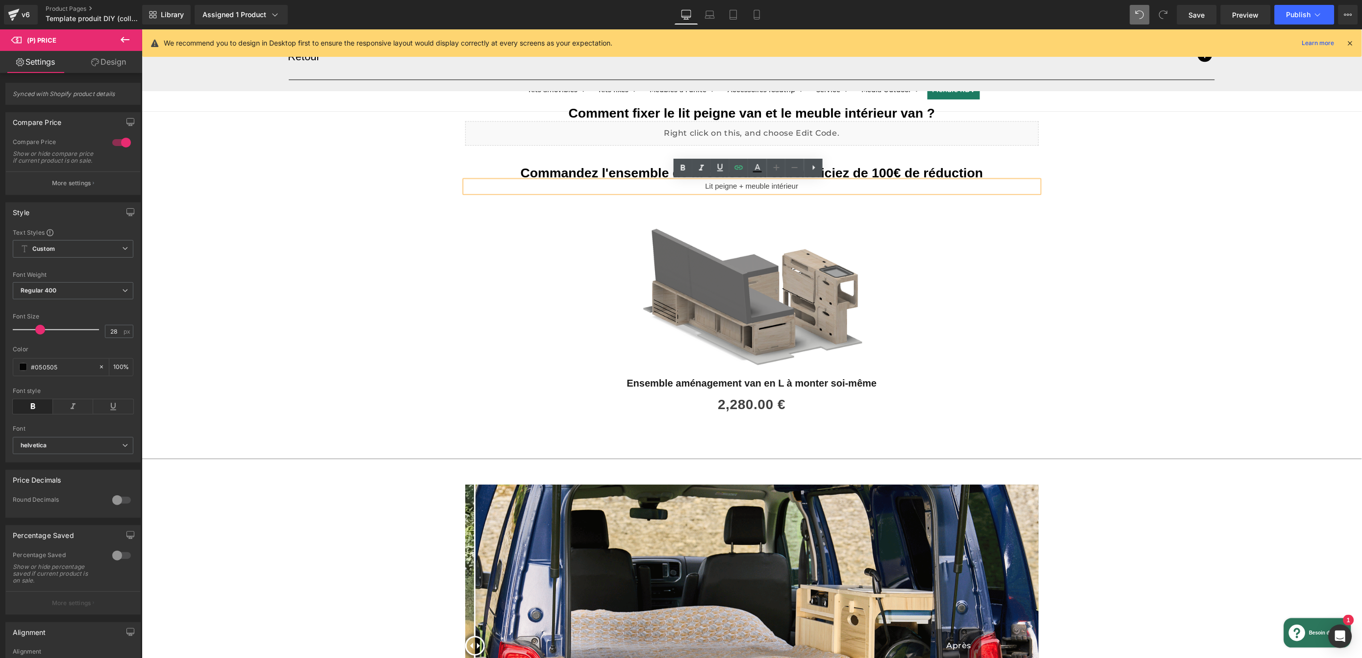
click at [724, 187] on p "Lit peigne + meuble intérieur" at bounding box center [752, 185] width 574 height 11
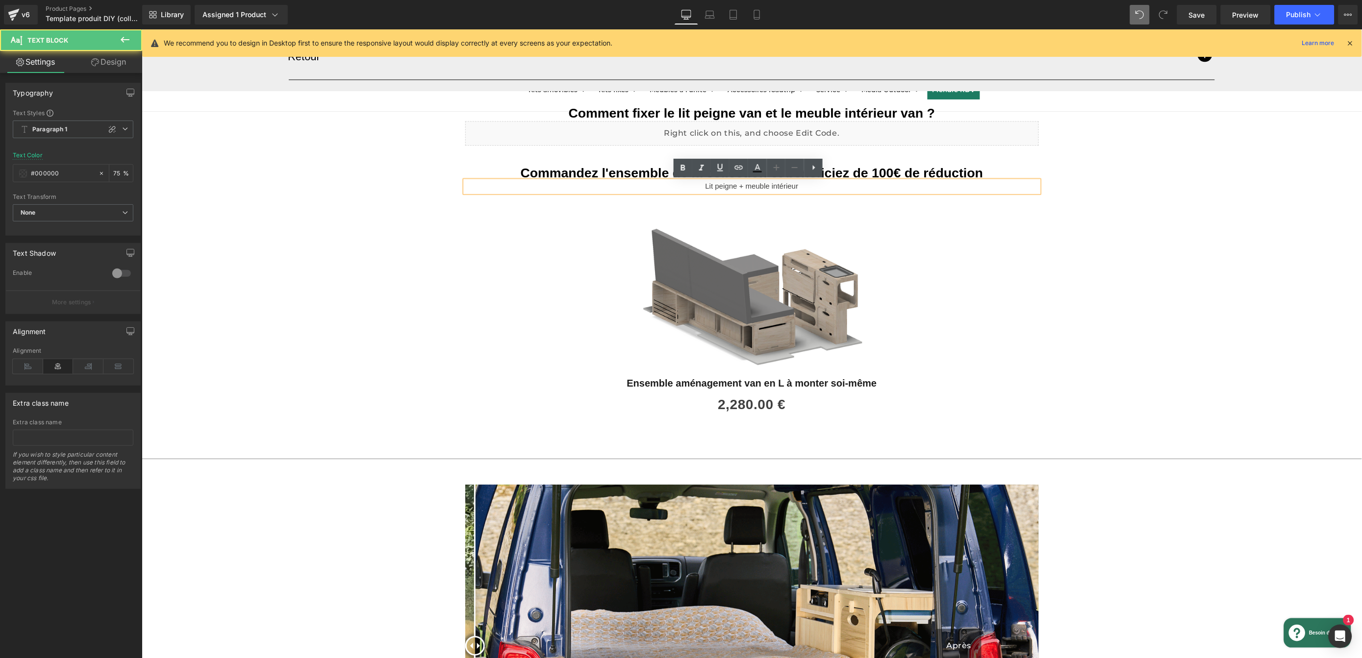
drag, startPoint x: 730, startPoint y: 187, endPoint x: 736, endPoint y: 187, distance: 5.9
click at [730, 187] on p "Lit peigne + meuble intérieur" at bounding box center [752, 185] width 574 height 11
click at [824, 191] on p "Lit peigne van en L + meuble intérieur" at bounding box center [752, 185] width 574 height 11
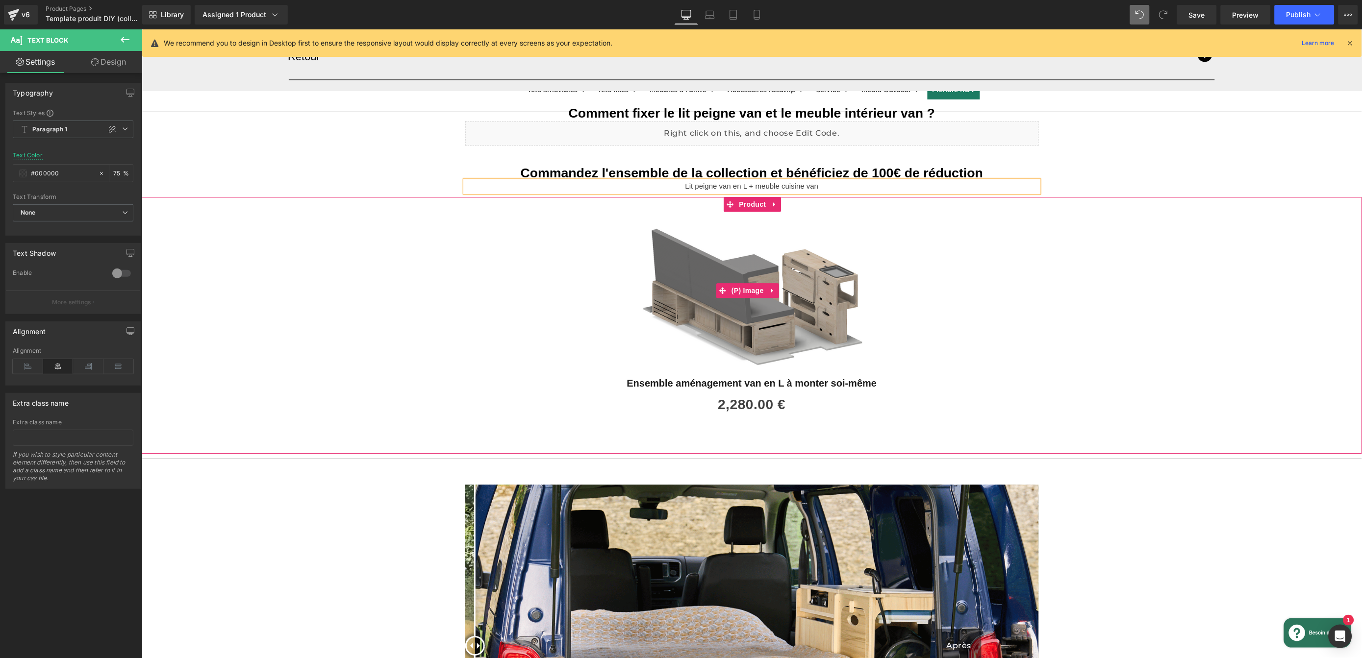
click at [1094, 267] on div "Sale Off" at bounding box center [751, 290] width 1210 height 158
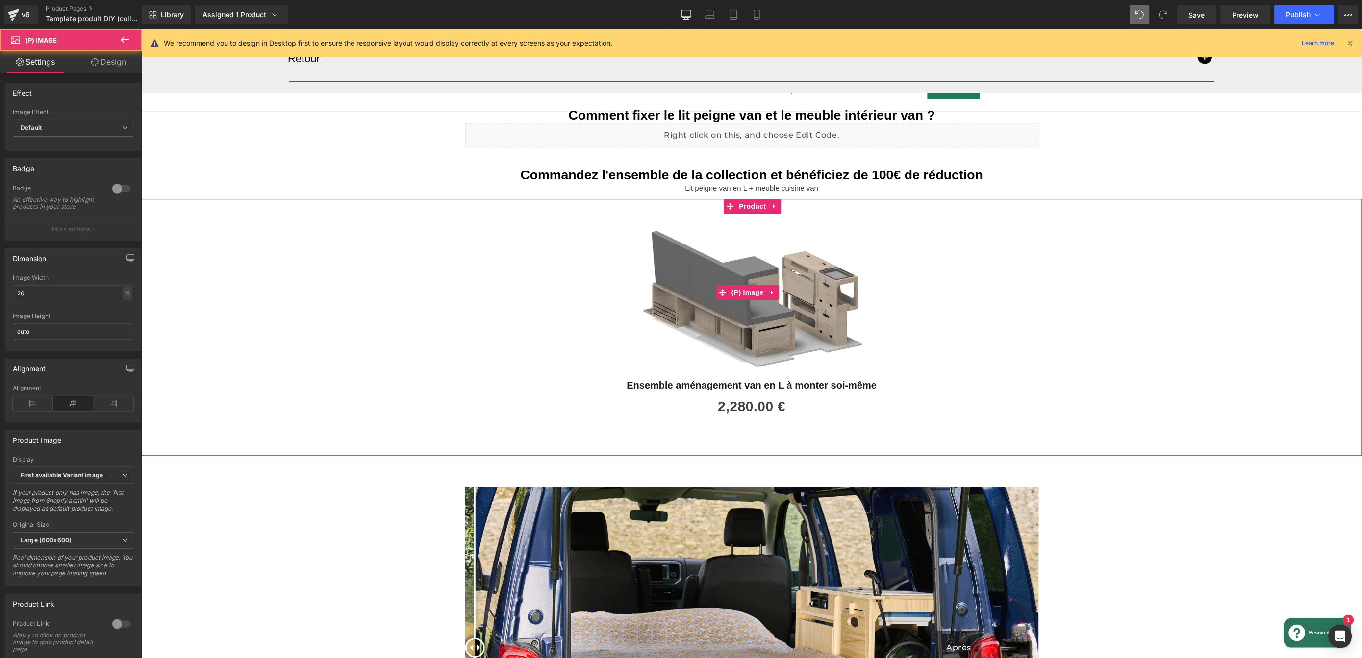
scroll to position [939, 0]
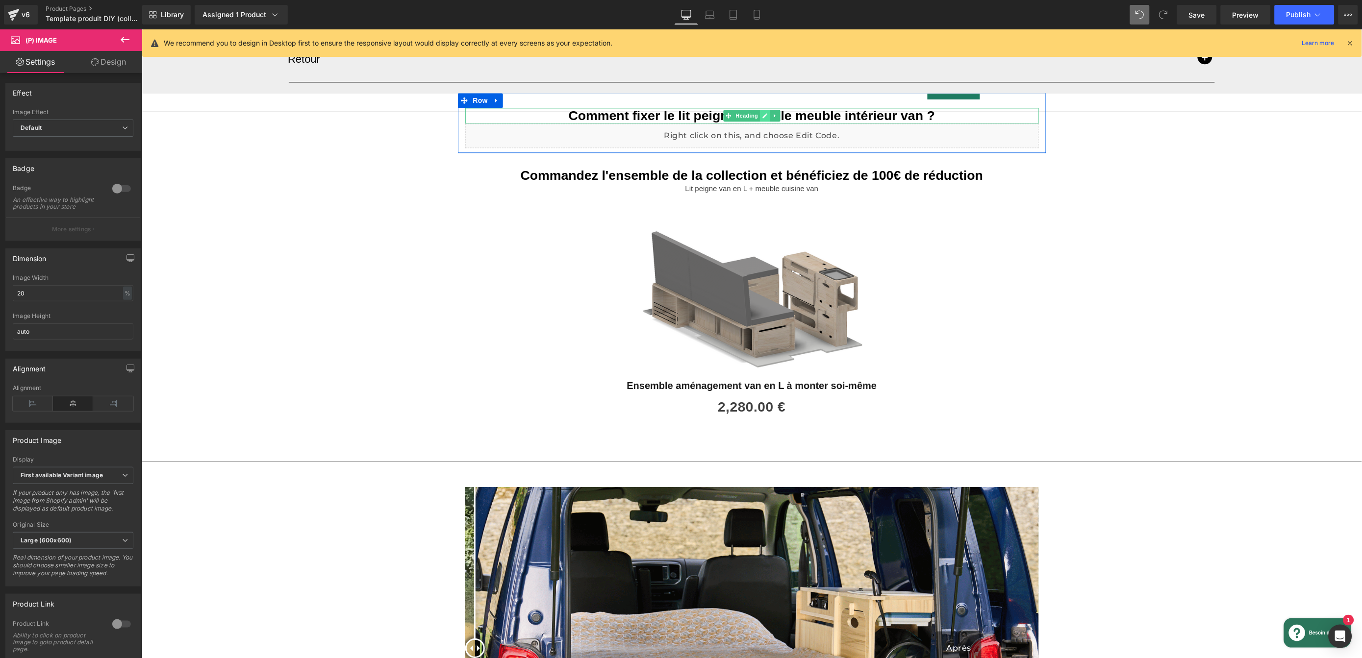
click at [762, 117] on icon at bounding box center [764, 115] width 5 height 6
click at [755, 117] on strong "Comment fixer le lit peigne van et le meuble intérieur van ?" at bounding box center [751, 115] width 366 height 15
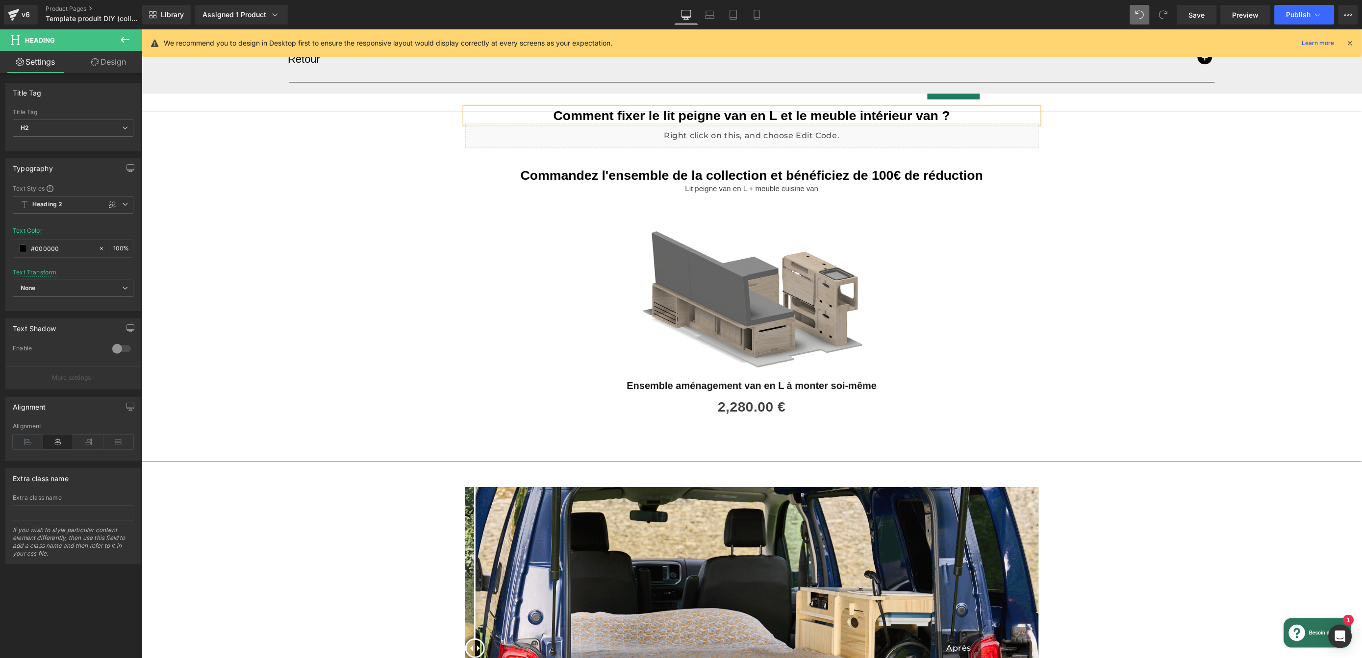
click at [915, 116] on strong "Comment fixer le lit peigne van en L et le meuble intérieur van ?" at bounding box center [751, 115] width 397 height 15
drag, startPoint x: 913, startPoint y: 116, endPoint x: 946, endPoint y: 116, distance: 32.4
click at [913, 116] on strong "Comment fixer le lit peigne van en L et le meuble intérieur van ?" at bounding box center [751, 115] width 397 height 15
click at [754, 12] on icon at bounding box center [757, 15] width 10 height 10
type input "#ffffff"
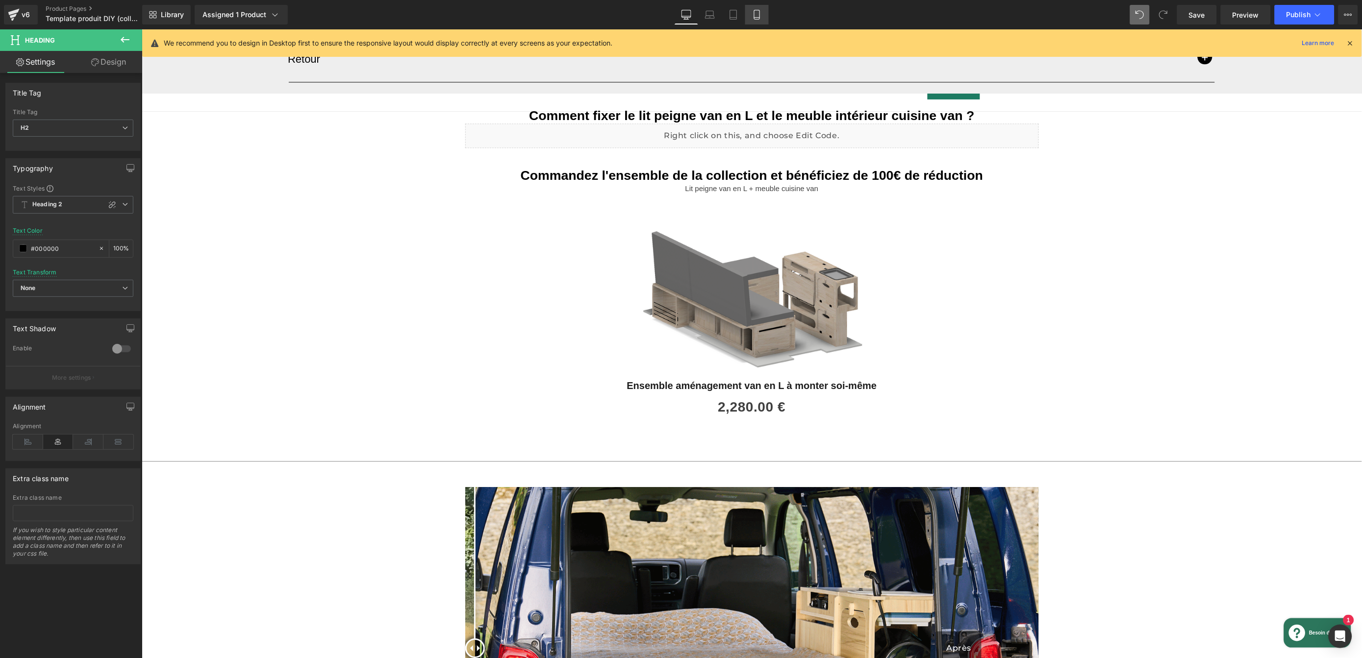
type input "80"
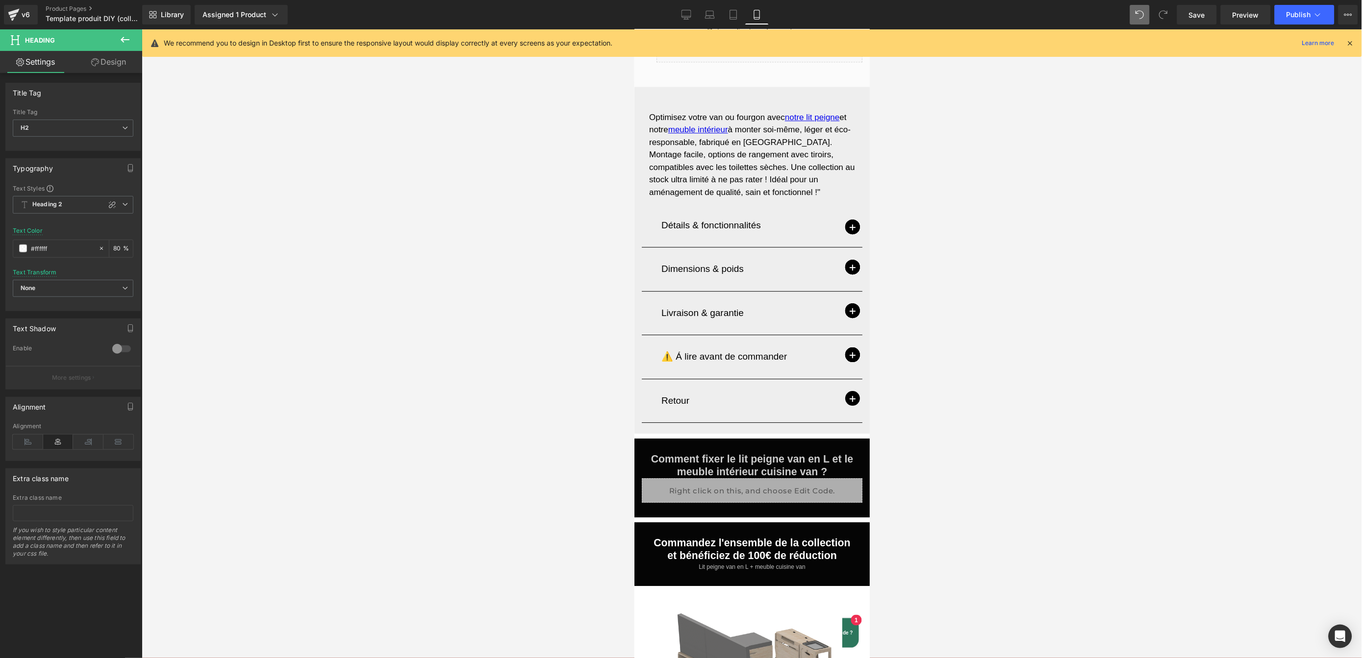
scroll to position [1123, 0]
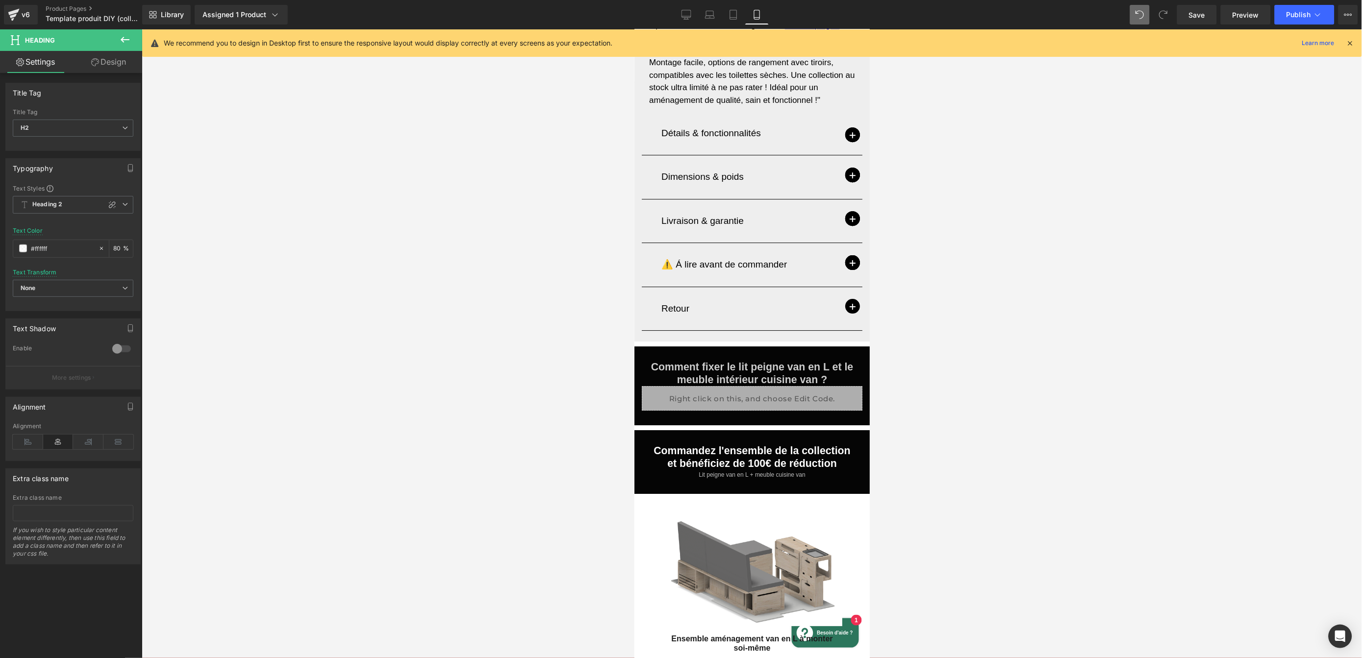
click at [959, 389] on div at bounding box center [752, 343] width 1220 height 629
click at [856, 351] on div "Comment fixer le lit peigne van en L et le meuble intérieur cuisine van ? Headi…" at bounding box center [751, 380] width 235 height 59
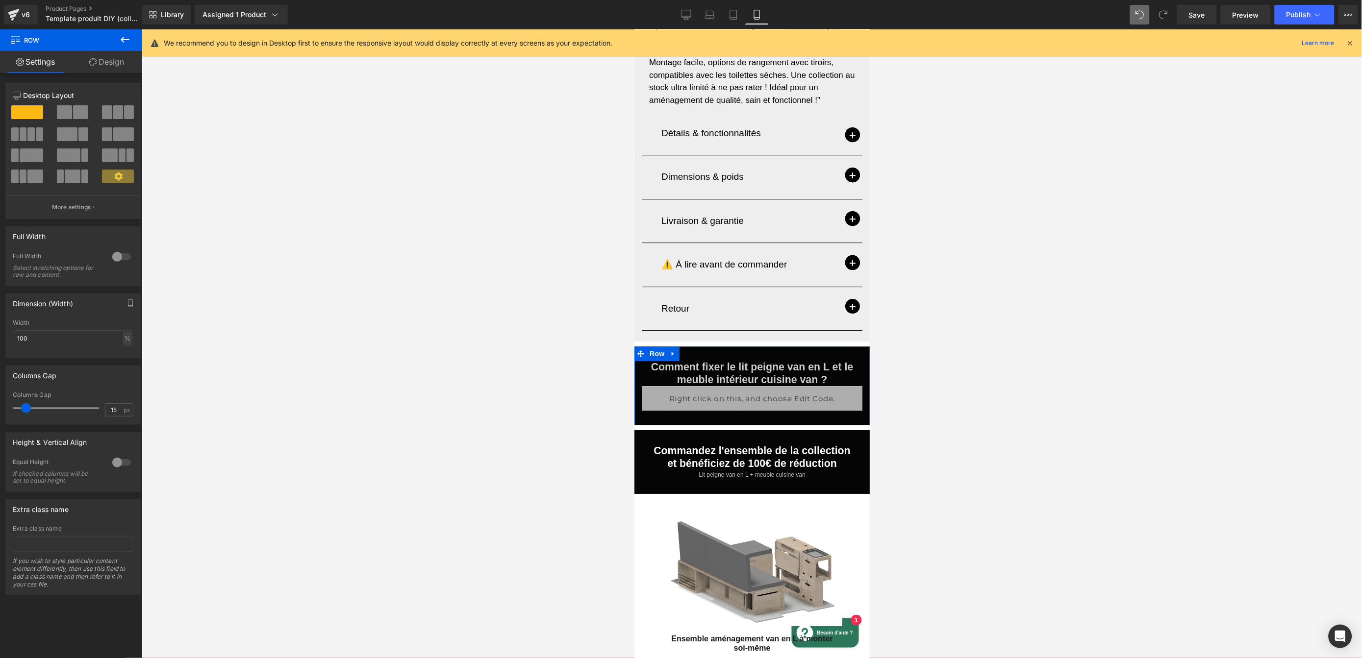
click at [121, 66] on link "Design" at bounding box center [106, 62] width 71 height 22
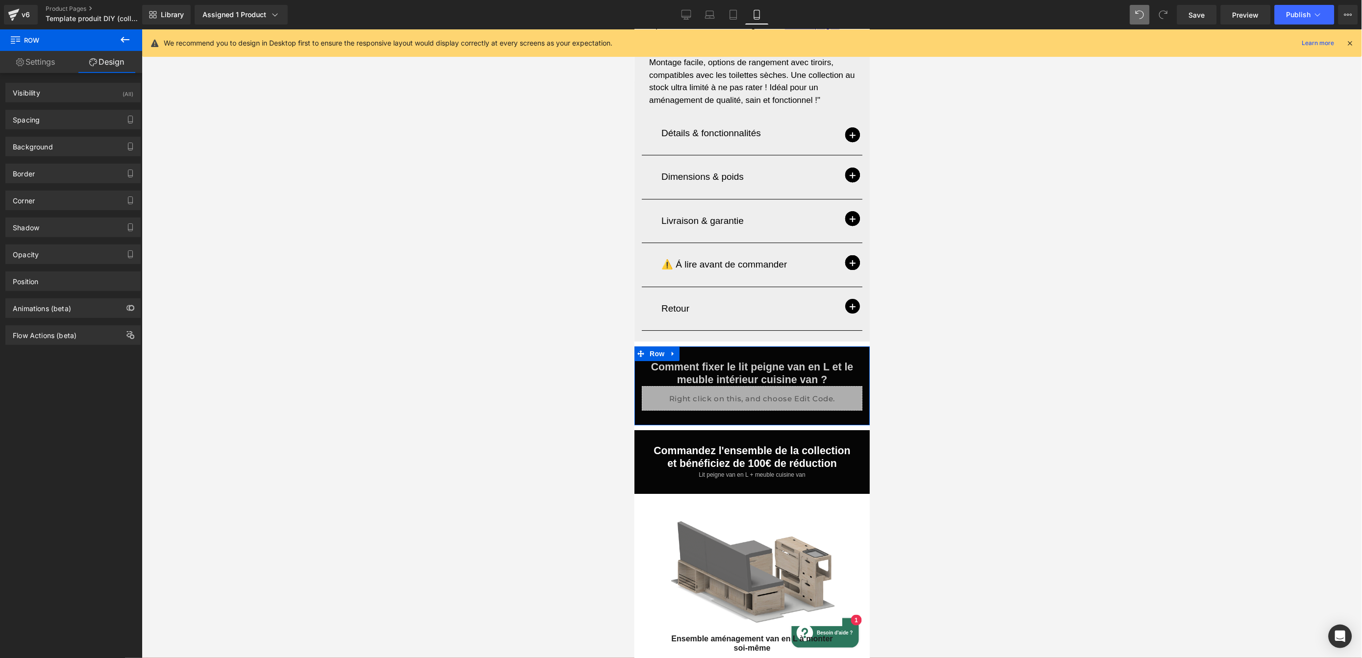
type input "#050505"
type input "100"
click at [77, 148] on div "Background" at bounding box center [73, 146] width 134 height 19
click at [22, 209] on span at bounding box center [23, 209] width 8 height 8
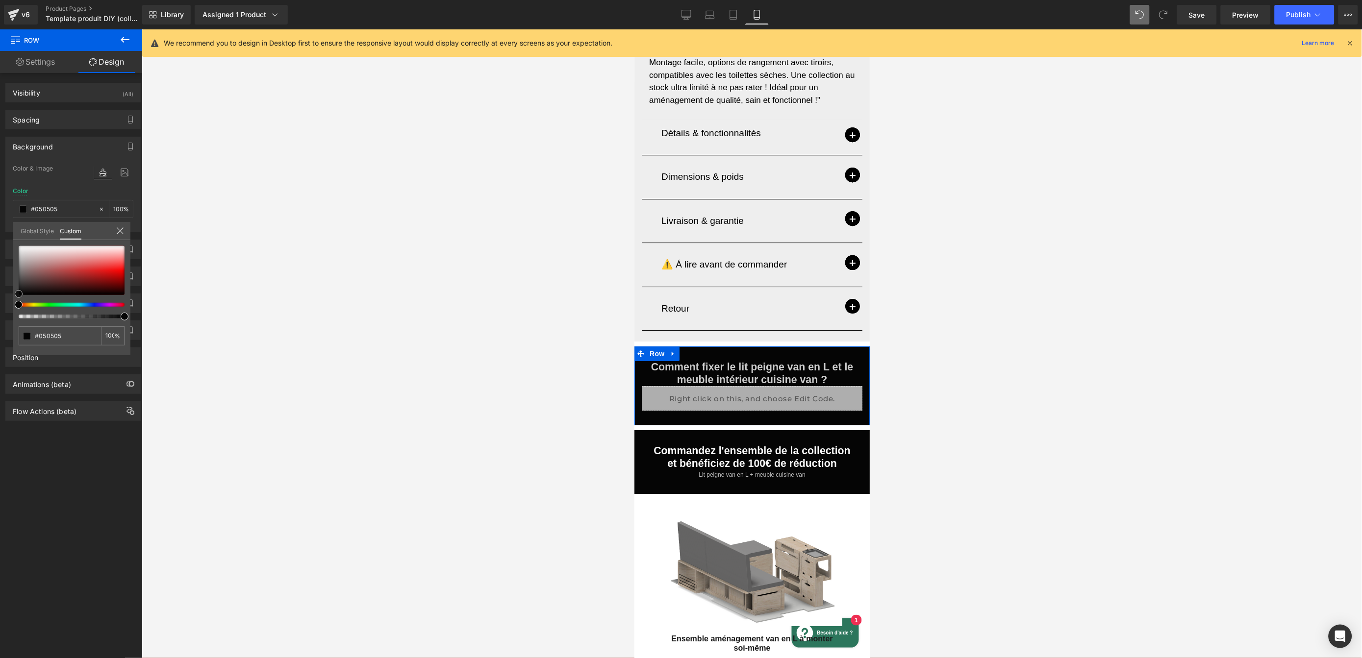
type input "#c23636"
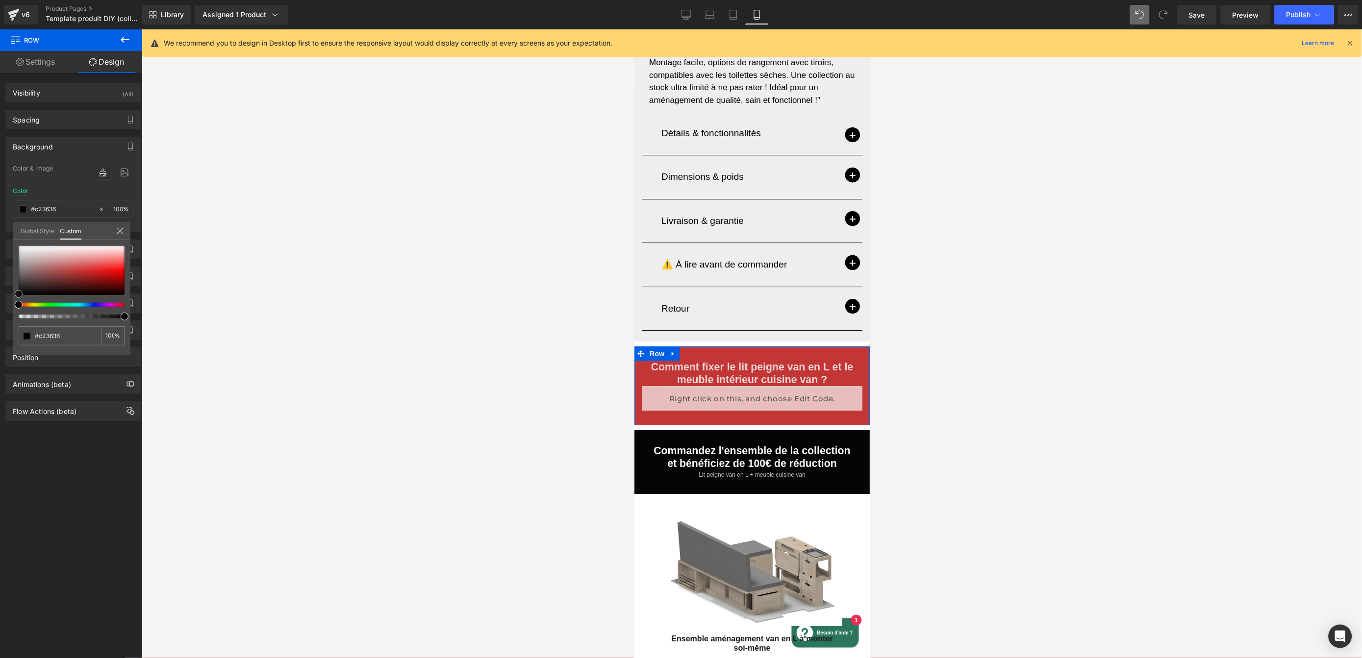
type input "#ba5353"
type input "#bb7676"
type input "#c09a9a"
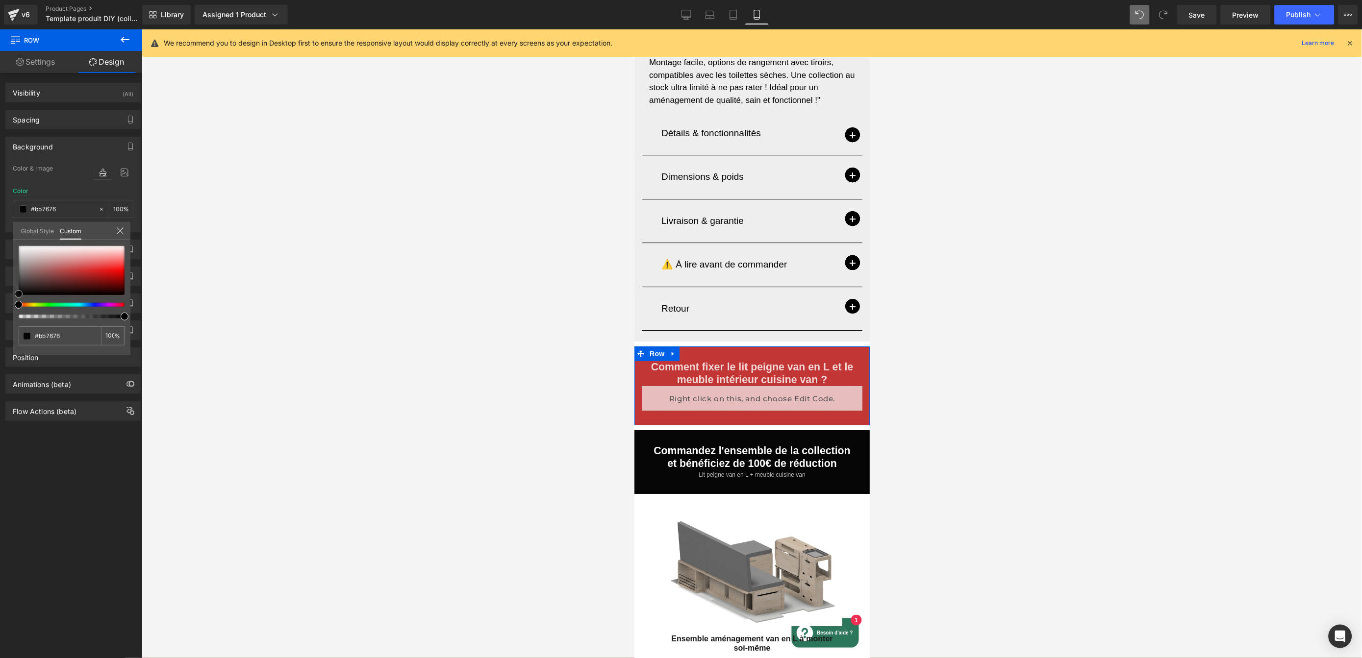
type input "#c09a9a"
type input "#cbbcbc"
type input "#dbd6d6"
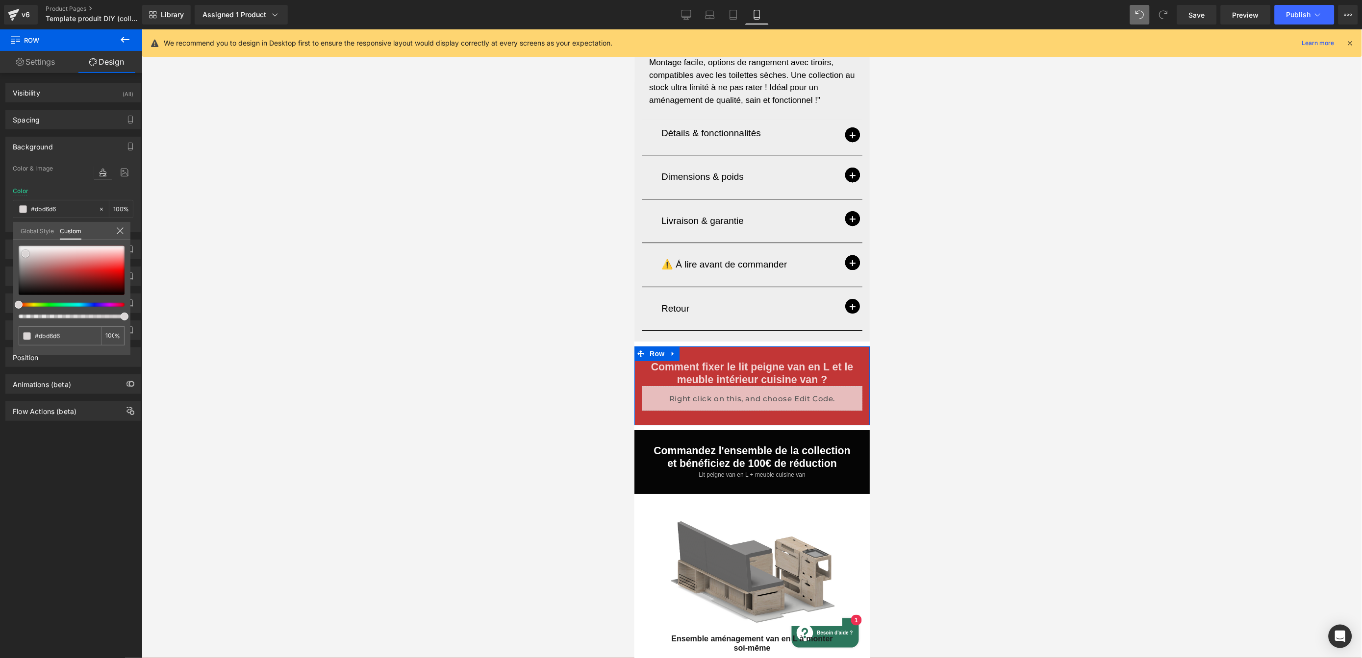
type input "#ededed"
type input "#ffffff"
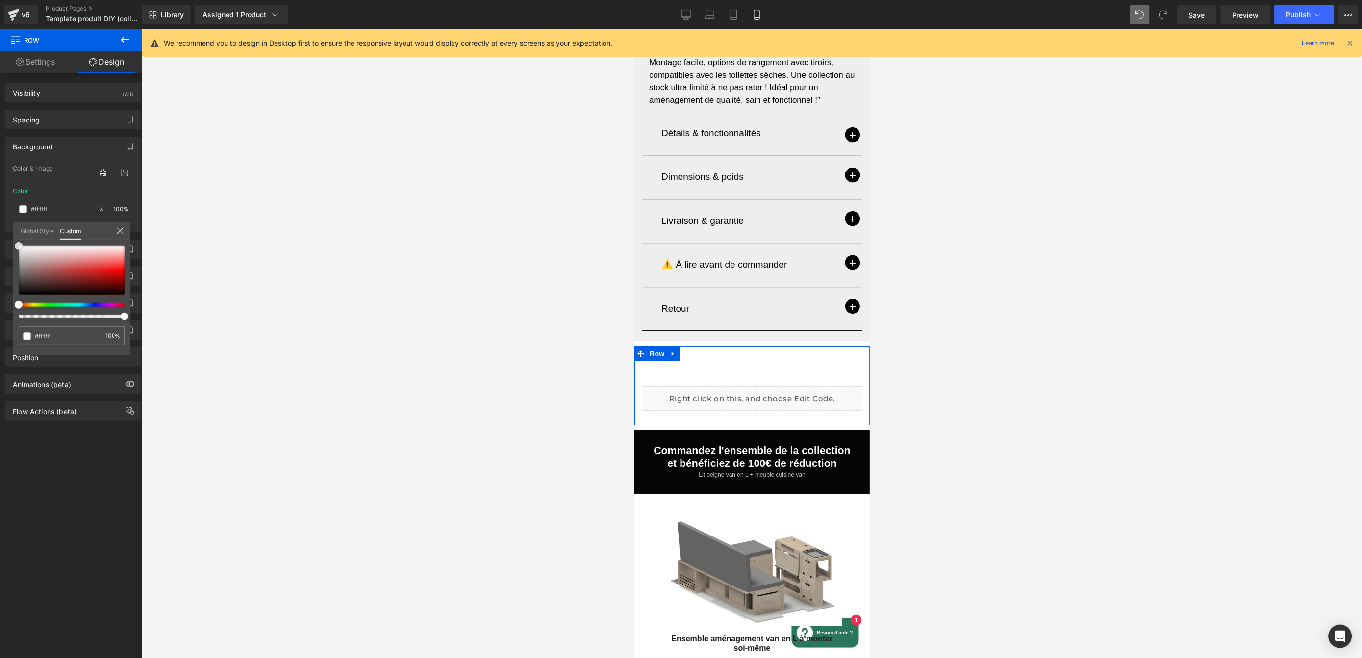
drag, startPoint x: 70, startPoint y: 271, endPoint x: 7, endPoint y: 241, distance: 69.7
click at [7, 232] on div "Background Color & Image color rgba(255, 255, 255, 1) Color #ffffff 100 % Image…" at bounding box center [73, 180] width 147 height 103
click at [131, 38] on button at bounding box center [125, 40] width 34 height 22
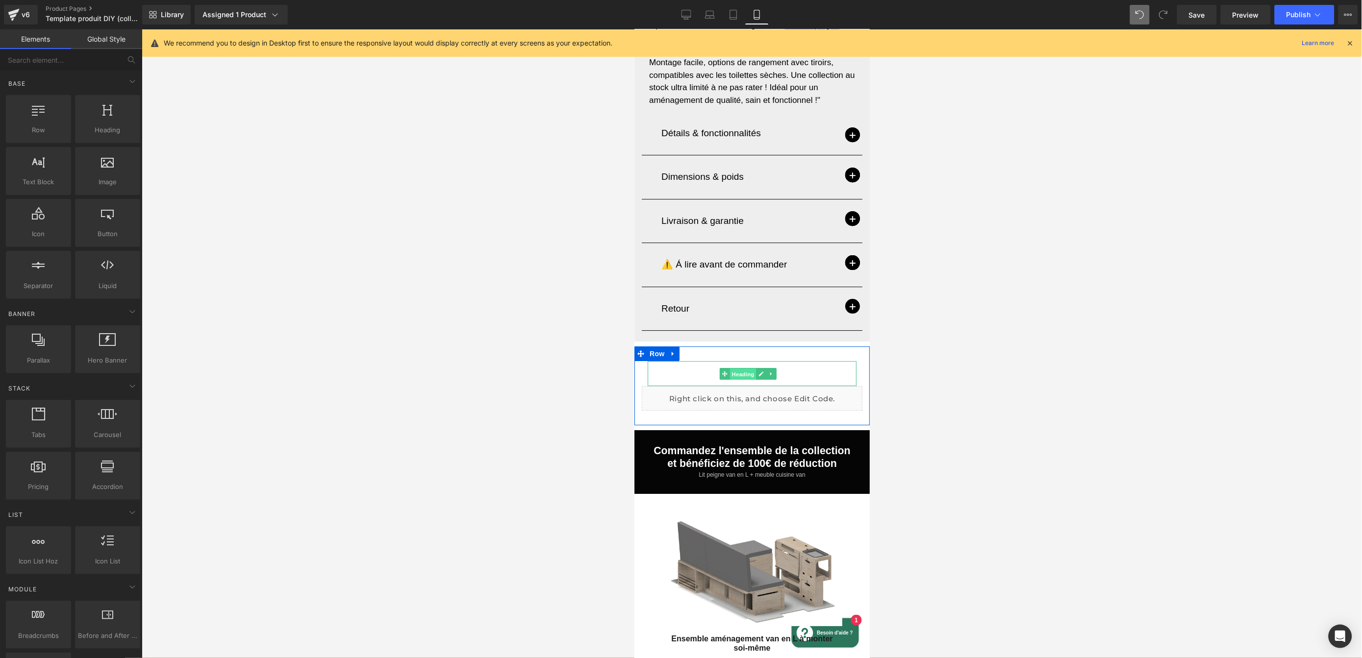
click at [744, 361] on div "Comment fixer le lit peigne van en L et le meuble intérieur cuisine van ? Headi…" at bounding box center [751, 373] width 209 height 25
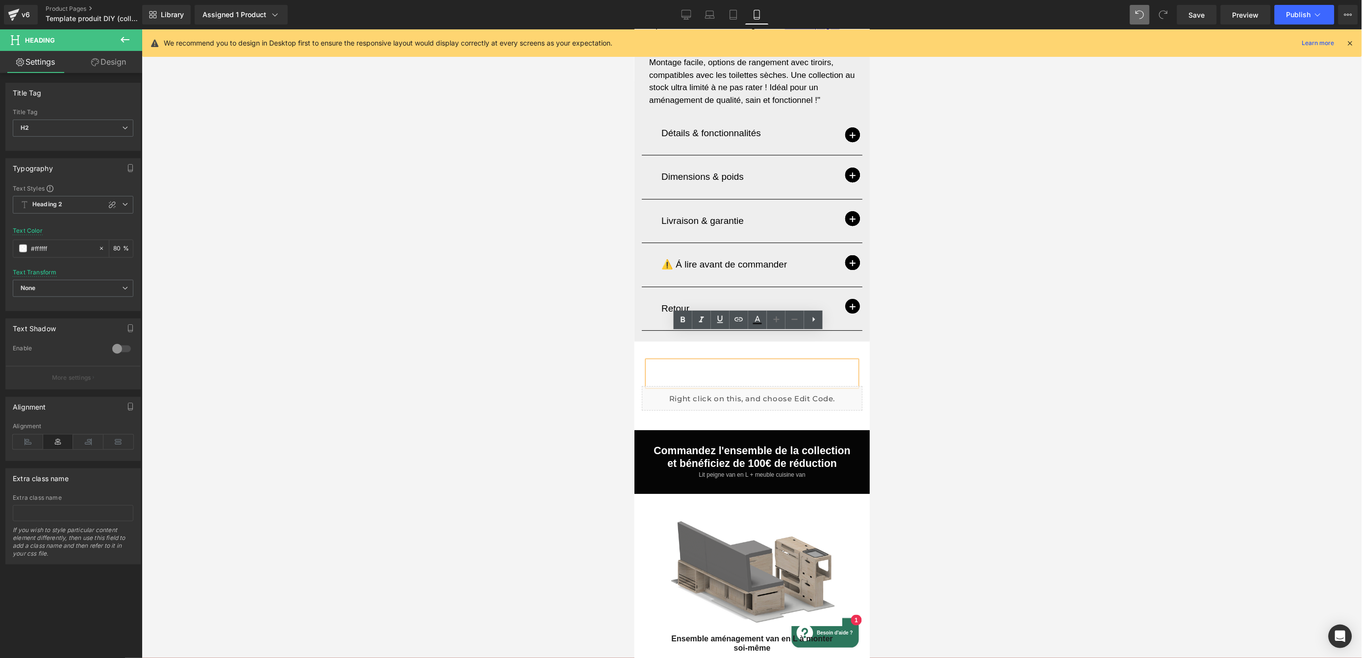
click at [772, 361] on strong "Comment fixer le lit peigne van en L et le meuble intérieur cuisine van ?" at bounding box center [752, 373] width 202 height 25
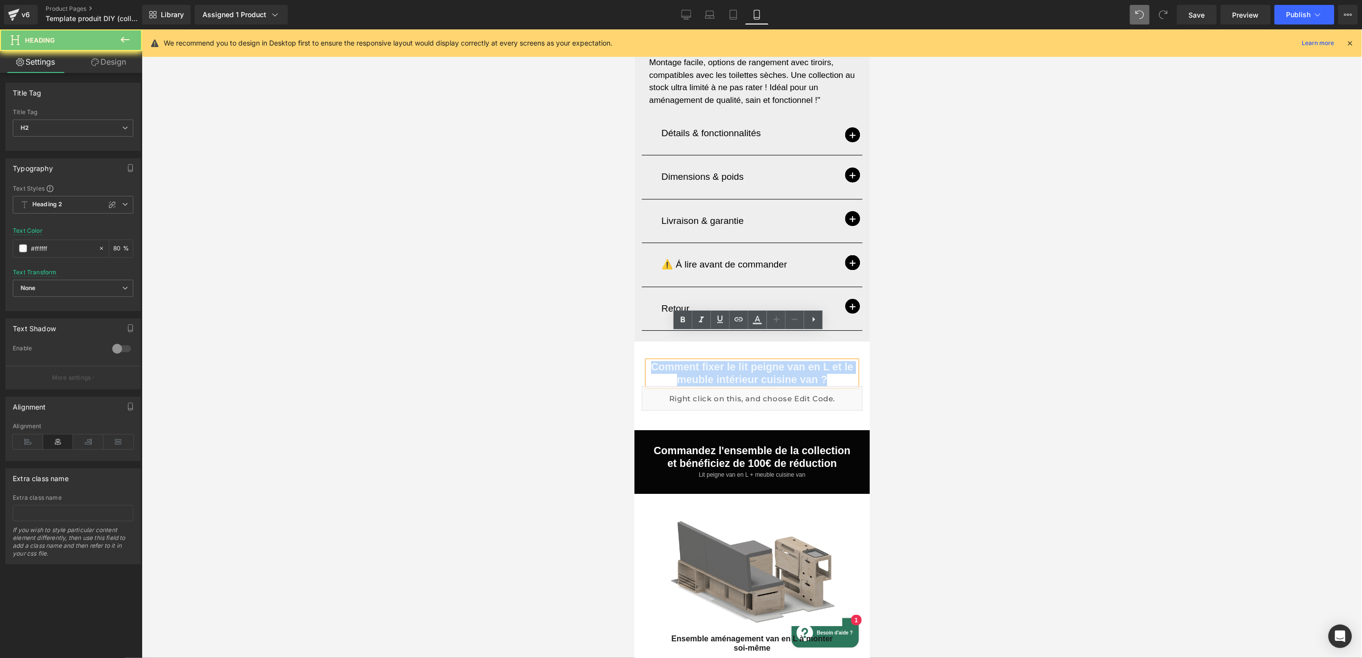
click at [772, 361] on strong "Comment fixer le lit peigne van en L et le meuble intérieur cuisine van ?" at bounding box center [752, 373] width 202 height 25
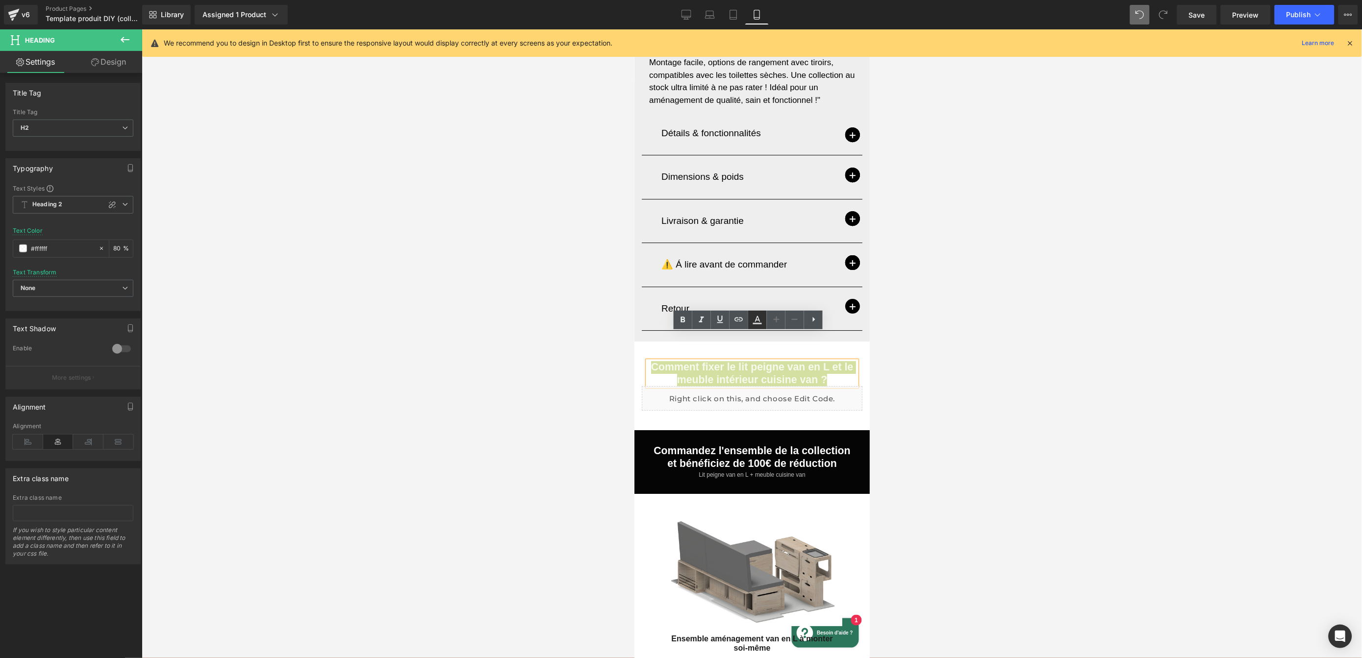
click at [761, 319] on icon at bounding box center [758, 320] width 12 height 12
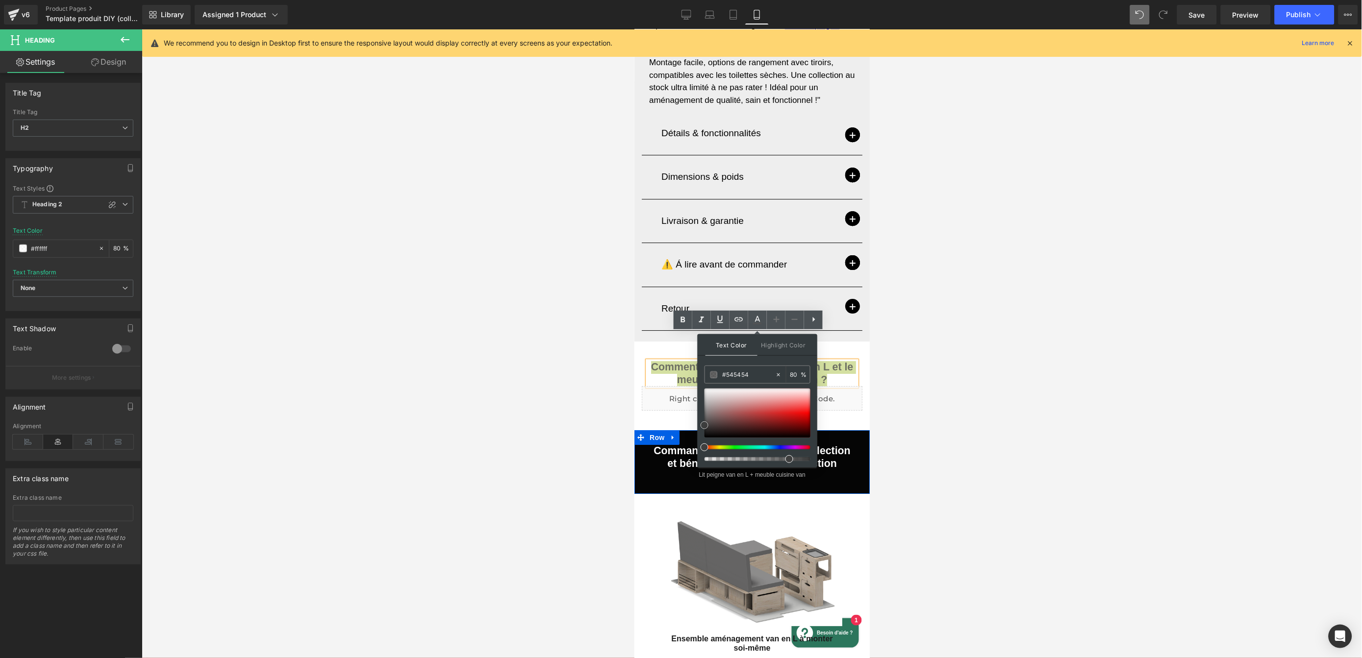
drag, startPoint x: 1371, startPoint y: 423, endPoint x: 684, endPoint y: 452, distance: 687.5
type input "#000000"
drag, startPoint x: 706, startPoint y: 427, endPoint x: 776, endPoint y: 457, distance: 75.8
click at [707, 446] on div at bounding box center [758, 425] width 106 height 73
click at [1067, 489] on div at bounding box center [752, 343] width 1220 height 629
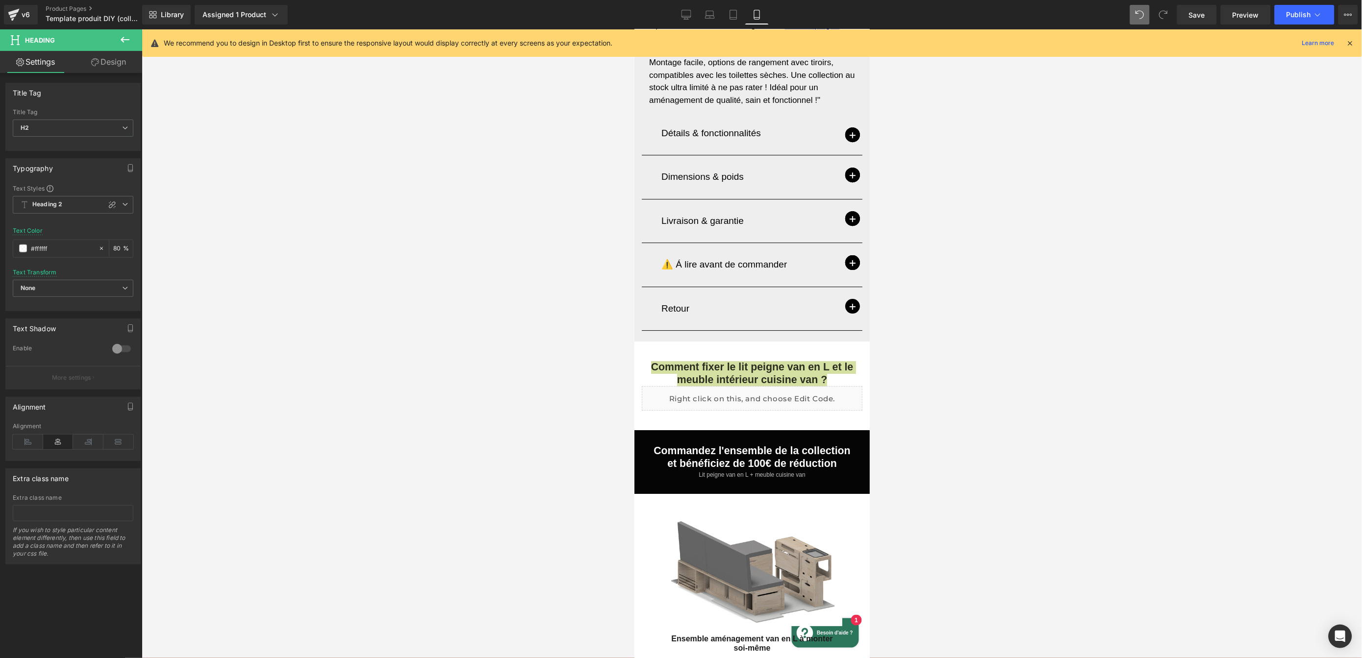
click at [1067, 489] on div at bounding box center [752, 343] width 1220 height 629
click at [1032, 453] on div at bounding box center [752, 343] width 1220 height 629
click at [947, 480] on div at bounding box center [752, 343] width 1220 height 629
click at [771, 626] on div "Ensemble aménagement van en L à monter soi-même (P) Title" at bounding box center [752, 641] width 226 height 30
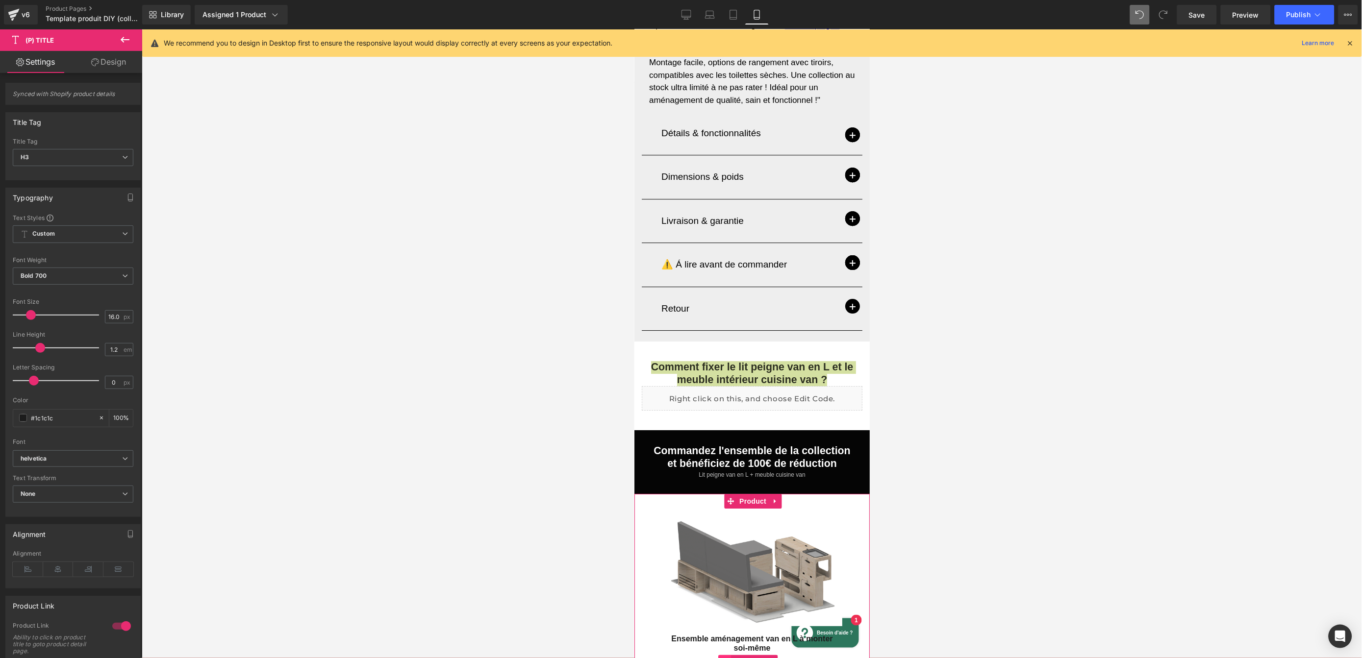
click at [754, 655] on link "(P) Price" at bounding box center [741, 662] width 47 height 15
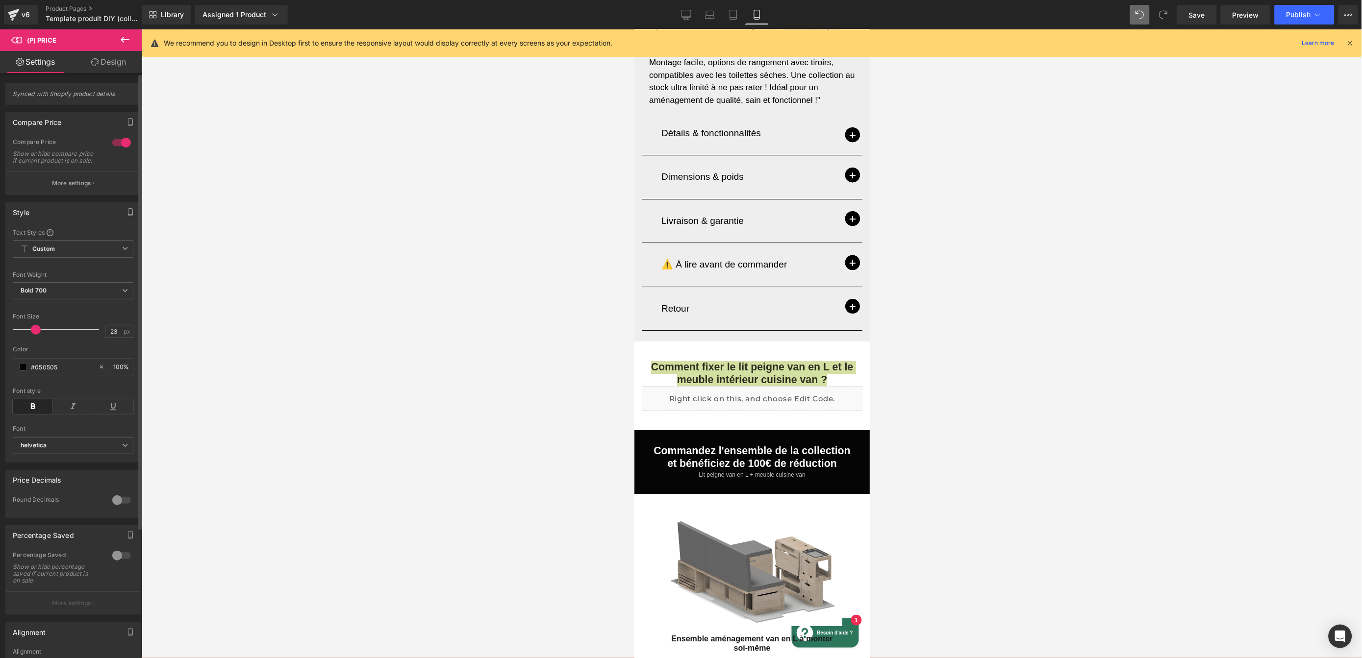
type input "24"
drag, startPoint x: 28, startPoint y: 337, endPoint x: 41, endPoint y: 335, distance: 12.4
click at [38, 335] on span at bounding box center [37, 330] width 10 height 10
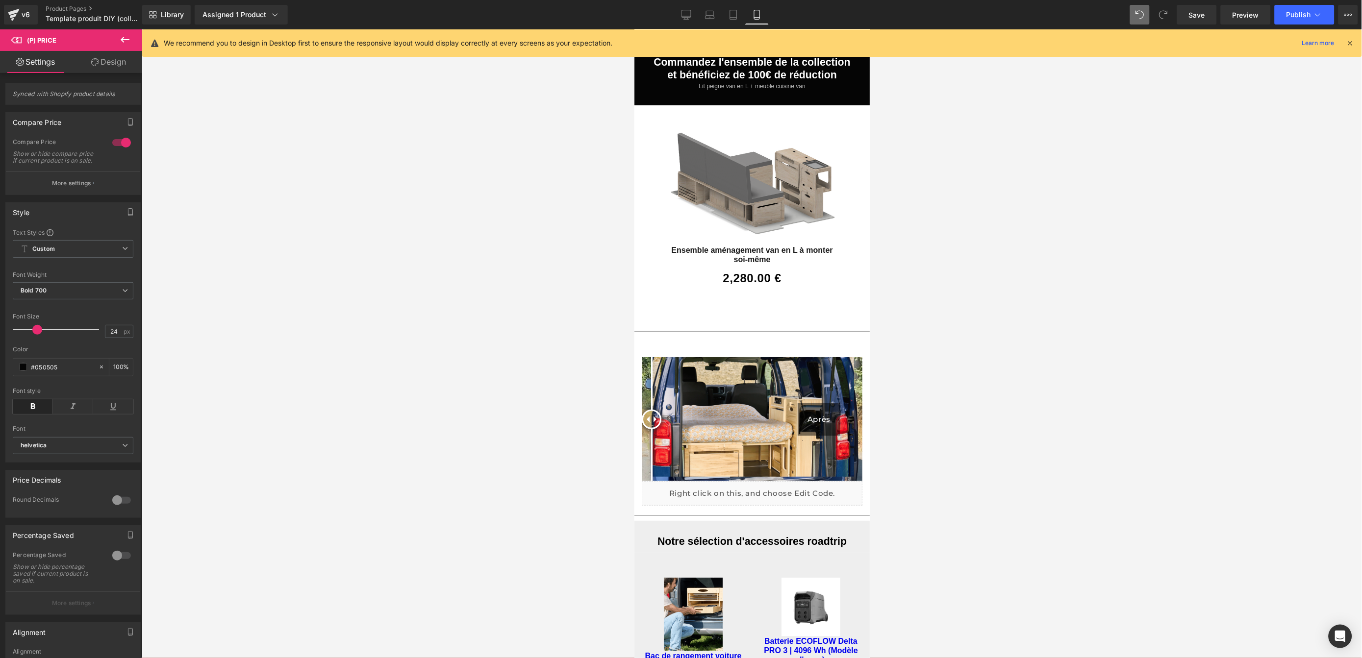
scroll to position [1515, 0]
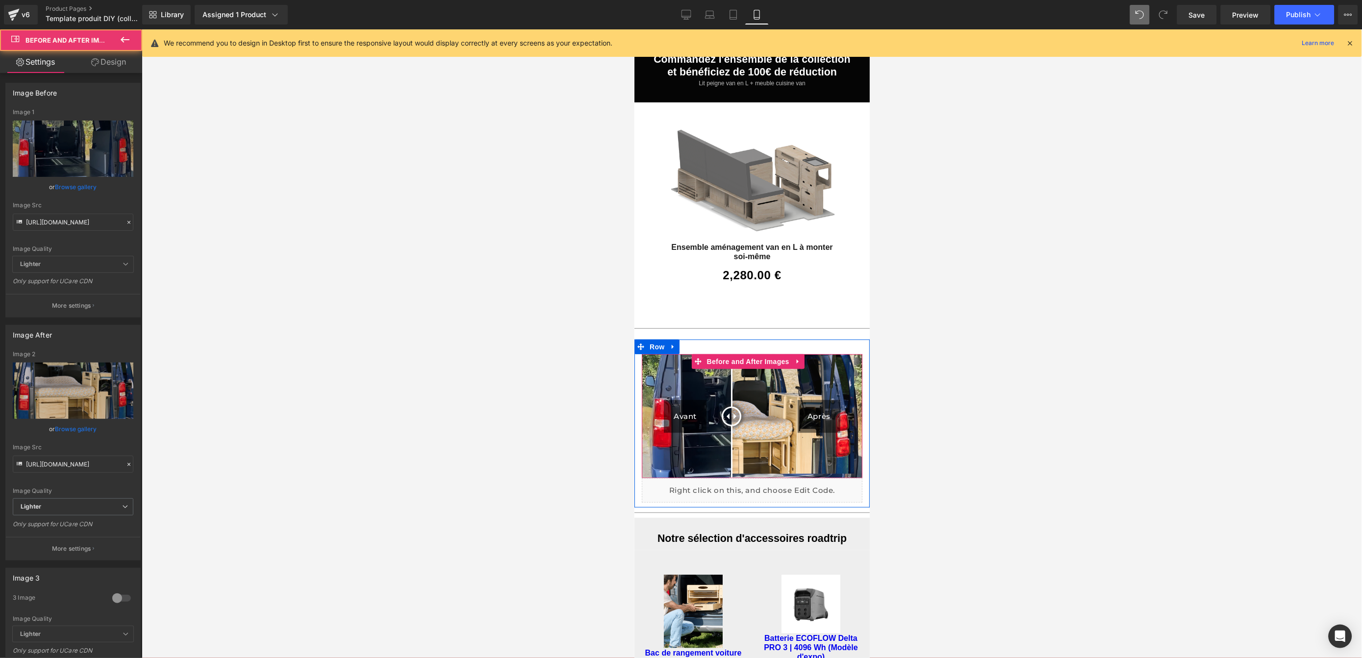
drag, startPoint x: 654, startPoint y: 385, endPoint x: 731, endPoint y: 395, distance: 78.1
click at [731, 406] on div at bounding box center [731, 416] width 20 height 20
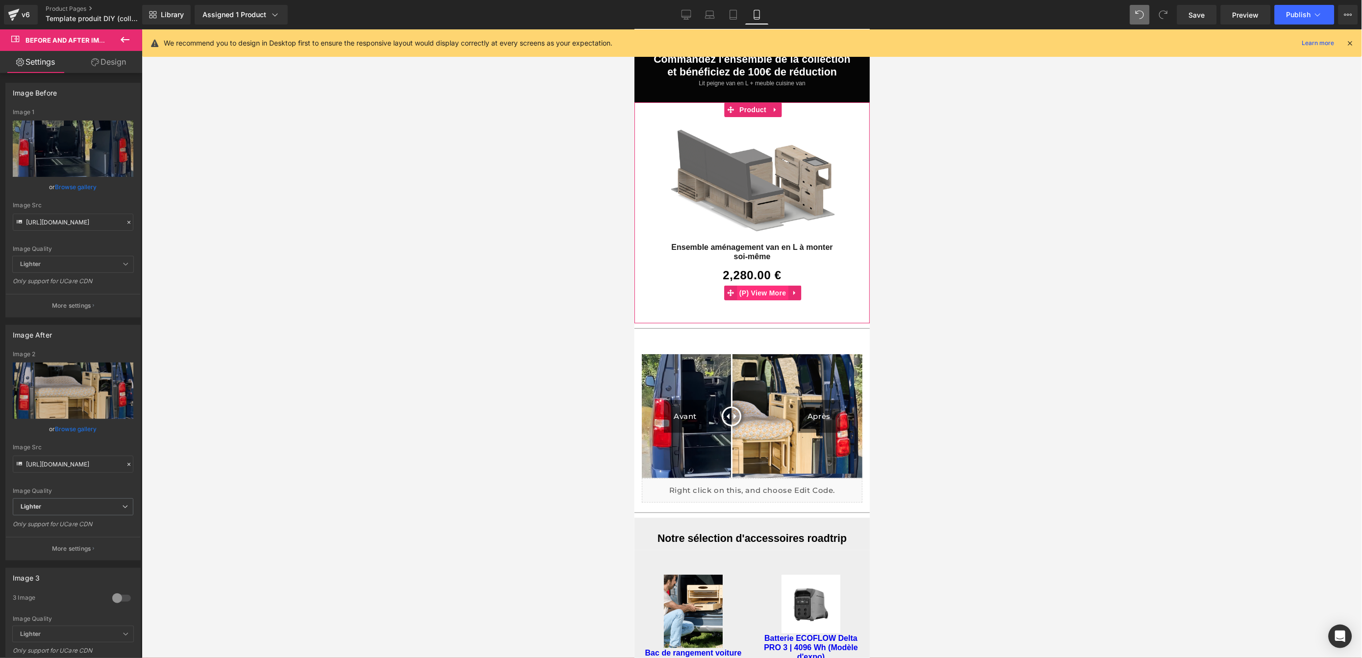
click at [762, 285] on div "En savoir + (P) View More" at bounding box center [752, 296] width 226 height 23
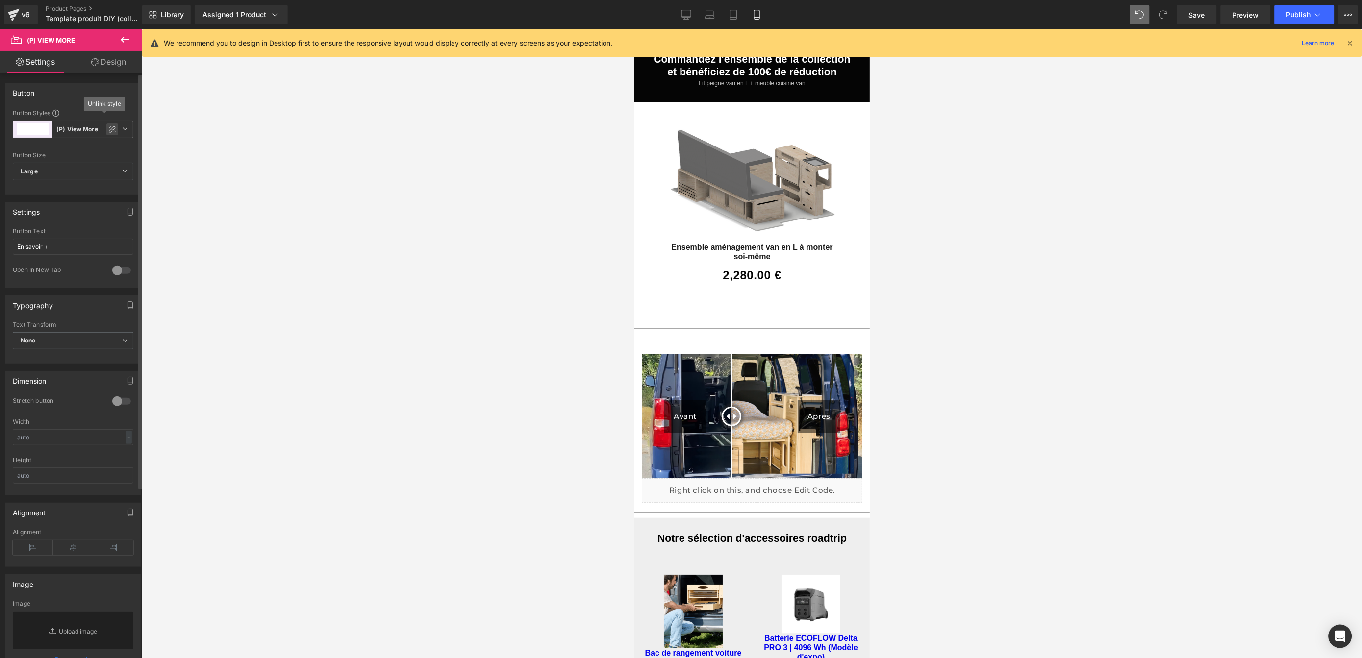
click at [112, 133] on icon at bounding box center [112, 130] width 8 height 8
type input "Brand Color"
type input "Color 1"
type input "Color 7"
type input "Color 1"
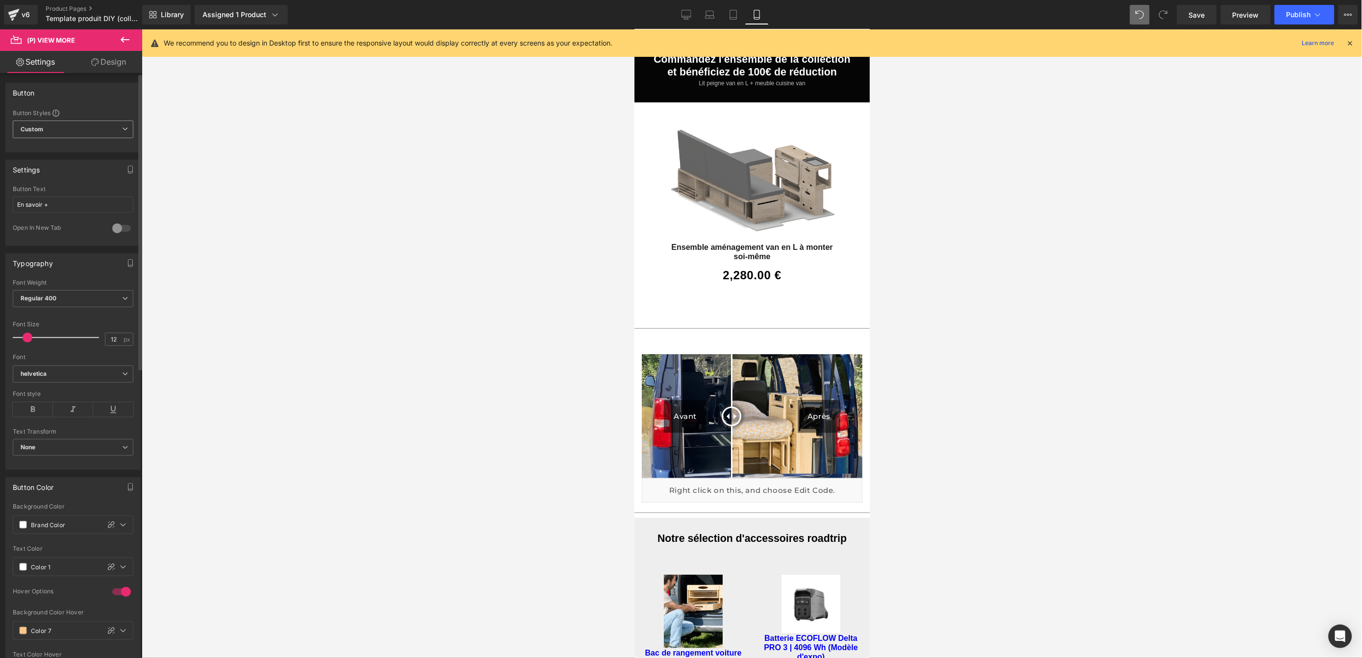
click at [80, 131] on span "Custom" at bounding box center [73, 130] width 121 height 18
click at [80, 130] on span "Custom" at bounding box center [71, 130] width 117 height 18
click at [740, 286] on link "En savoir +" at bounding box center [751, 297] width 64 height 22
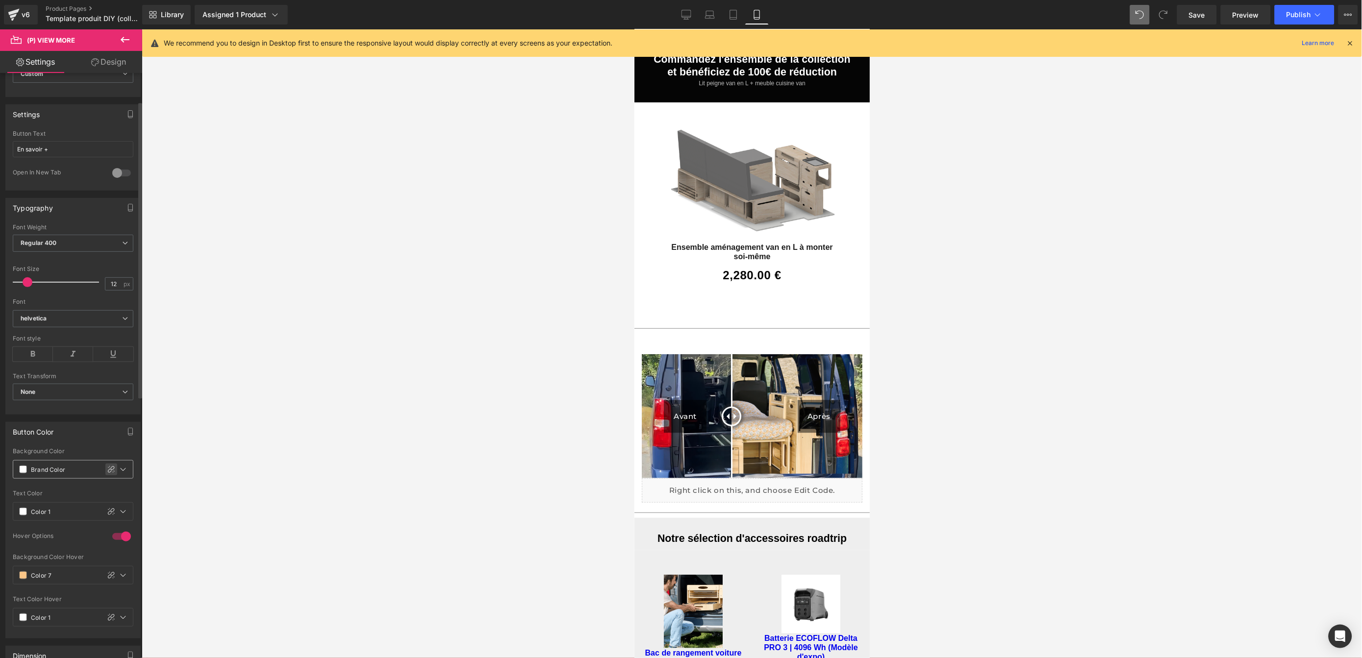
click at [109, 475] on div at bounding box center [111, 470] width 12 height 12
type input "#ffffff"
type input "100"
click at [107, 511] on icon at bounding box center [111, 511] width 8 height 8
type input "#ffffff"
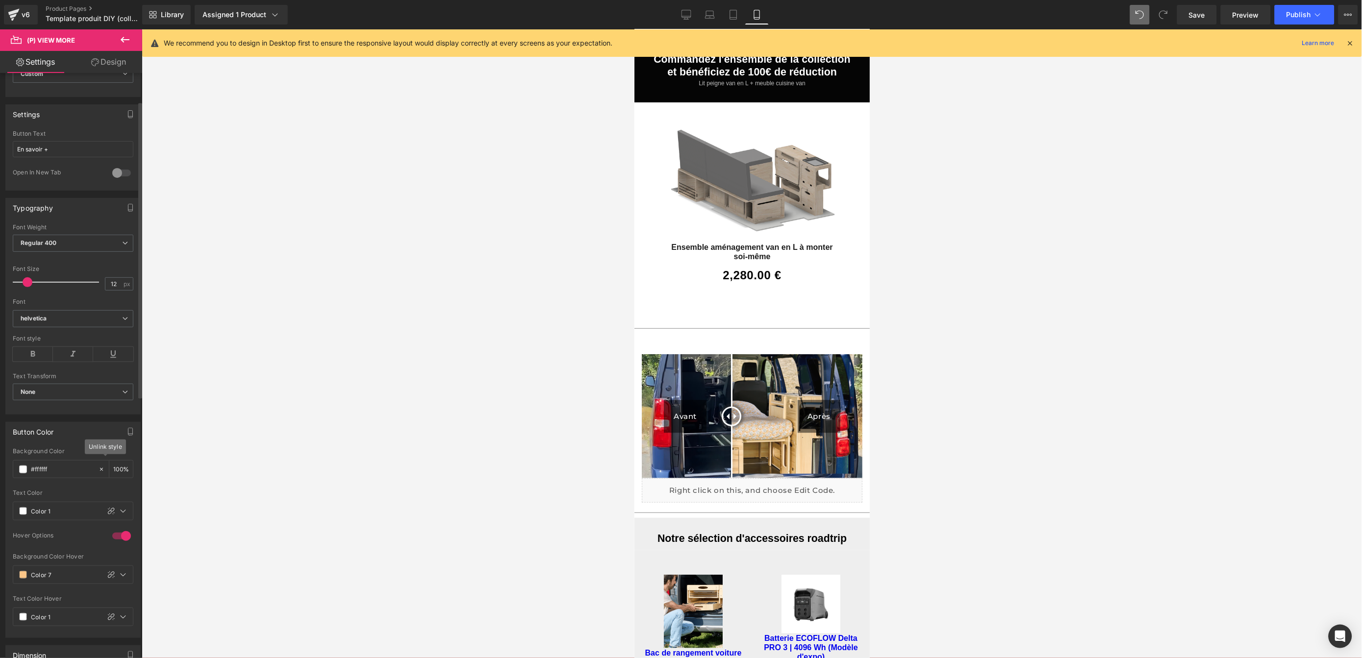
type input "100"
click at [23, 471] on span at bounding box center [23, 470] width 8 height 8
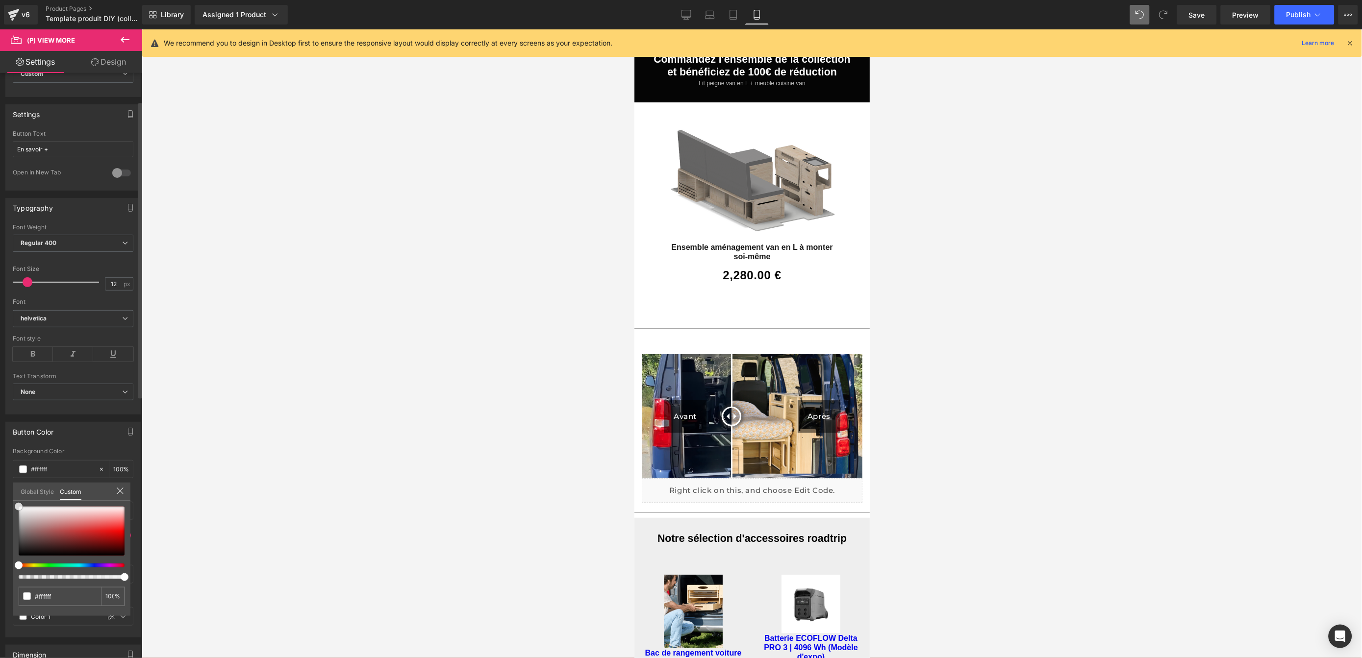
type input "#ab8686"
type input "#897070"
type input "#1c1c1c"
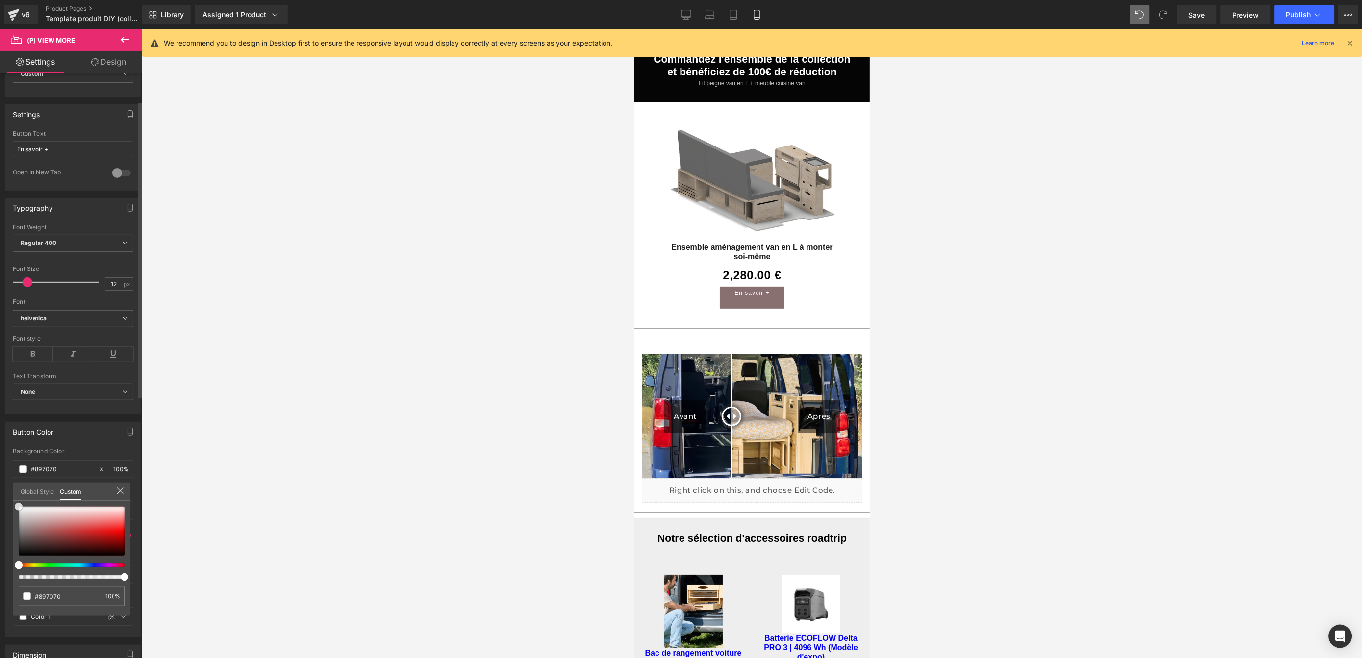
type input "#1c1c1c"
type input "#0a0a0a"
type input "#020202"
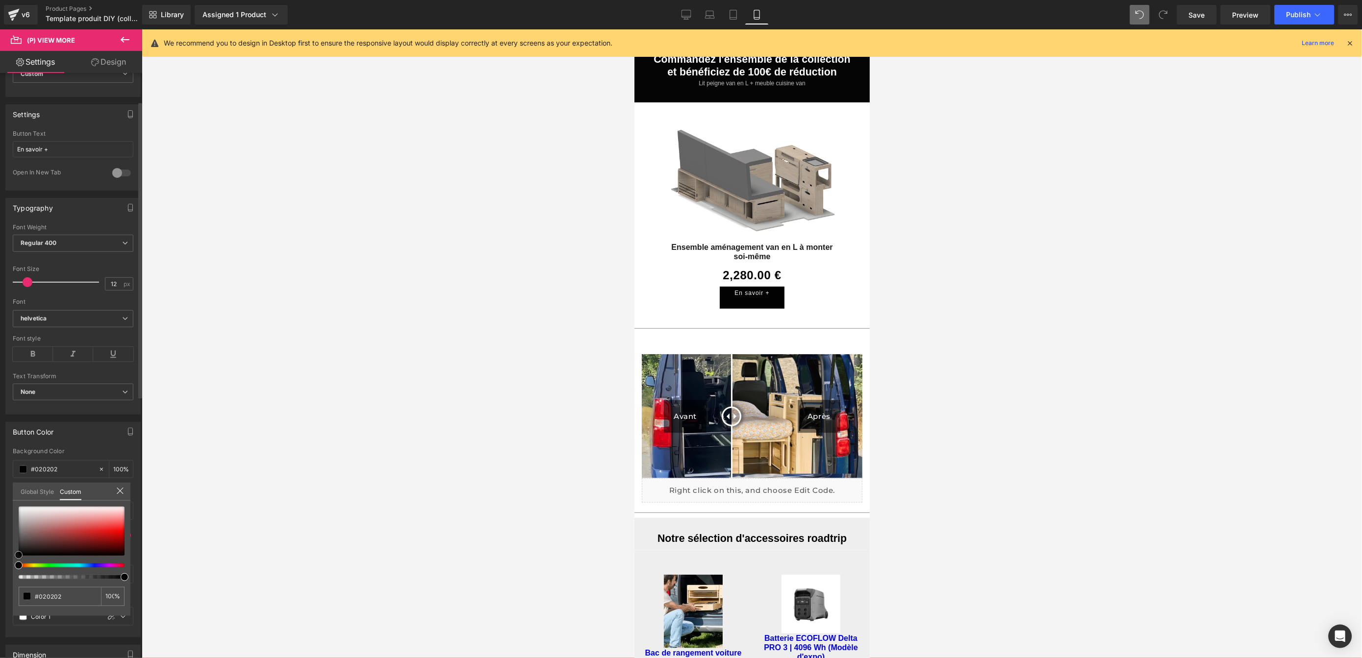
drag, startPoint x: 37, startPoint y: 526, endPoint x: 6, endPoint y: 556, distance: 43.3
click at [6, 556] on div "Button Color rgba(2, 2, 2, 1) Background Color #020202 100 % #ffffff Text Color…" at bounding box center [73, 526] width 147 height 223
click at [758, 267] on body "🎁 Gagnez jusqu'à 100 euros de cadeaux Entrez votre mail et tentez votre chance …" at bounding box center [751, 131] width 235 height 3234
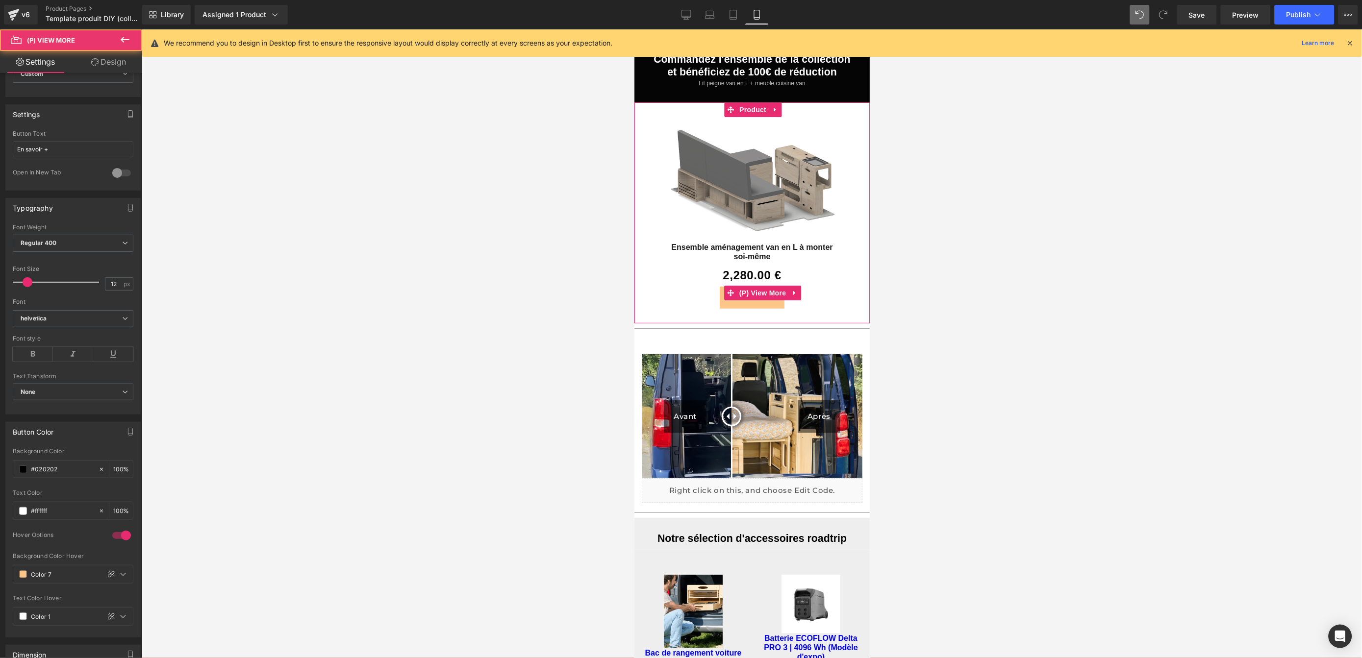
click at [756, 286] on link "En savoir +" at bounding box center [751, 297] width 64 height 22
click at [759, 285] on div "En savoir + (P) View More" at bounding box center [752, 296] width 226 height 23
drag, startPoint x: 27, startPoint y: 283, endPoint x: 34, endPoint y: 281, distance: 7.1
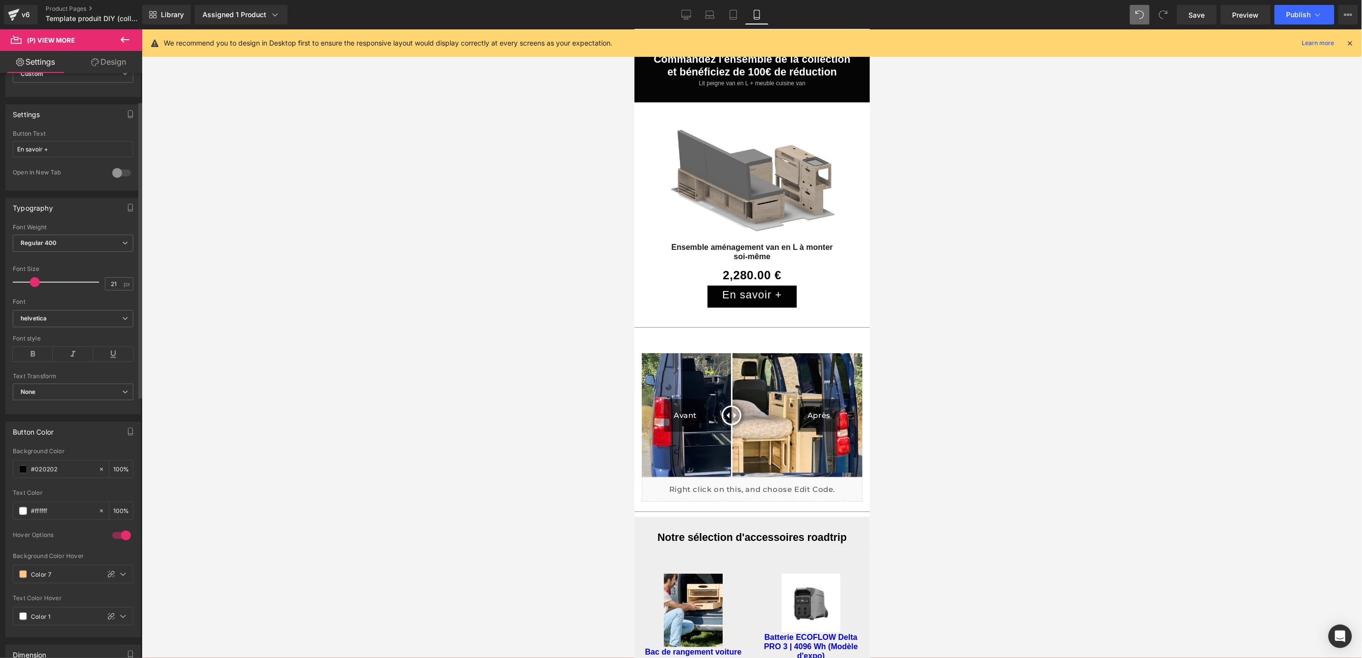
type input "20"
click at [30, 280] on span at bounding box center [34, 282] width 10 height 10
click at [1022, 337] on div at bounding box center [752, 343] width 1220 height 629
click at [766, 285] on link "En savoir +" at bounding box center [751, 296] width 84 height 22
click at [117, 65] on link "Design" at bounding box center [108, 62] width 71 height 22
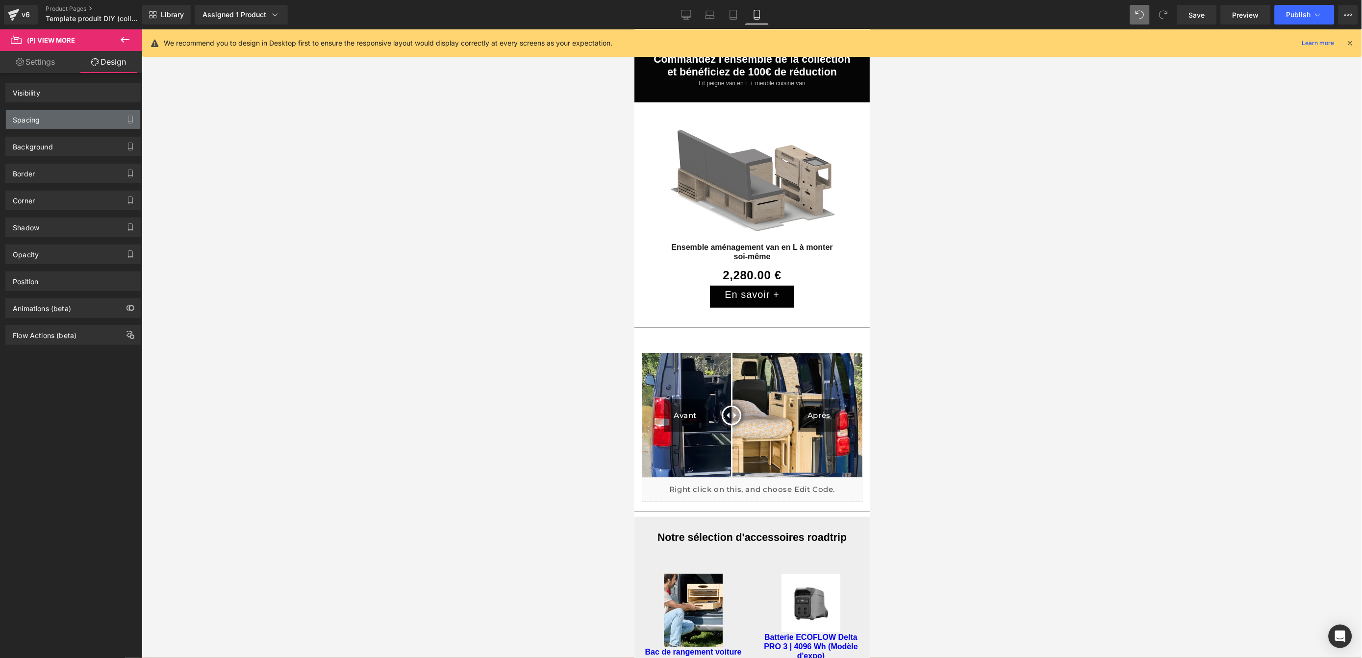
click at [45, 119] on div "Spacing" at bounding box center [73, 119] width 134 height 19
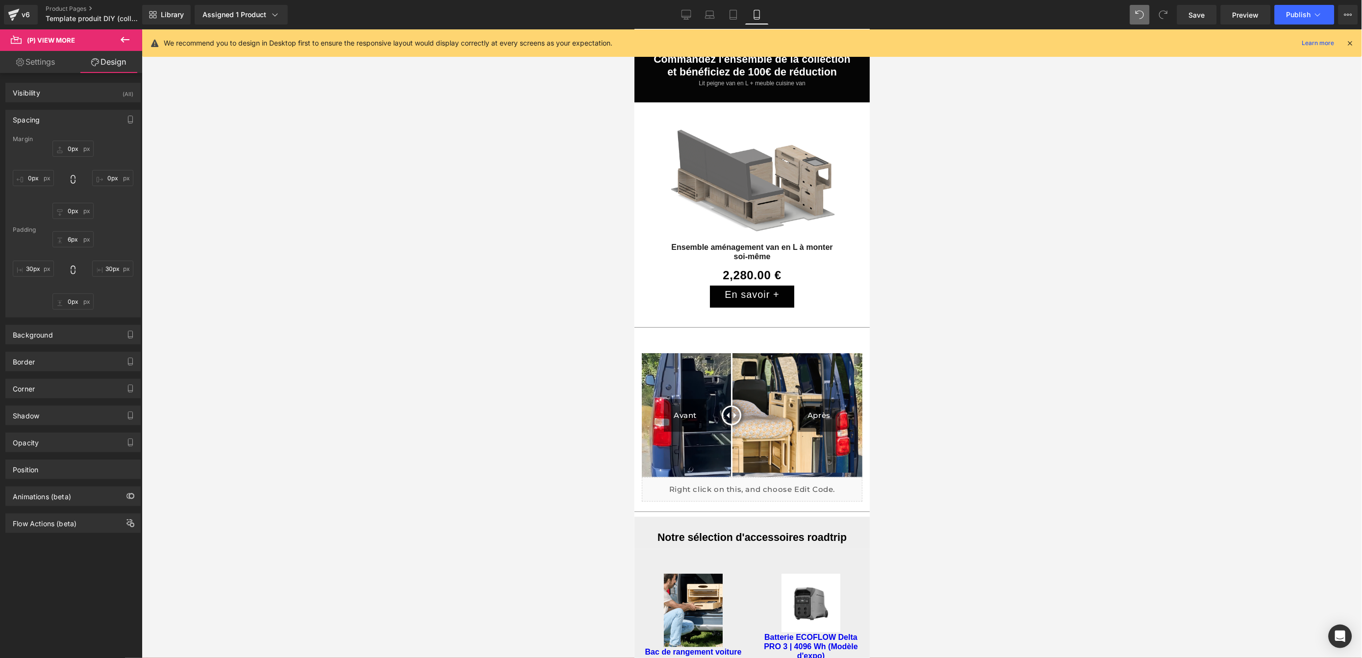
type input "0"
type input "6"
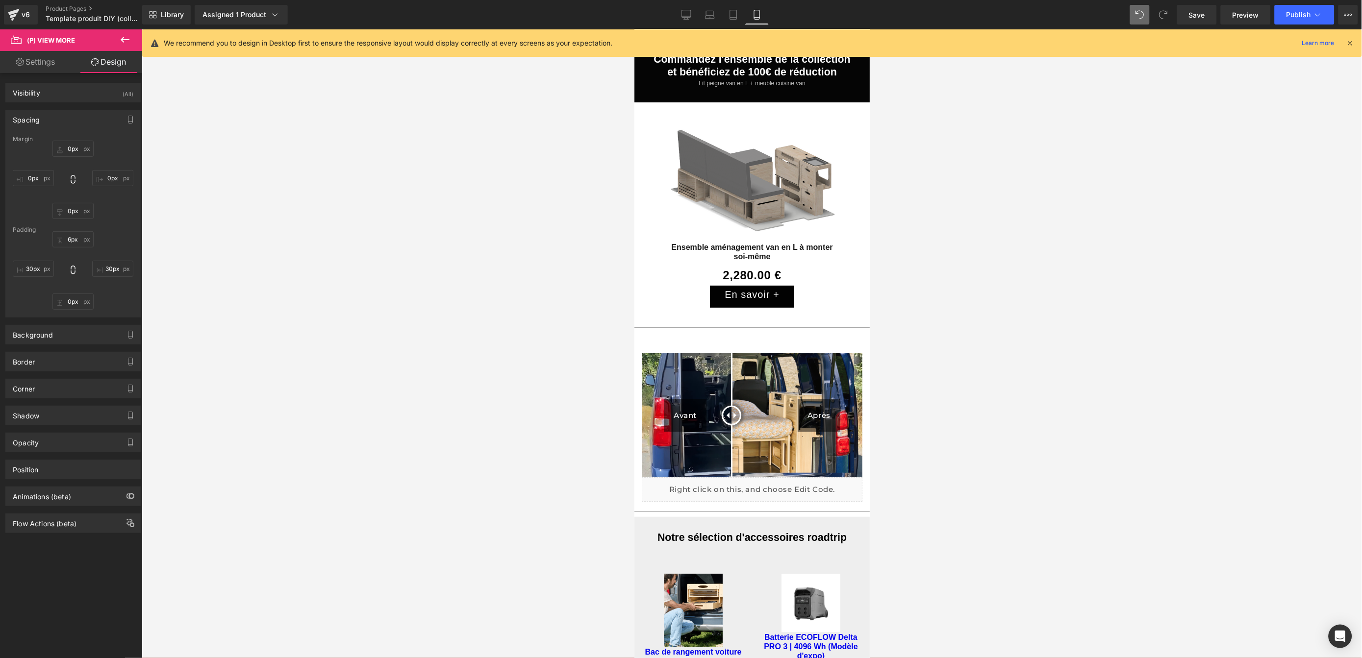
type input "30"
type input "0"
type input "30"
click at [70, 238] on input "6" at bounding box center [72, 239] width 41 height 16
click at [72, 238] on input "0" at bounding box center [72, 239] width 41 height 16
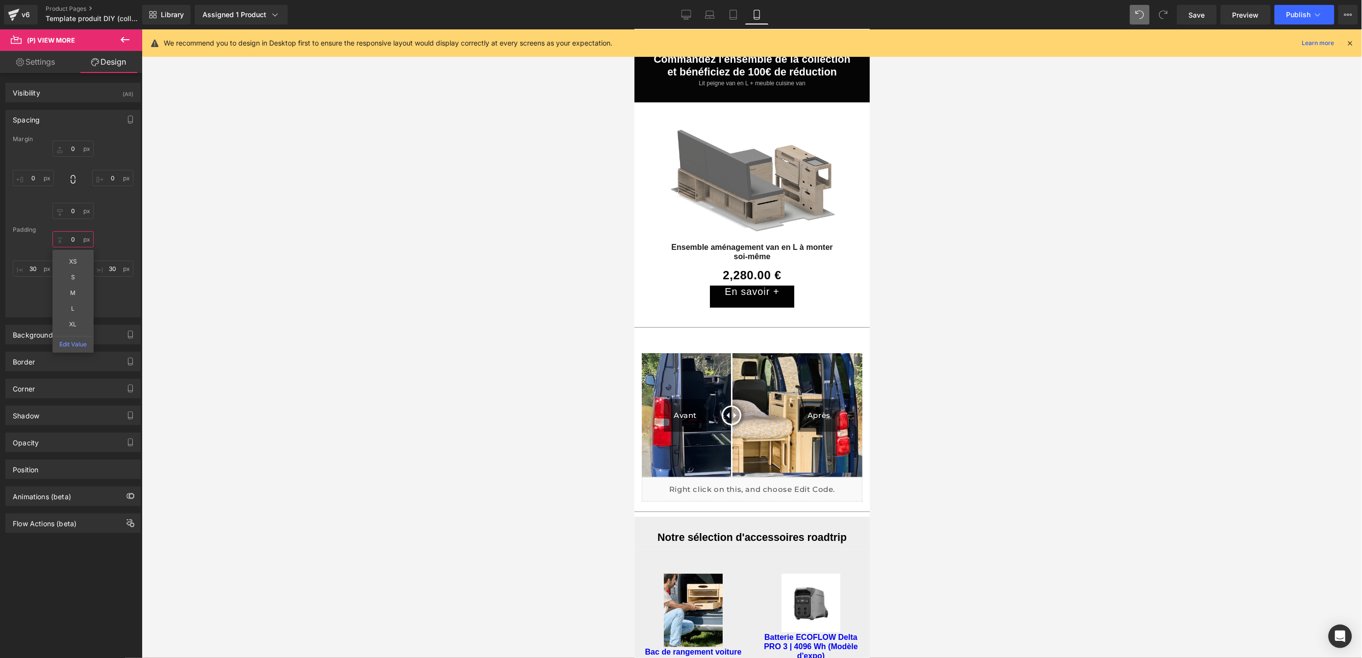
click at [72, 238] on input "0" at bounding box center [72, 239] width 41 height 16
type input "1"
type input "10"
click at [1061, 305] on div at bounding box center [752, 343] width 1220 height 629
drag, startPoint x: 729, startPoint y: 378, endPoint x: 751, endPoint y: 377, distance: 22.6
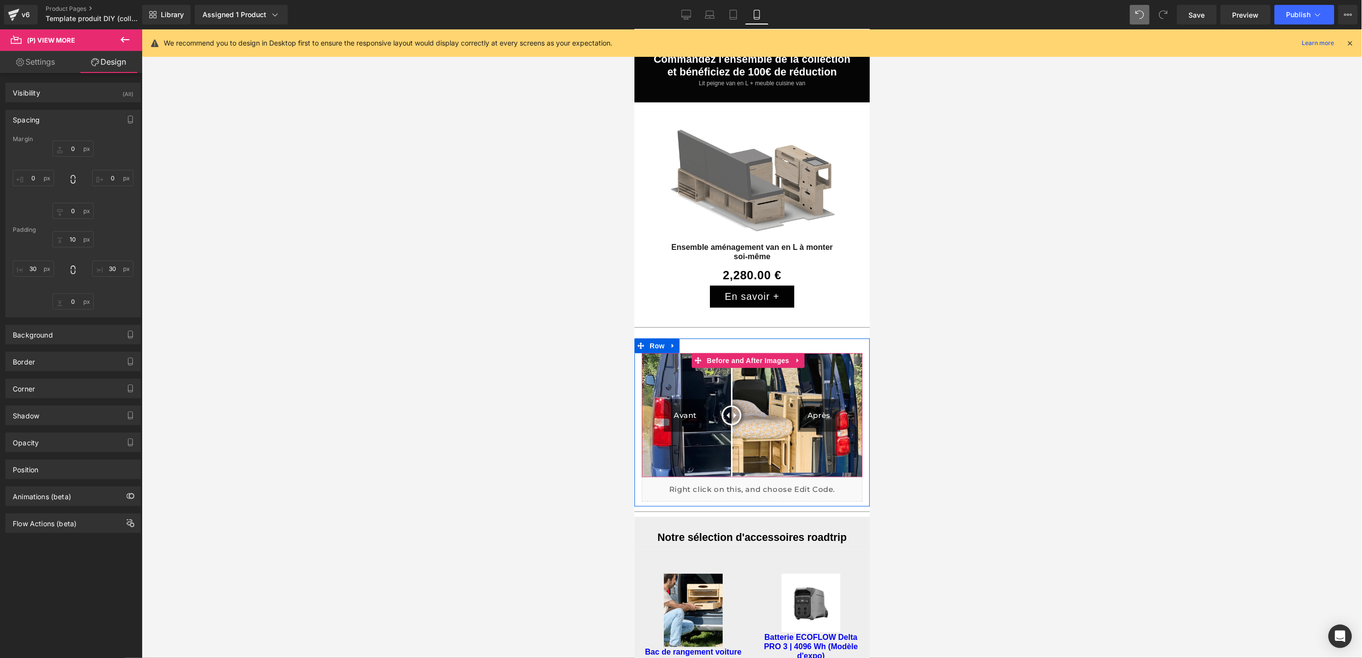
click at [767, 380] on div "Avant Après" at bounding box center [751, 415] width 221 height 124
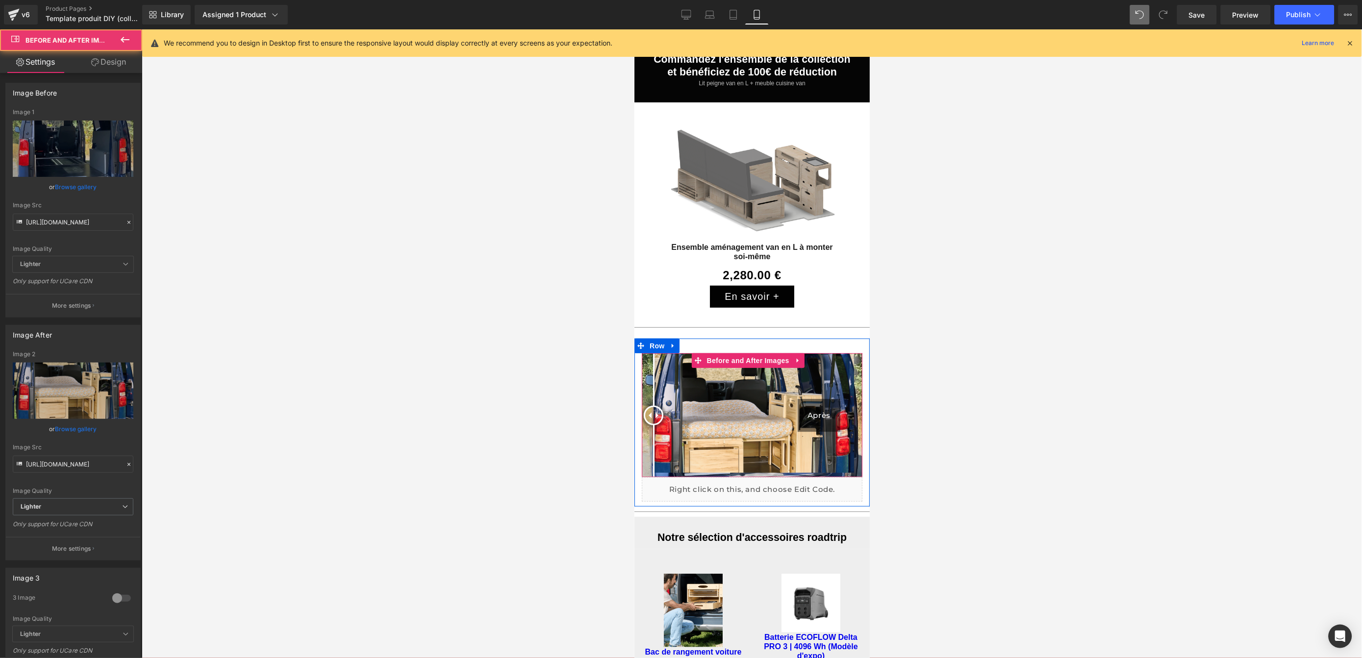
drag, startPoint x: 729, startPoint y: 378, endPoint x: 653, endPoint y: 373, distance: 75.6
click at [653, 405] on div at bounding box center [653, 415] width 20 height 20
click at [1087, 371] on div at bounding box center [752, 343] width 1220 height 629
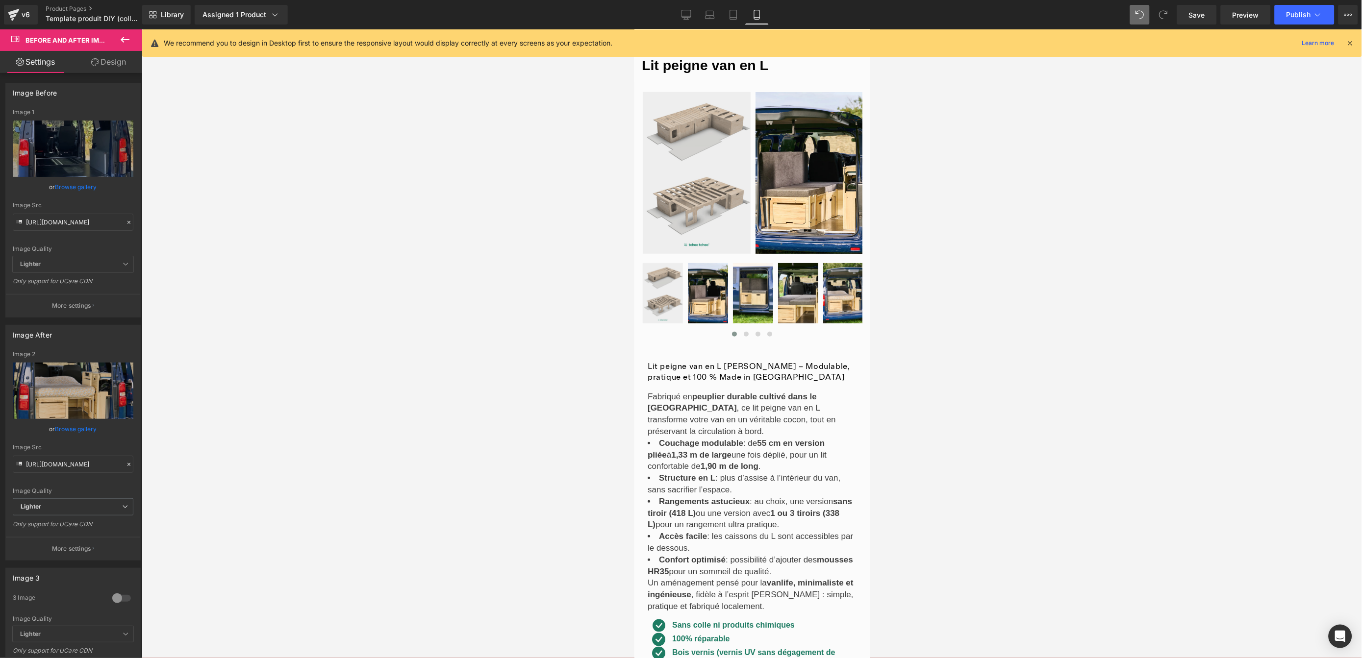
scroll to position [0, 0]
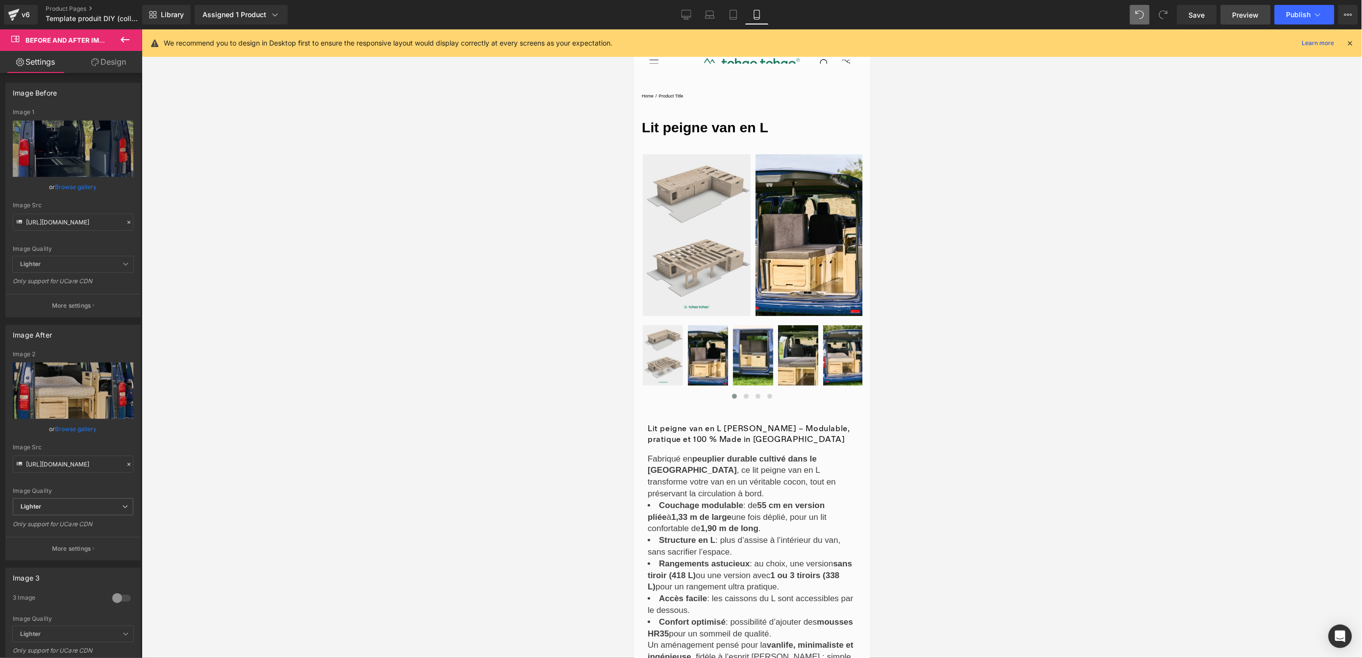
drag, startPoint x: 1195, startPoint y: 14, endPoint x: 1235, endPoint y: 11, distance: 40.8
click at [1195, 15] on span "Save" at bounding box center [1197, 15] width 16 height 10
click at [128, 41] on icon at bounding box center [125, 40] width 12 height 12
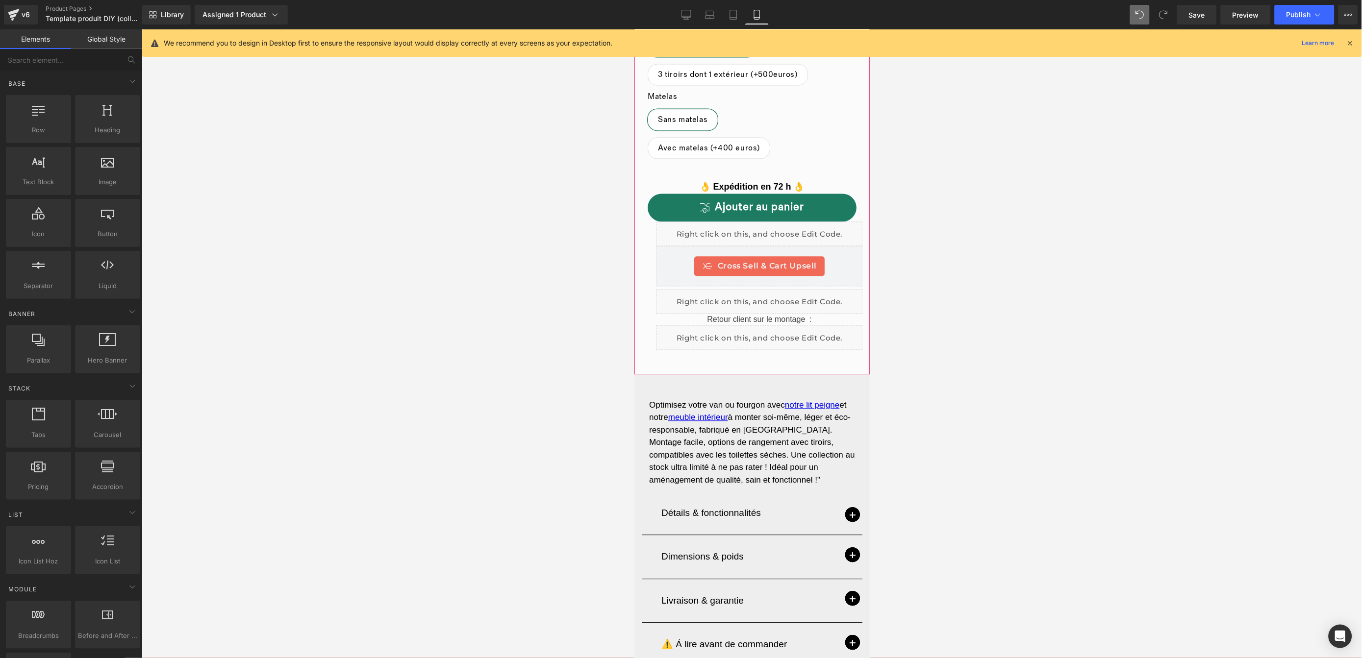
scroll to position [745, 0]
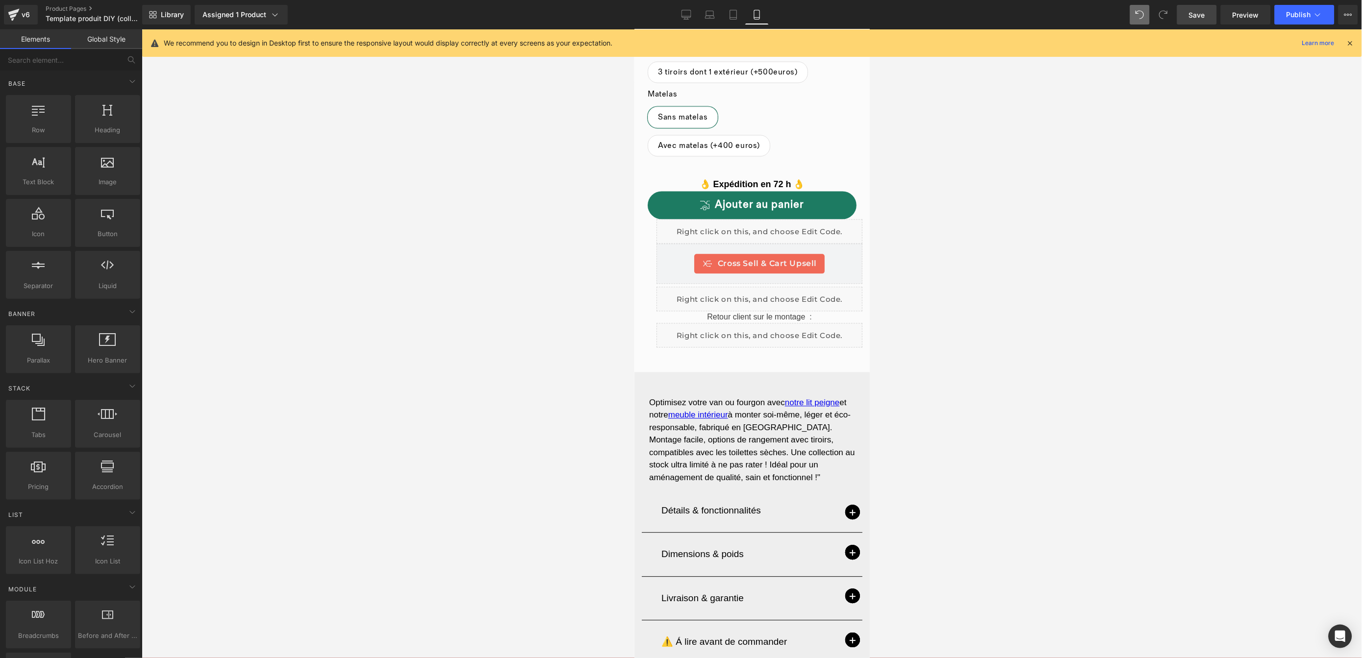
click at [1193, 13] on span "Save" at bounding box center [1197, 15] width 16 height 10
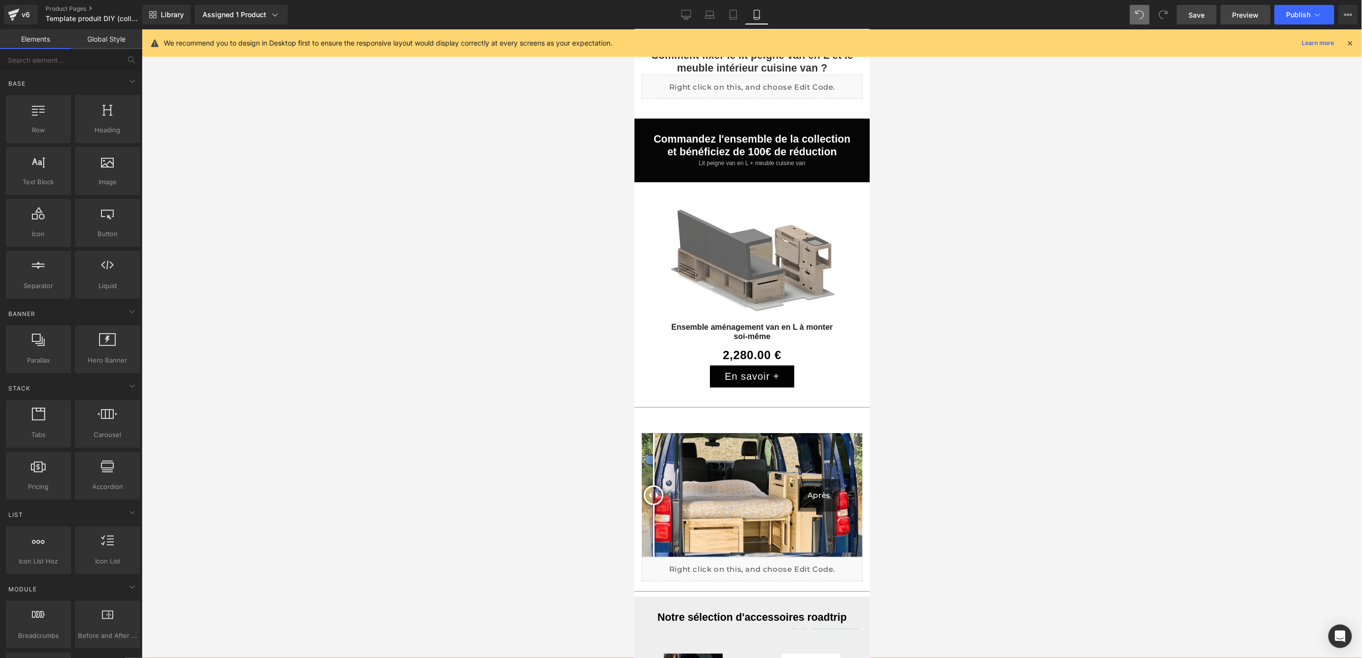
click at [1248, 18] on span "Preview" at bounding box center [1246, 15] width 26 height 10
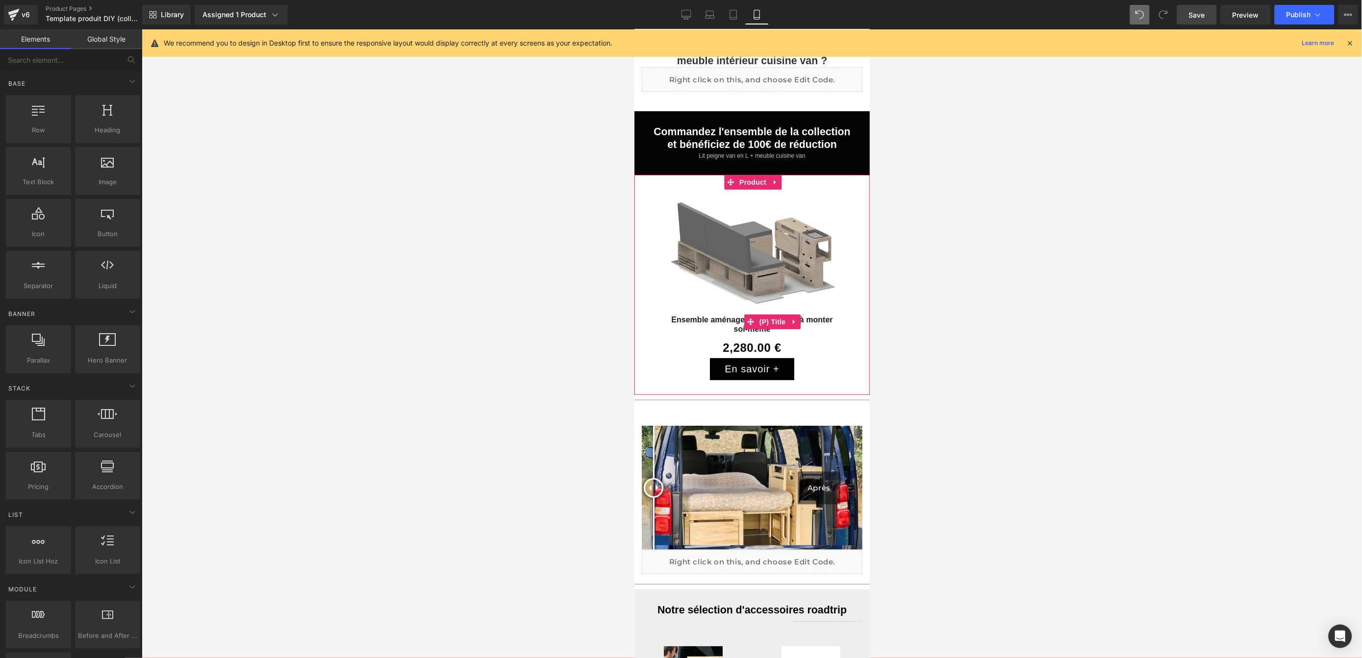
scroll to position [1443, 0]
click at [1251, 17] on span "Preview" at bounding box center [1246, 15] width 26 height 10
click at [750, 336] on div "0 € 2,280.00 € (P) Price" at bounding box center [752, 346] width 226 height 21
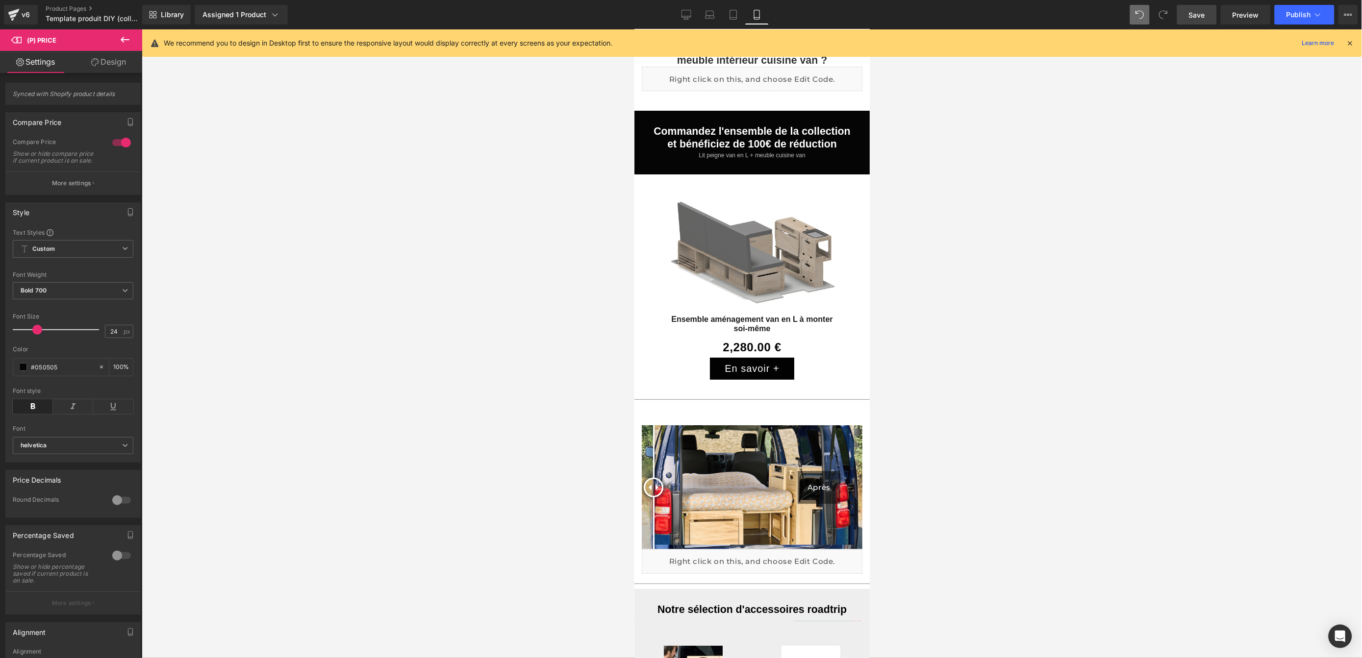
click at [961, 313] on div at bounding box center [752, 343] width 1220 height 629
click at [81, 188] on p "More settings" at bounding box center [71, 183] width 39 height 9
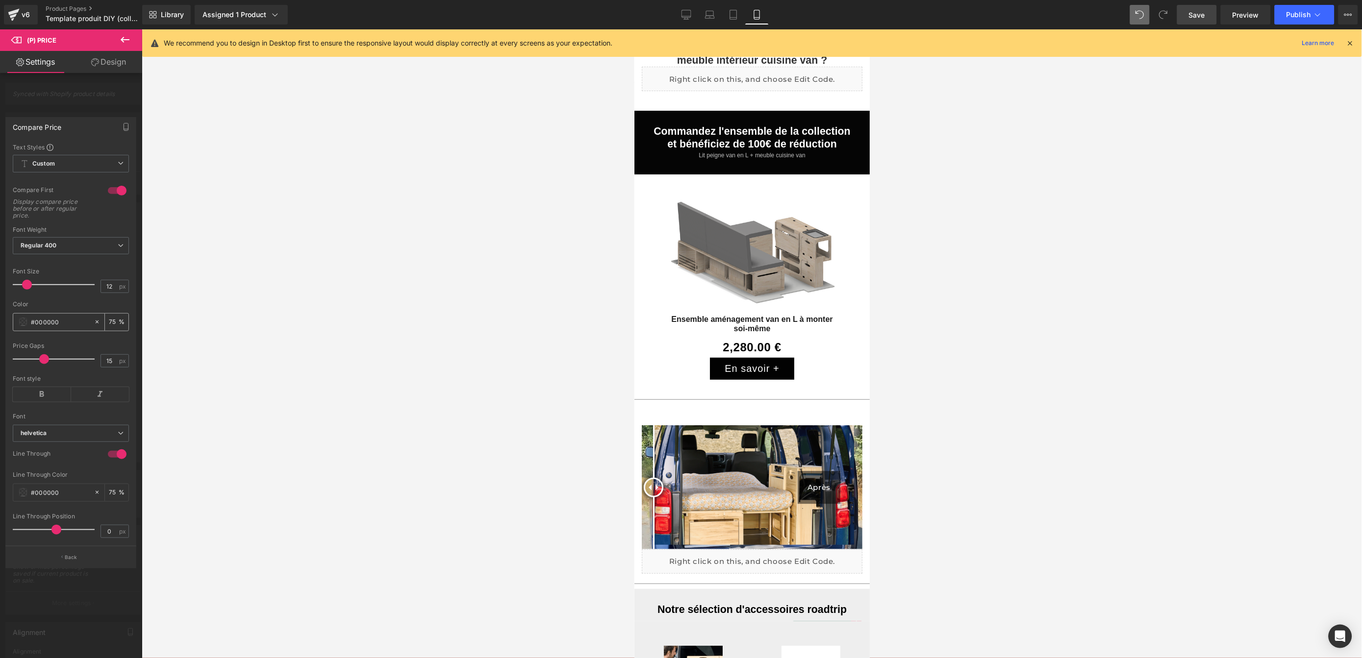
click at [25, 323] on span at bounding box center [23, 322] width 8 height 8
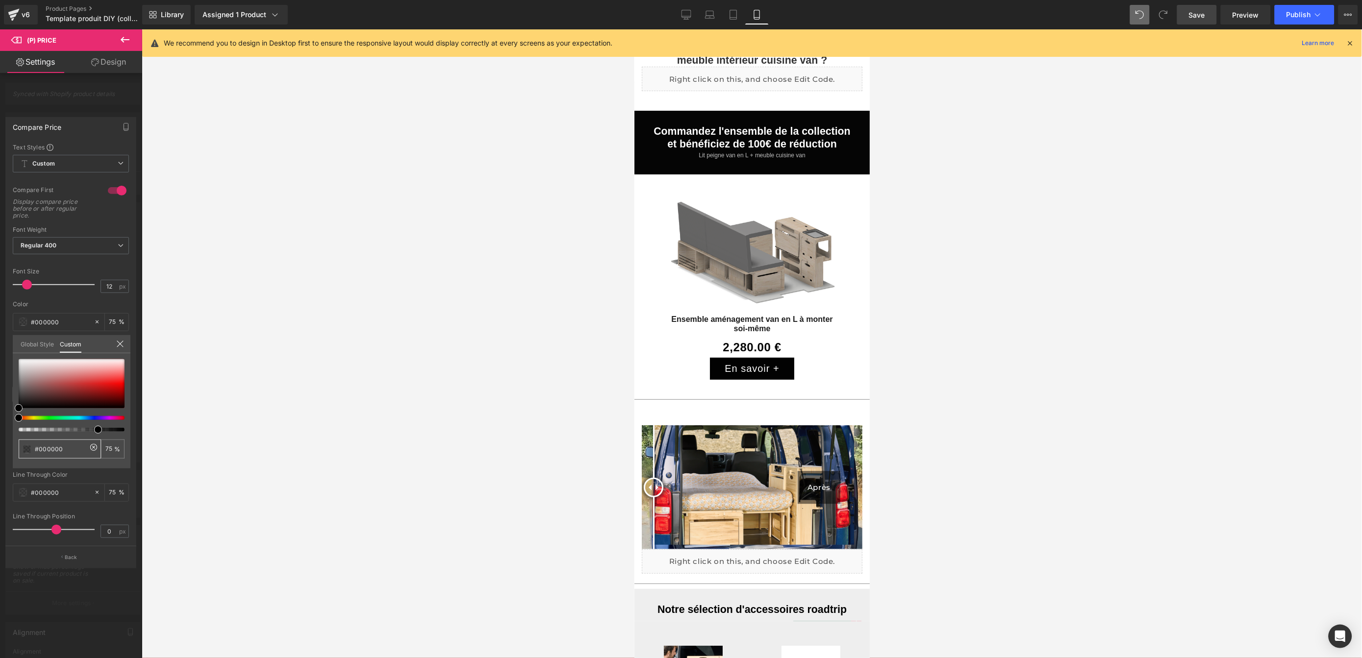
click at [69, 453] on input "#000000" at bounding box center [61, 449] width 52 height 10
type input "#1"
type input "0"
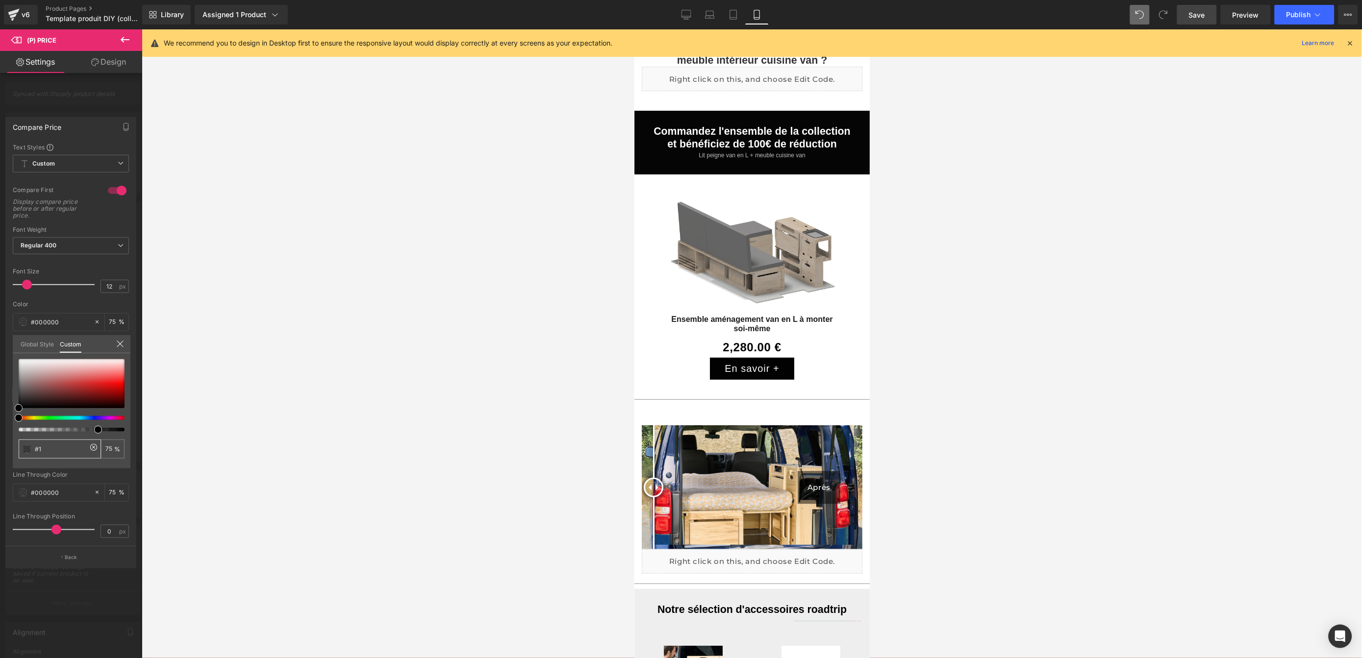
type input "0"
type input "#1D"
type input "#1D7"
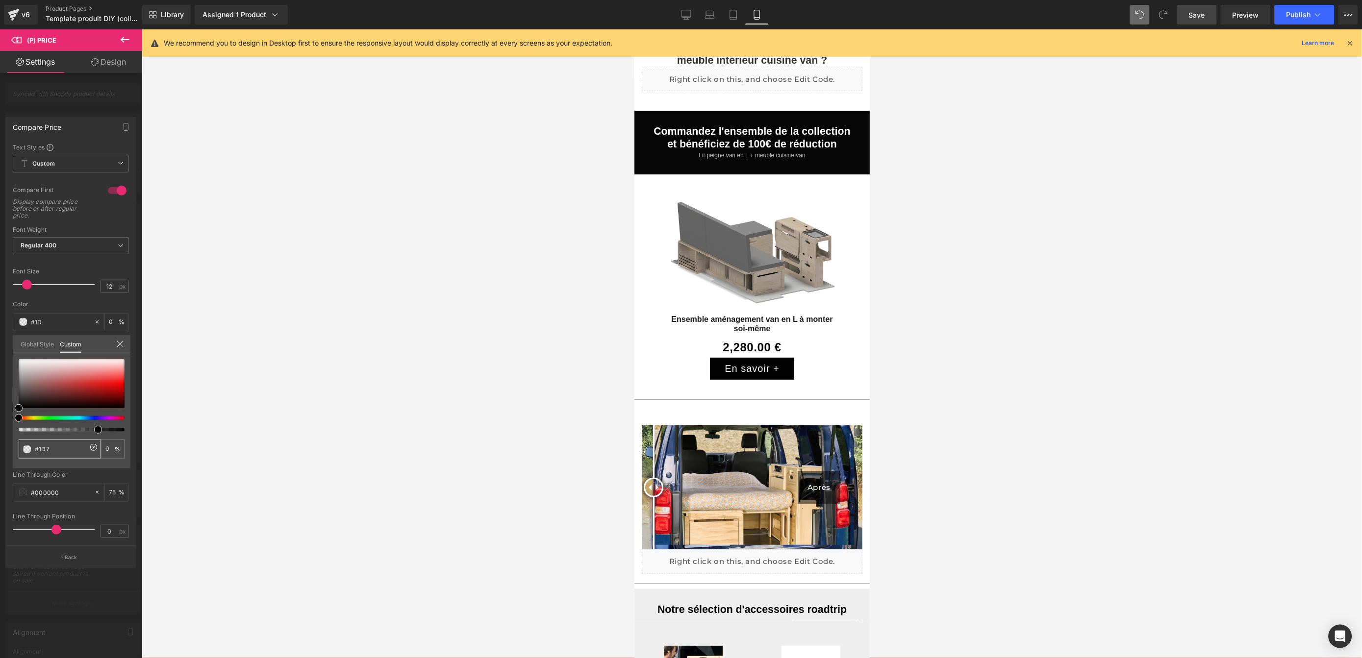
type input "100"
type input "#1D7B"
type input "73"
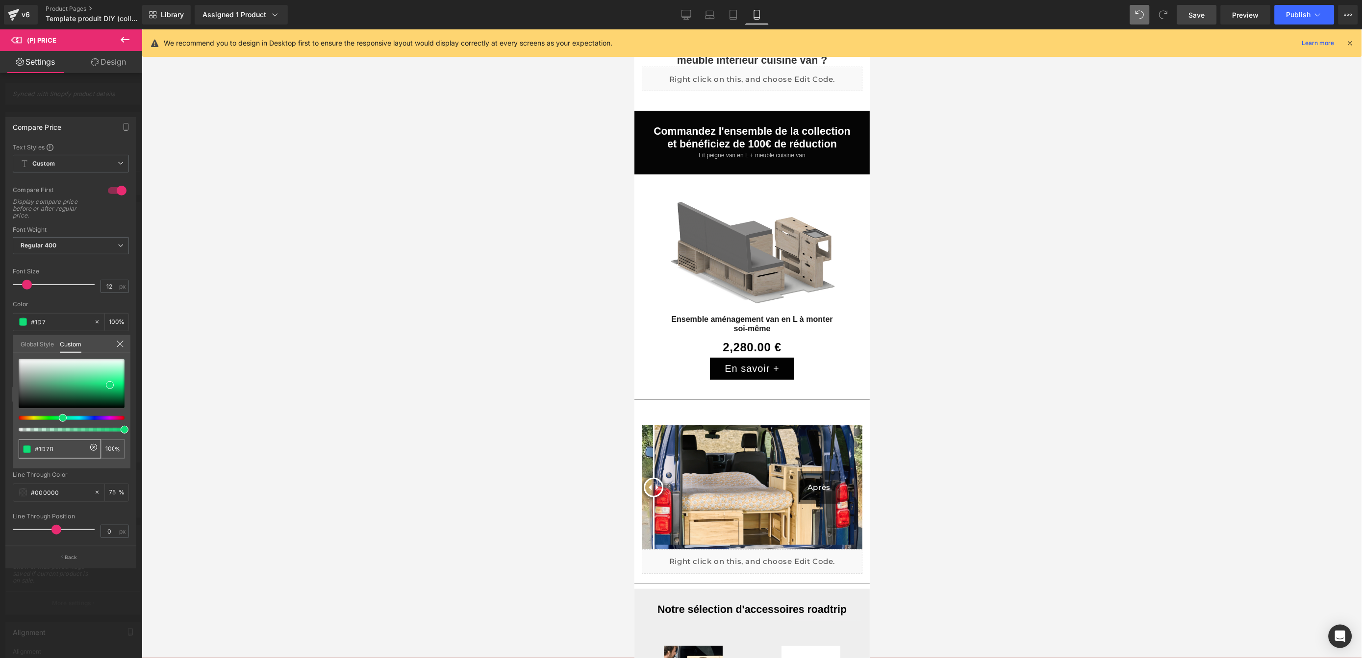
type input "73"
type input "#1D7B62"
type input "100"
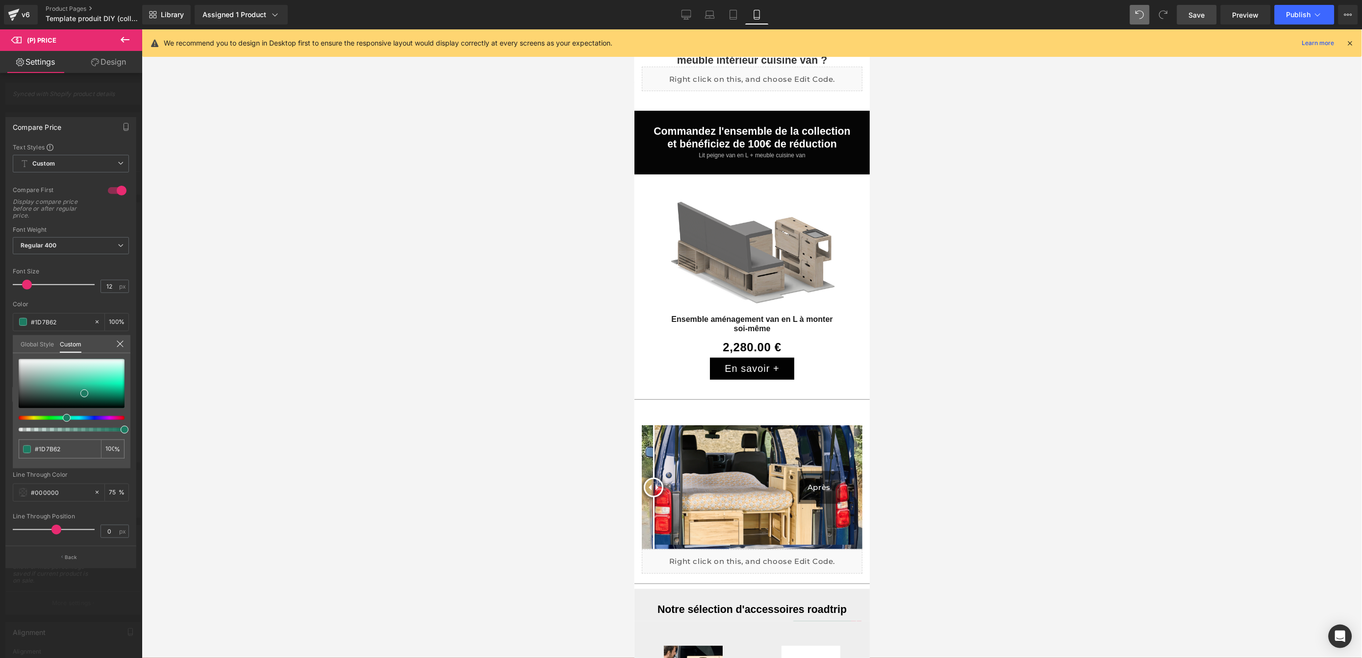
type input "#1D7B62"
type input "#2e6f5e"
type input "#141414"
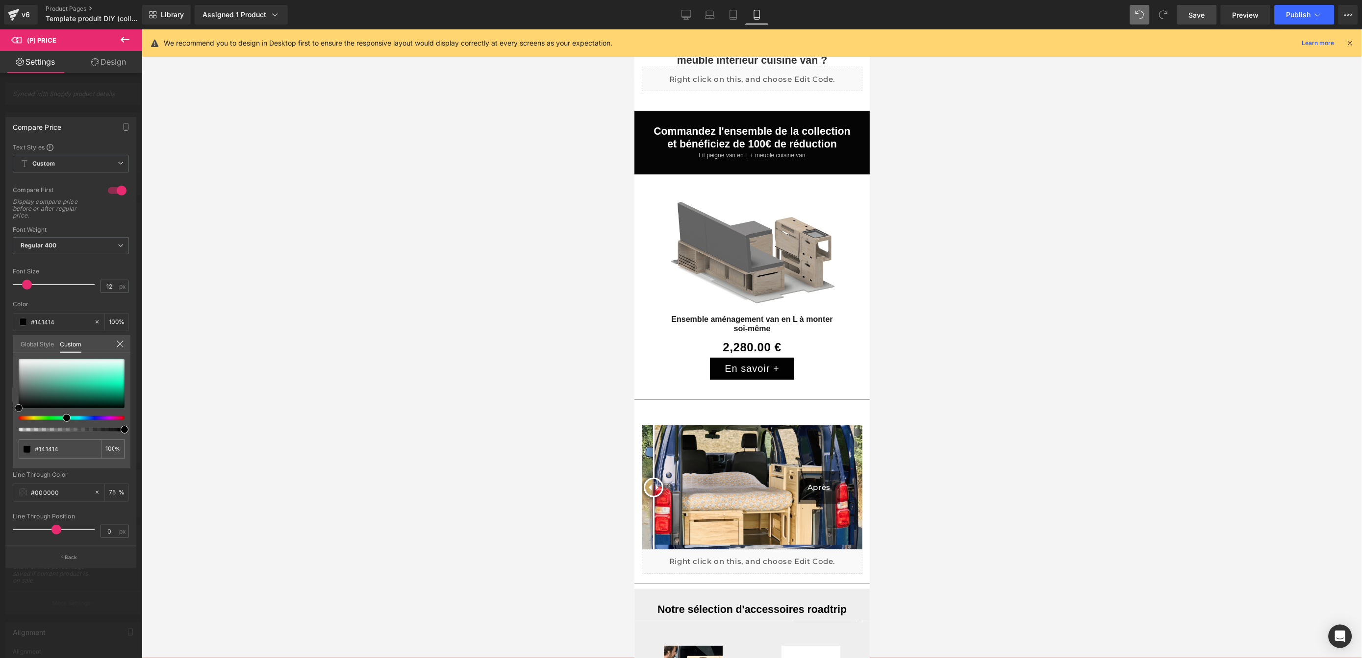
type input "#020202"
type input "#000000"
drag, startPoint x: 62, startPoint y: 393, endPoint x: -2, endPoint y: 409, distance: 66.1
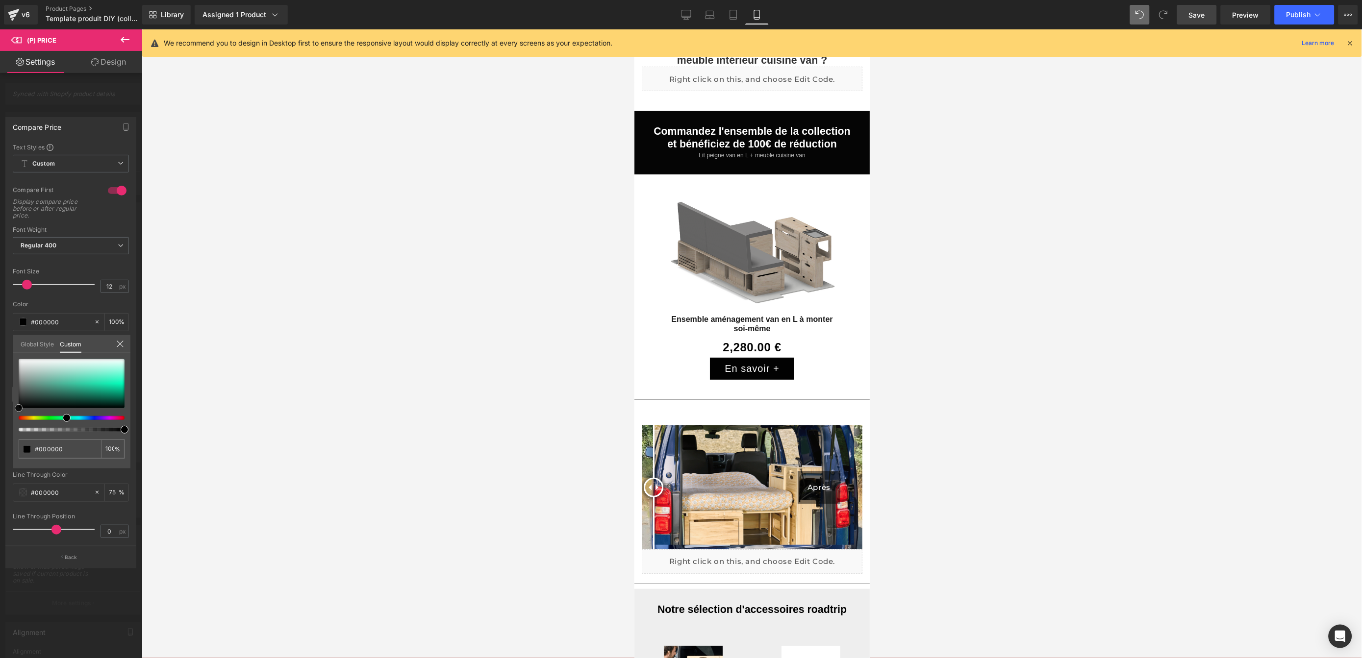
click at [0, 409] on html "(P) Price You are previewing how the will restyle your page. You can not edit E…" at bounding box center [681, 329] width 1362 height 658
click at [264, 363] on div at bounding box center [752, 343] width 1220 height 629
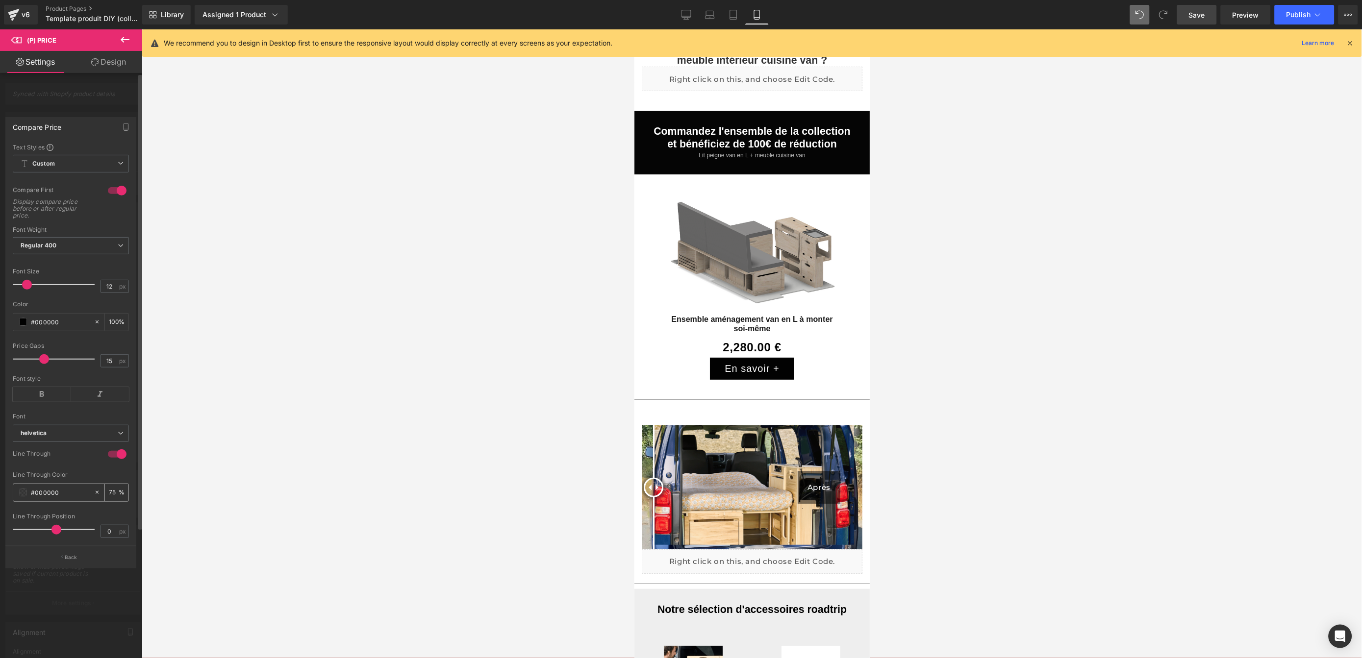
click at [74, 492] on input "#000000" at bounding box center [60, 492] width 58 height 11
type input "#1"
type input "0"
type input "#1D7"
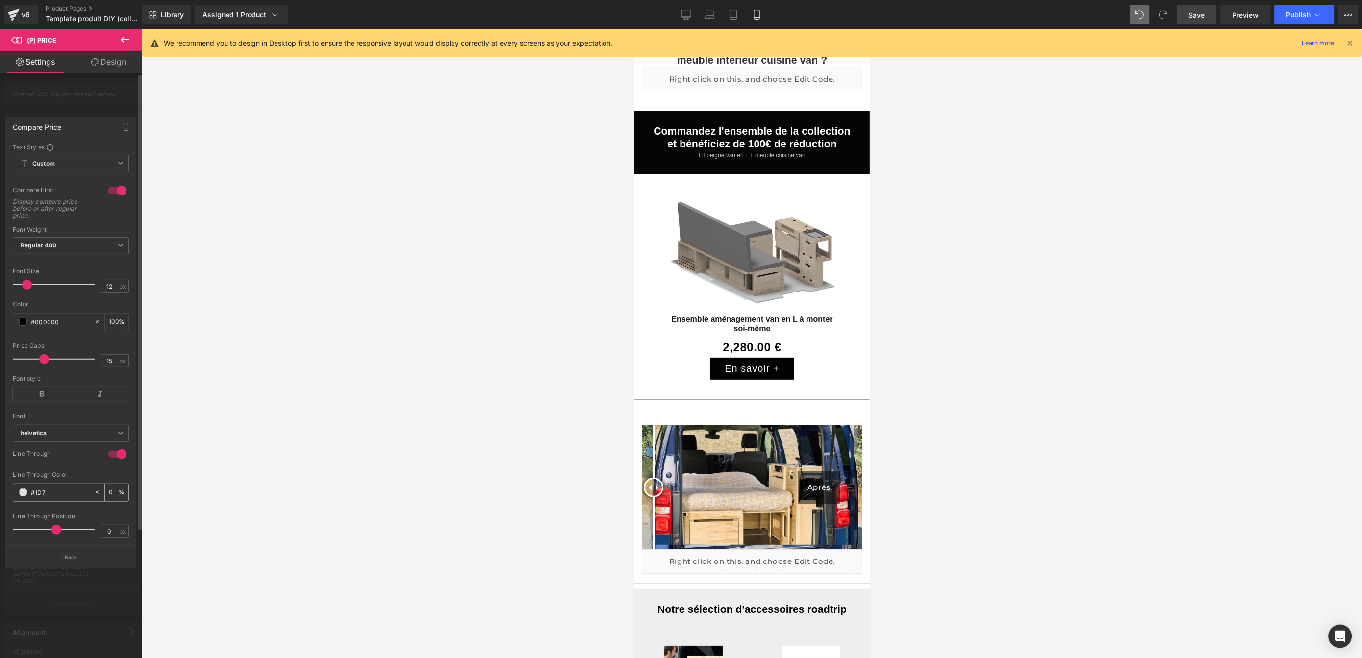
type input "100"
type input "#1D7B"
type input "73"
type input "#1D7B62"
type input "100"
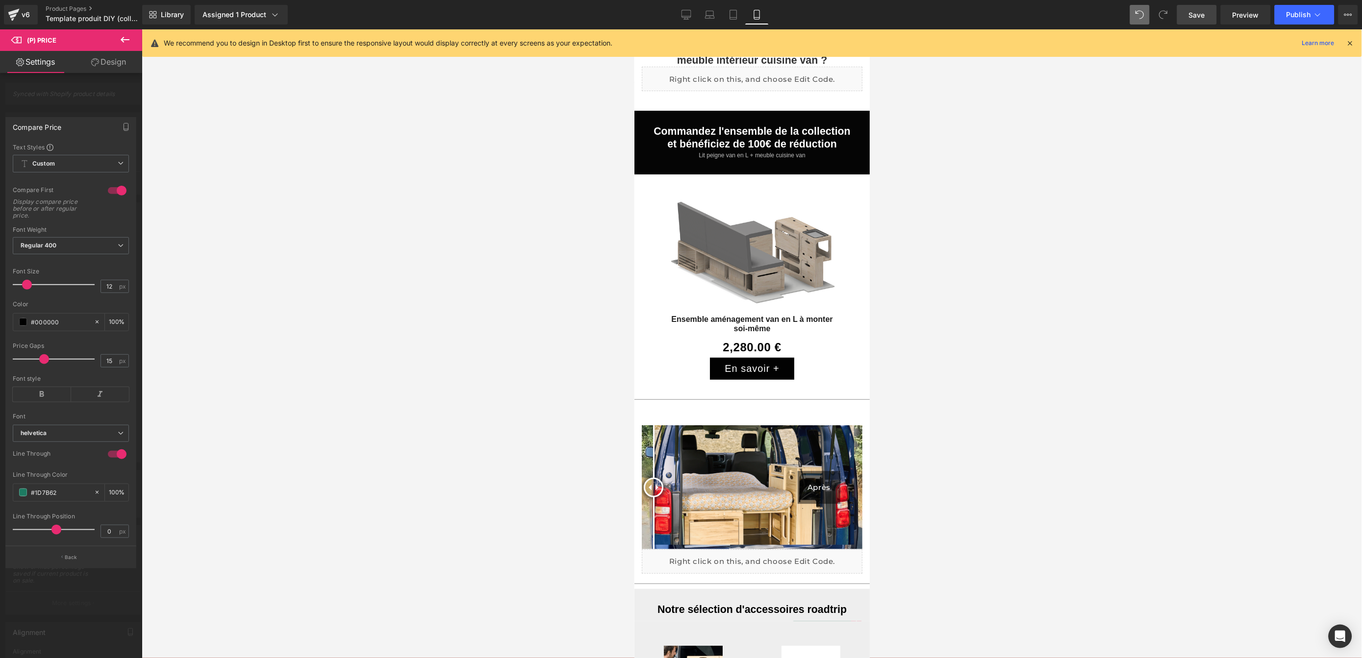
click at [385, 426] on div at bounding box center [752, 343] width 1220 height 629
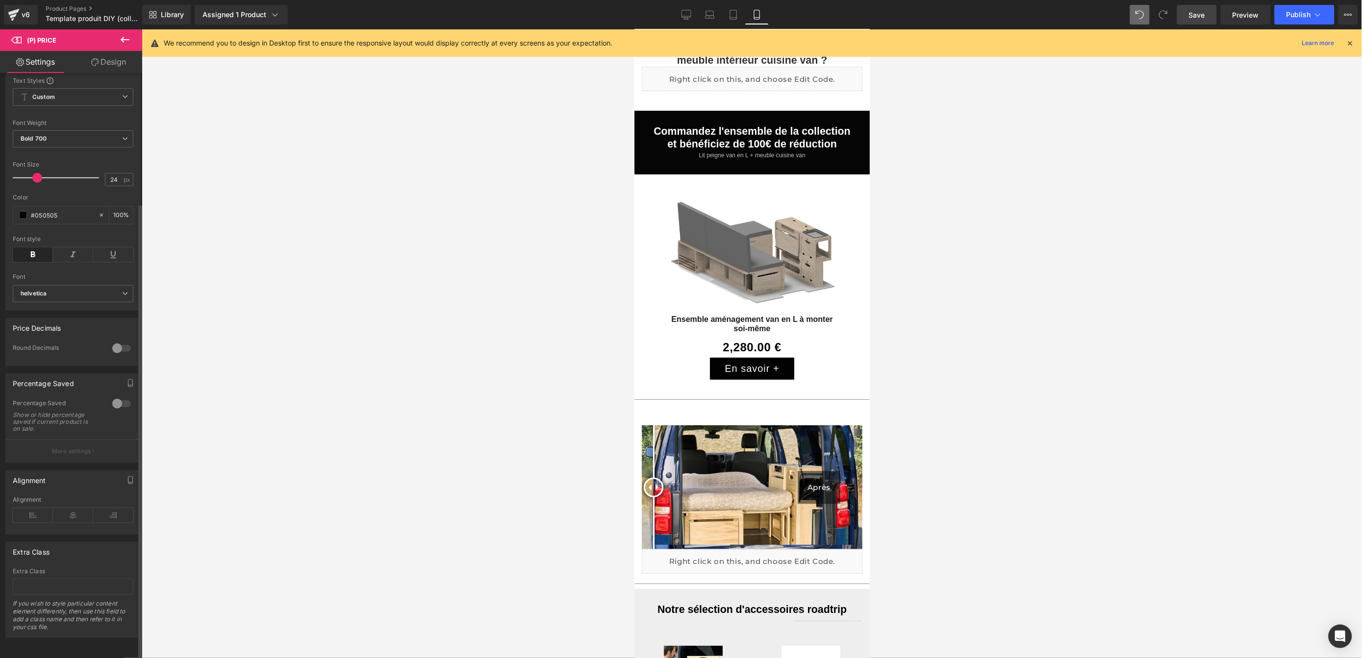
scroll to position [0, 0]
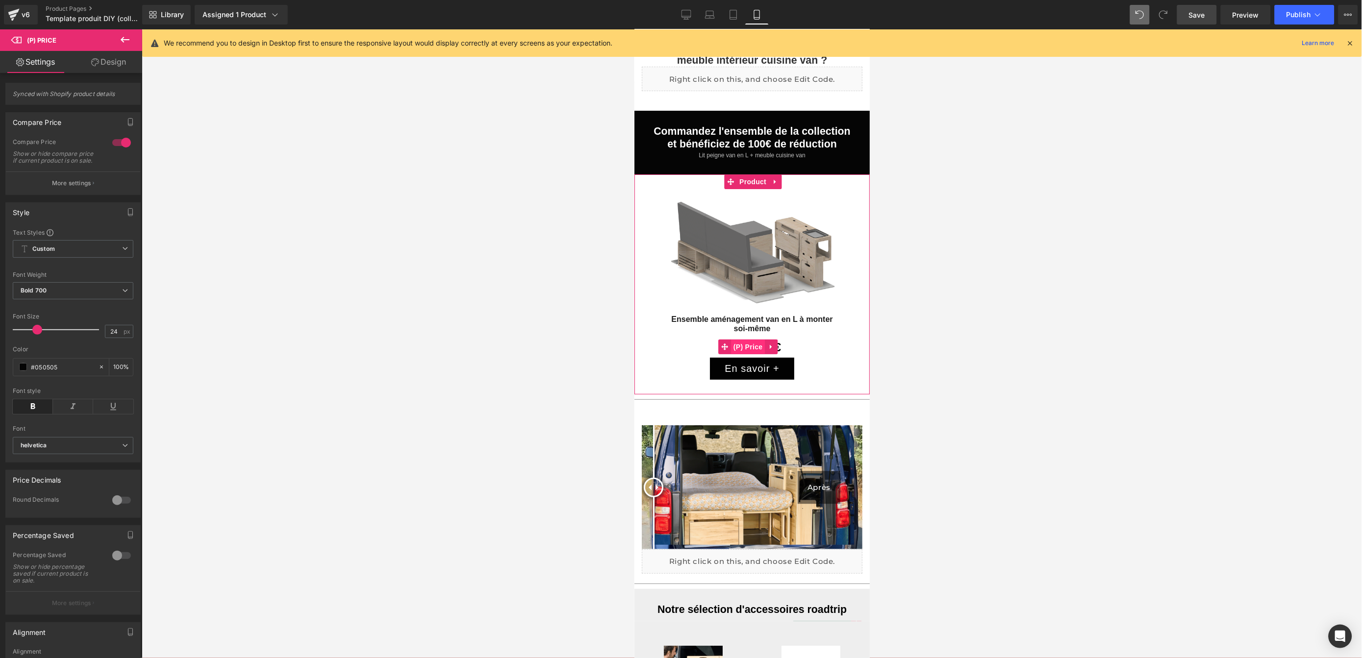
click at [743, 336] on div "0 € 2,280.00 € (P) Price" at bounding box center [752, 346] width 226 height 21
click at [93, 186] on icon "button" at bounding box center [93, 183] width 1 height 5
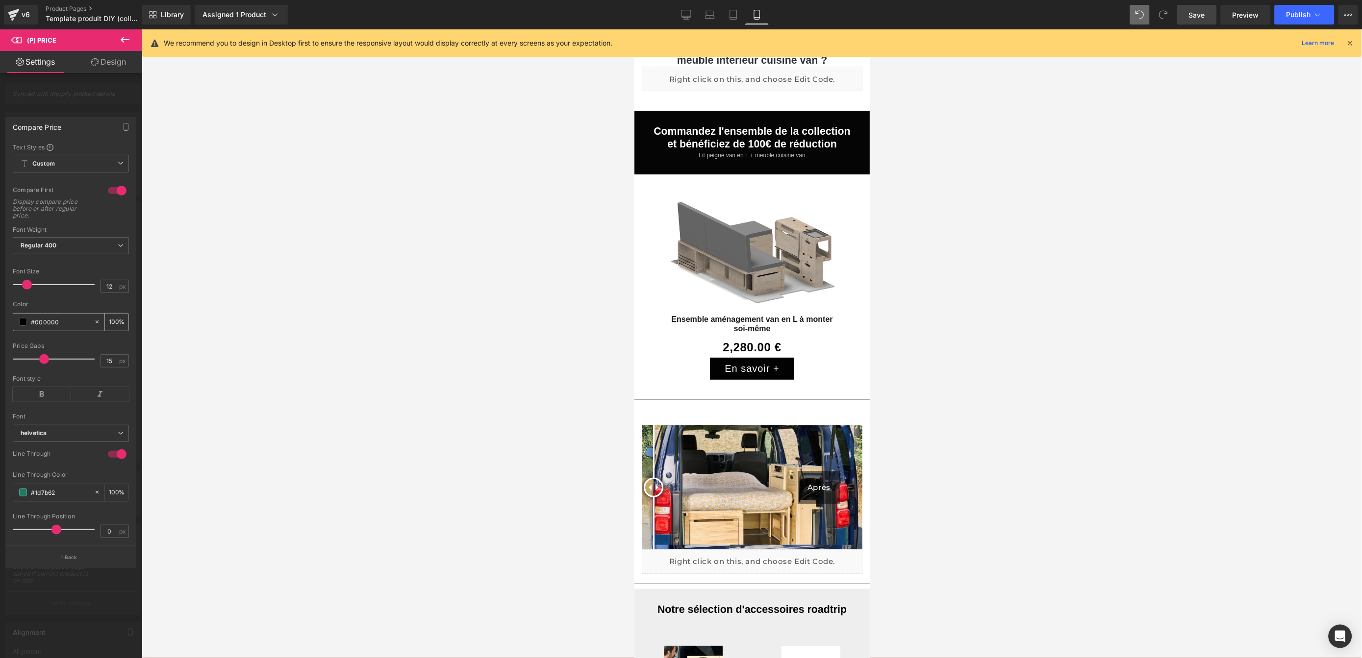
click at [58, 325] on input "#000000" at bounding box center [60, 322] width 58 height 11
drag, startPoint x: 58, startPoint y: 325, endPoint x: 37, endPoint y: 320, distance: 21.8
click at [37, 320] on input "#000000" at bounding box center [60, 322] width 58 height 11
type input "#1"
type input "0"
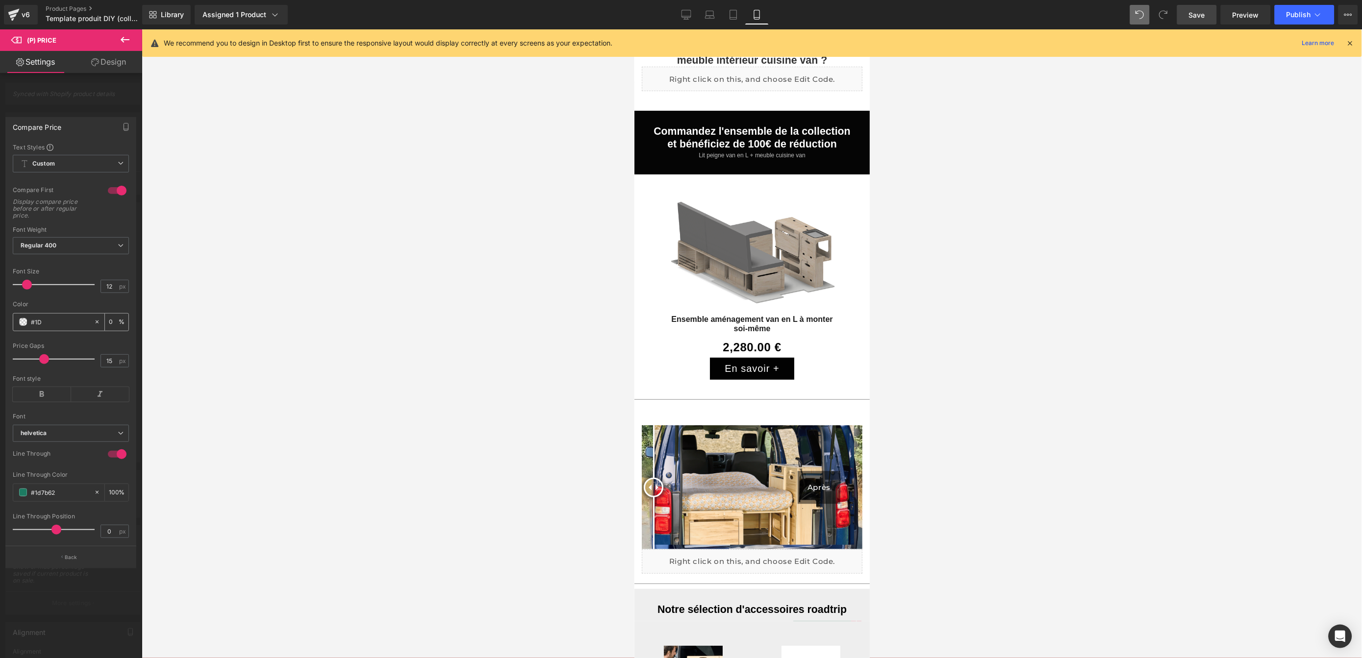
type input "#1D7"
type input "100"
type input "#1D7B"
type input "73"
type input "#1D7B62"
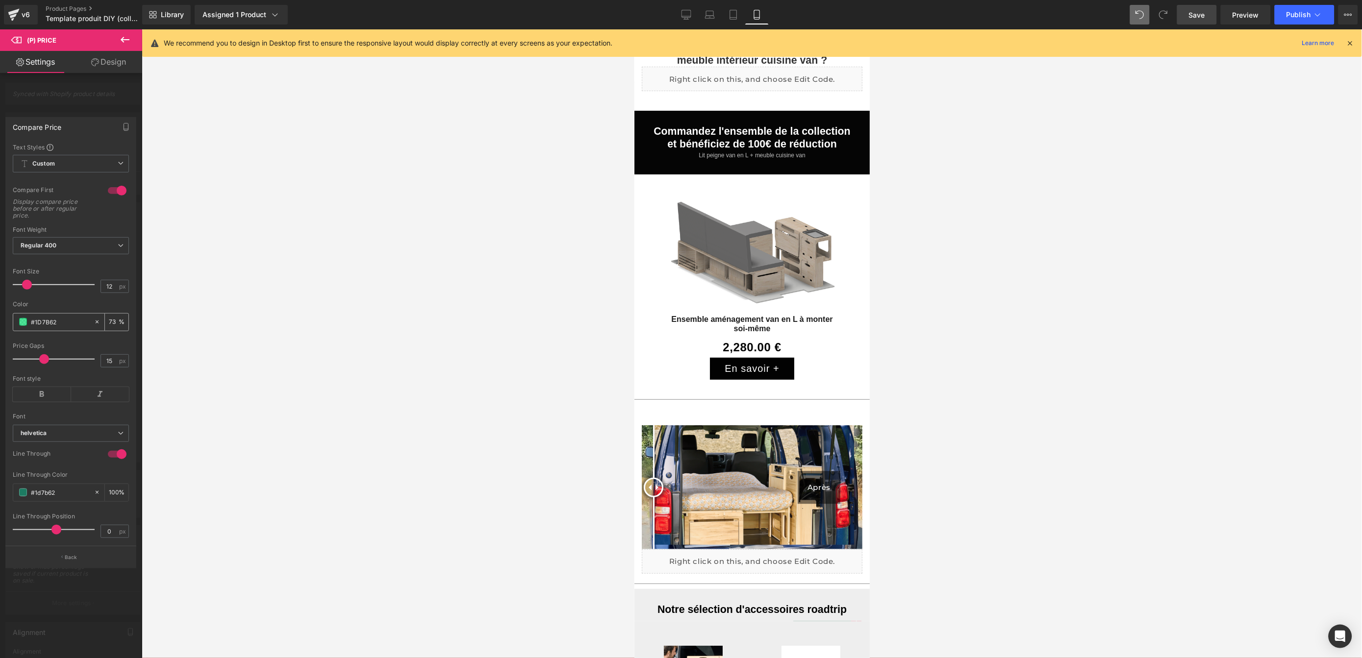
type input "100"
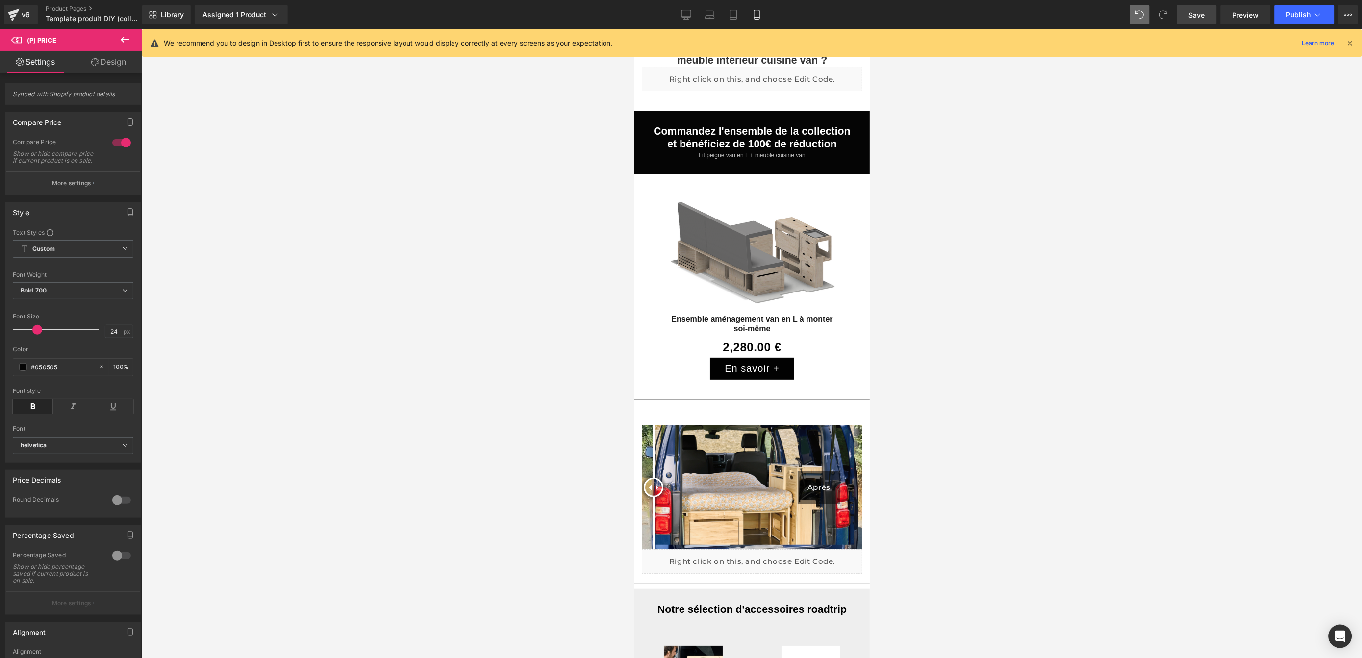
click at [165, 346] on div at bounding box center [752, 343] width 1220 height 629
click at [76, 188] on p "More settings" at bounding box center [71, 183] width 39 height 9
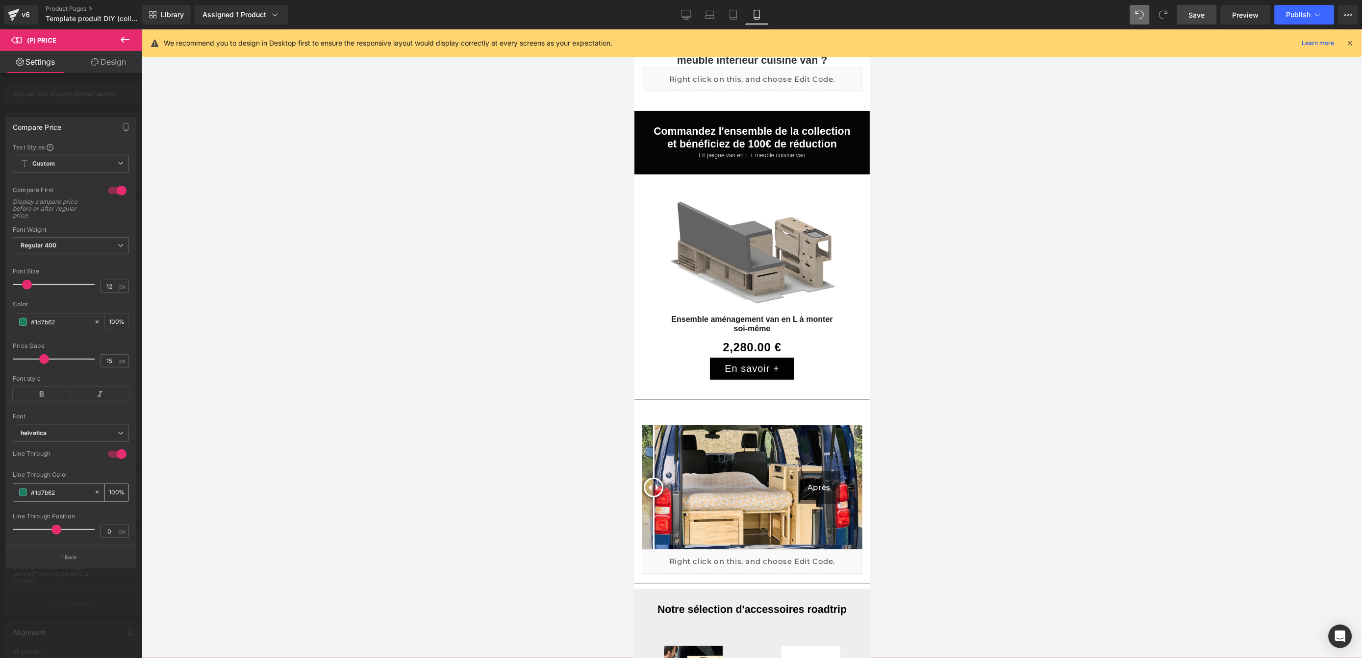
click at [20, 490] on span at bounding box center [23, 493] width 8 height 8
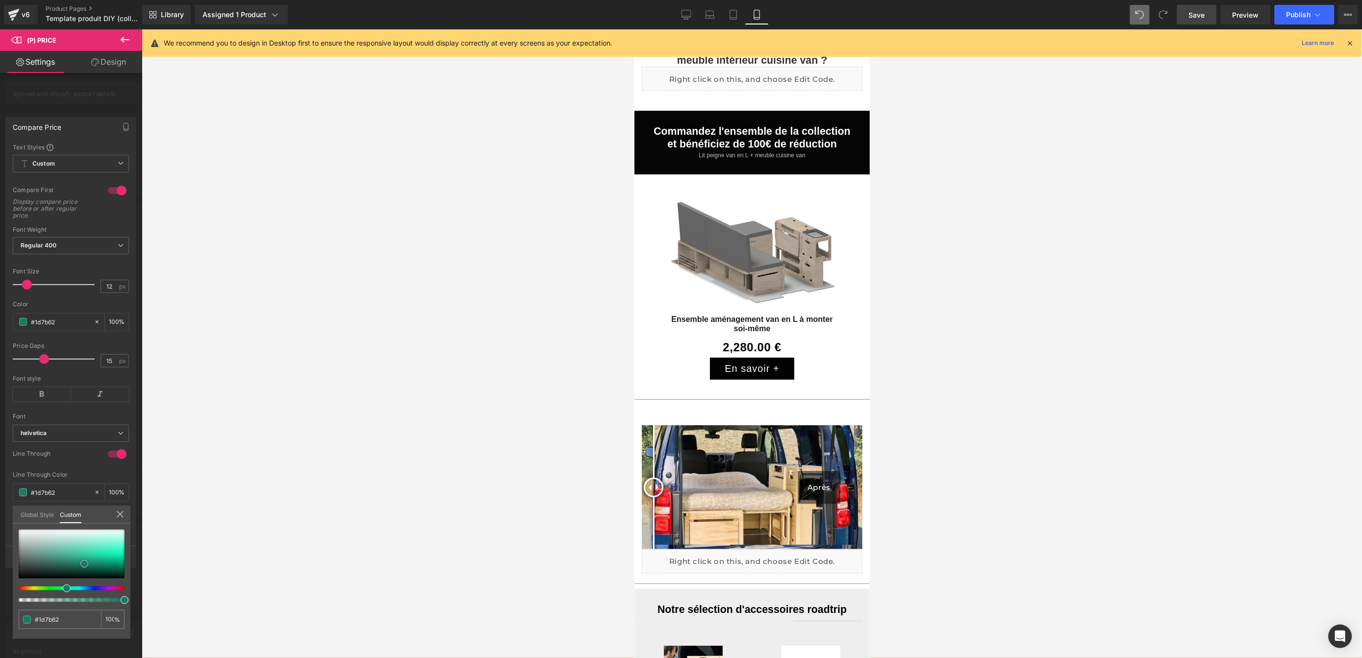
type input "#4d8979"
type input "#292d2c"
type input "#050505"
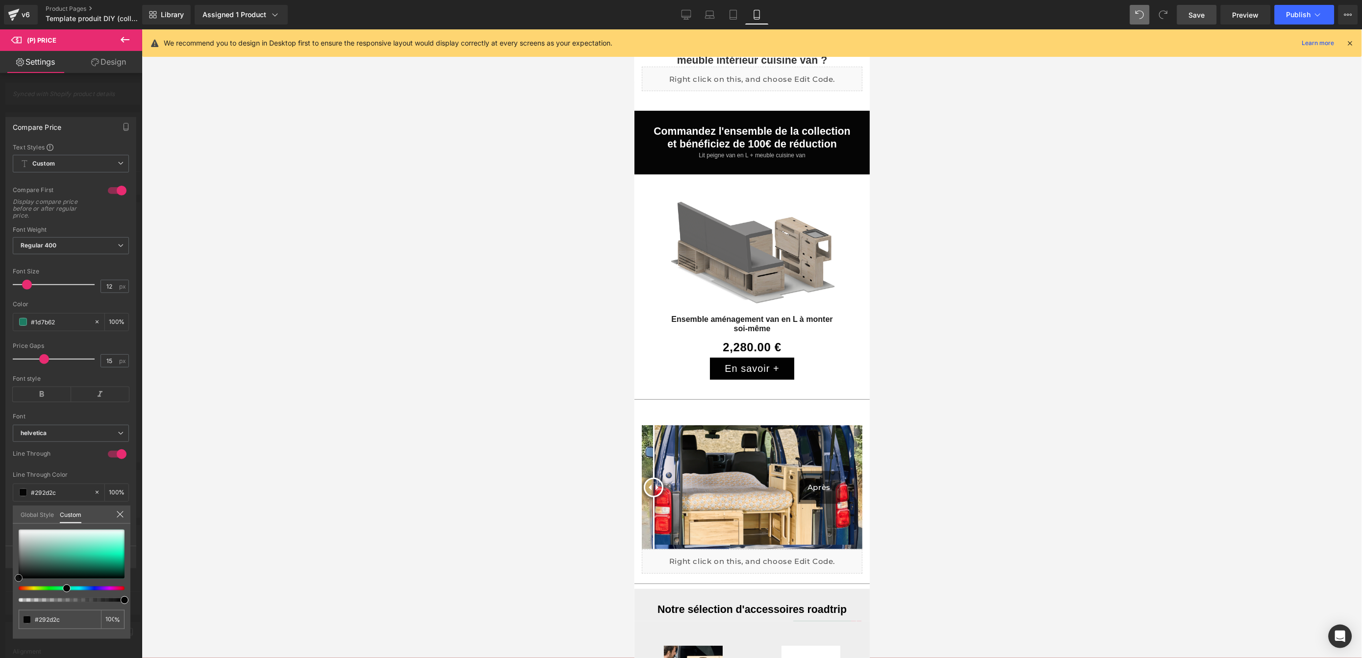
type input "#050505"
type input "#000000"
drag, startPoint x: 47, startPoint y: 558, endPoint x: 8, endPoint y: 580, distance: 44.3
click at [8, 569] on div "Compare Price Text Styles Custom HEADING Heading 1 Heading 2 Heading 3 Heading …" at bounding box center [71, 339] width 142 height 459
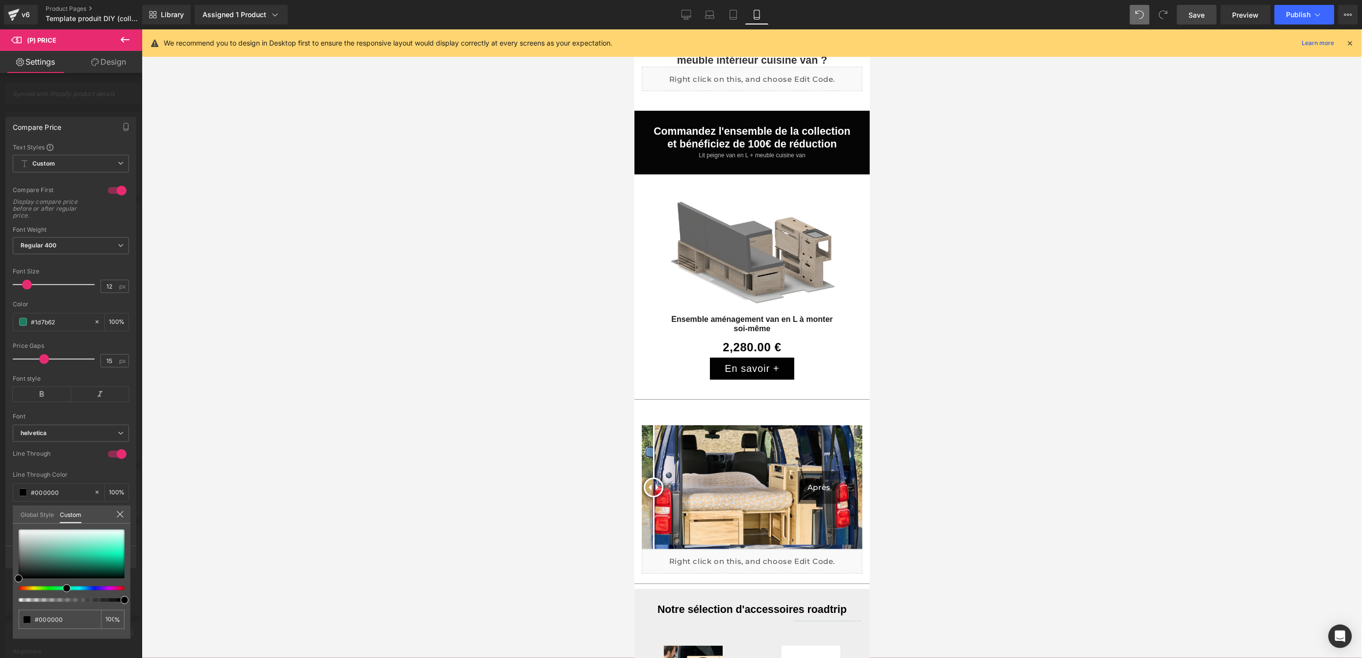
click at [378, 431] on div at bounding box center [752, 343] width 1220 height 629
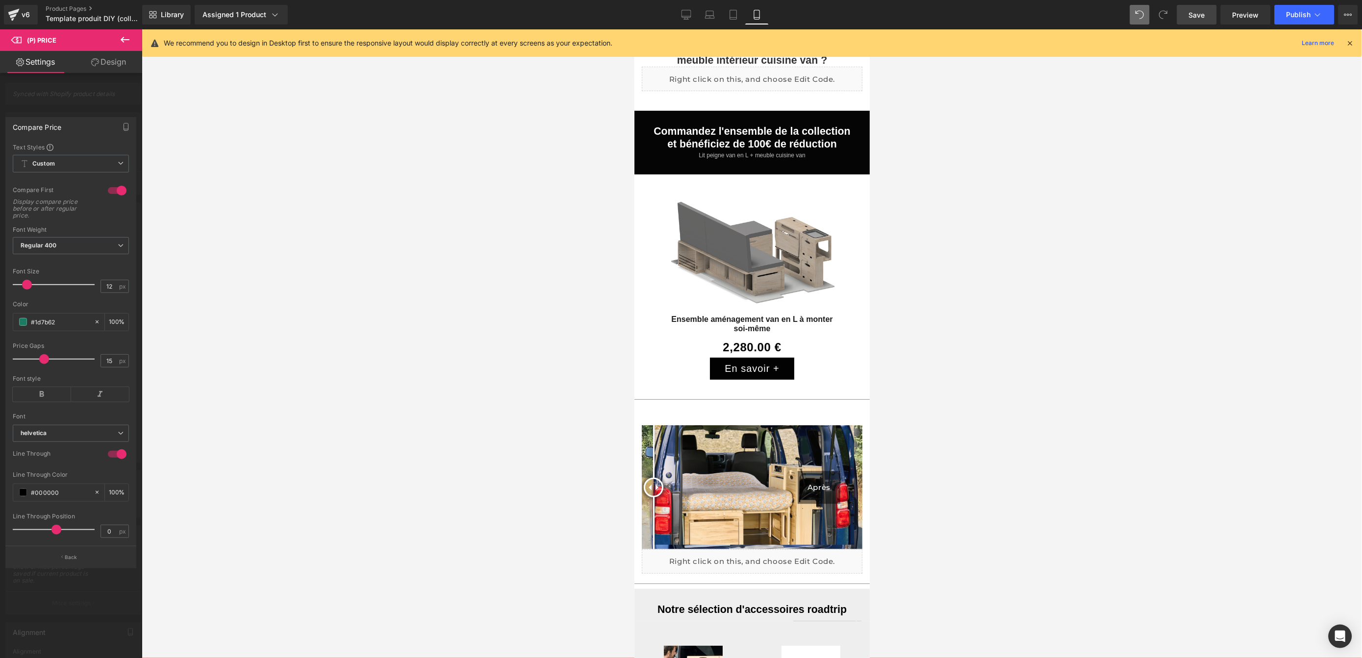
click at [1205, 17] on span "Save" at bounding box center [1197, 15] width 16 height 10
click at [1244, 13] on span "Preview" at bounding box center [1246, 15] width 26 height 10
drag, startPoint x: 1204, startPoint y: 16, endPoint x: 83, endPoint y: 277, distance: 1151.2
click at [1204, 16] on span "Save" at bounding box center [1197, 15] width 16 height 10
drag, startPoint x: 26, startPoint y: 286, endPoint x: 32, endPoint y: 285, distance: 6.4
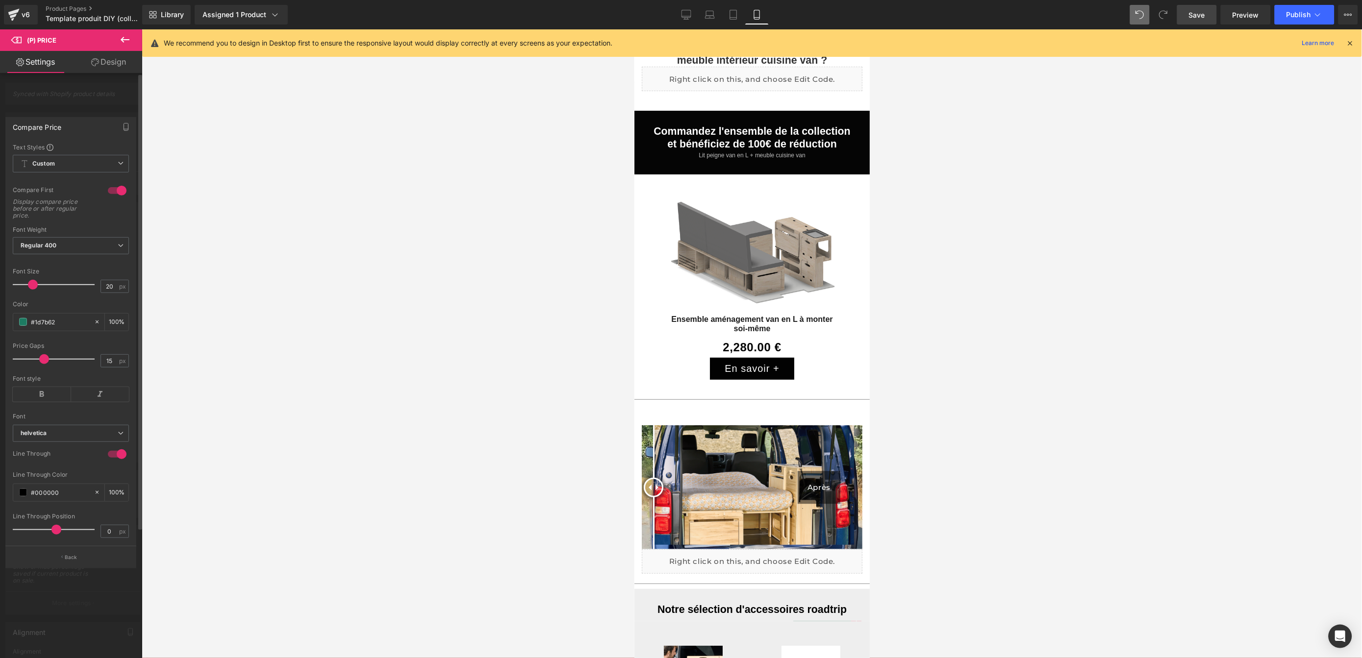
click at [32, 285] on span at bounding box center [33, 285] width 10 height 10
type input "17"
click at [30, 287] on span at bounding box center [31, 285] width 10 height 10
type input "15"
click at [45, 358] on span at bounding box center [44, 359] width 10 height 10
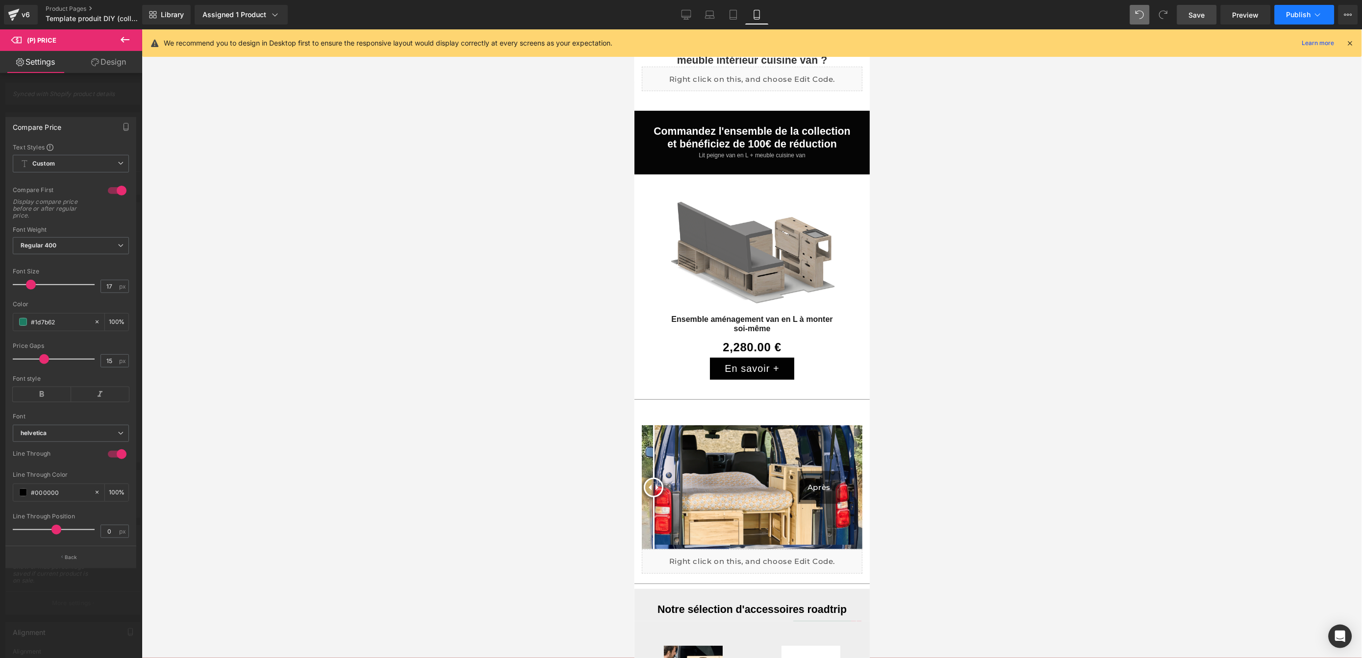
click at [1302, 16] on span "Publish" at bounding box center [1298, 15] width 25 height 8
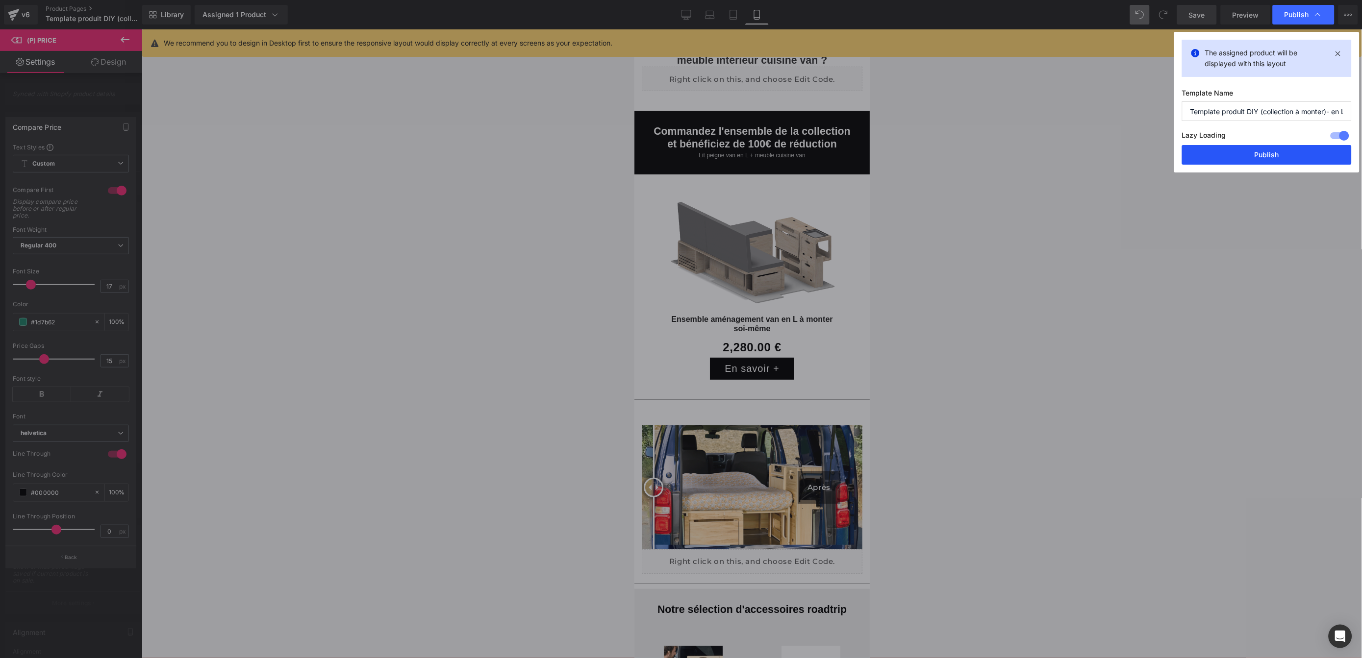
click at [1297, 152] on button "Publish" at bounding box center [1267, 155] width 170 height 20
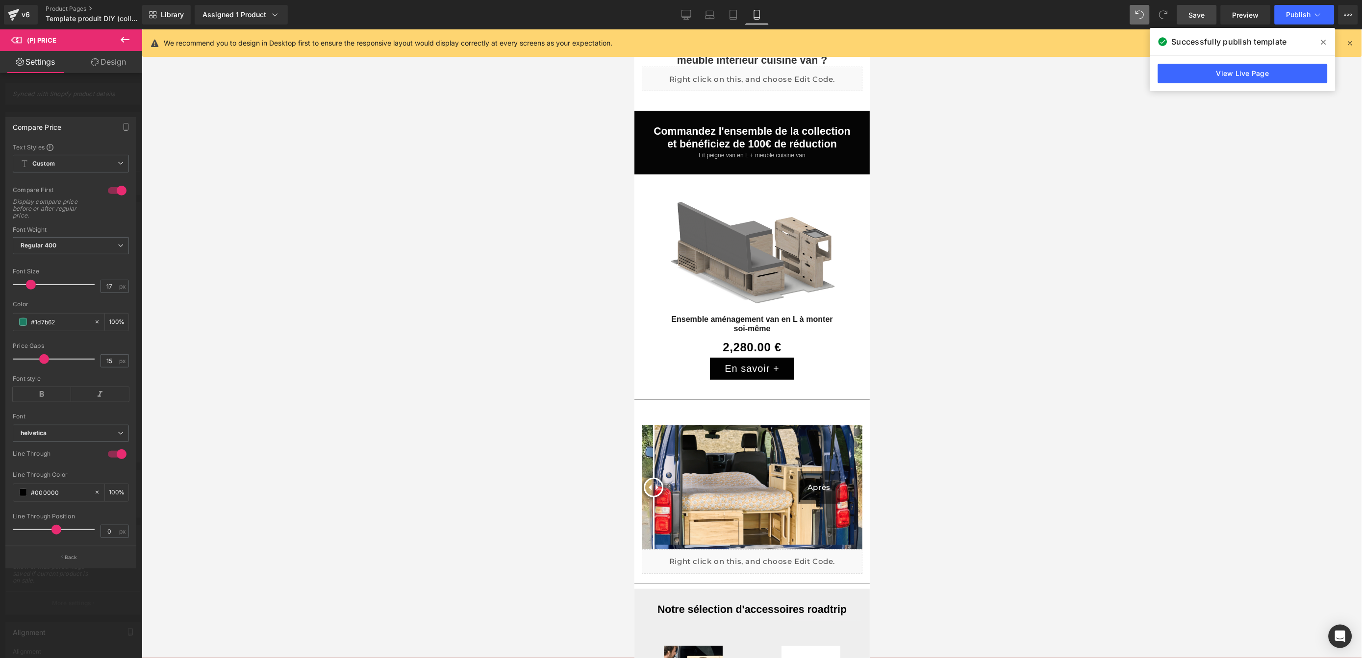
click at [1208, 63] on div "View Live Page" at bounding box center [1242, 73] width 185 height 35
click at [1206, 73] on link "View Live Page" at bounding box center [1243, 74] width 170 height 20
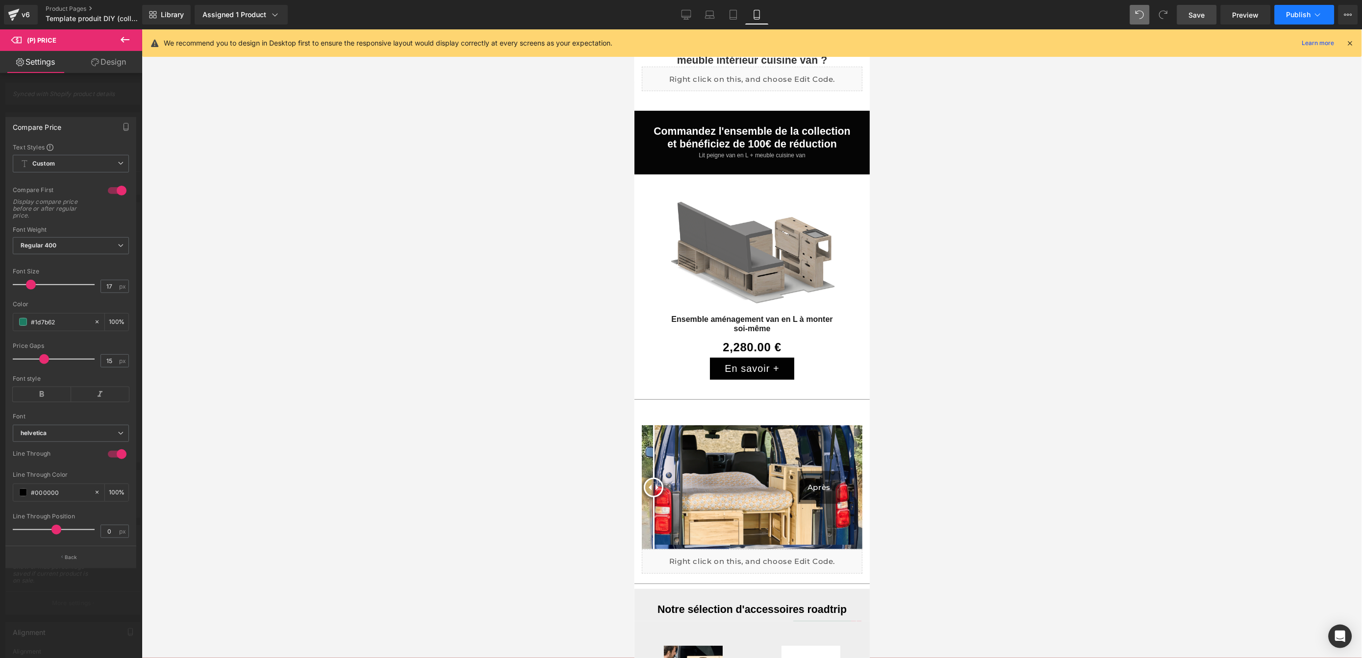
click at [1301, 14] on span "Publish" at bounding box center [1298, 15] width 25 height 8
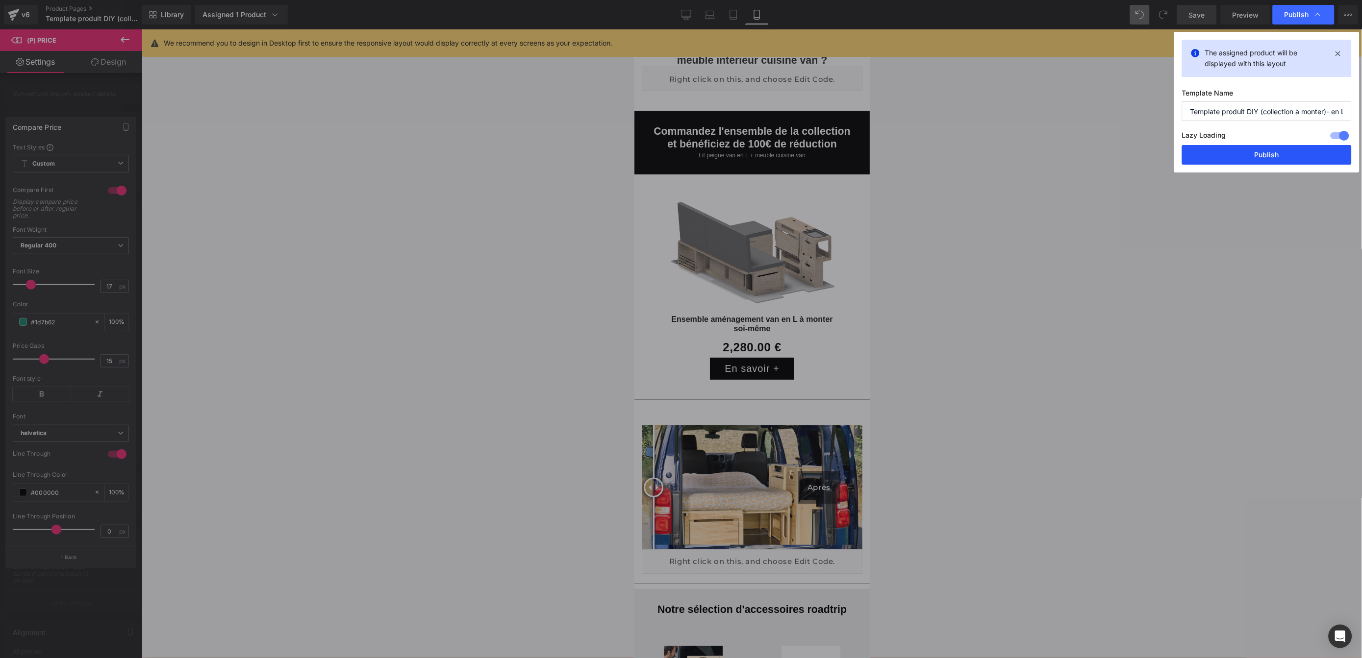
drag, startPoint x: 1254, startPoint y: 159, endPoint x: 110, endPoint y: 220, distance: 1145.9
click at [1254, 159] on button "Publish" at bounding box center [1267, 155] width 170 height 20
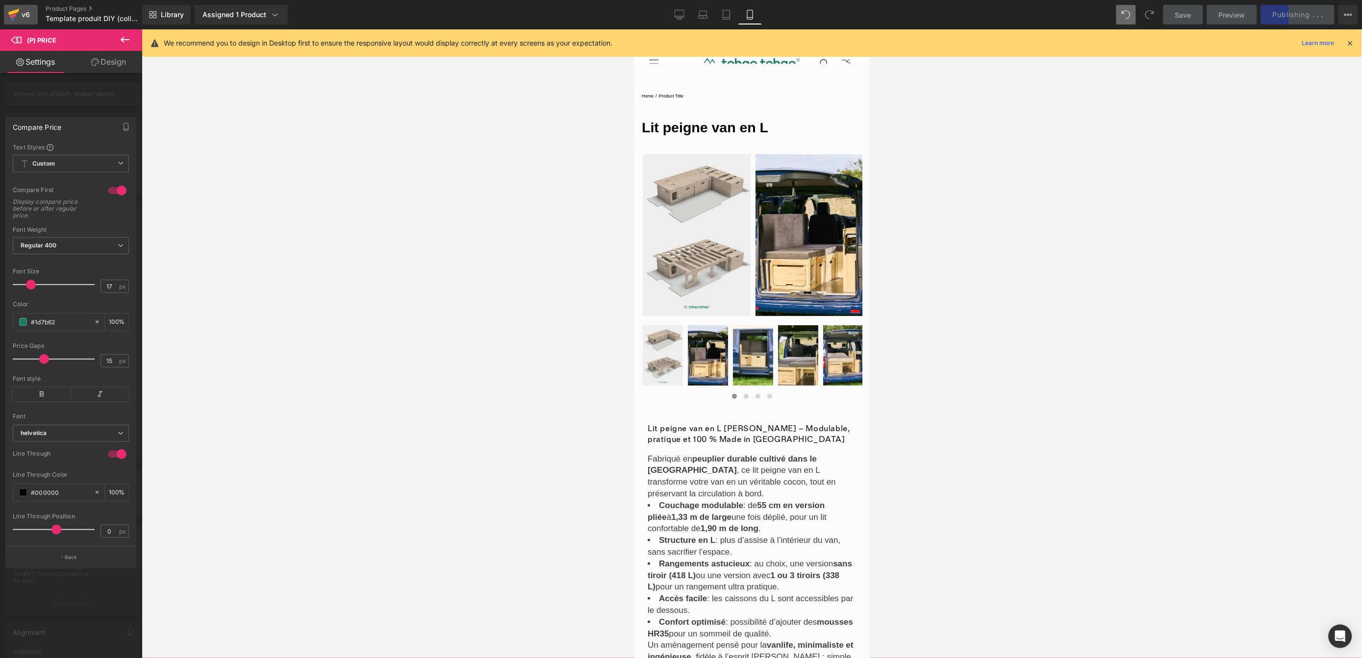
click at [22, 16] on div "v6" at bounding box center [26, 14] width 12 height 13
